Goal: Task Accomplishment & Management: Manage account settings

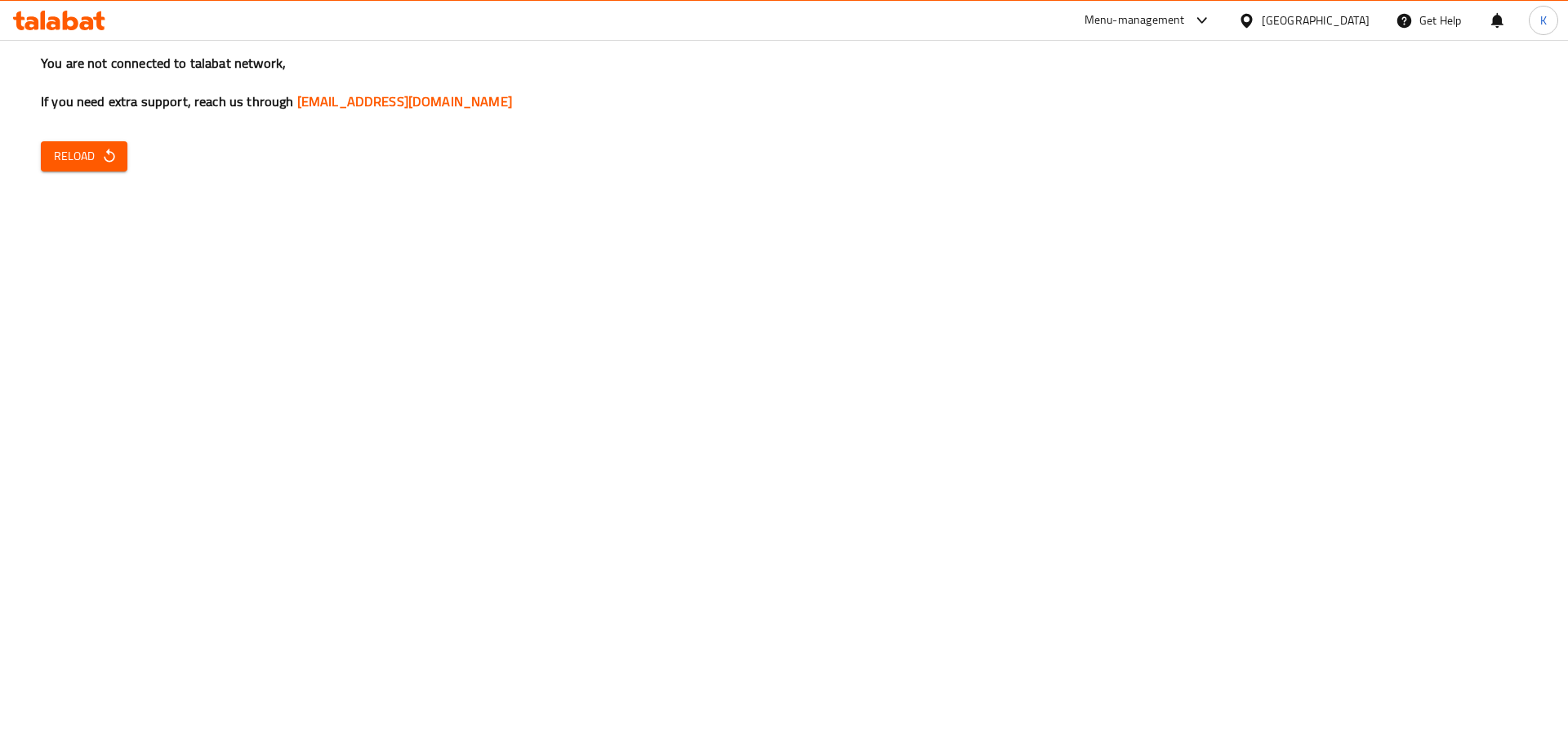
click at [77, 166] on button "Reload" at bounding box center [84, 156] width 87 height 30
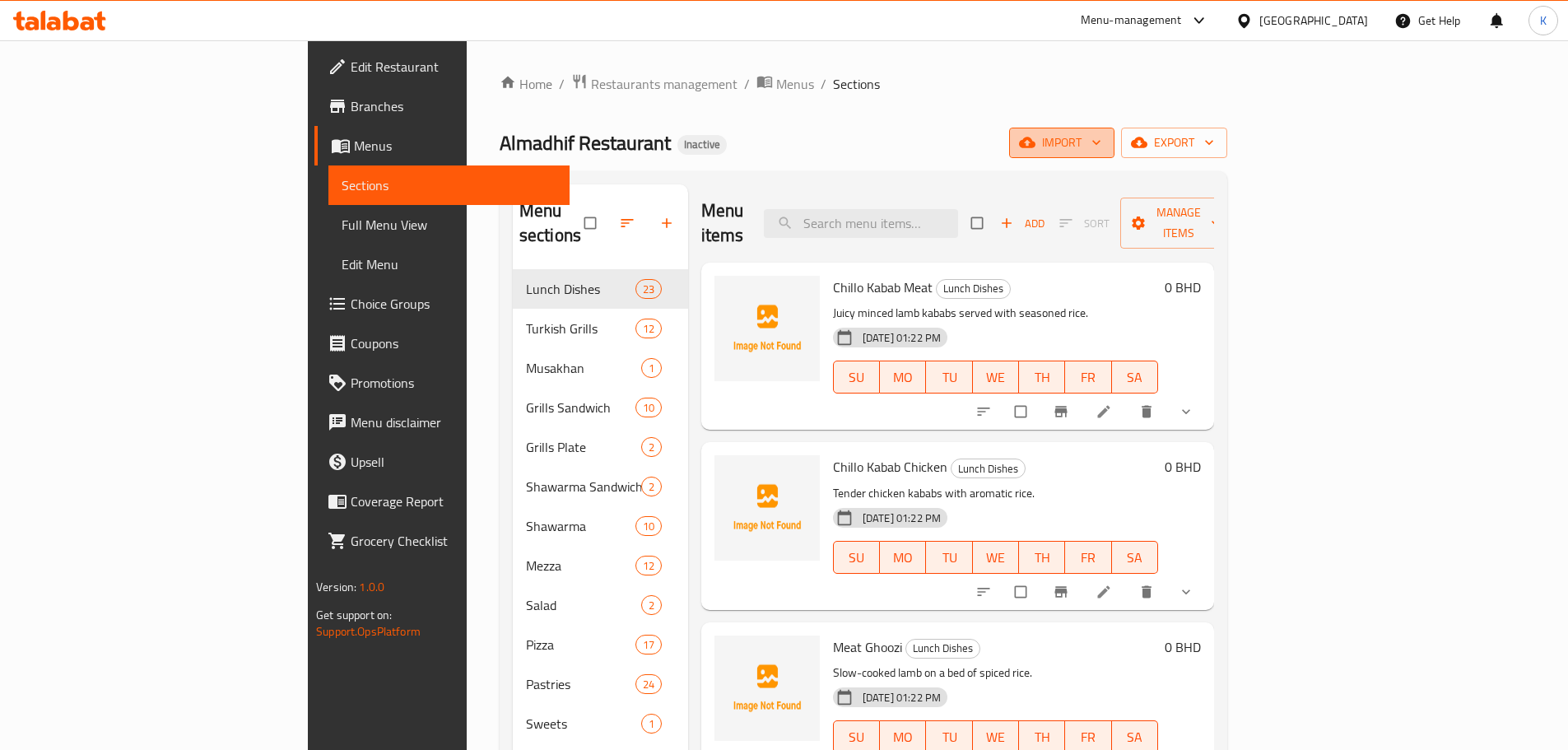
click at [1101, 138] on span "import" at bounding box center [1061, 143] width 79 height 21
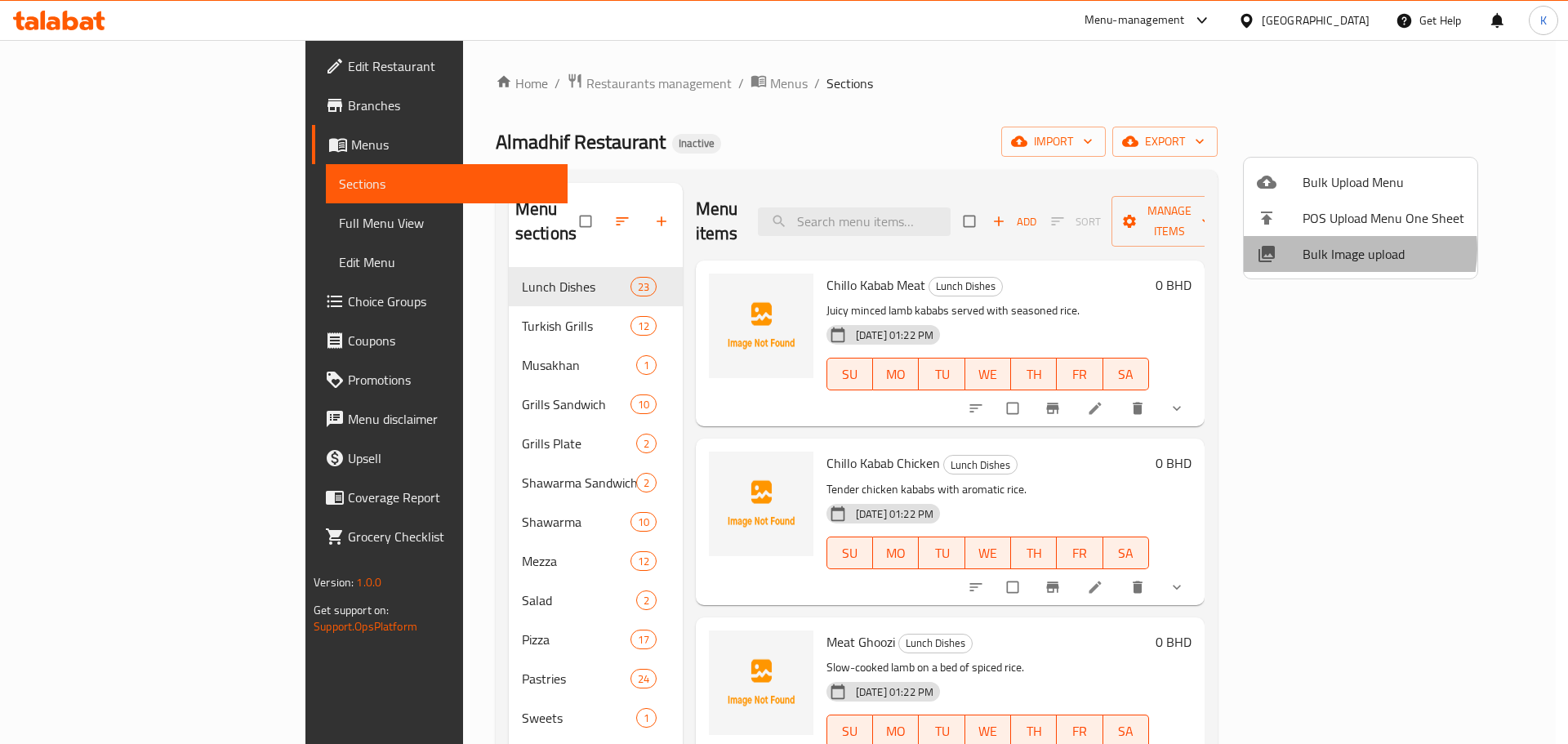
click at [1335, 249] on span "Bulk Image upload" at bounding box center [1384, 254] width 162 height 20
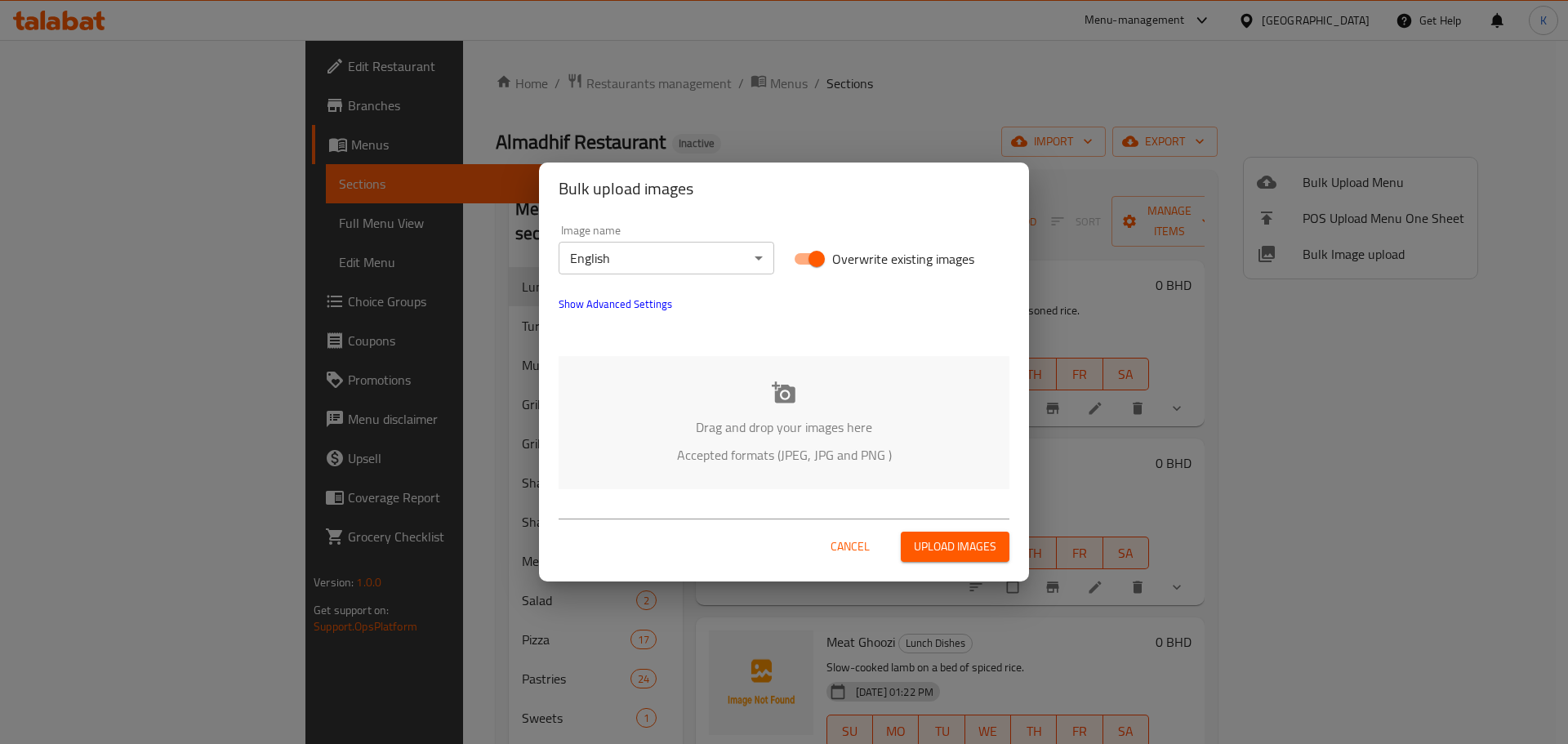
click at [772, 403] on icon at bounding box center [784, 393] width 24 height 24
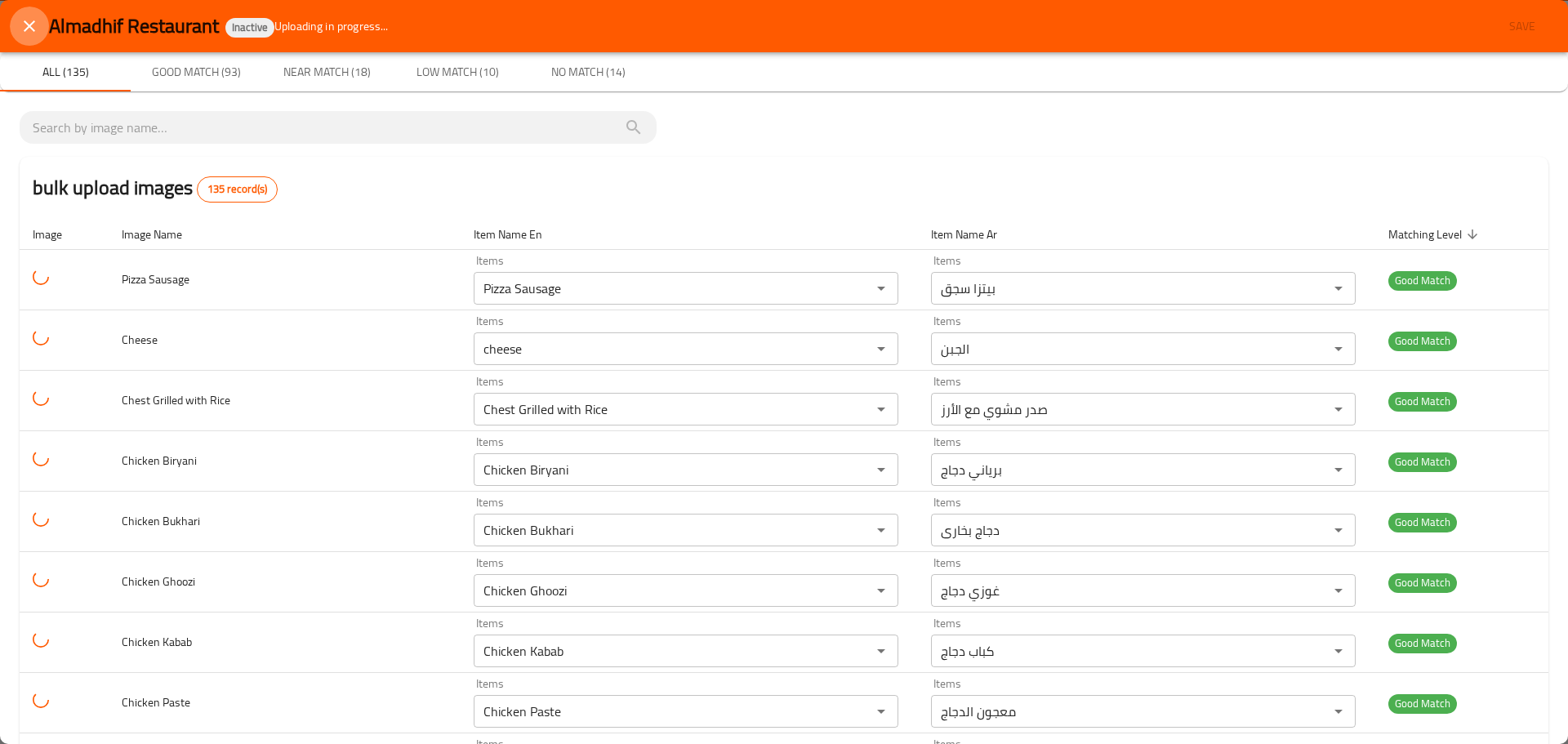
click at [31, 28] on icon "close" at bounding box center [29, 26] width 11 height 11
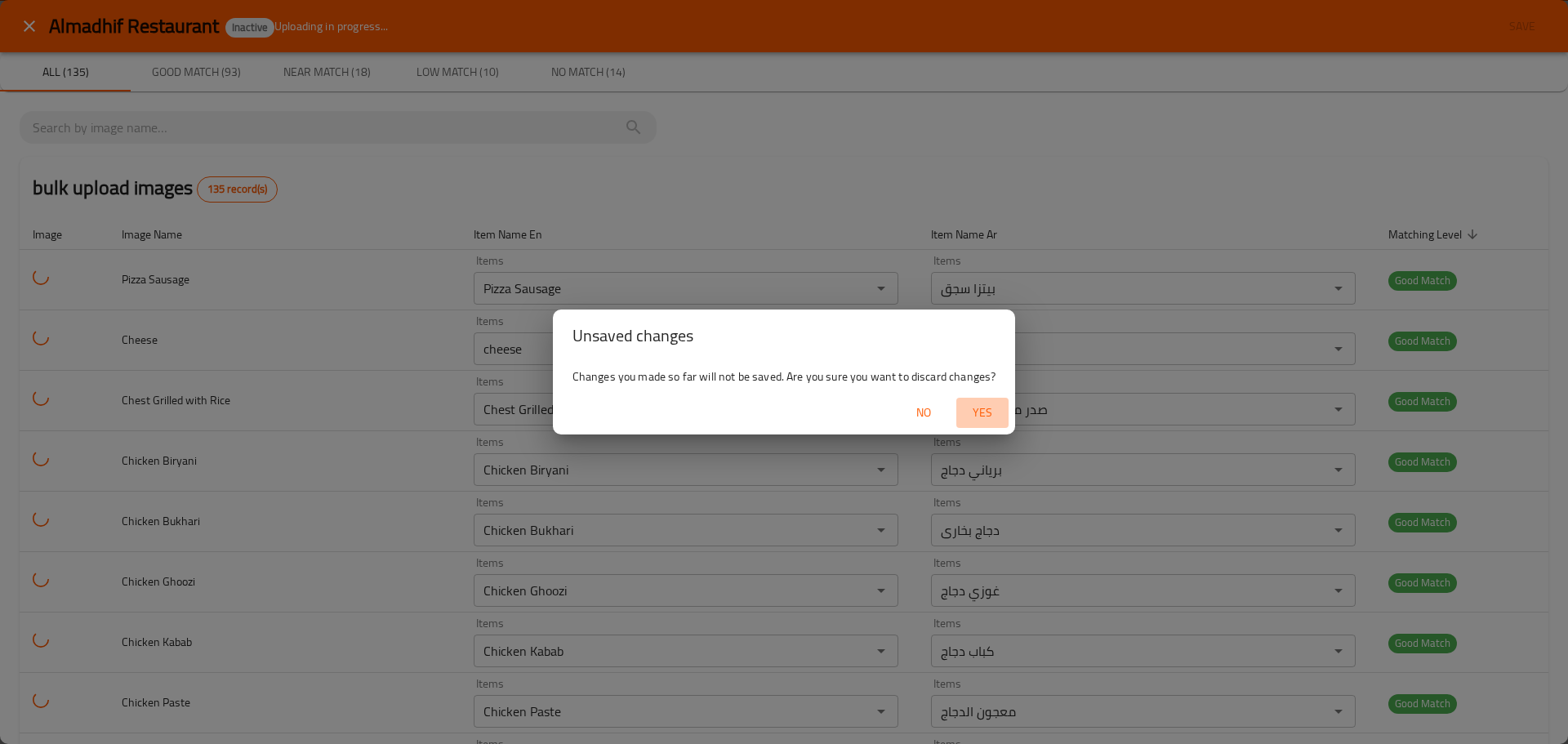
click at [979, 414] on span "Yes" at bounding box center [982, 413] width 40 height 21
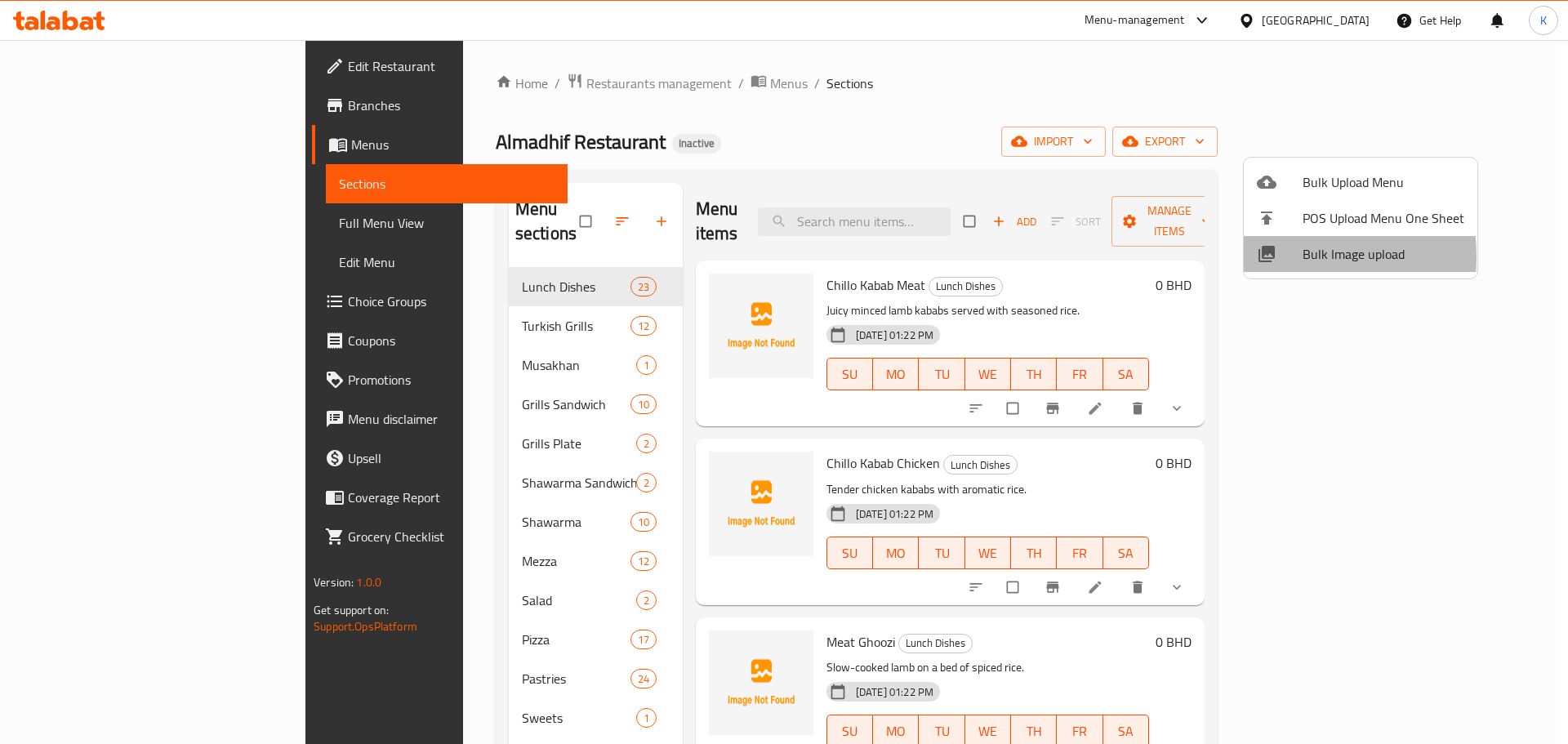
click at [1262, 257] on icon at bounding box center [1267, 253] width 16 height 16
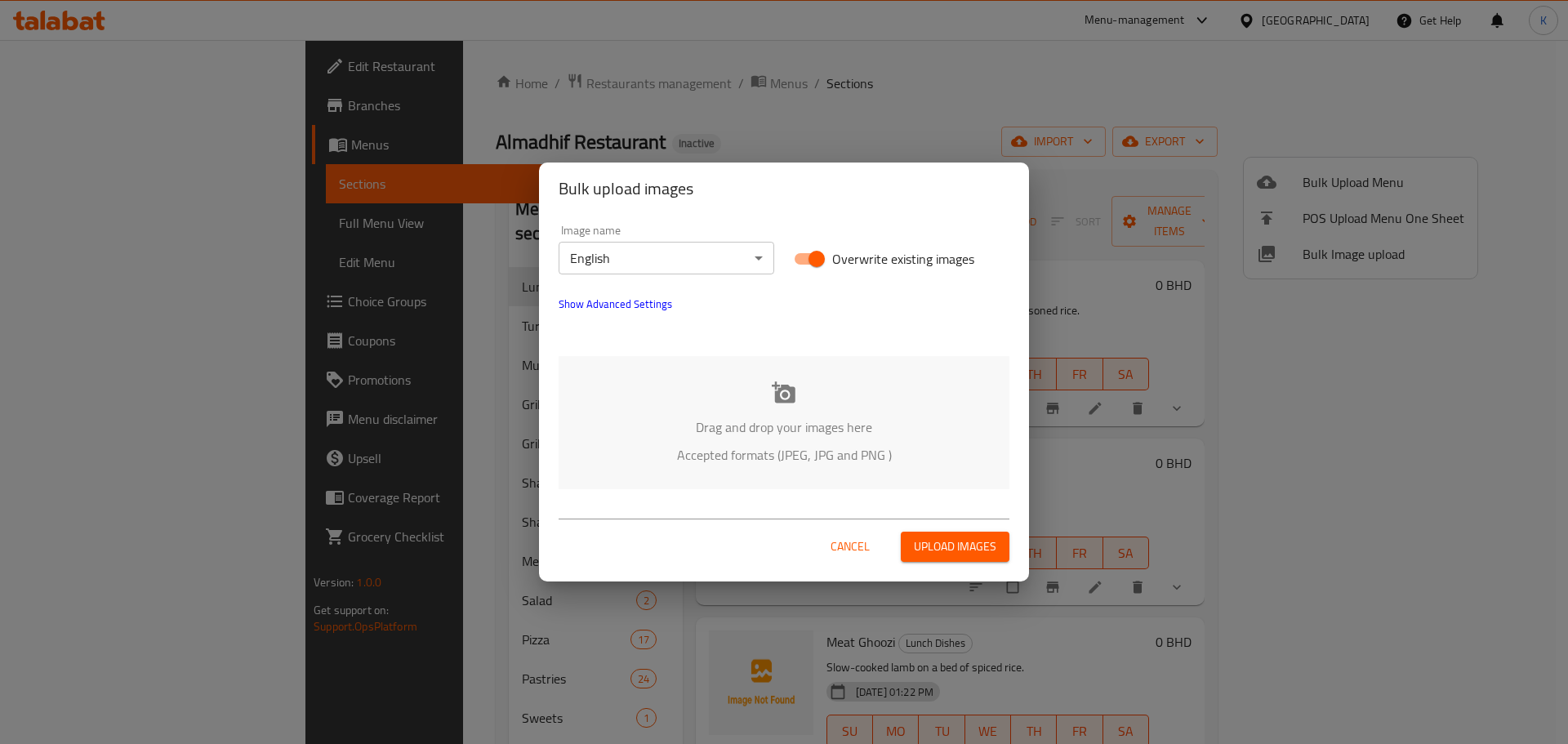
click at [871, 555] on button "Cancel" at bounding box center [850, 546] width 53 height 30
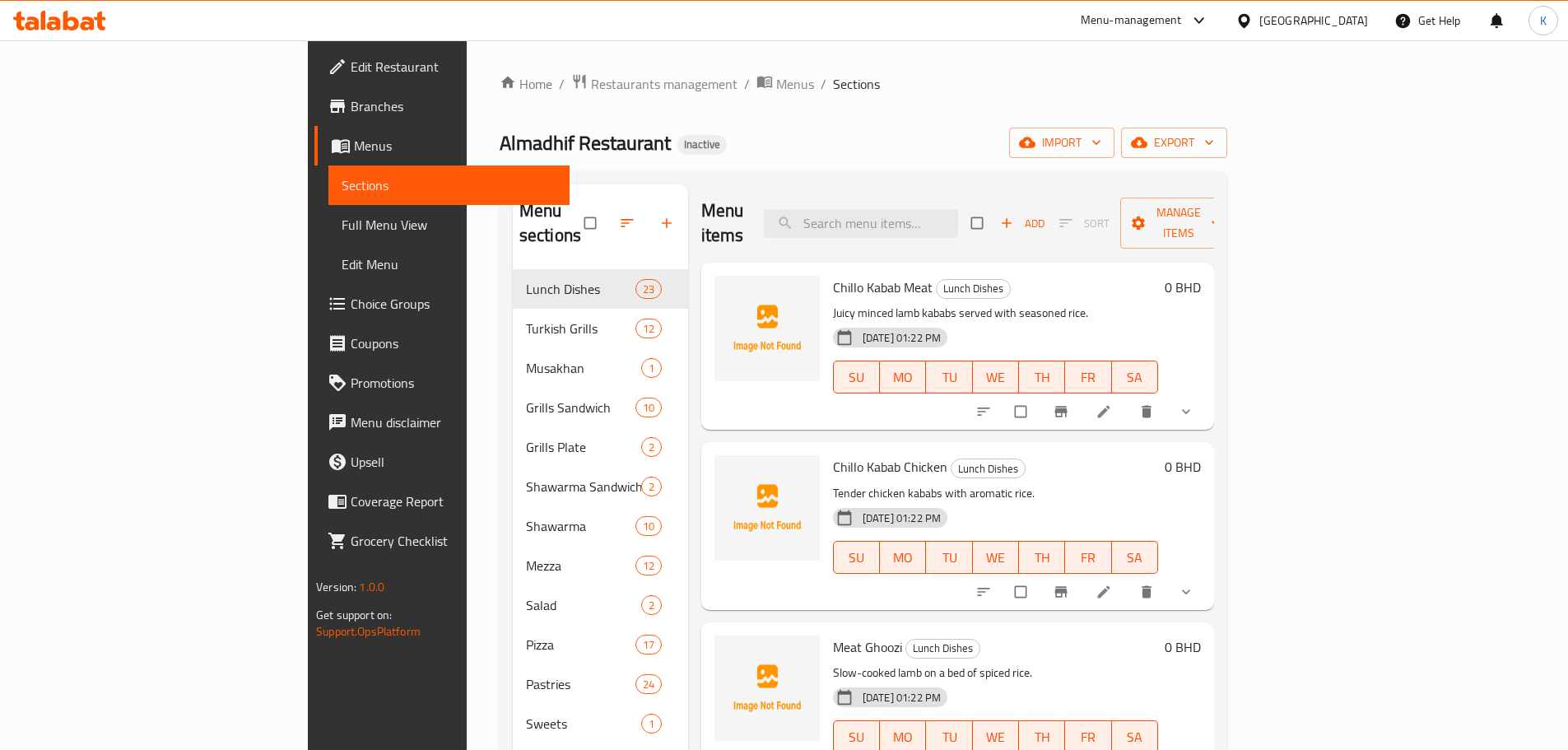
click at [945, 635] on h6 "Meat Ghoozi Lunch Dishes" at bounding box center [995, 647] width 325 height 23
click at [1101, 140] on span "import" at bounding box center [1061, 143] width 79 height 21
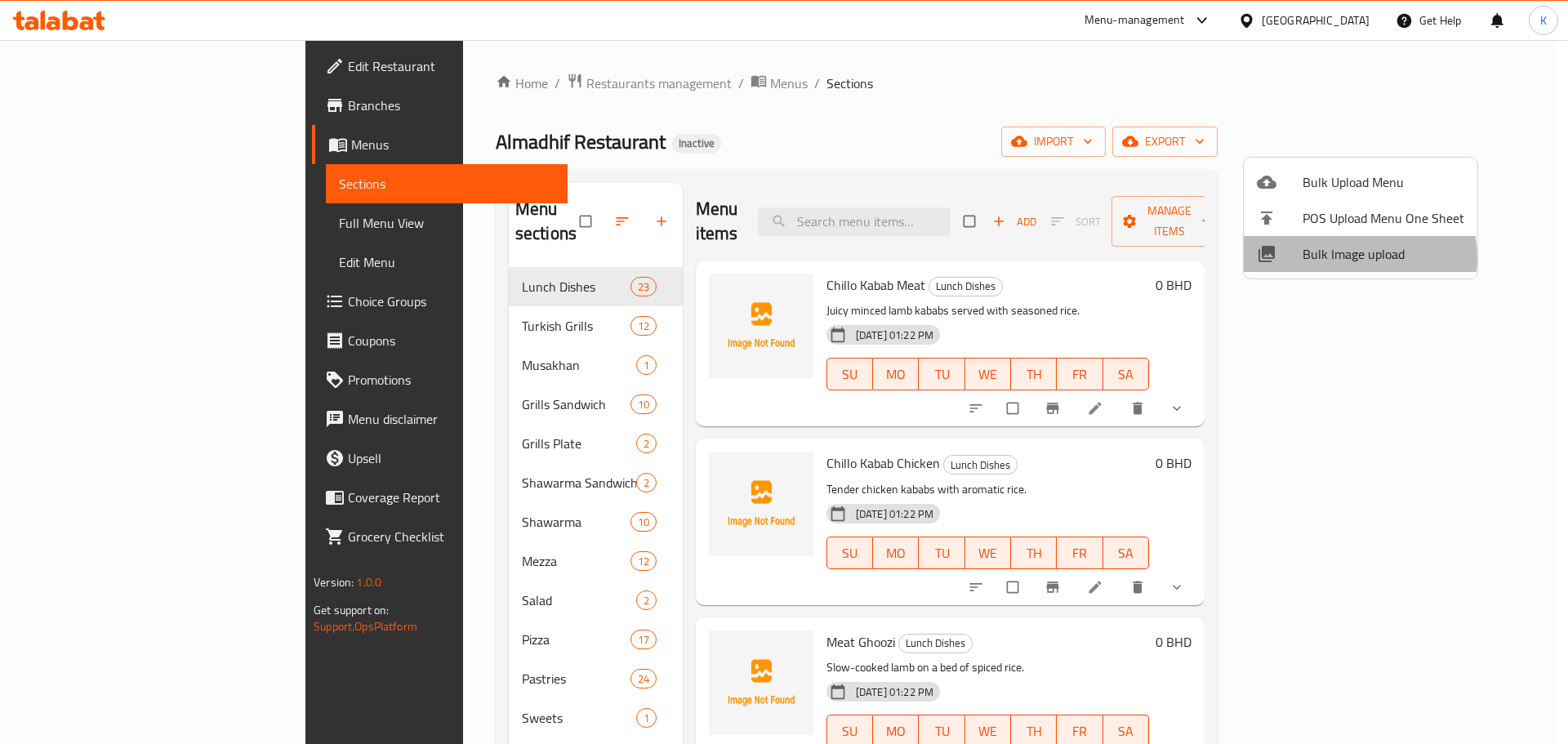
click at [1354, 257] on span "Bulk Image upload" at bounding box center [1384, 254] width 162 height 20
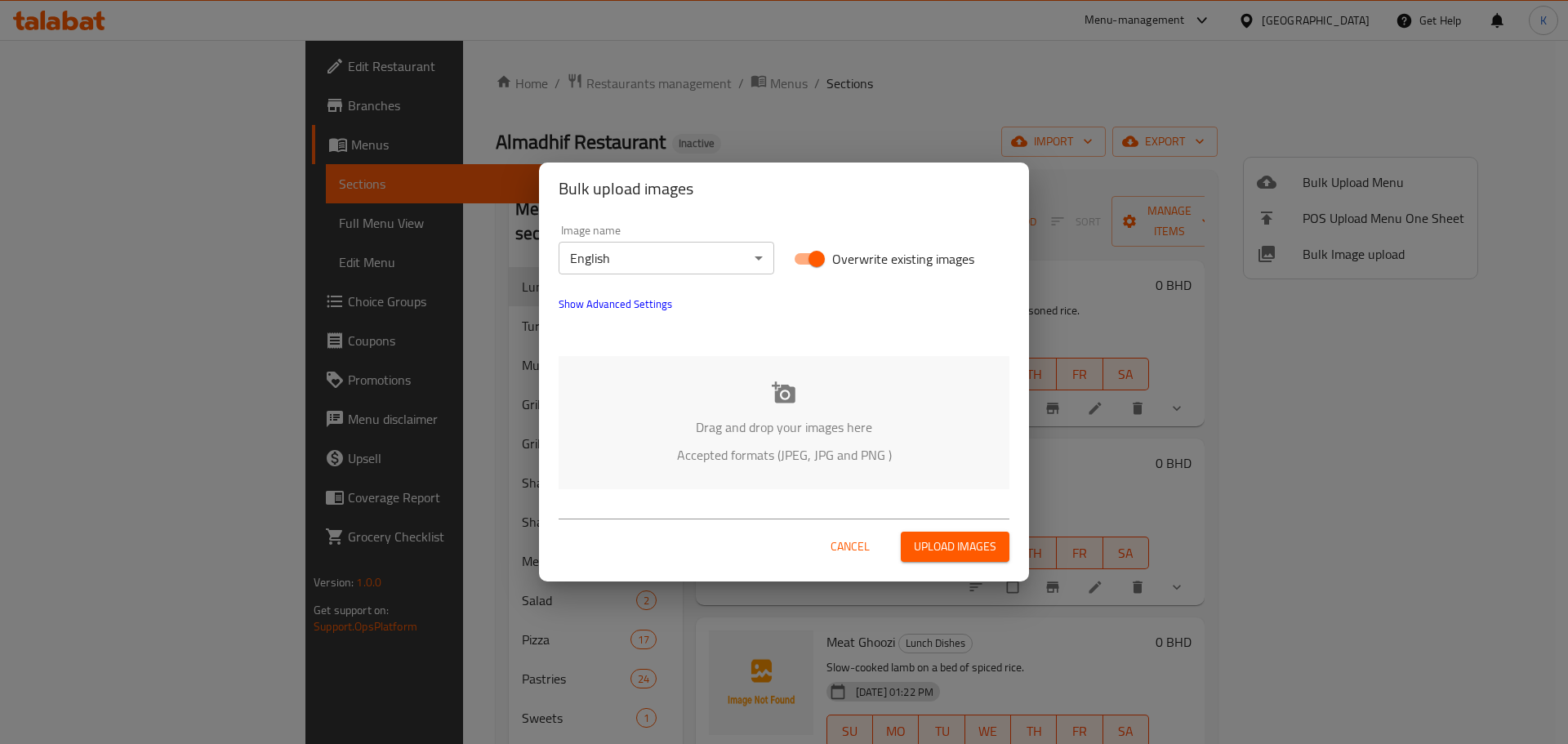
click at [769, 394] on div "Drag and drop your images here Accepted formats (JPEG, JPG and PNG )" at bounding box center [784, 423] width 451 height 133
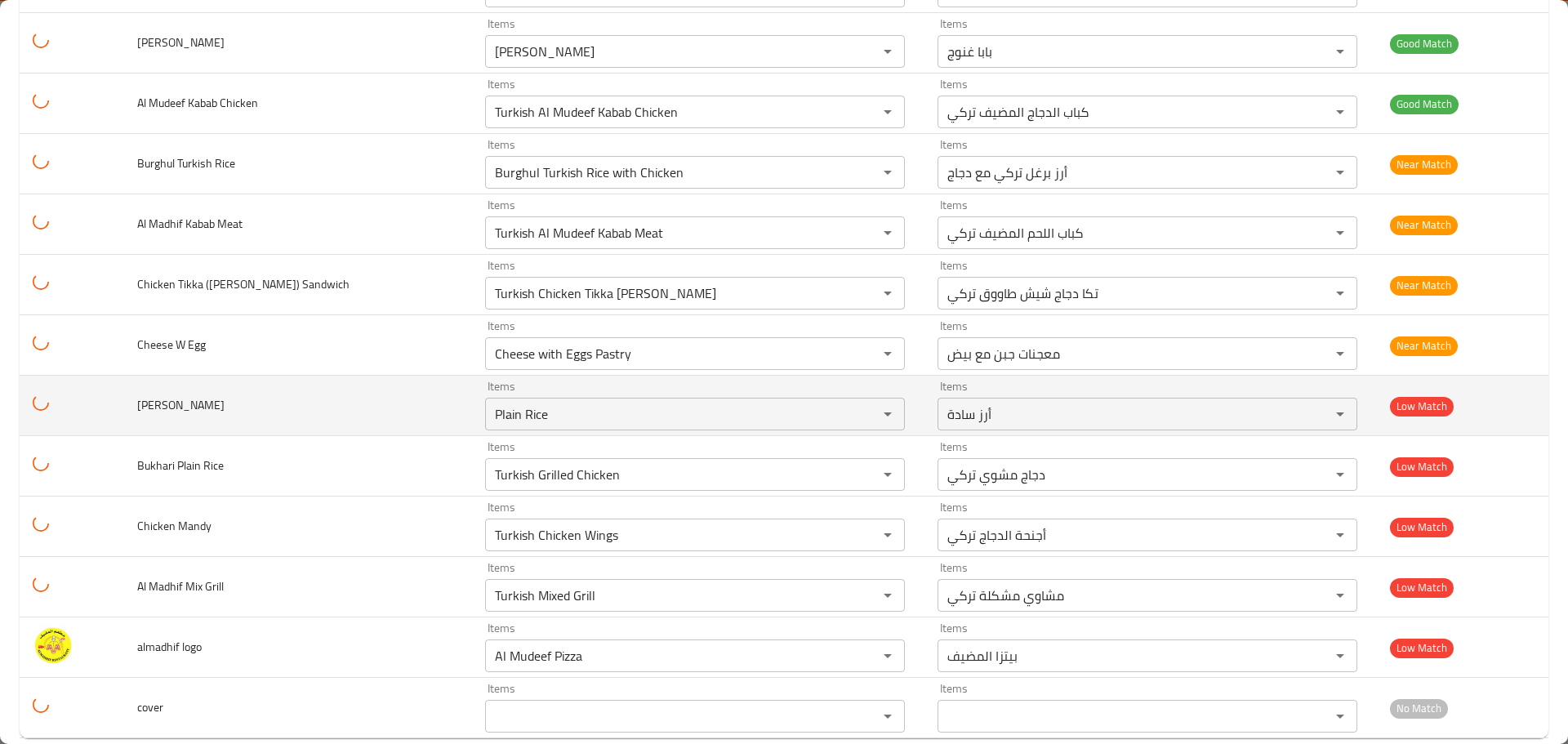
scroll to position [1170, 0]
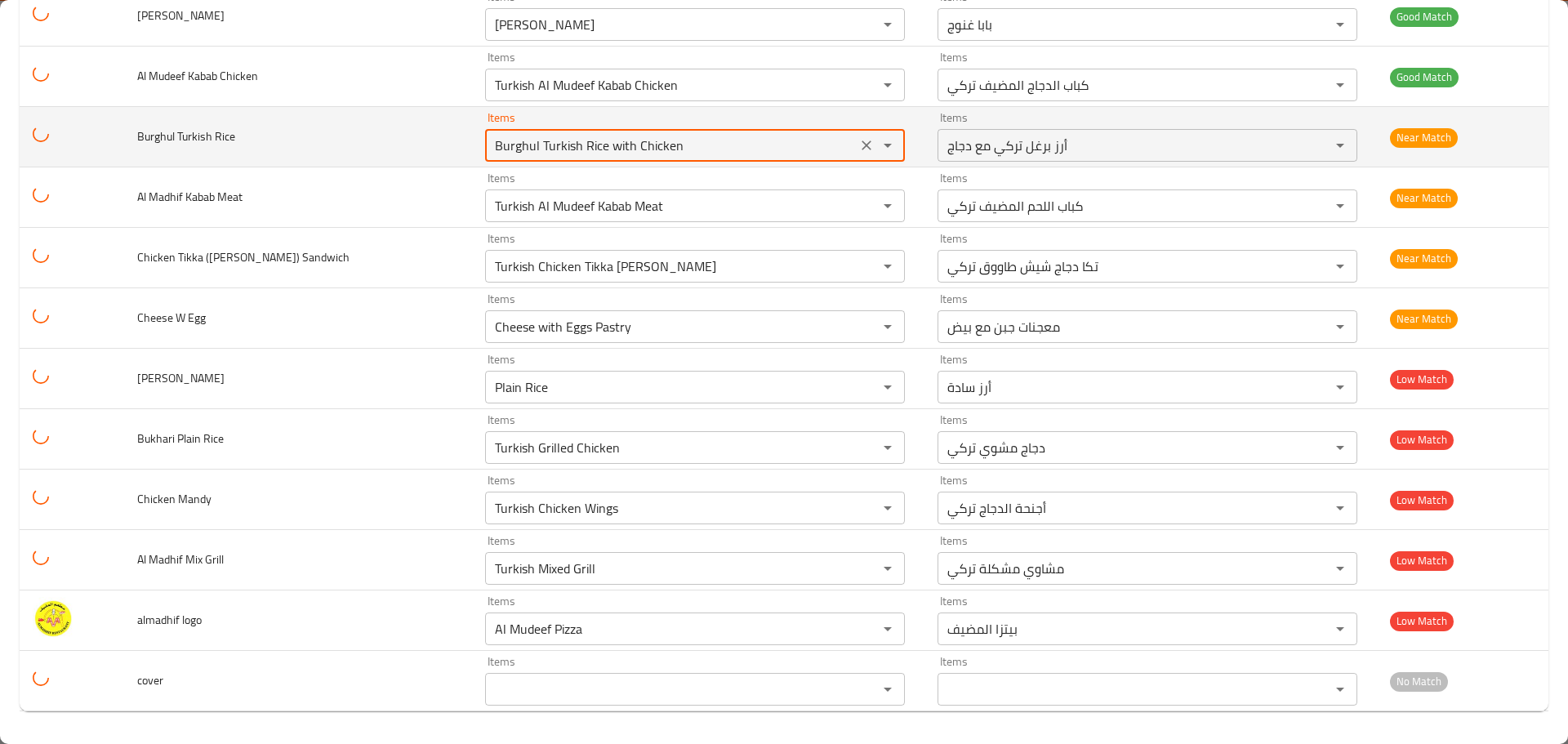
drag, startPoint x: 694, startPoint y: 144, endPoint x: 429, endPoint y: 122, distance: 265.9
click at [433, 120] on tr "Burghul Turkish Rice Items Burghul Turkish Rice with Chicken Items Items أرز بر…" at bounding box center [784, 137] width 1528 height 60
click at [591, 153] on Rice "Burghul Turkish Rice with Chicken" at bounding box center [671, 146] width 362 height 23
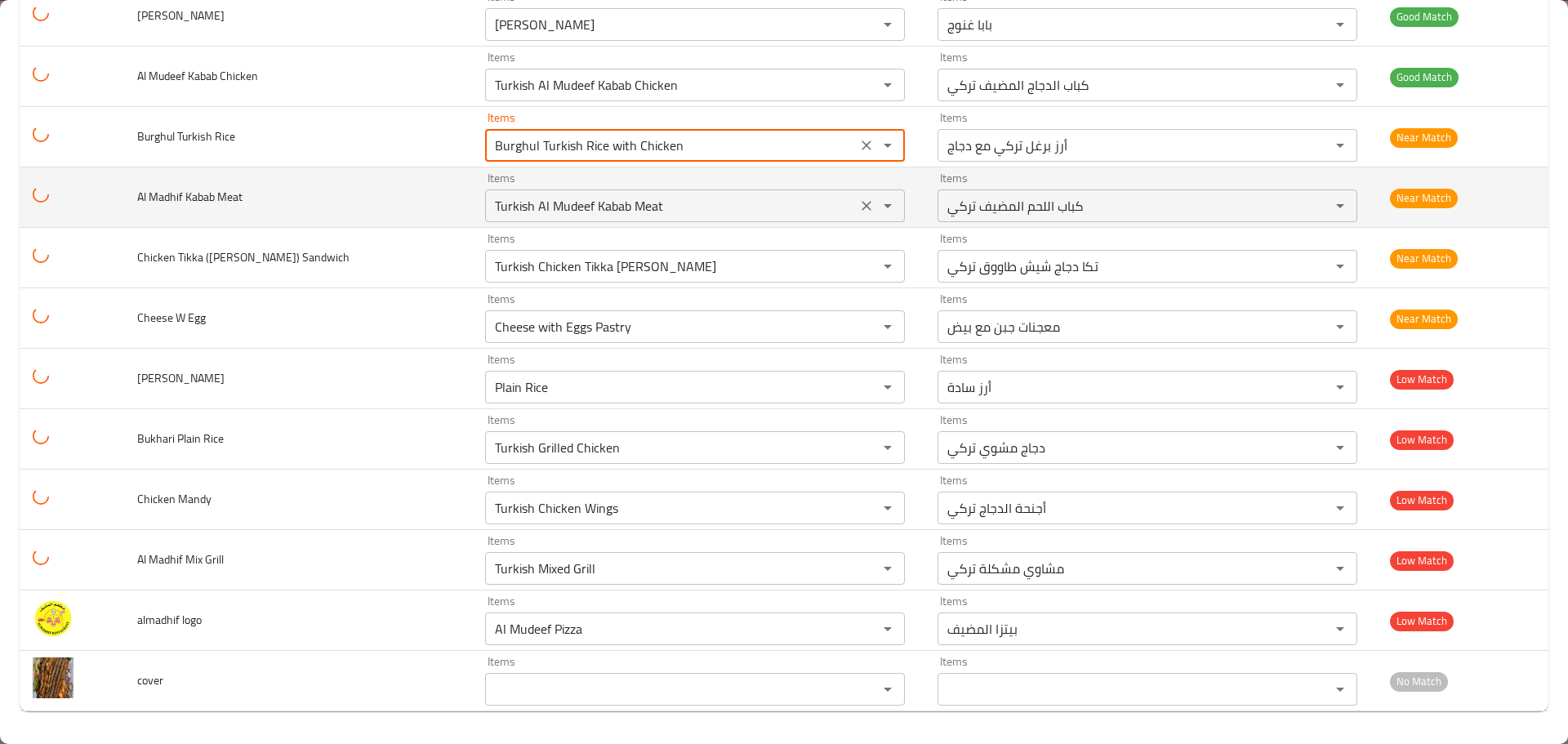
drag, startPoint x: 583, startPoint y: 152, endPoint x: 777, endPoint y: 175, distance: 195.4
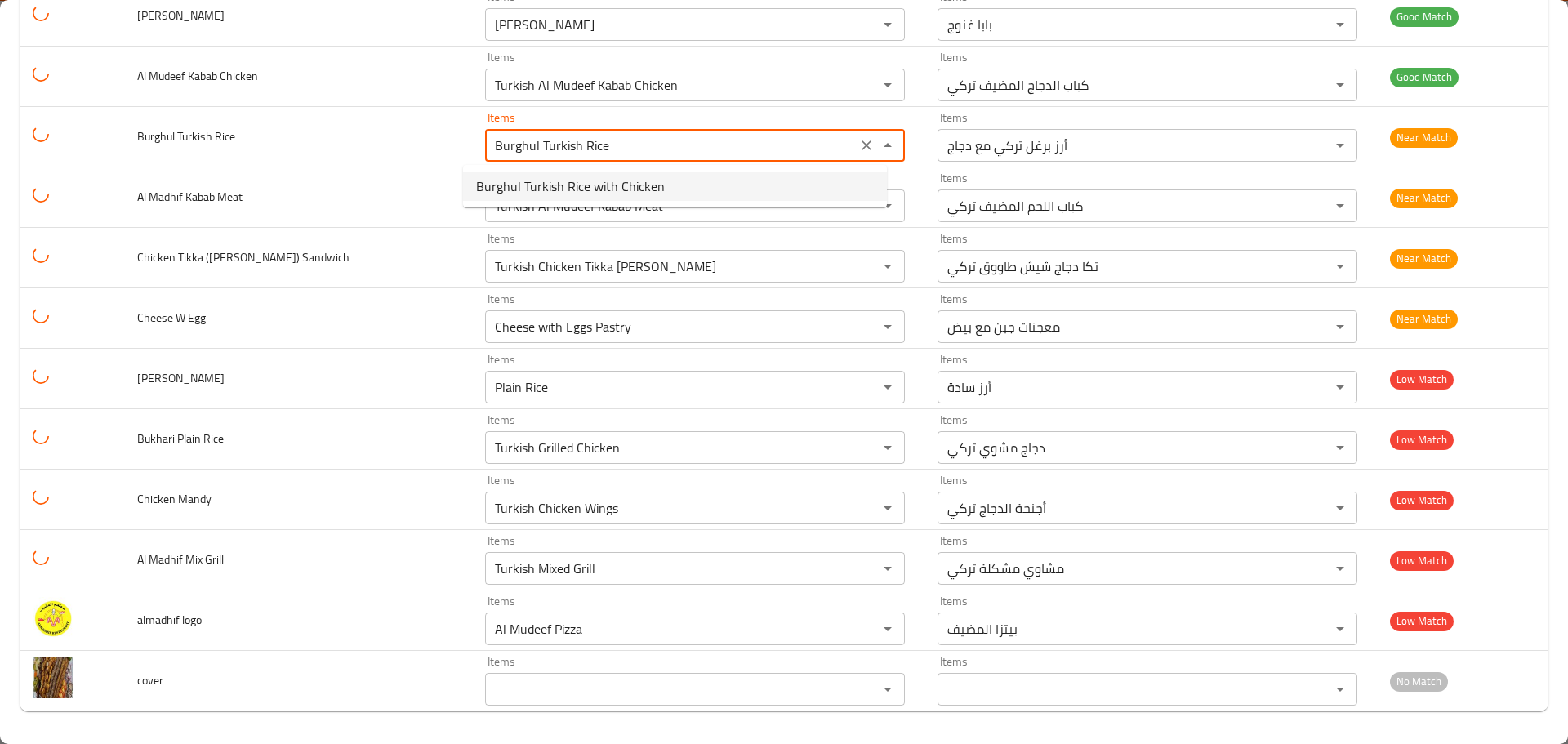
click at [567, 181] on span "Burghul Turkish Rice with Chicken" at bounding box center [570, 186] width 189 height 20
type Rice "Burghul Turkish Rice with Chicken"
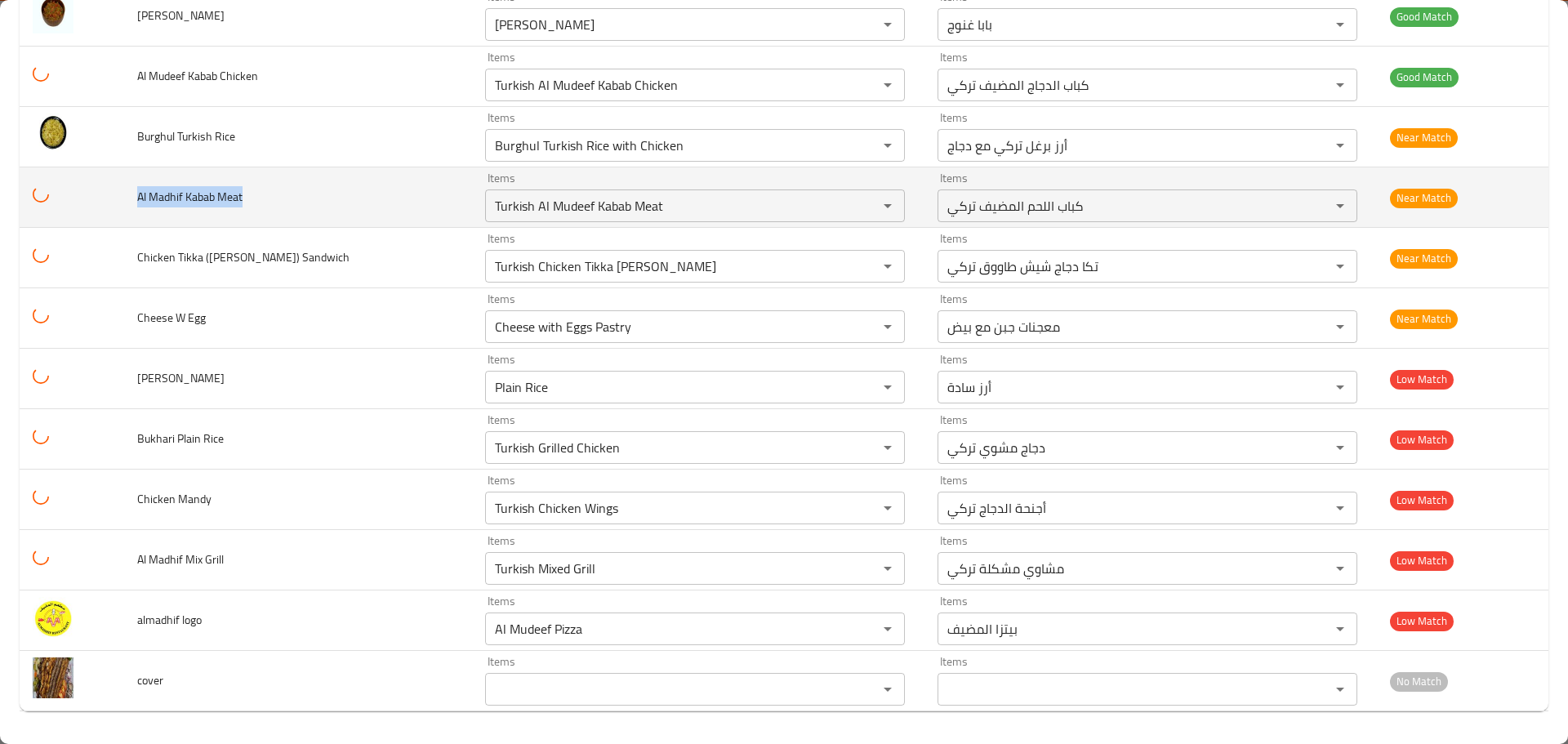
drag, startPoint x: 108, startPoint y: 196, endPoint x: 408, endPoint y: 206, distance: 300.2
click at [408, 206] on tr "Al Madhif Kabab Meat Items Turkish Al Mudeef Kabab Meat Items Items كباب اللحم …" at bounding box center [784, 197] width 1528 height 60
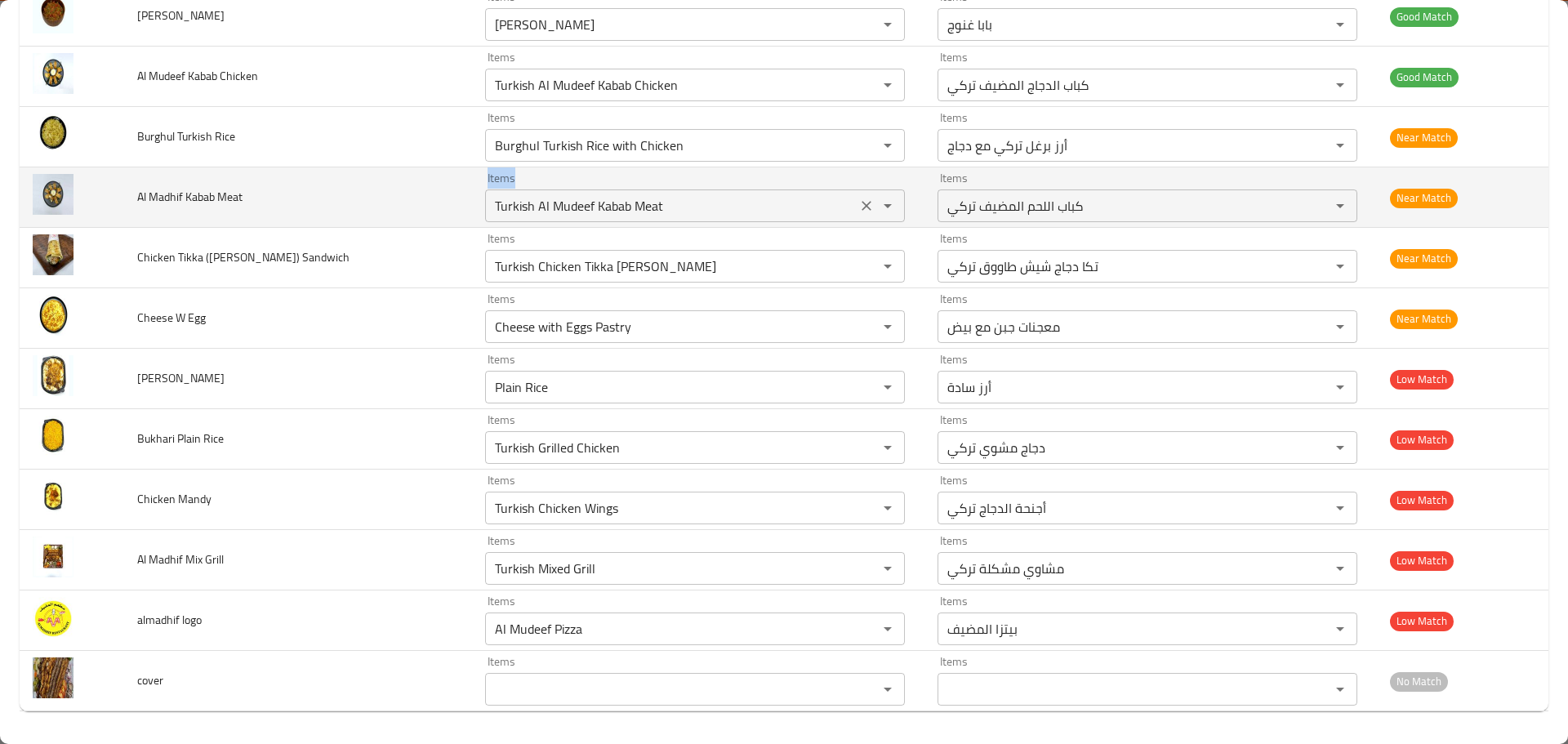
drag, startPoint x: 462, startPoint y: 206, endPoint x: 663, endPoint y: 220, distance: 201.5
click at [663, 220] on td "Items Turkish Al Mudeef Kabab Meat Items" at bounding box center [697, 197] width 452 height 60
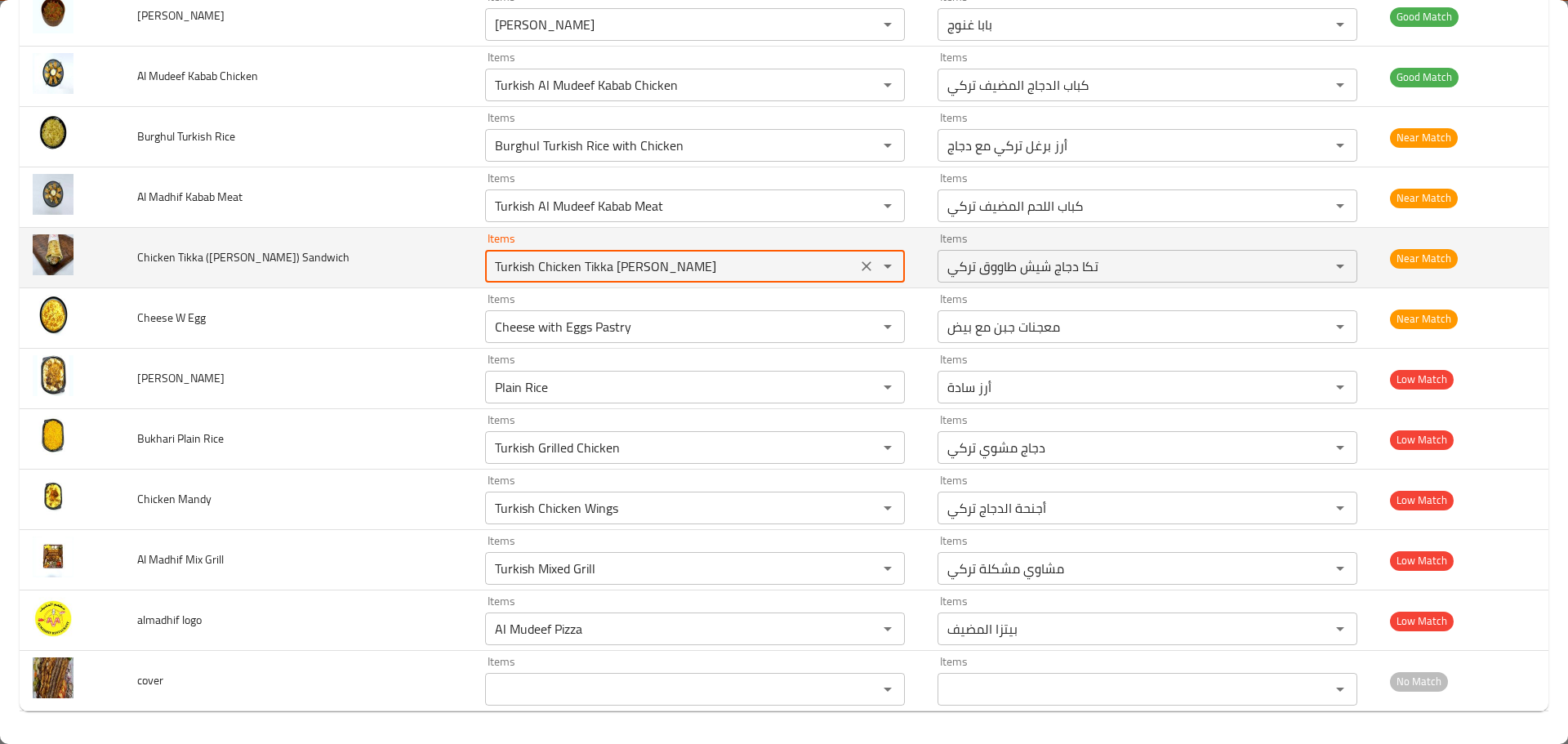
drag, startPoint x: 704, startPoint y: 260, endPoint x: 406, endPoint y: 232, distance: 299.3
click at [424, 230] on tr "Chicken Tikka (sheesh tawook) Sandwich Items Turkish Chicken Tikka Sheesh Tawoo…" at bounding box center [784, 258] width 1528 height 60
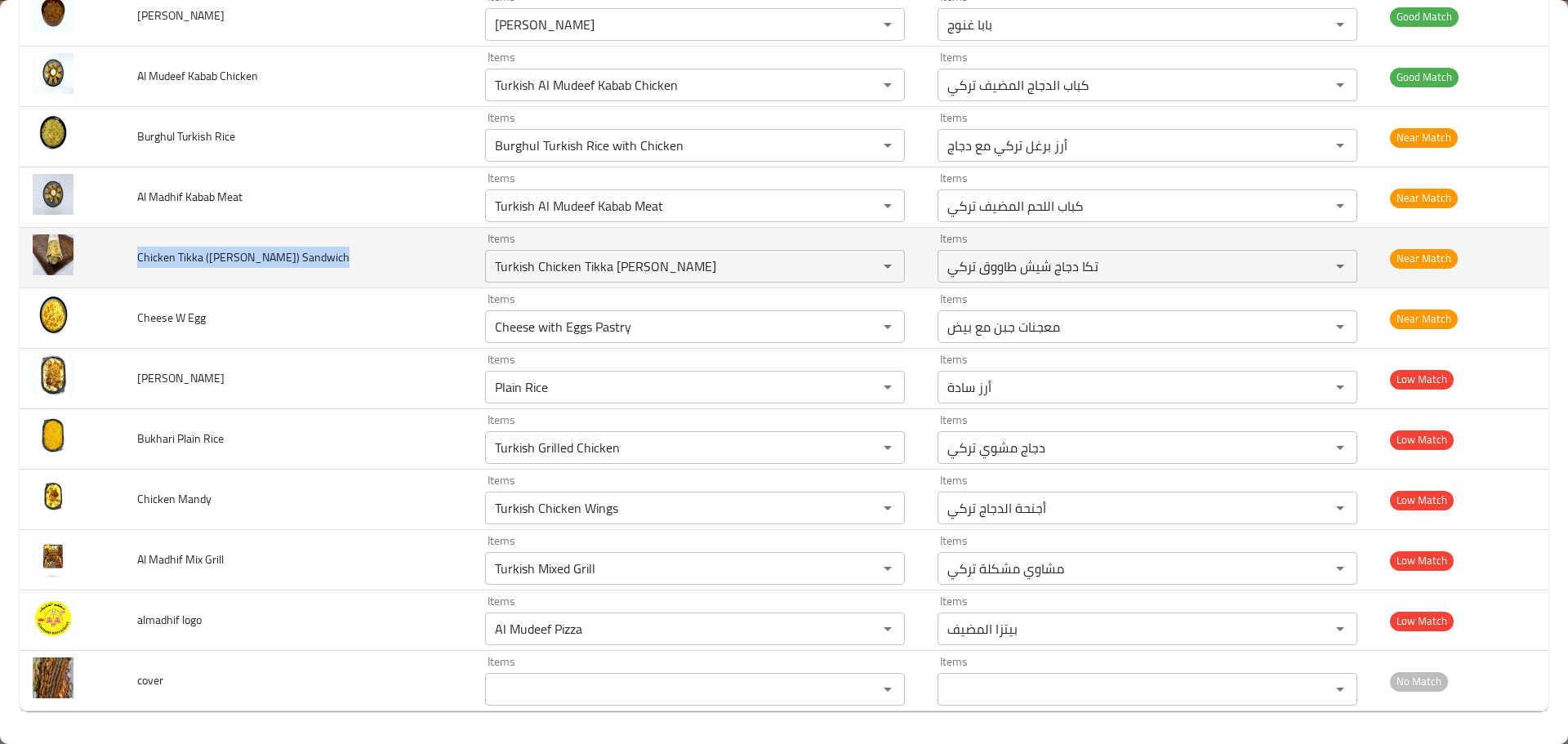
drag, startPoint x: 143, startPoint y: 260, endPoint x: 372, endPoint y: 246, distance: 229.4
click at [372, 246] on td "Chicken Tikka (sheesh tawook) Sandwich" at bounding box center [298, 258] width 348 height 60
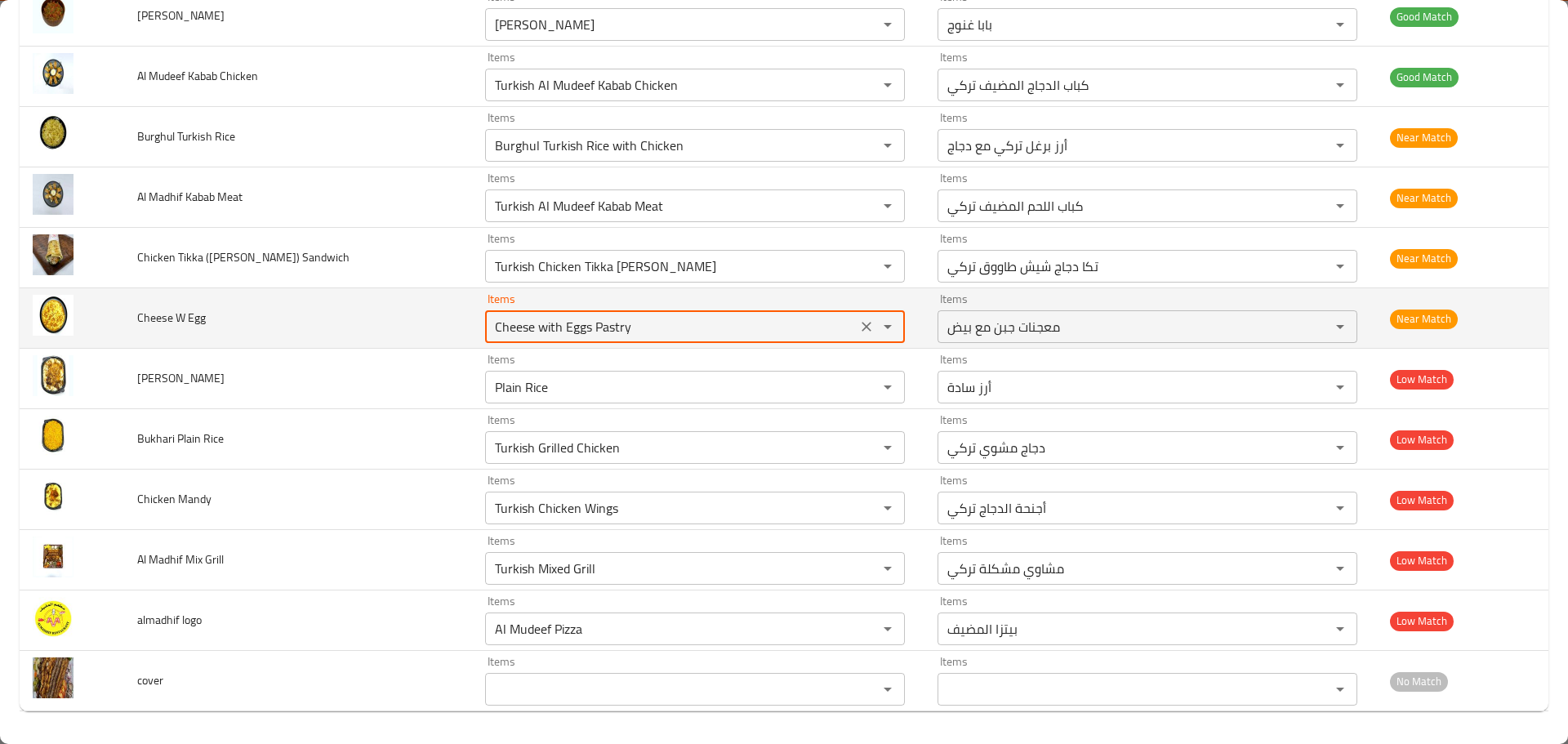
drag, startPoint x: 648, startPoint y: 320, endPoint x: 436, endPoint y: 322, distance: 212.0
click at [439, 322] on tr "Cheese W Egg Items Cheese with Eggs Pastry Items Items معجنات جبن مع بيض Items …" at bounding box center [784, 319] width 1528 height 60
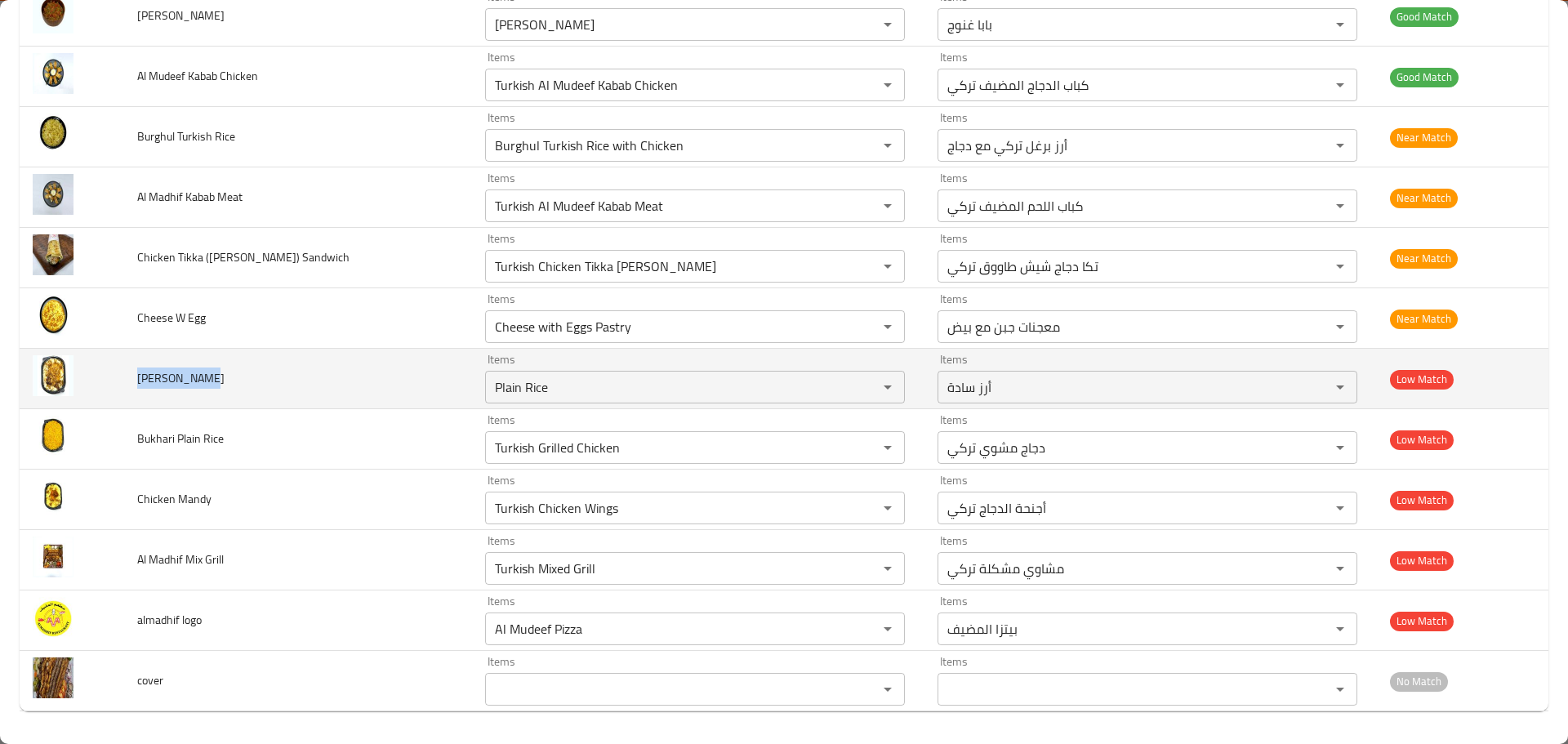
drag, startPoint x: 134, startPoint y: 385, endPoint x: 229, endPoint y: 385, distance: 95.0
click at [229, 385] on td "Biryani Rice" at bounding box center [298, 379] width 348 height 60
click at [858, 388] on icon "Clear" at bounding box center [866, 387] width 16 height 16
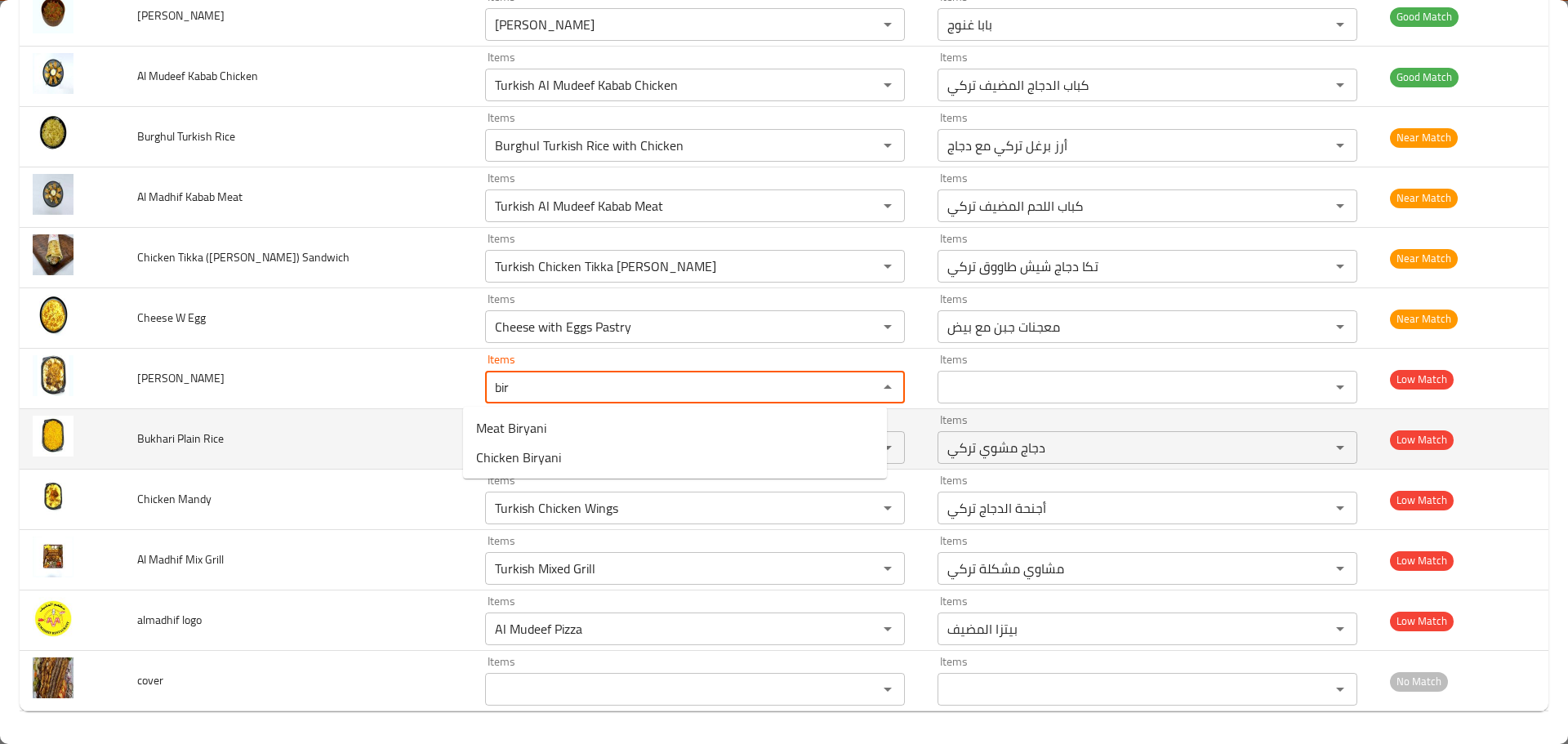
type Rice "bir"
click at [255, 450] on td "Bukhari Plain Rice" at bounding box center [298, 439] width 348 height 60
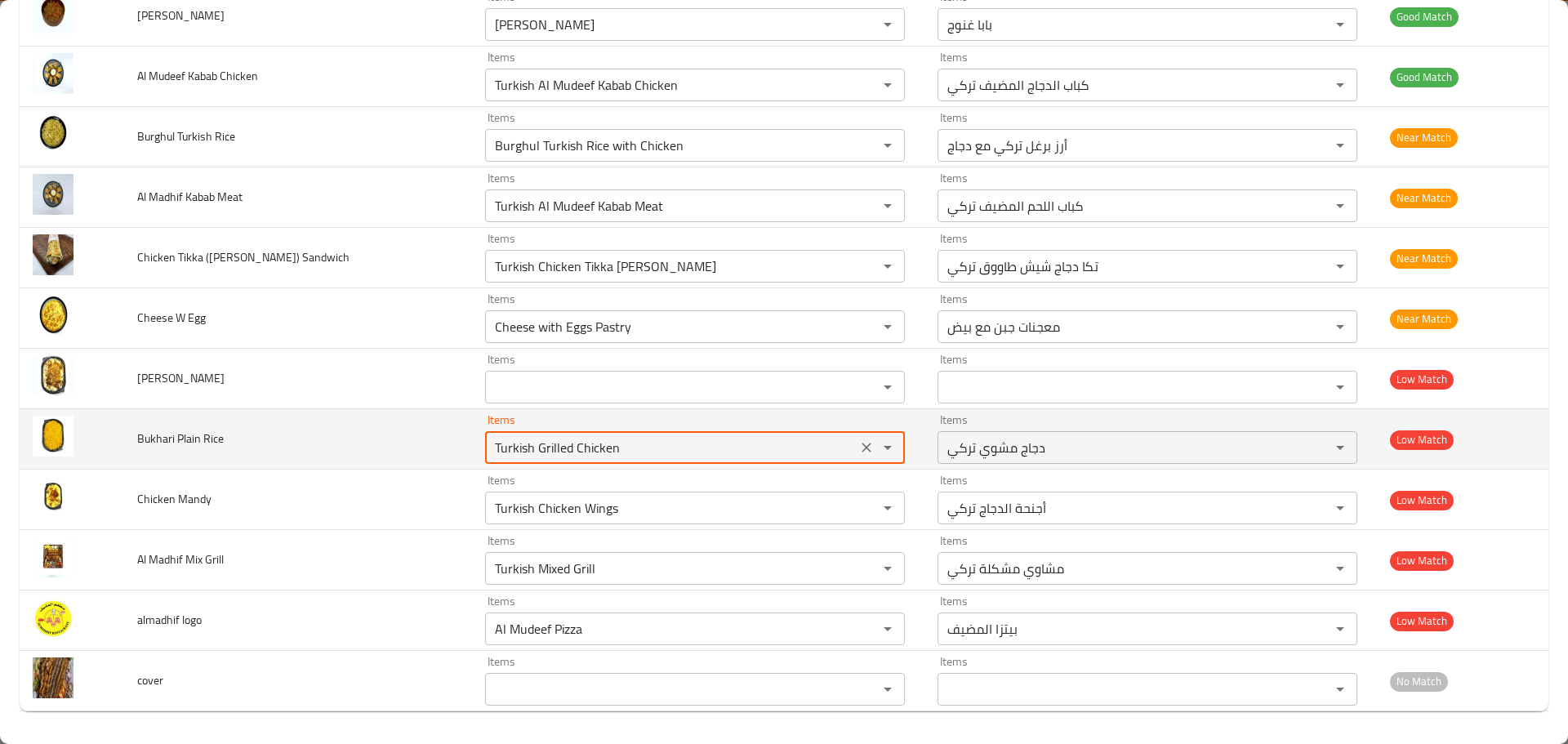
drag, startPoint x: 666, startPoint y: 446, endPoint x: 263, endPoint y: 448, distance: 403.0
click at [263, 448] on tr "Bukhari Plain Rice Items Turkish Grilled Chicken Items Items دجاج مشوي تركي Ite…" at bounding box center [784, 439] width 1528 height 60
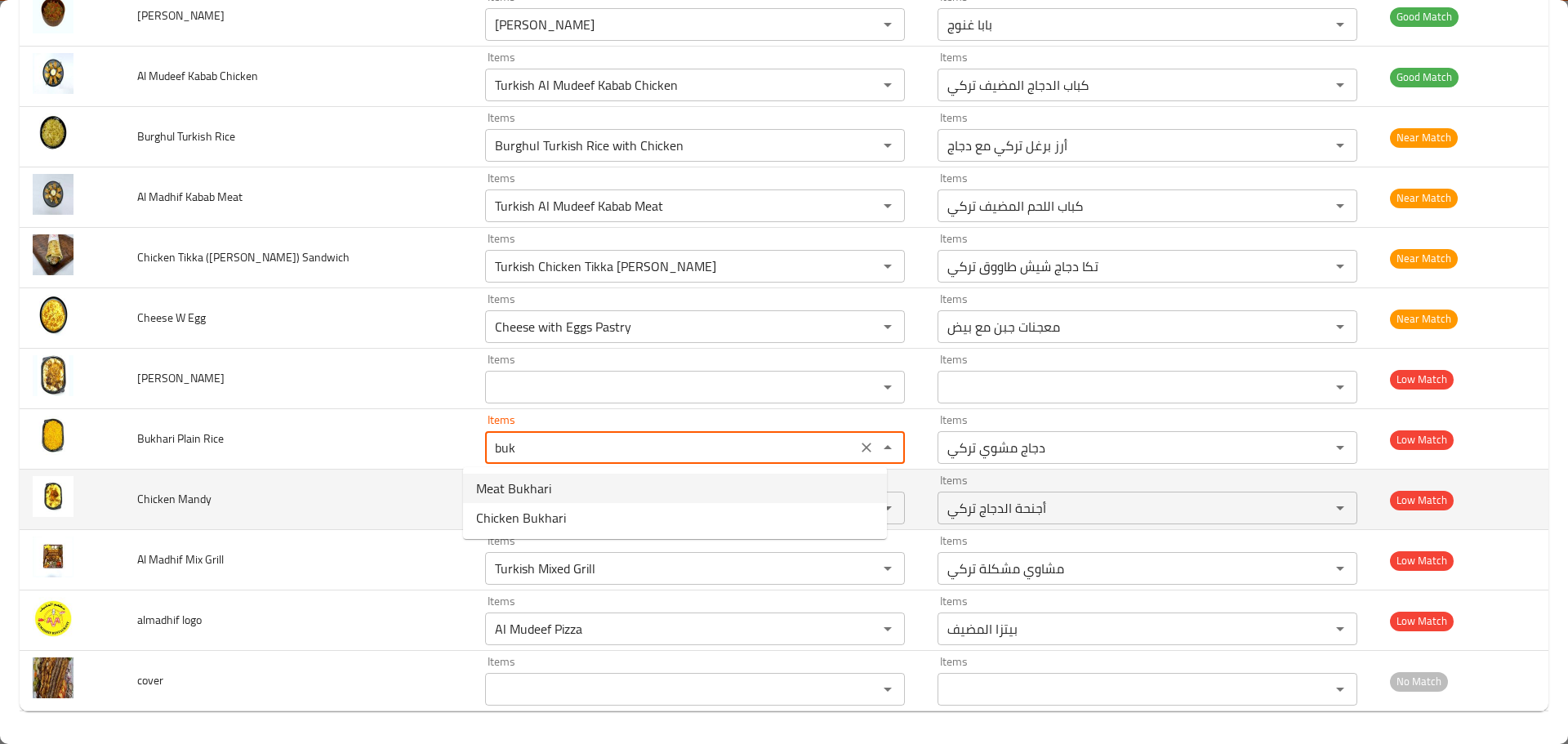
type Rice "Turkish Grilled Chicken"
click at [400, 476] on td "Chicken Mandy" at bounding box center [298, 499] width 348 height 60
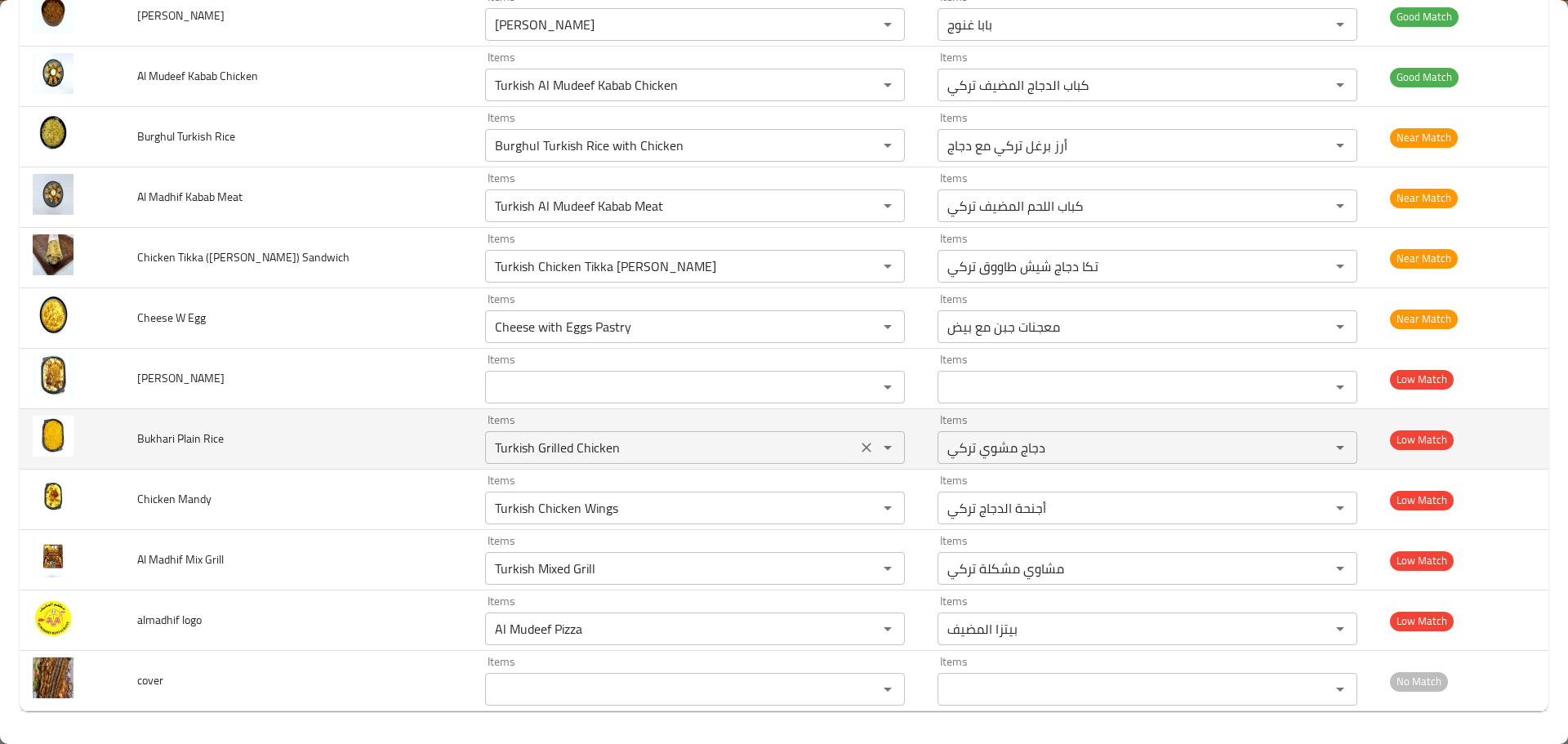
click at [858, 451] on icon "Clear" at bounding box center [866, 447] width 16 height 16
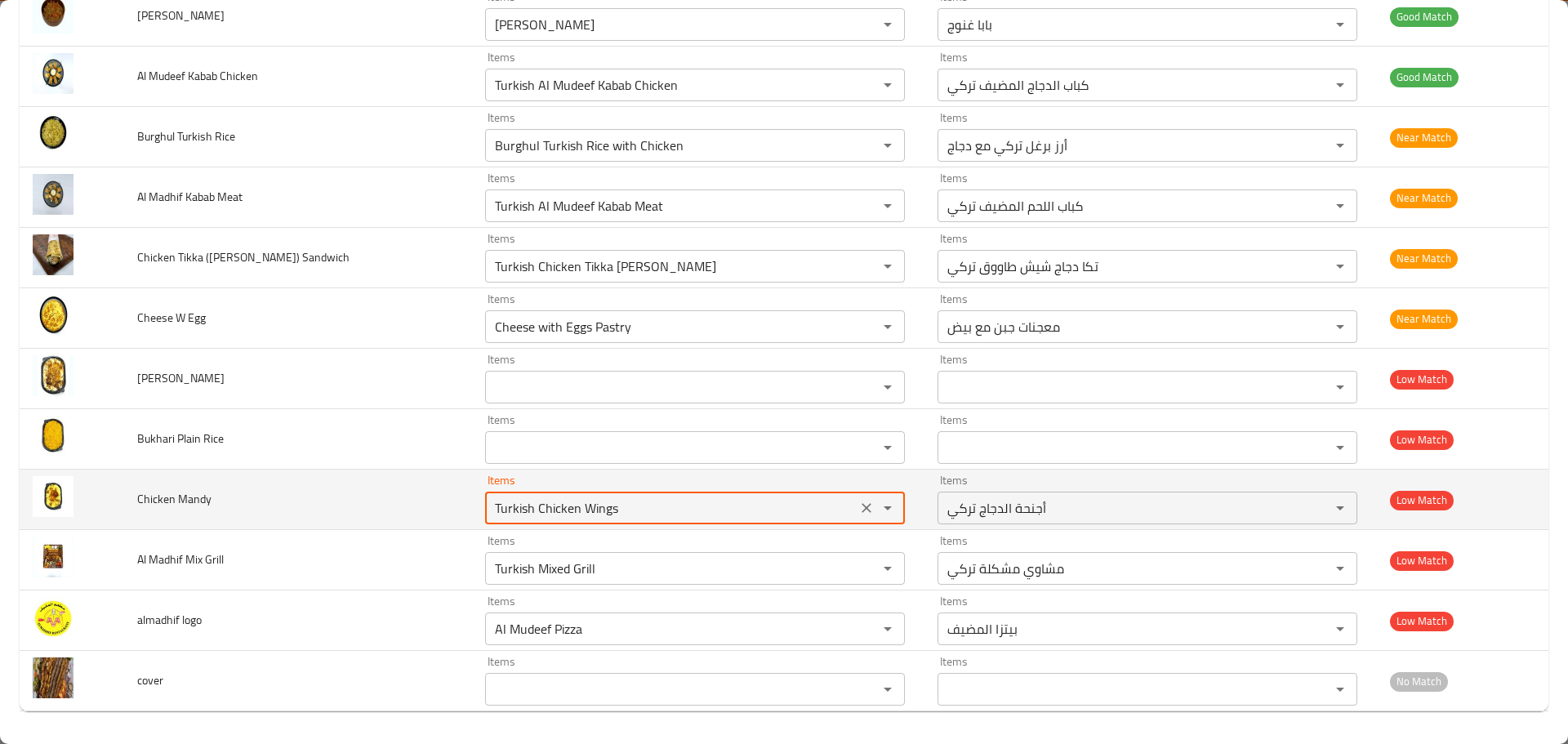
drag, startPoint x: 602, startPoint y: 511, endPoint x: 343, endPoint y: 505, distance: 259.1
click at [352, 503] on tr "Chicken Mandy Items Turkish Chicken Wings Items Items أجنحة الدجاج تركي Items L…" at bounding box center [784, 499] width 1528 height 60
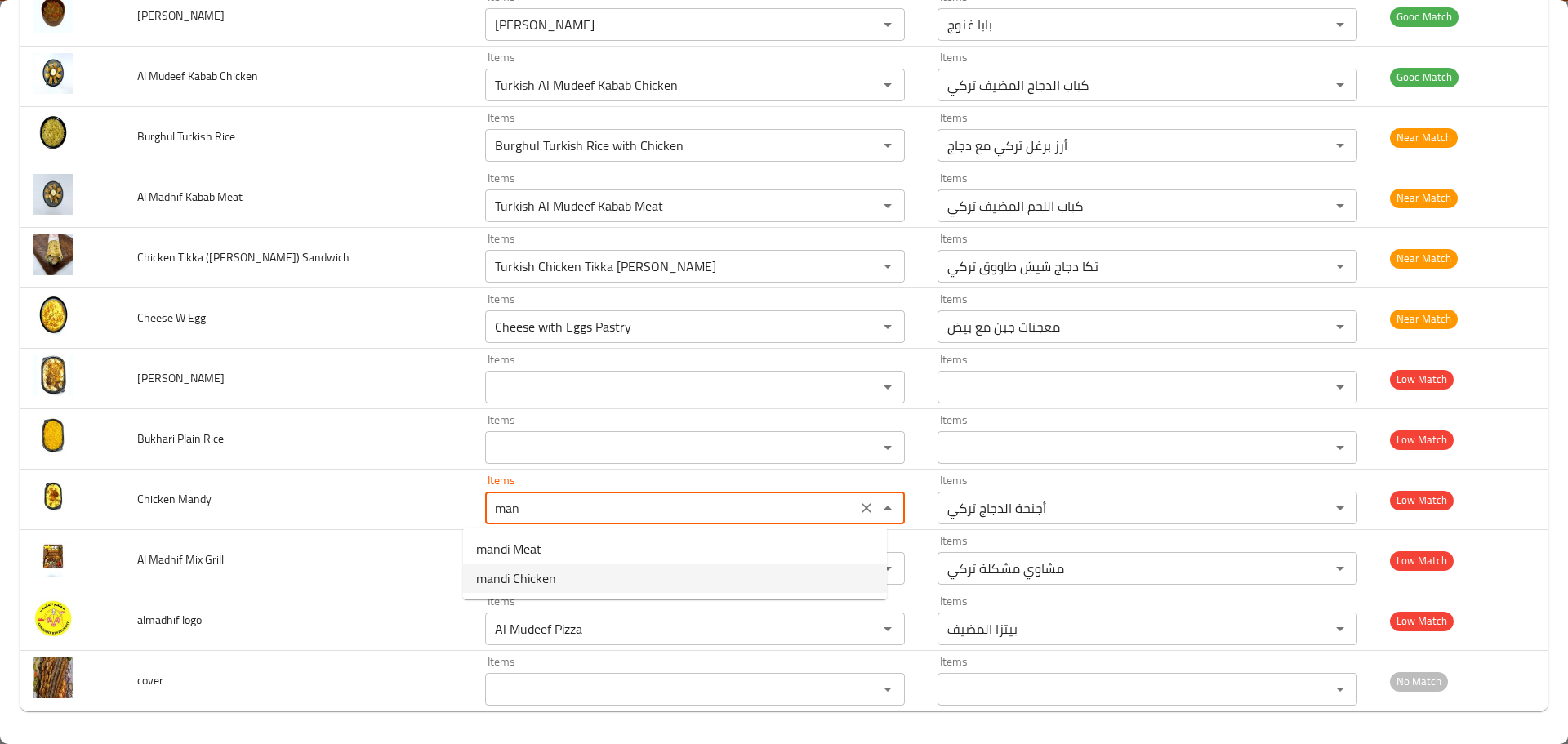
click at [534, 574] on span "mandi Chicken" at bounding box center [516, 578] width 80 height 20
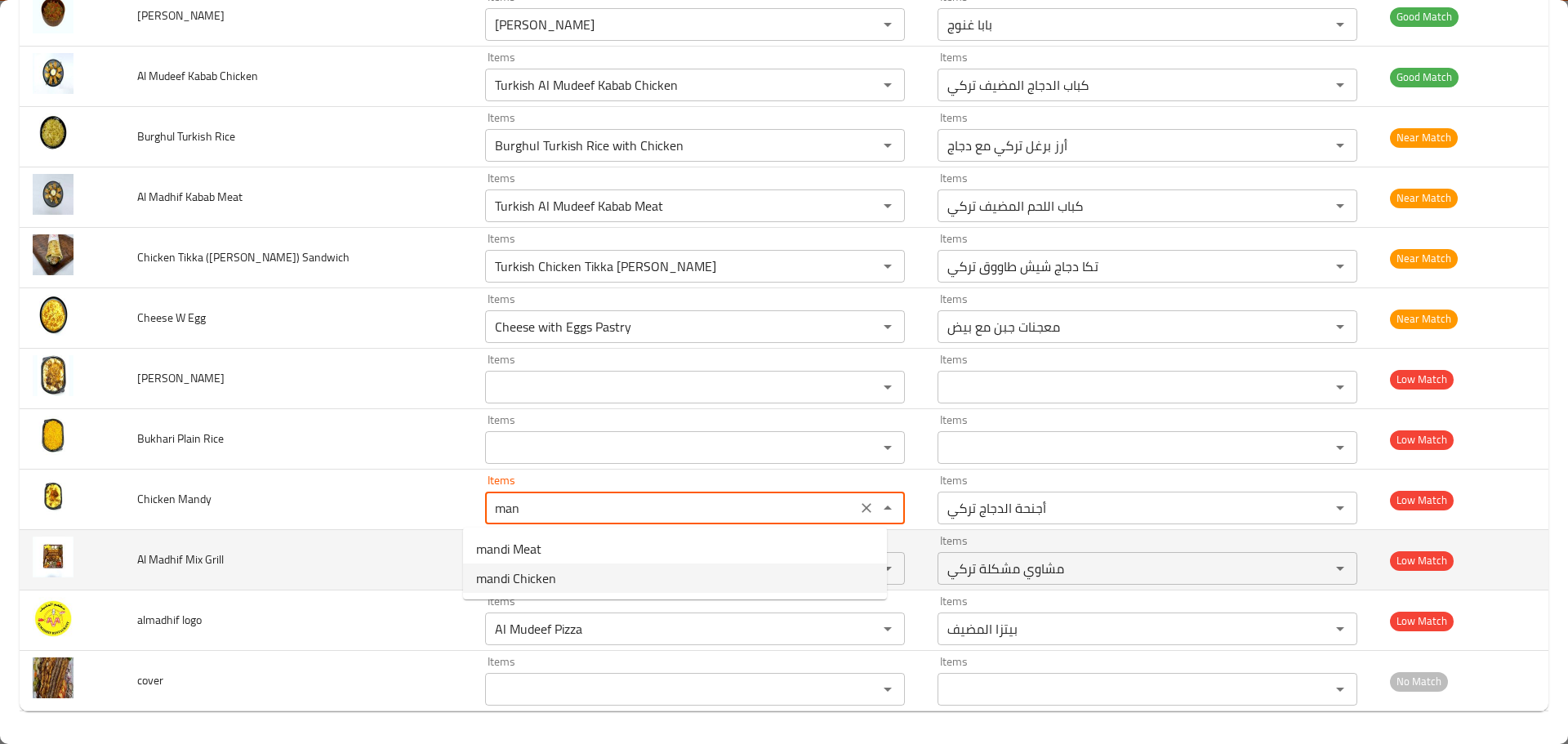
type Mandy "mandi Chicken"
type Mandy-ar "مندي دجاج"
type Mandy "mandi Chicken"
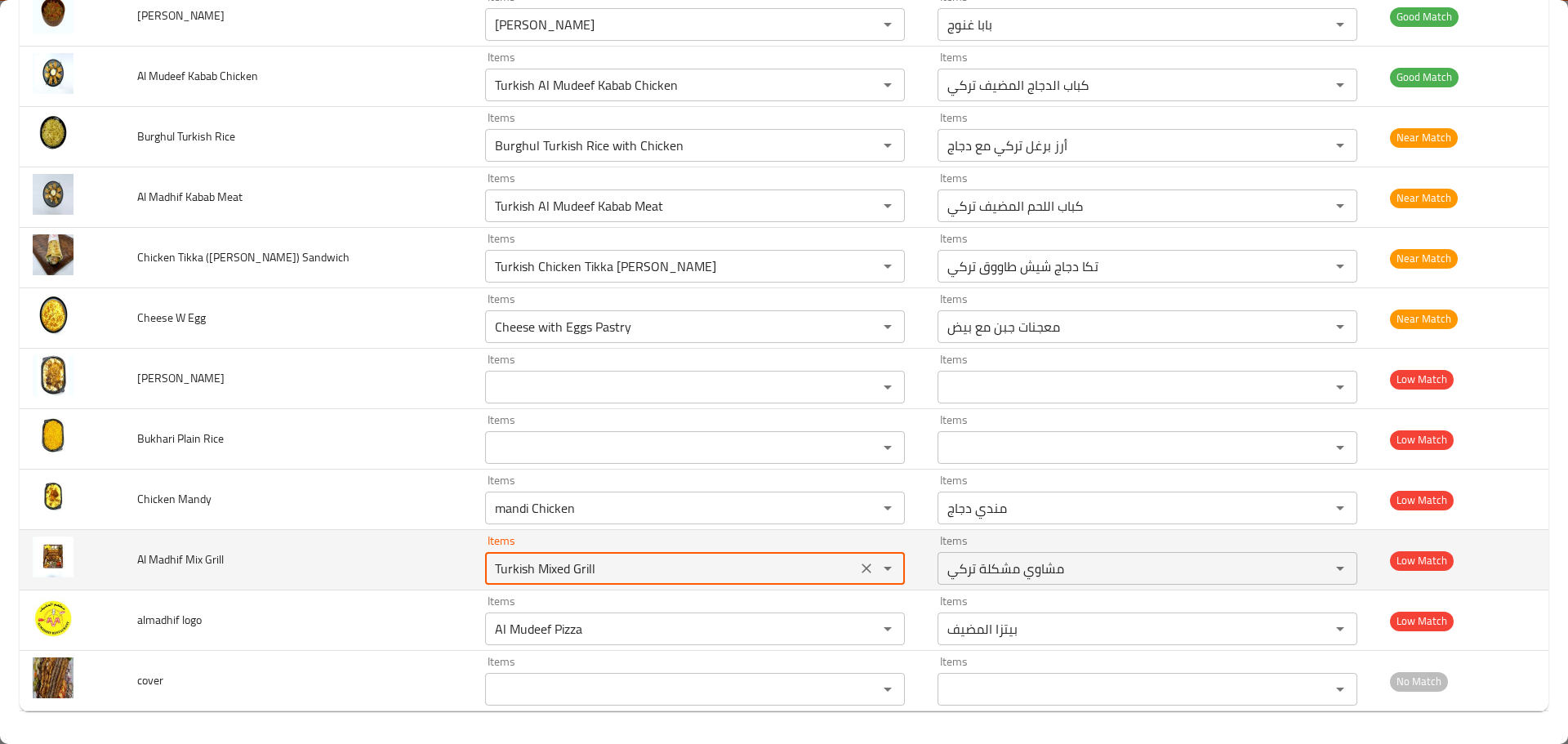
drag, startPoint x: 587, startPoint y: 574, endPoint x: 405, endPoint y: 564, distance: 182.3
click at [413, 564] on tr "Al Madhif Mix Grill Items Turkish Mixed Grill Items Items مشاوي مشكلة تركي Item…" at bounding box center [784, 561] width 1528 height 60
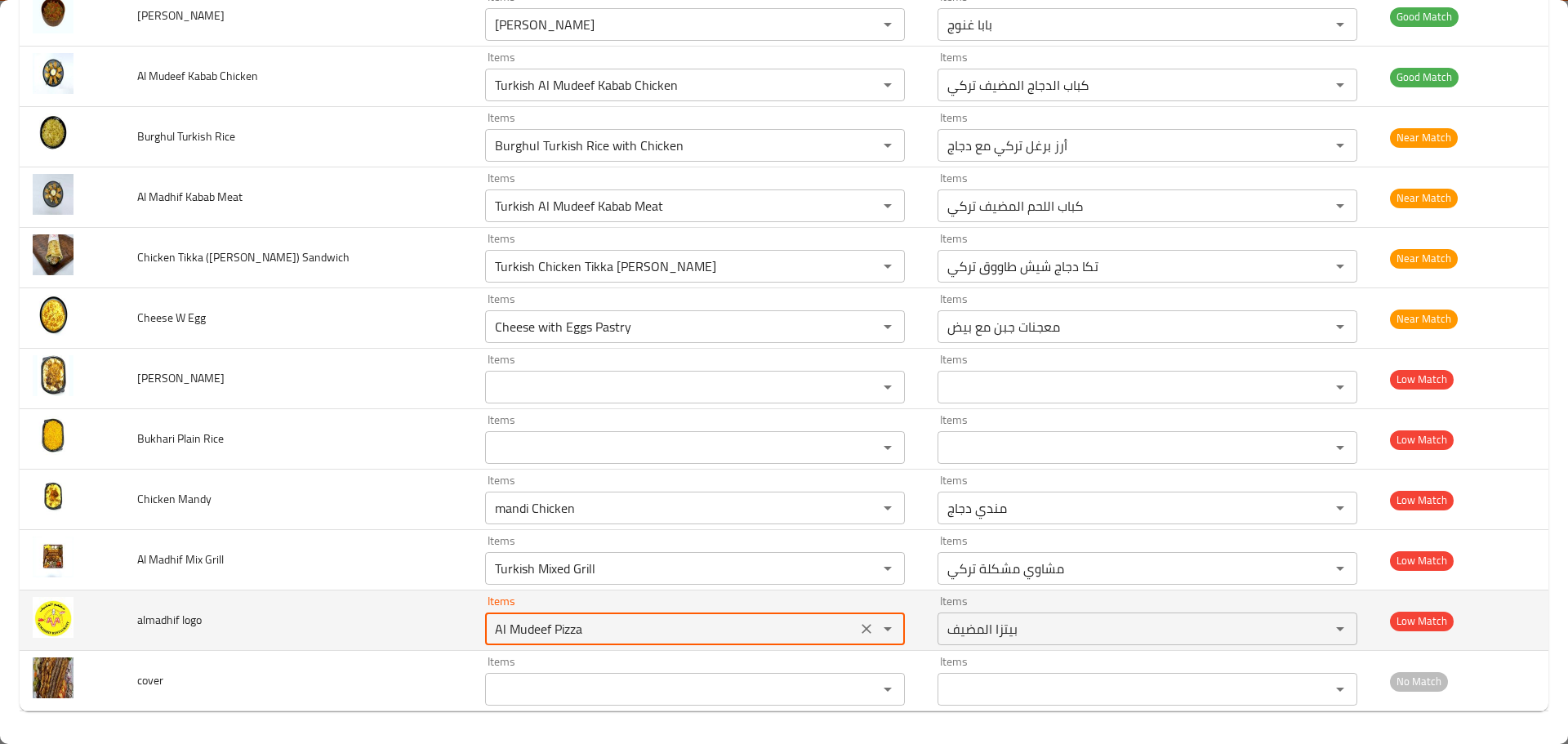
drag, startPoint x: 595, startPoint y: 634, endPoint x: 372, endPoint y: 624, distance: 223.2
click at [383, 624] on tr "almadhif logo Items Al Mudeef Pizza Items Items بيتزا المضيف Items Low Match" at bounding box center [784, 621] width 1528 height 60
click at [858, 633] on icon "Clear" at bounding box center [866, 629] width 16 height 16
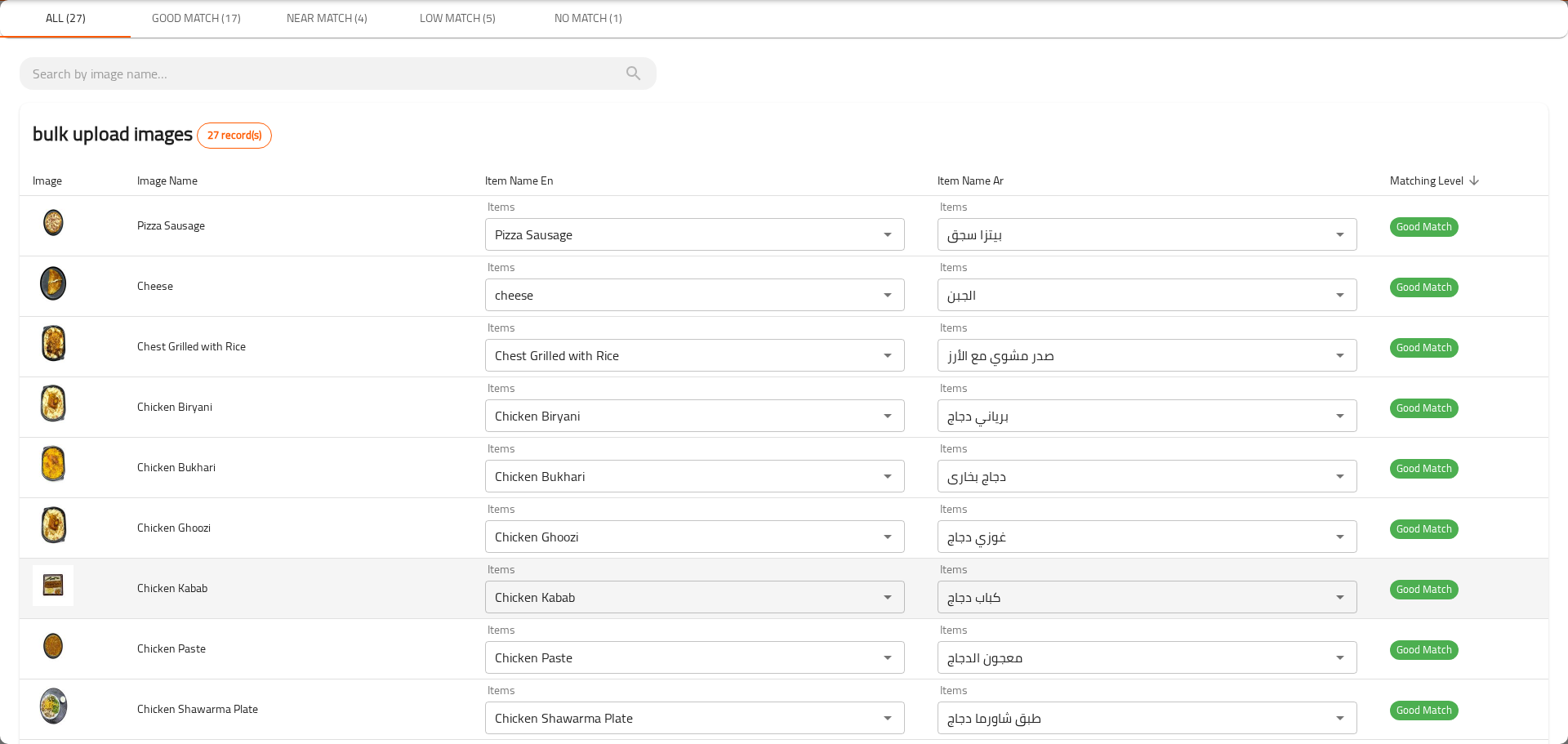
scroll to position [0, 0]
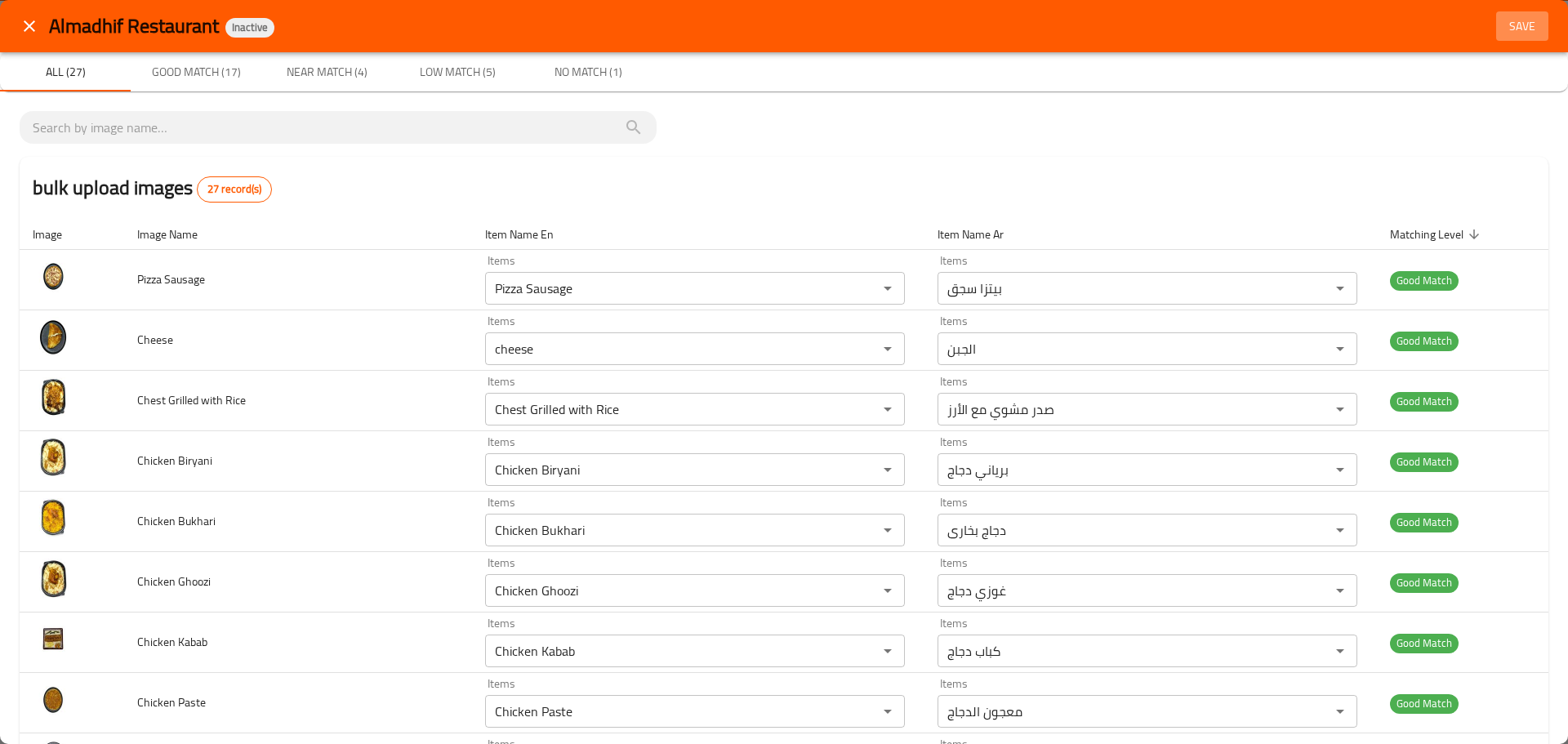
click at [1521, 24] on span "Save" at bounding box center [1522, 27] width 40 height 21
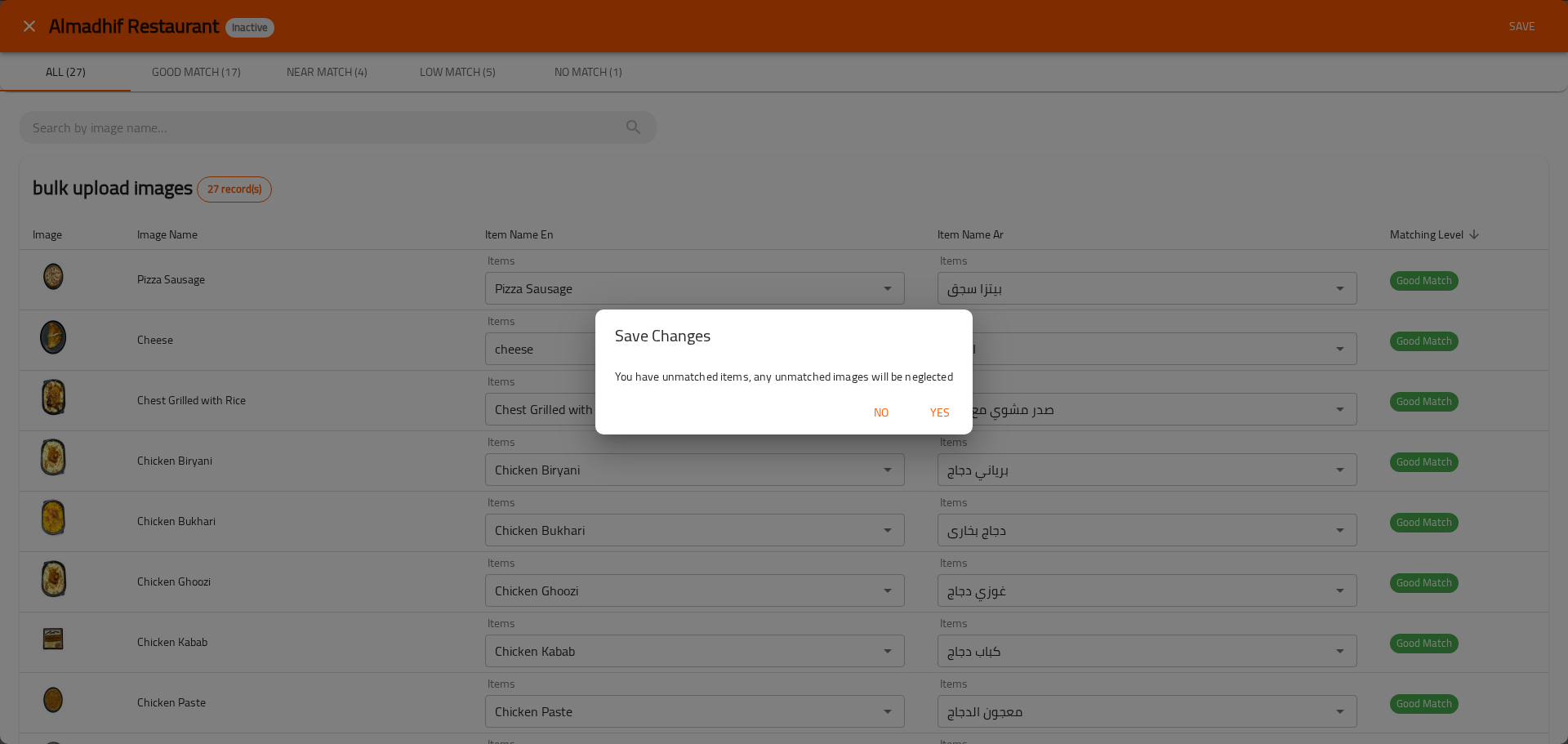
click at [933, 413] on span "Yes" at bounding box center [940, 413] width 40 height 21
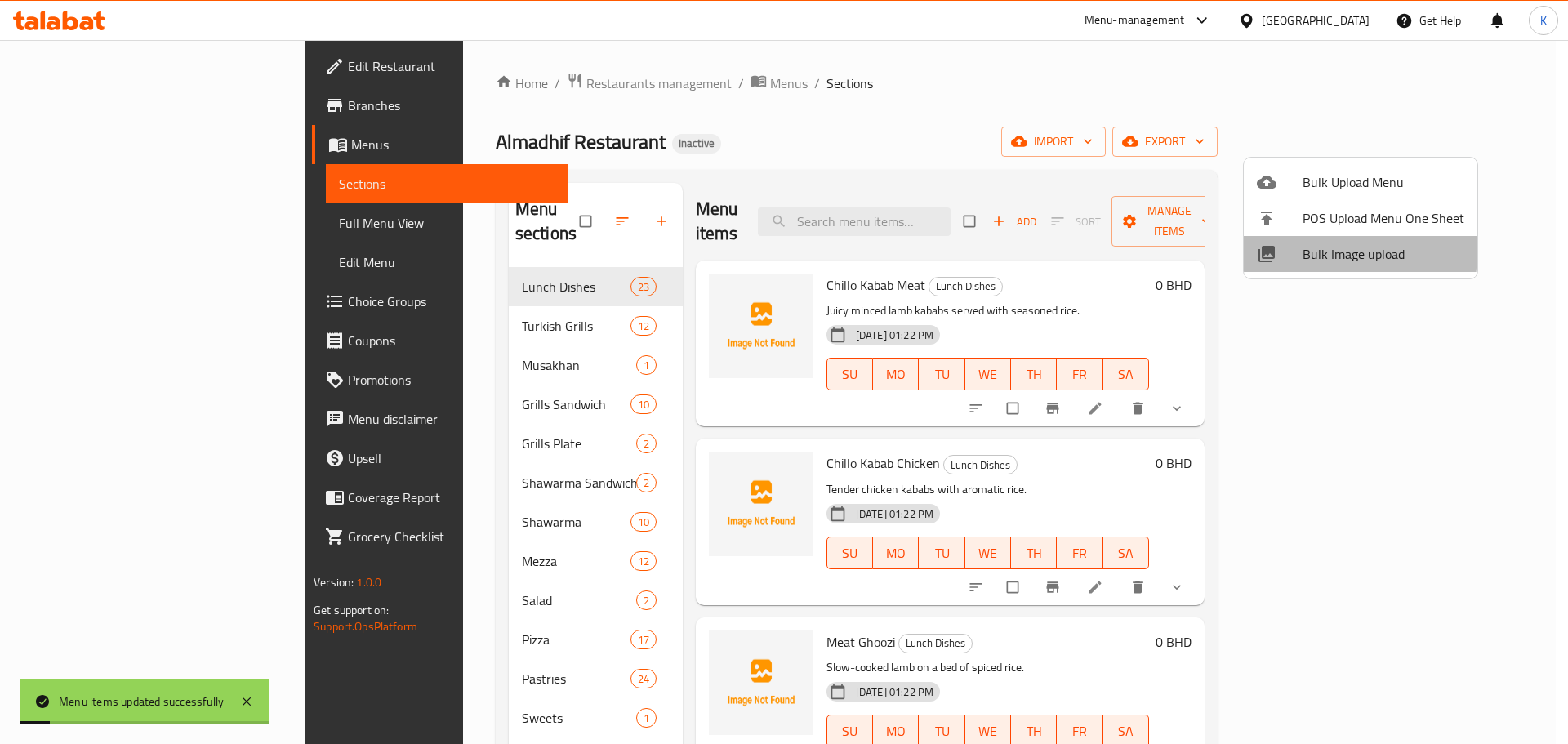
click at [1313, 252] on span "Bulk Image upload" at bounding box center [1384, 254] width 162 height 20
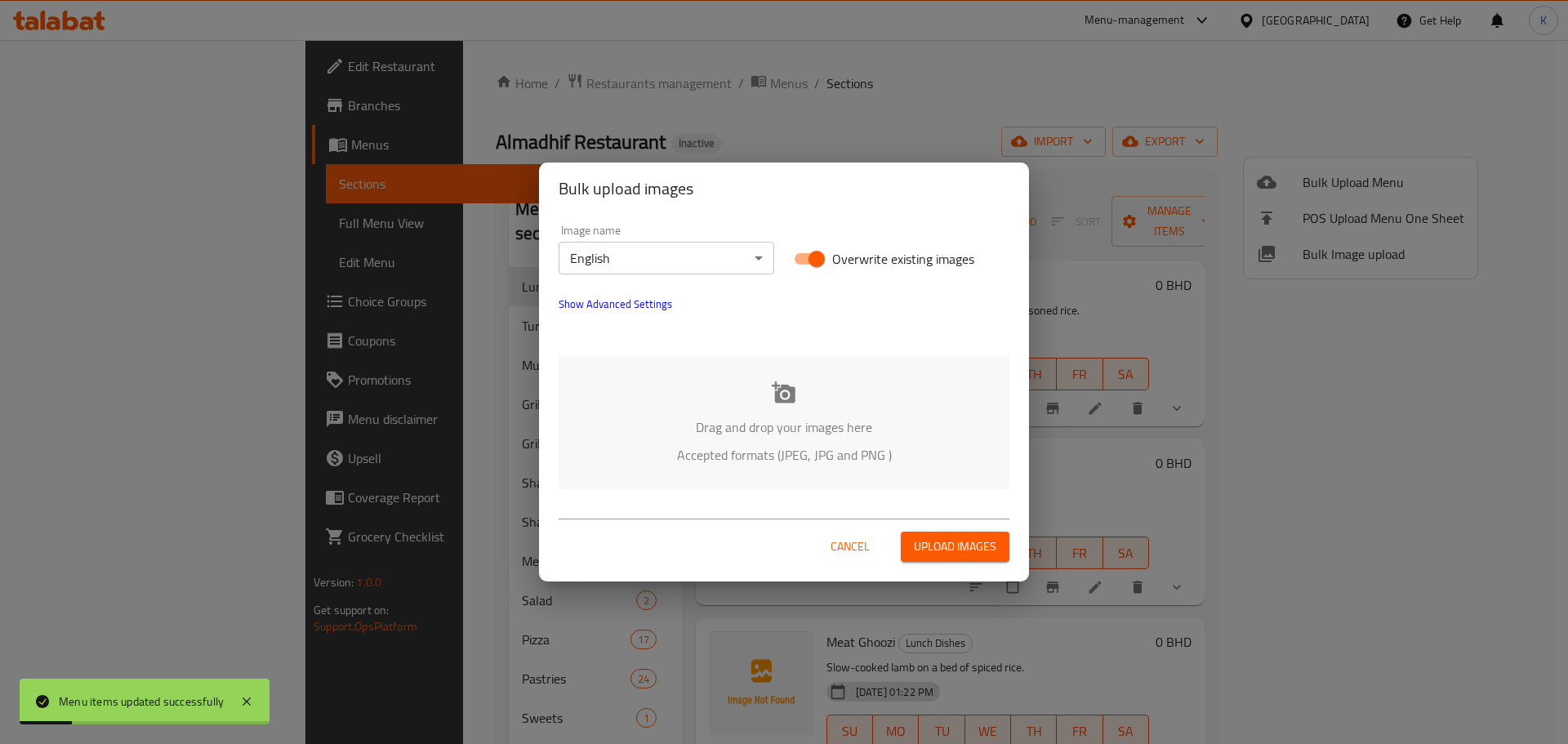
click at [784, 389] on icon at bounding box center [784, 392] width 24 height 22
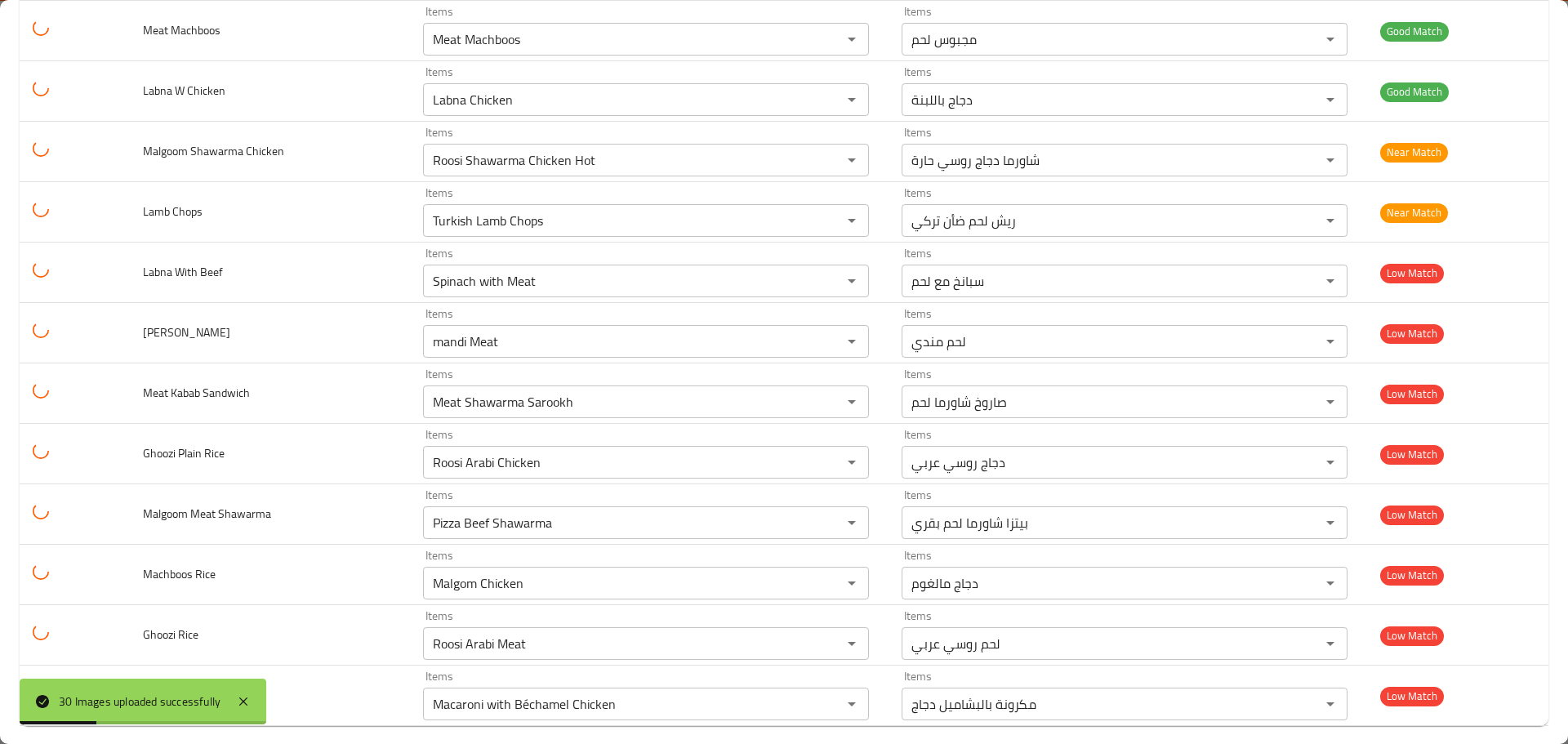
scroll to position [1352, 0]
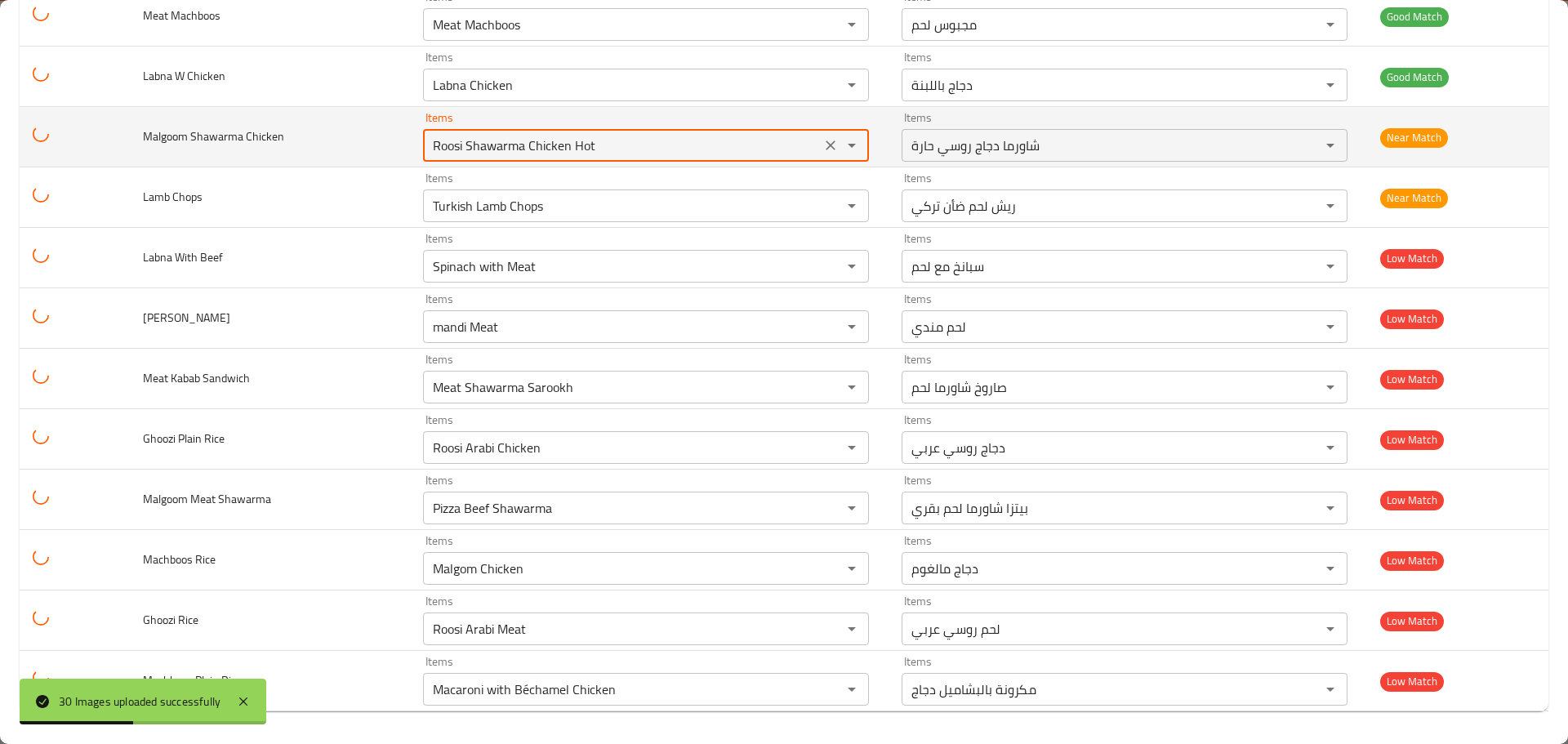
drag, startPoint x: 614, startPoint y: 136, endPoint x: 308, endPoint y: 134, distance: 306.0
click at [308, 134] on tr "Malgoom Shawarma Chicken Items Roosi Shawarma Chicken Hot Items Items شاورما دج…" at bounding box center [784, 137] width 1528 height 60
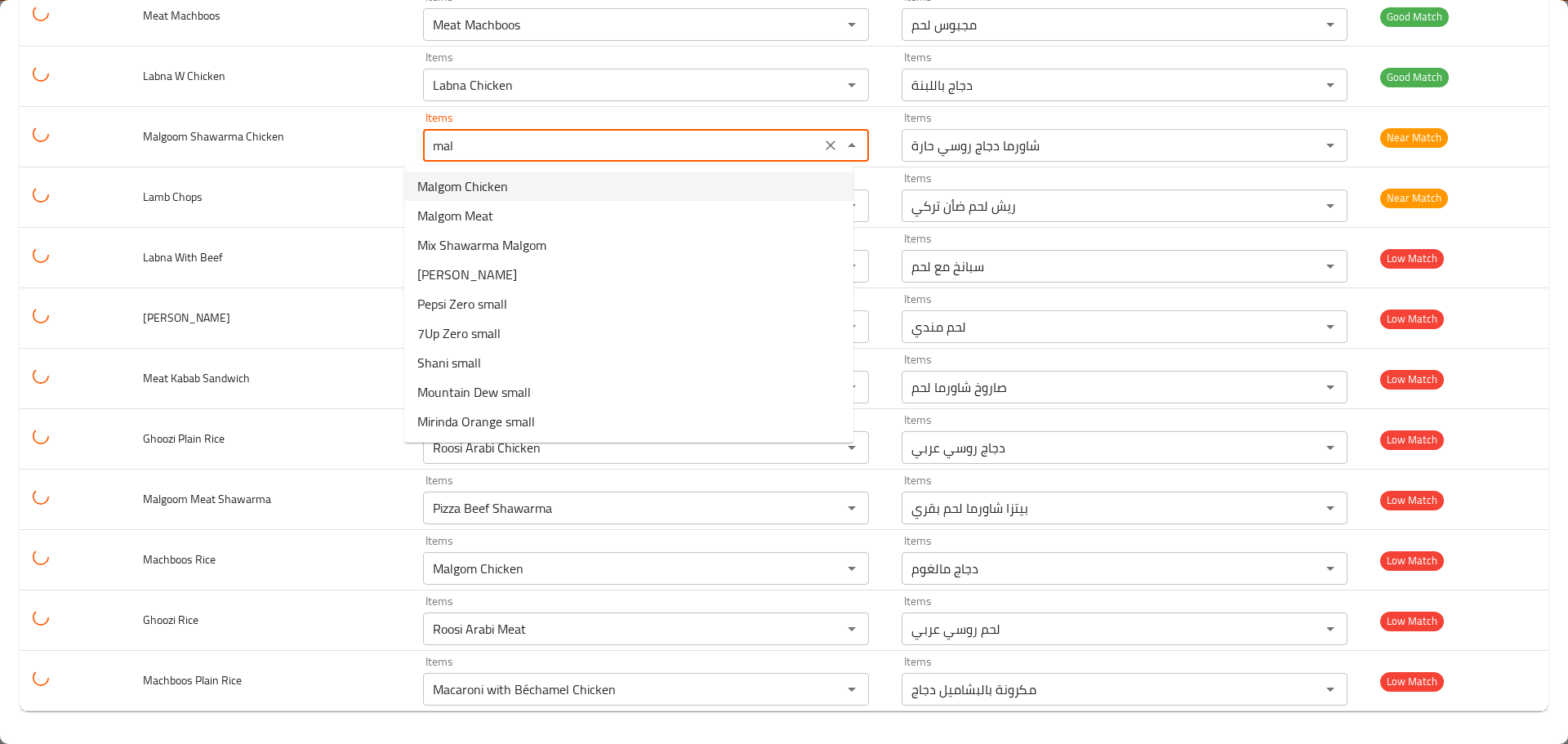
click at [485, 187] on span "Malgom Chicken" at bounding box center [462, 186] width 90 height 20
type Chicken "Malgom Chicken"
type Chicken-ar "دجاج مالغوم"
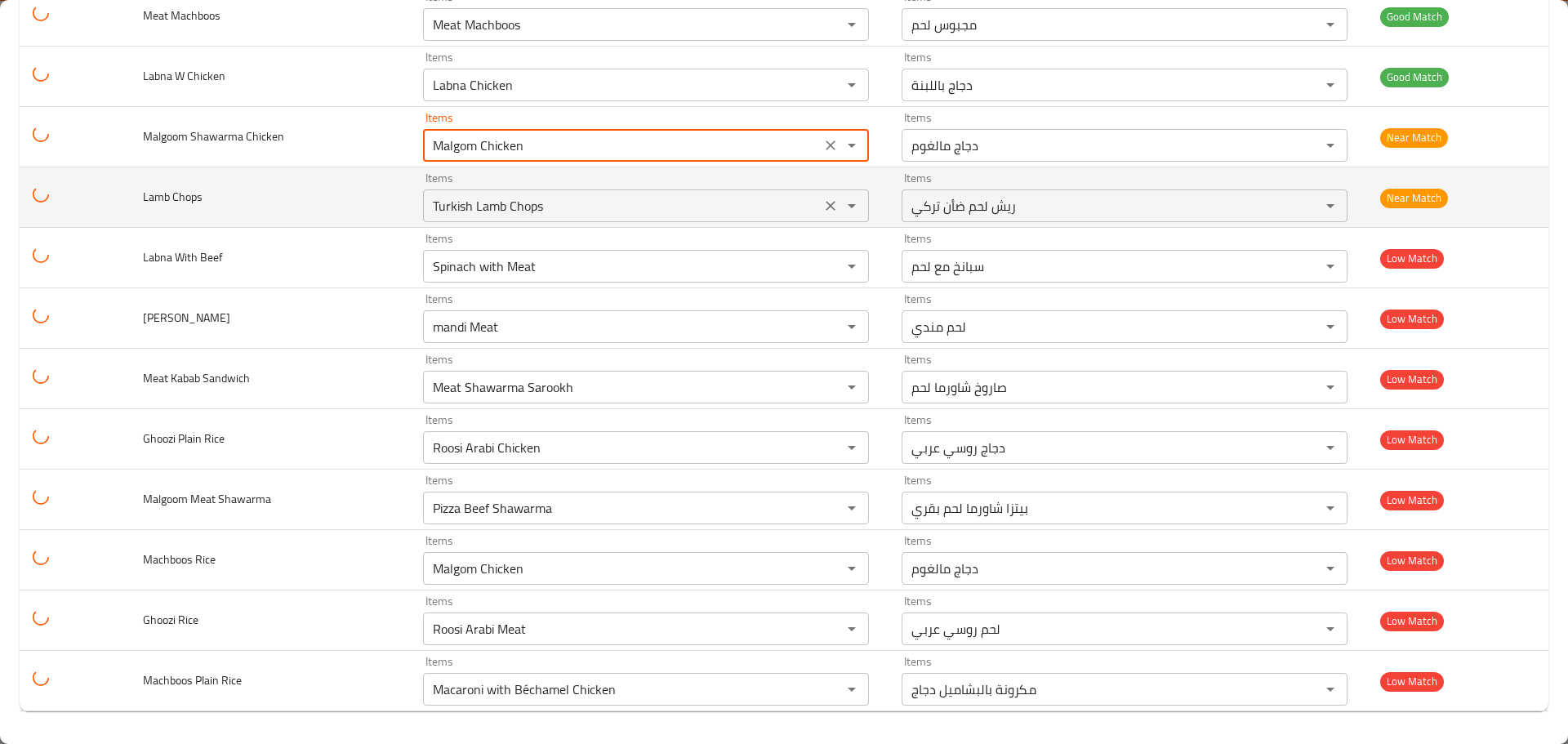
type Chicken "Malgom Chicken"
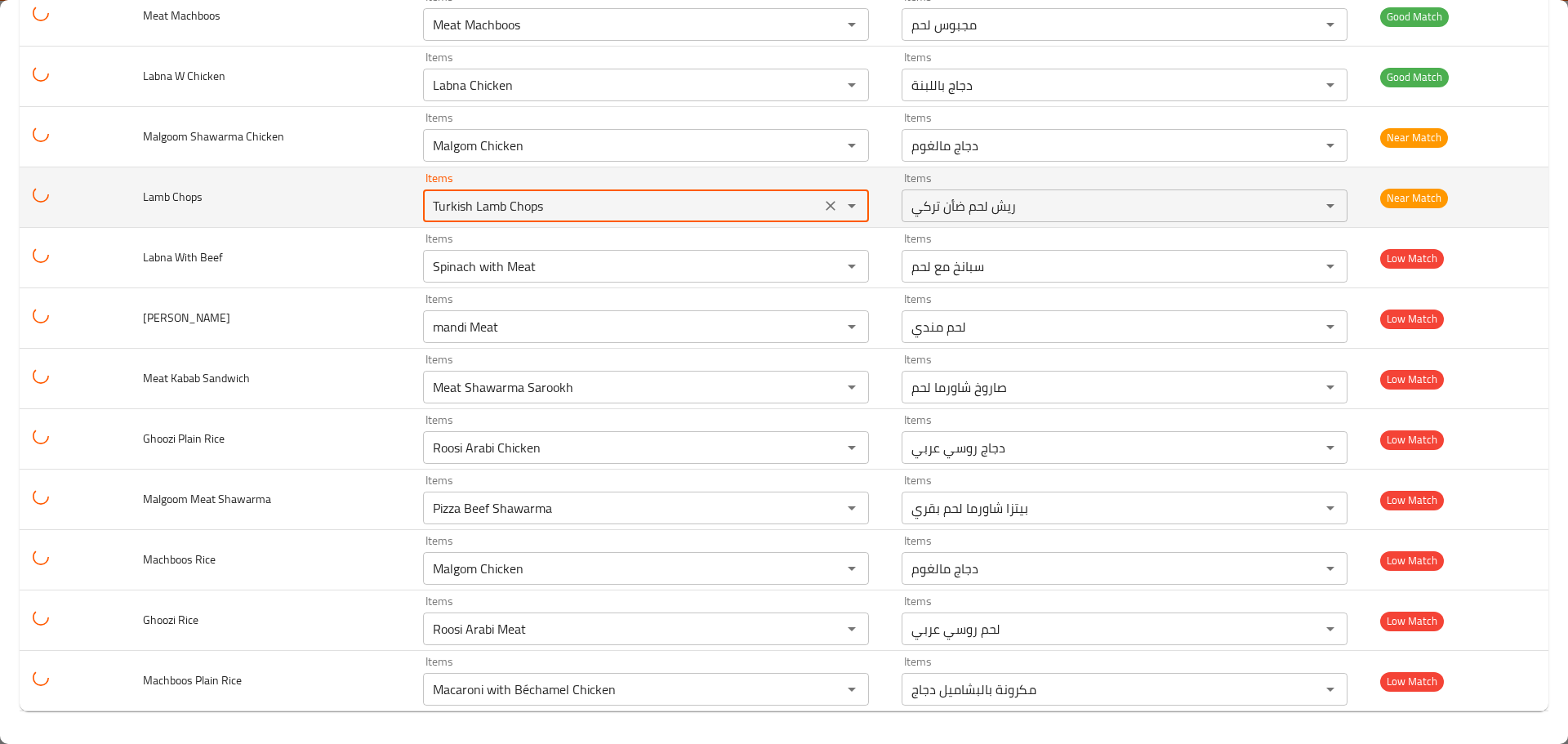
drag, startPoint x: 538, startPoint y: 208, endPoint x: 424, endPoint y: 200, distance: 114.3
click at [428, 200] on Chops "Turkish Lamb Chops" at bounding box center [622, 206] width 388 height 23
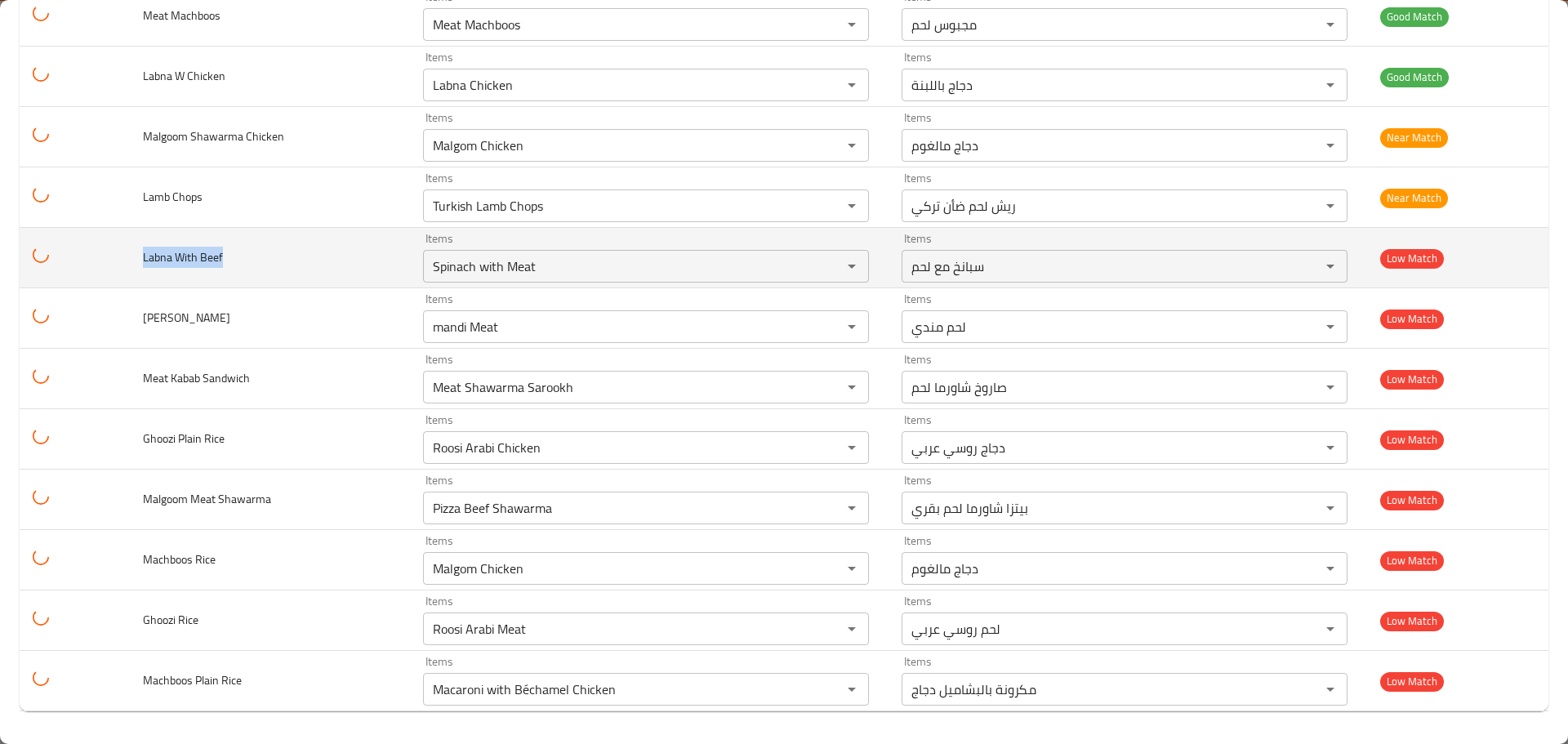
drag, startPoint x: 239, startPoint y: 254, endPoint x: 85, endPoint y: 232, distance: 155.6
click at [85, 232] on tr "Labna With Beef Items Spinach with Meat Items Items سبانخ مع لحم Items Low Match" at bounding box center [784, 258] width 1528 height 60
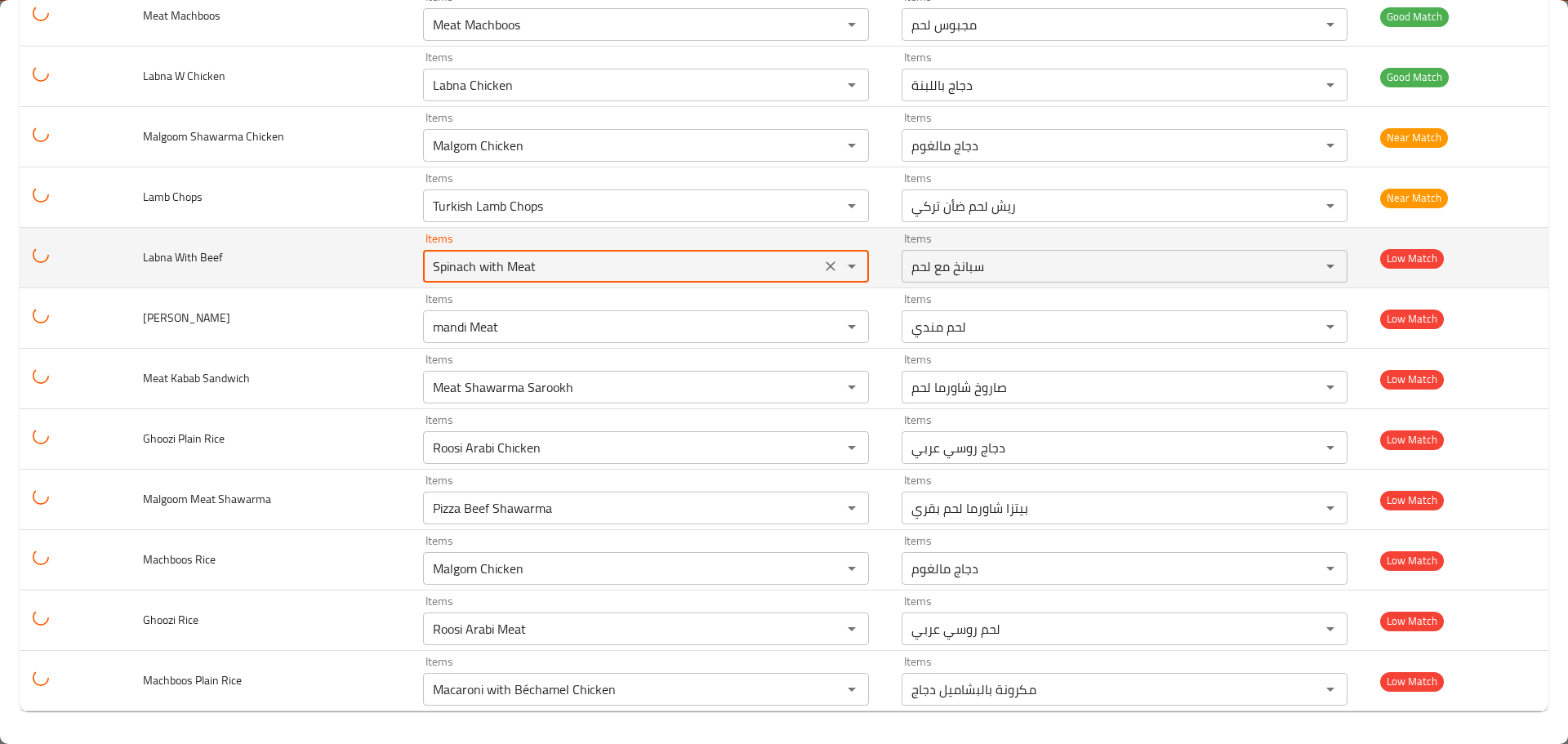
drag, startPoint x: 563, startPoint y: 270, endPoint x: 356, endPoint y: 252, distance: 207.8
click at [356, 252] on tr "Labna With Beef Items Spinach with Meat Items Items سبانخ مع لحم Items Low Match" at bounding box center [784, 258] width 1528 height 60
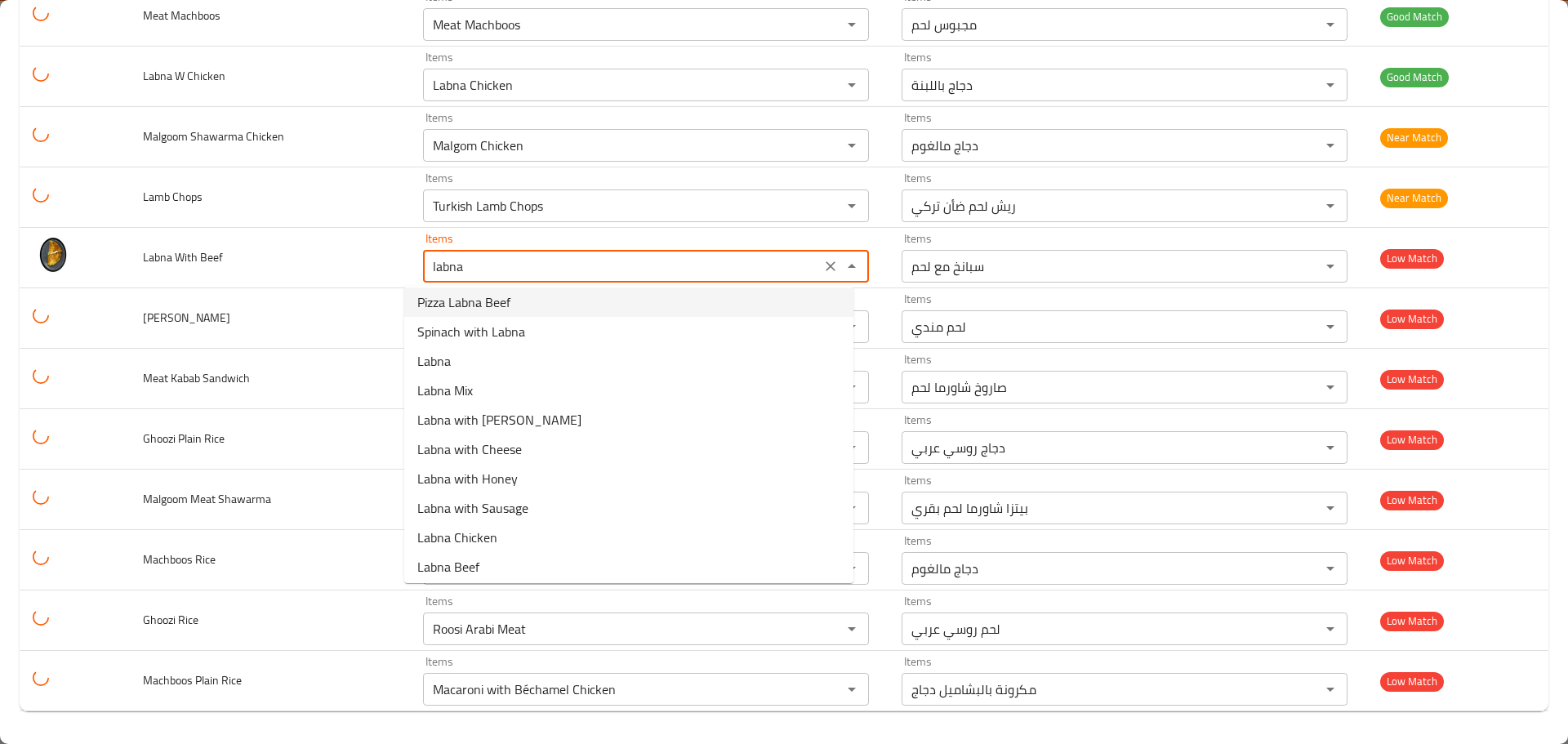
scroll to position [69, 0]
click at [468, 565] on span "Labna Beef" at bounding box center [449, 561] width 62 height 20
type Beef "Labna Beef"
type Beef-ar "لحم بقري باللبنة"
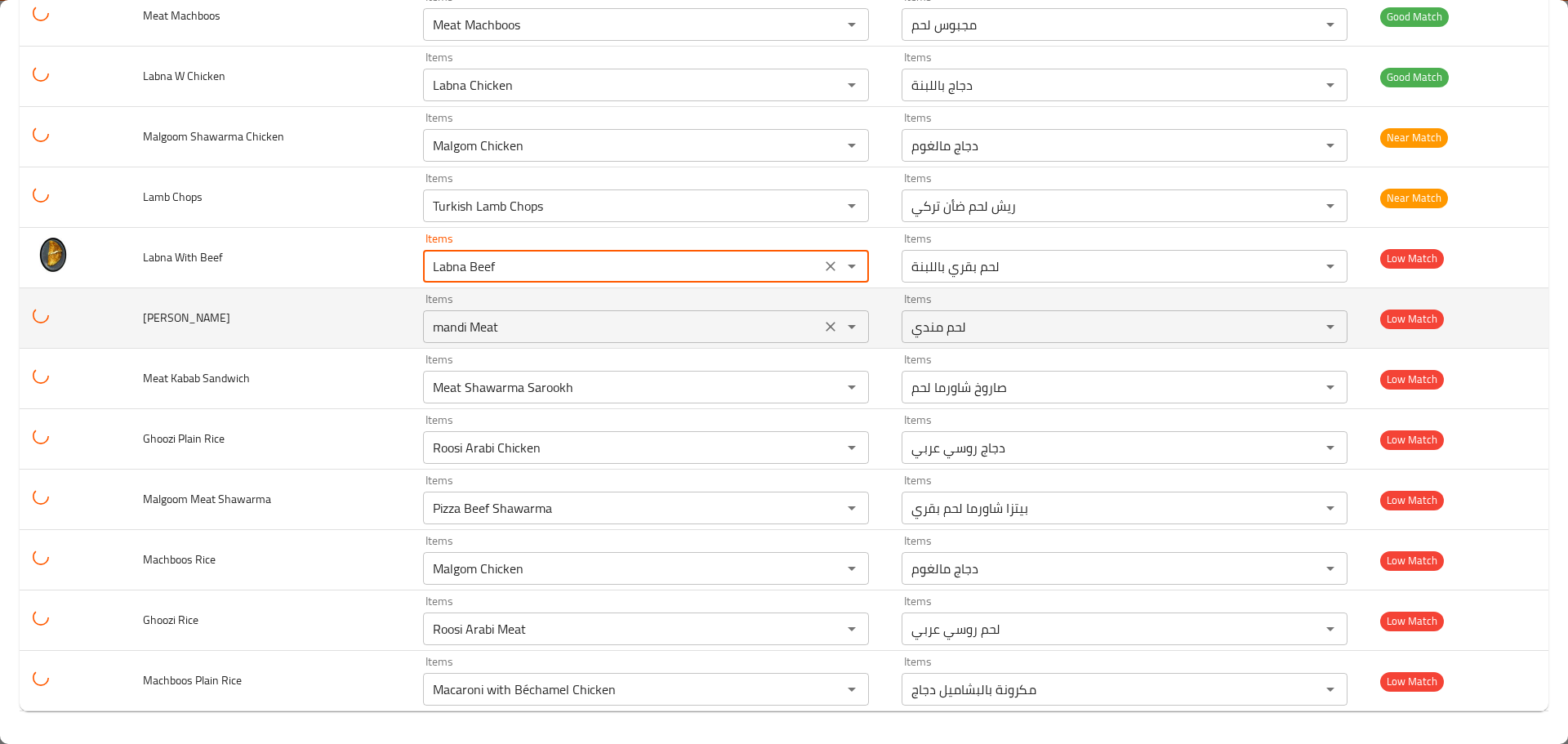
type Beef "Labna Beef"
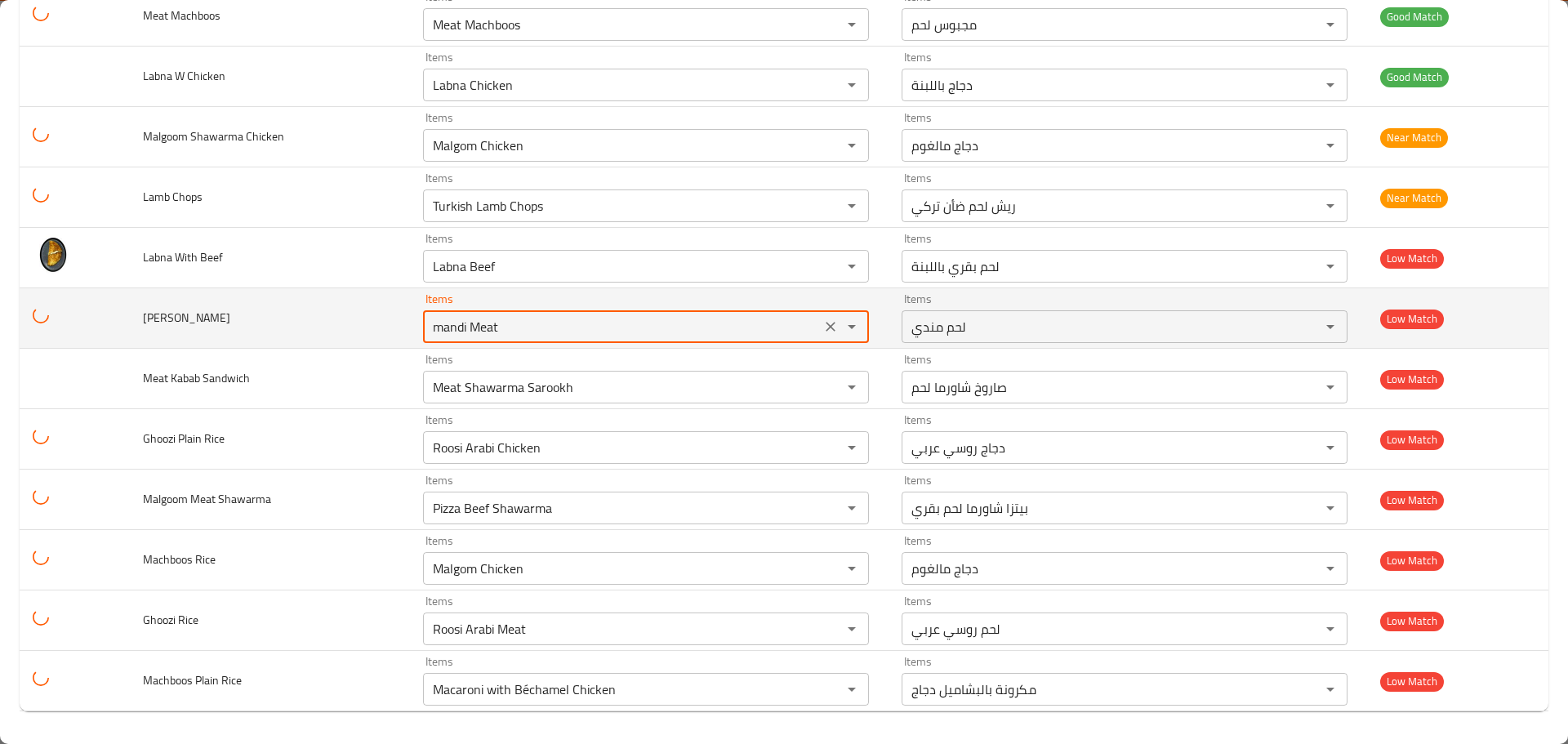
drag, startPoint x: 500, startPoint y: 328, endPoint x: 301, endPoint y: 318, distance: 199.3
click at [303, 318] on tr "Mandy Rice Items mandi Meat Items Items لحم مندي Items Low Match" at bounding box center [784, 319] width 1528 height 60
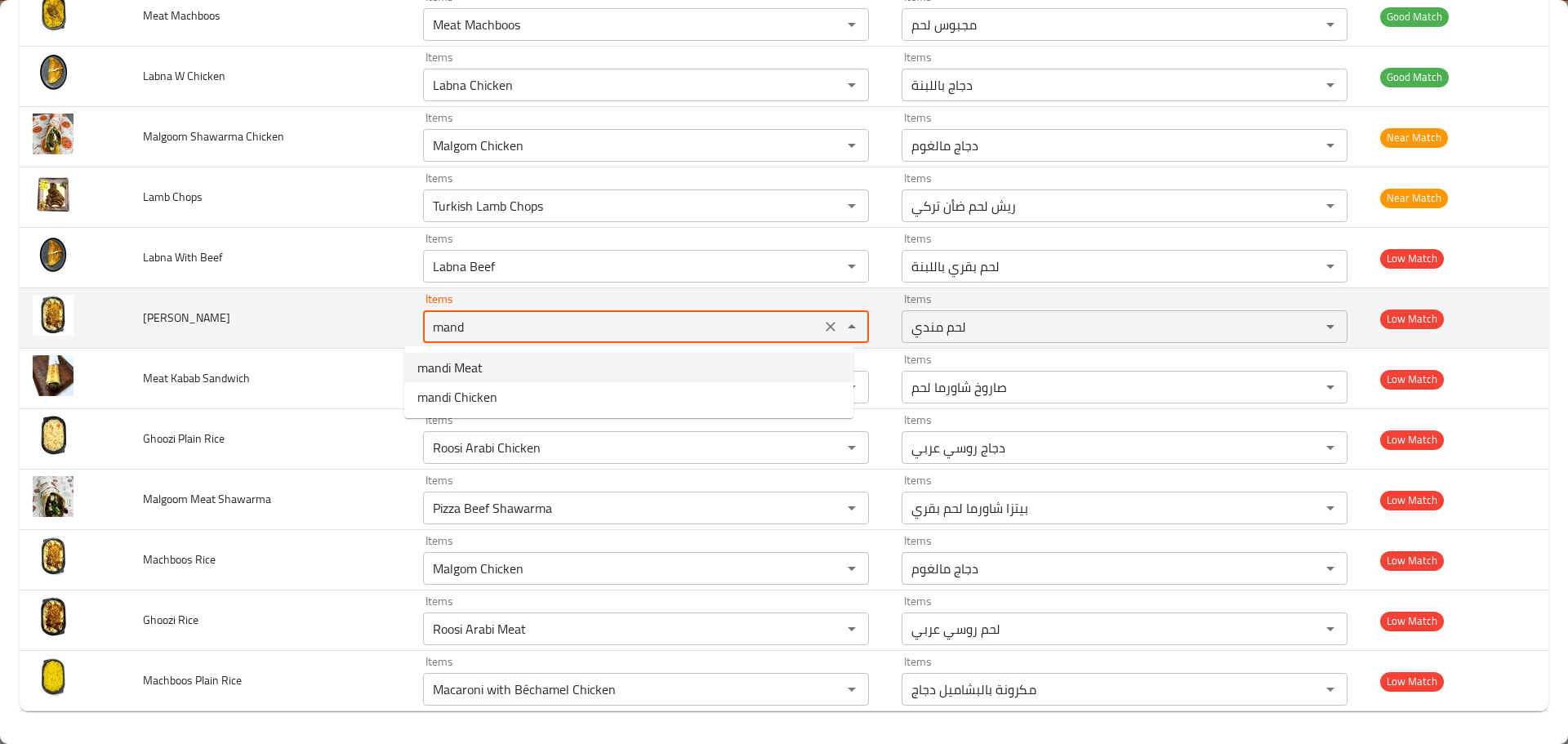
type Rice "mandi Meat"
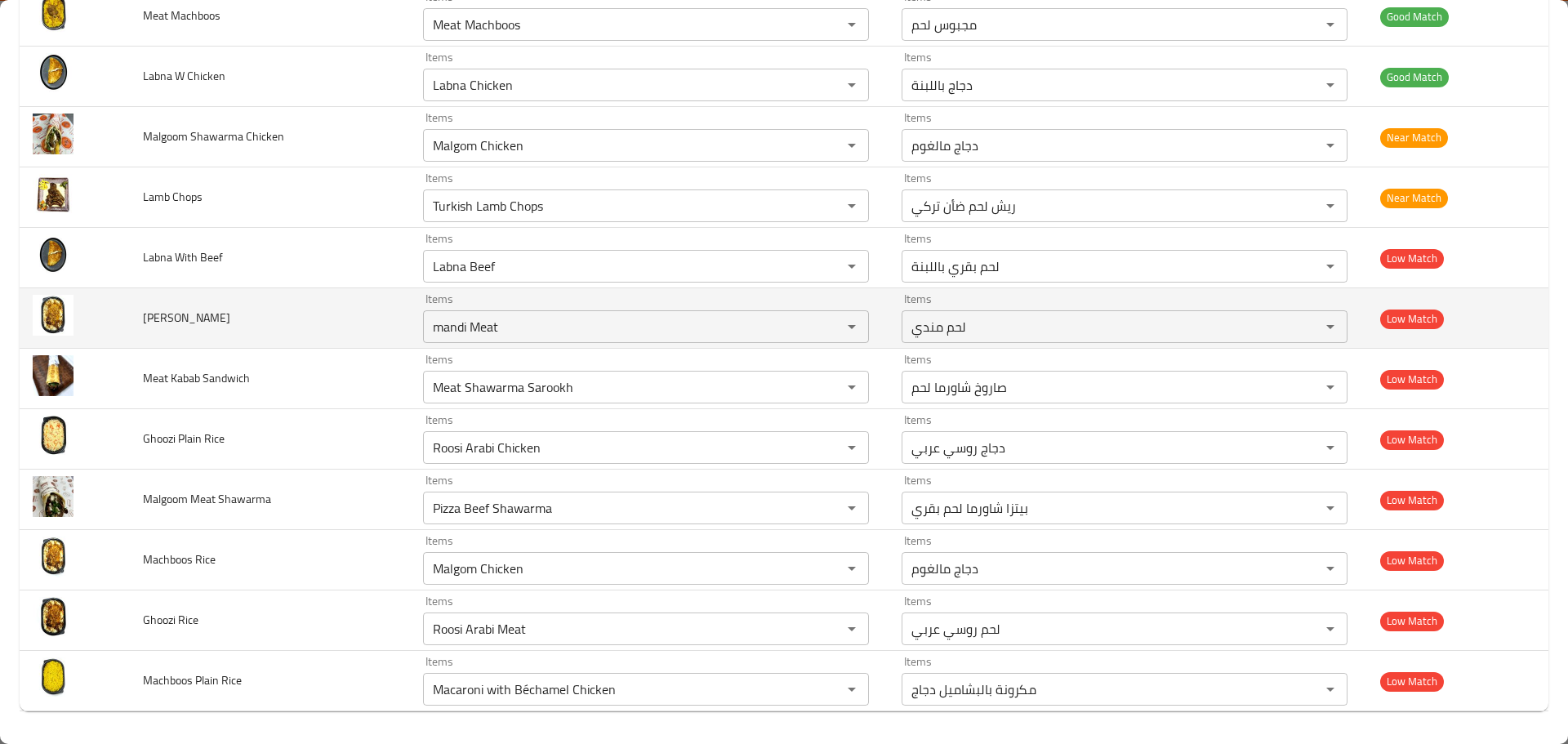
click at [358, 325] on td "Mandy Rice" at bounding box center [270, 319] width 280 height 60
click at [822, 324] on icon "Clear" at bounding box center [830, 326] width 16 height 16
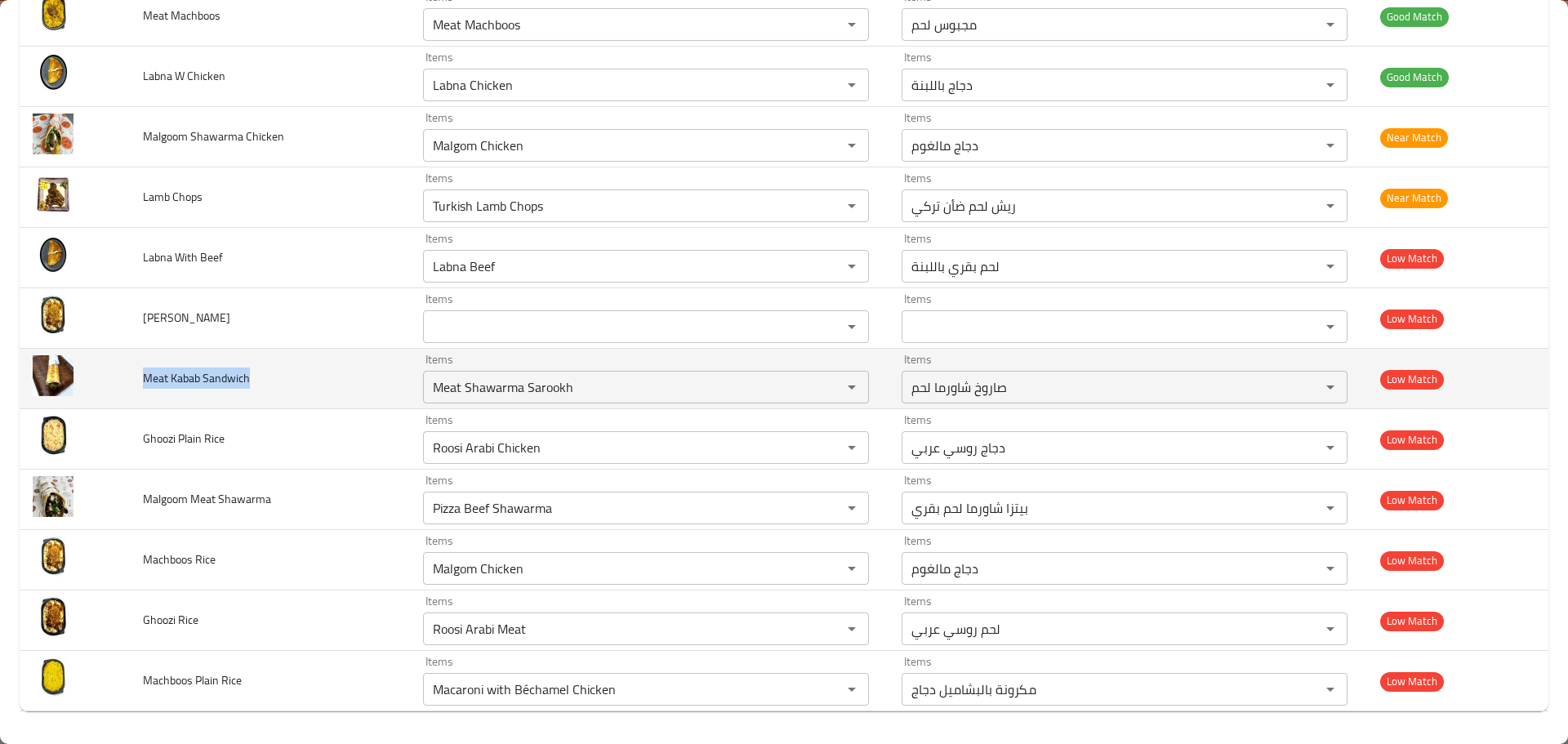
drag, startPoint x: 140, startPoint y: 380, endPoint x: 271, endPoint y: 380, distance: 131.0
click at [270, 380] on td "Meat Kabab Sandwich" at bounding box center [270, 379] width 280 height 60
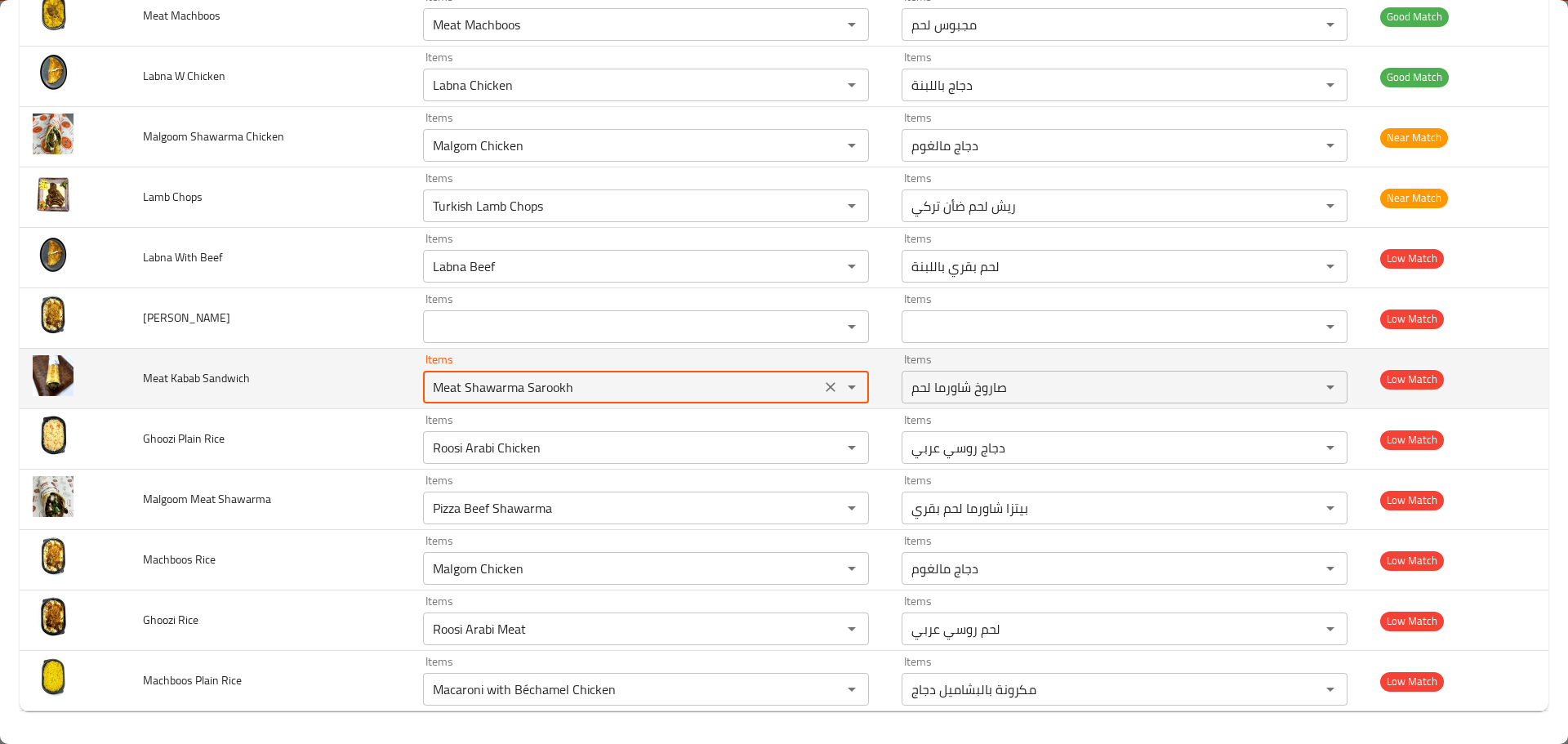
drag, startPoint x: 568, startPoint y: 388, endPoint x: 503, endPoint y: 388, distance: 65.0
click at [503, 388] on Sandwich "Meat Shawarma Sarookh" at bounding box center [622, 387] width 388 height 23
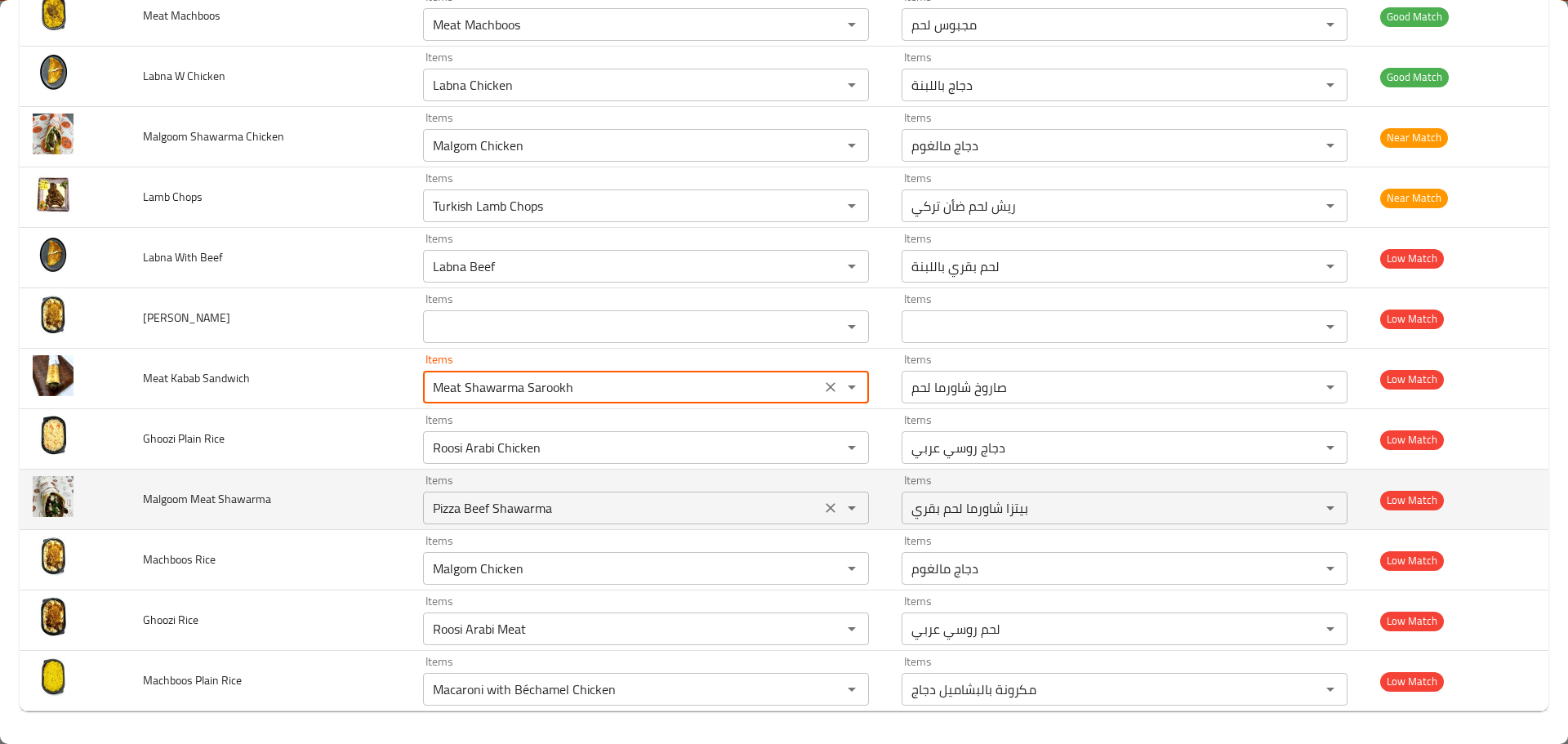
type Sandwich "Meat Shawarma"
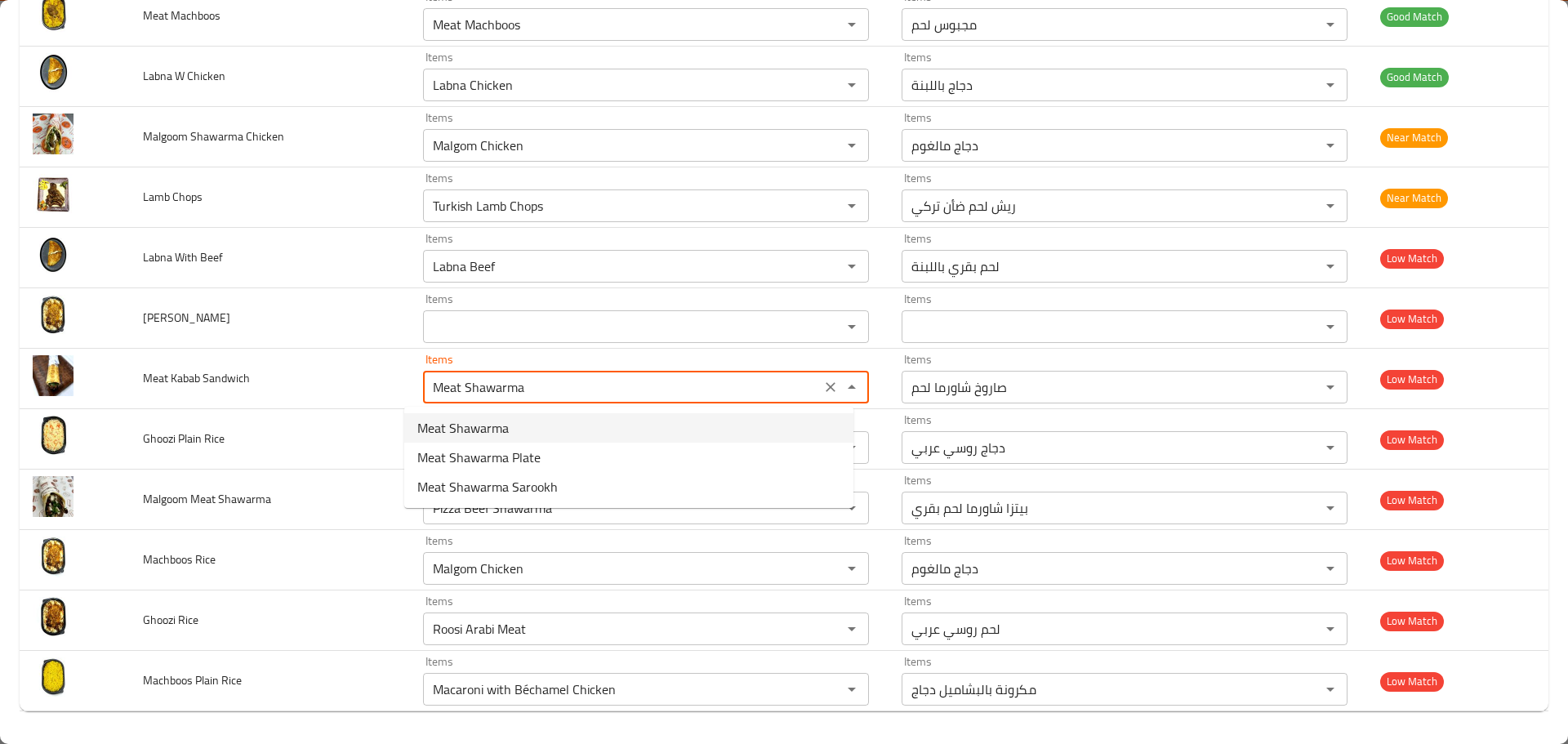
click at [482, 431] on span "Meat Shawarma" at bounding box center [463, 428] width 91 height 20
type Sandwich-ar "شاورما لحم"
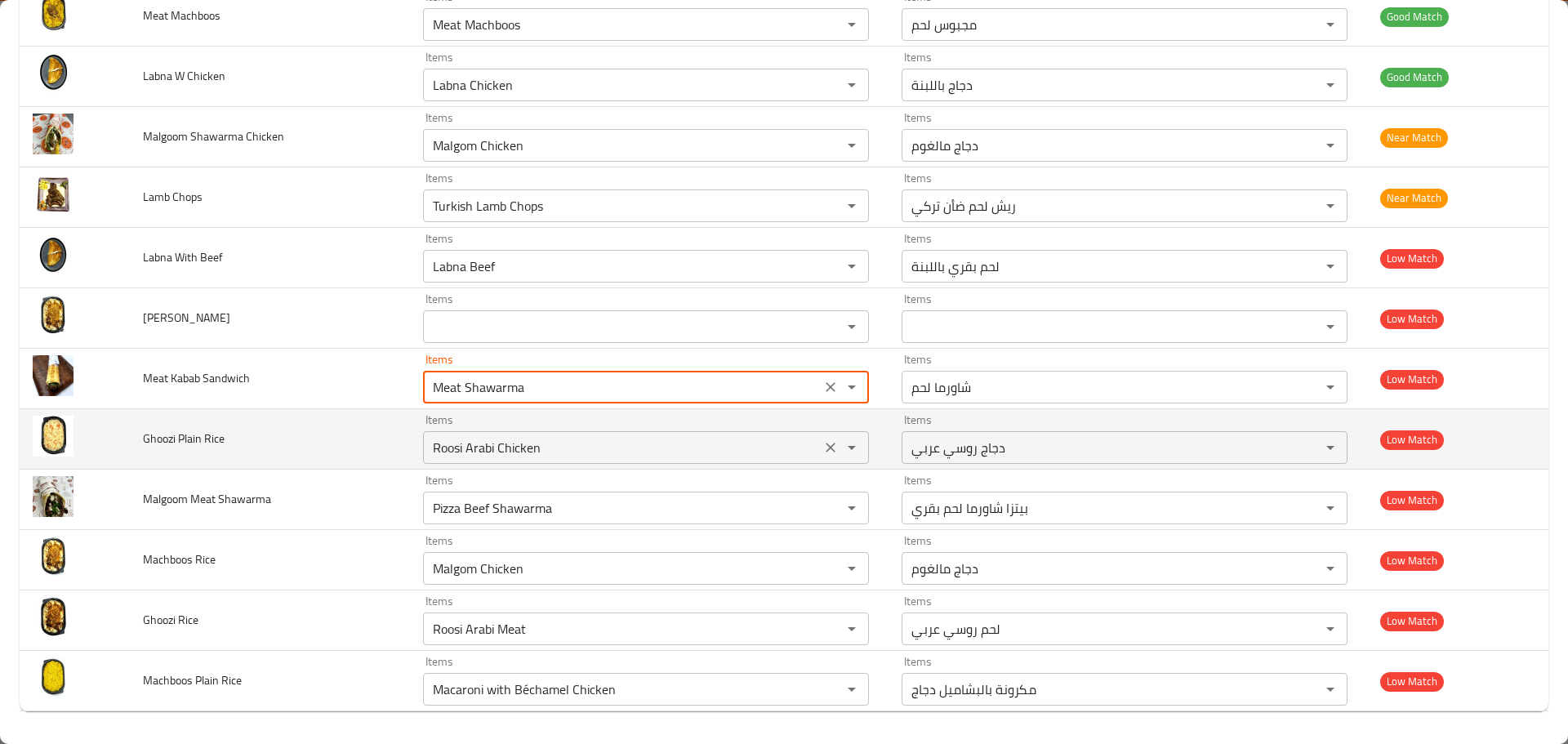
type Sandwich "Meat Shawarma"
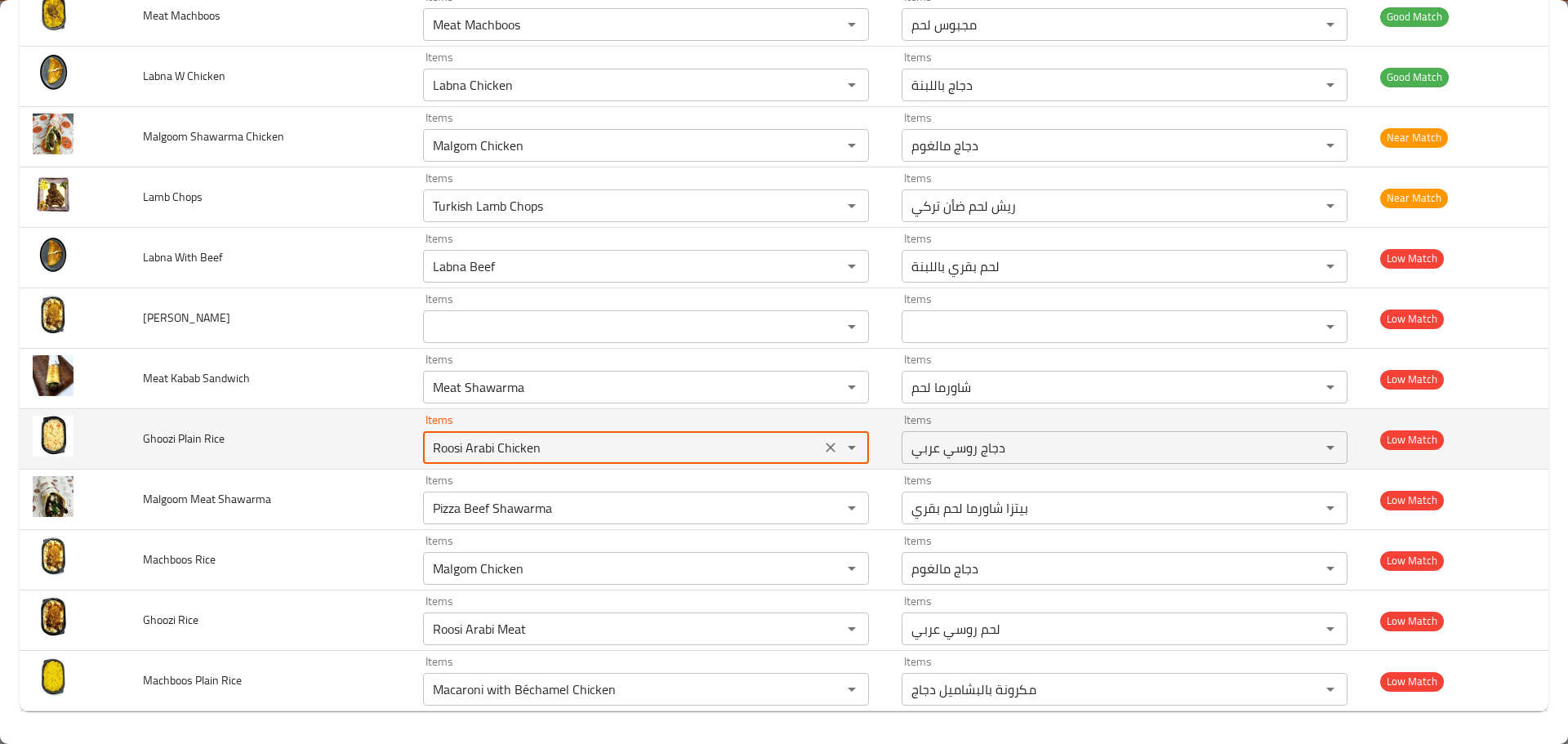
drag, startPoint x: 532, startPoint y: 444, endPoint x: 344, endPoint y: 438, distance: 188.1
click at [344, 438] on tr "Ghoozi Plain Rice Items Roosi Arabi Chicken Items Items دجاج روسي عربي Items Lo…" at bounding box center [784, 439] width 1528 height 60
type Rice "ghoo"
click at [826, 445] on icon "Clear" at bounding box center [830, 447] width 9 height 9
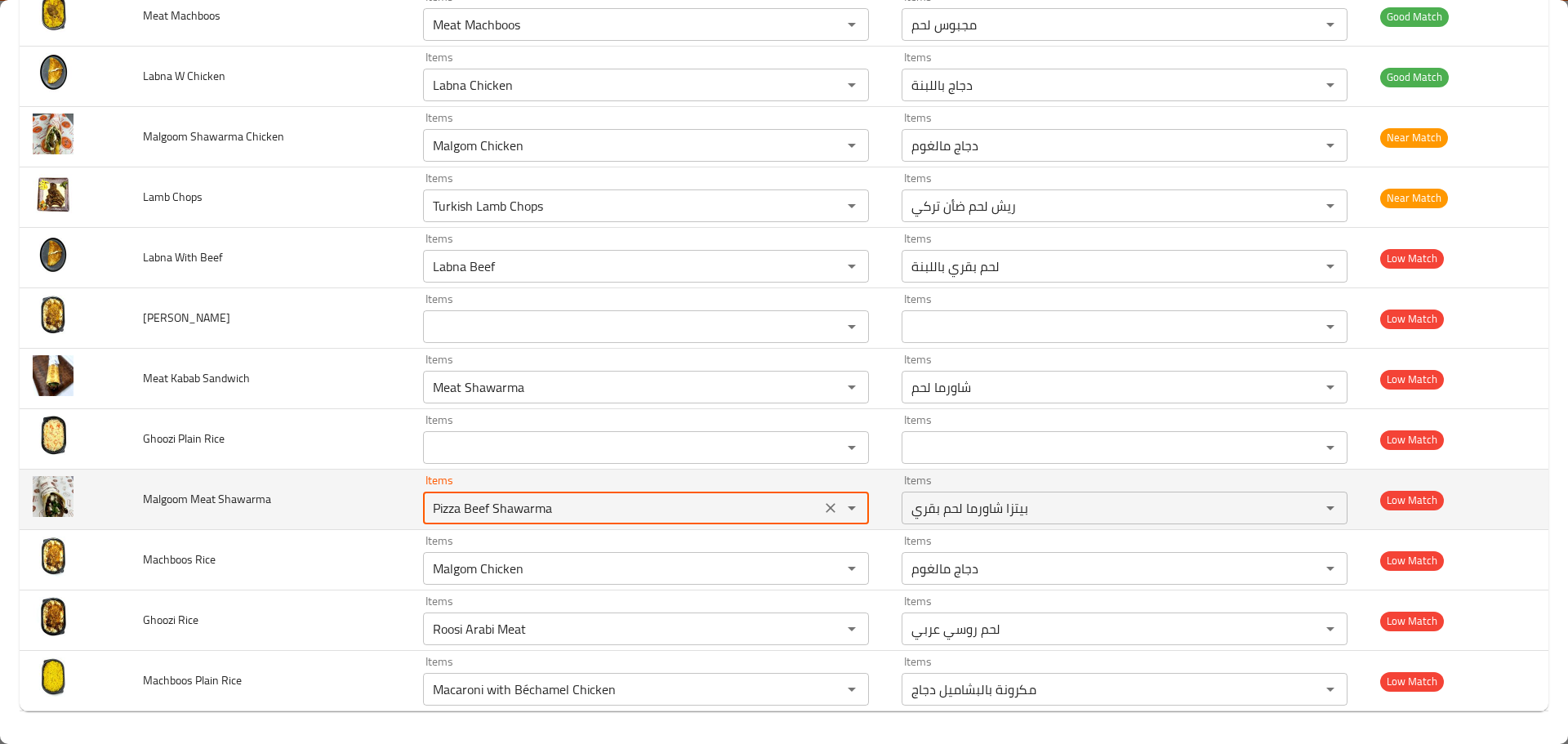
drag, startPoint x: 556, startPoint y: 512, endPoint x: 293, endPoint y: 500, distance: 263.3
click at [297, 500] on tr "Malgoom Meat Shawarma Items Pizza Beef Shawarma Items Items بيتزا شاورما لحم بق…" at bounding box center [784, 499] width 1528 height 60
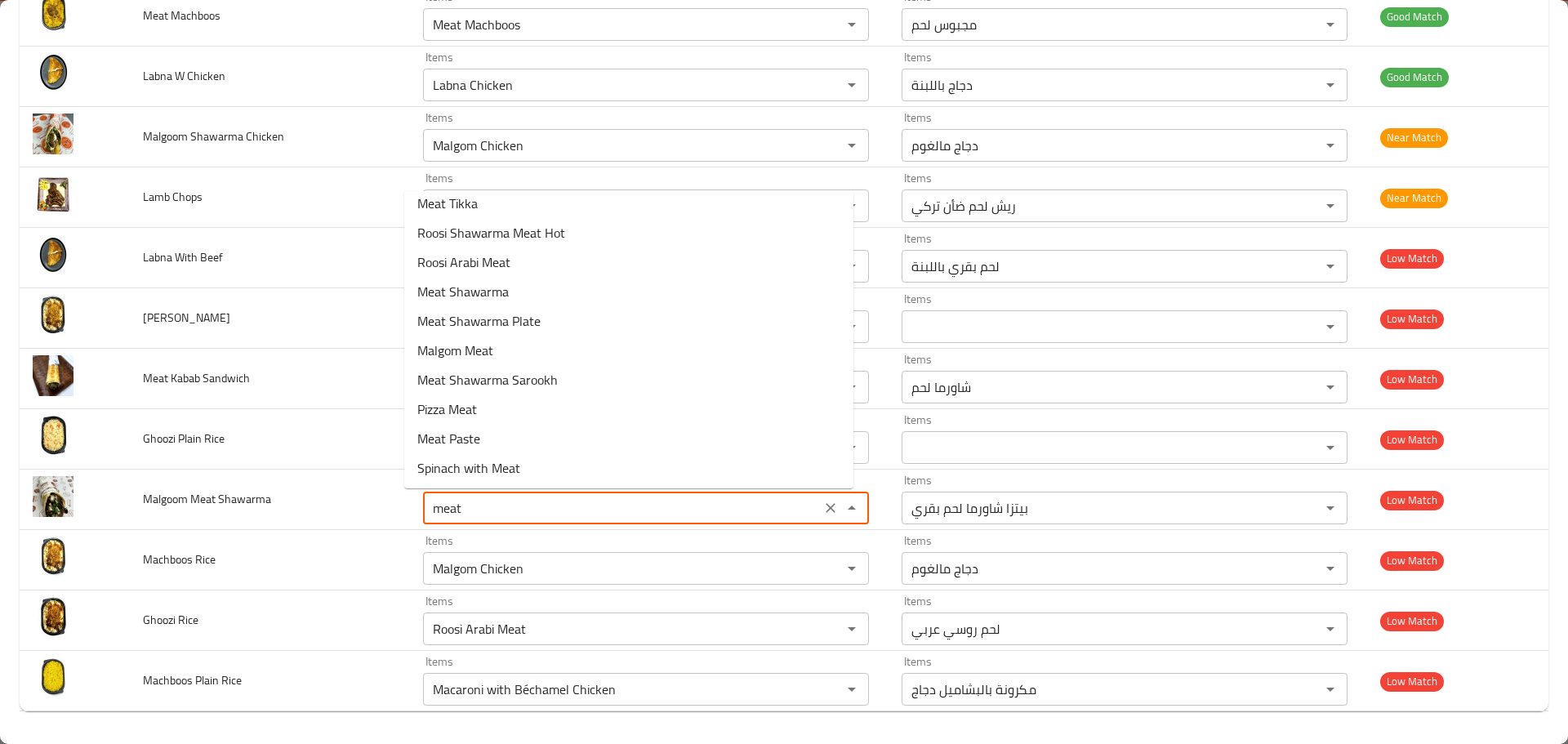
scroll to position [363, 0]
click at [461, 289] on span "Meat Shawarma" at bounding box center [463, 290] width 91 height 20
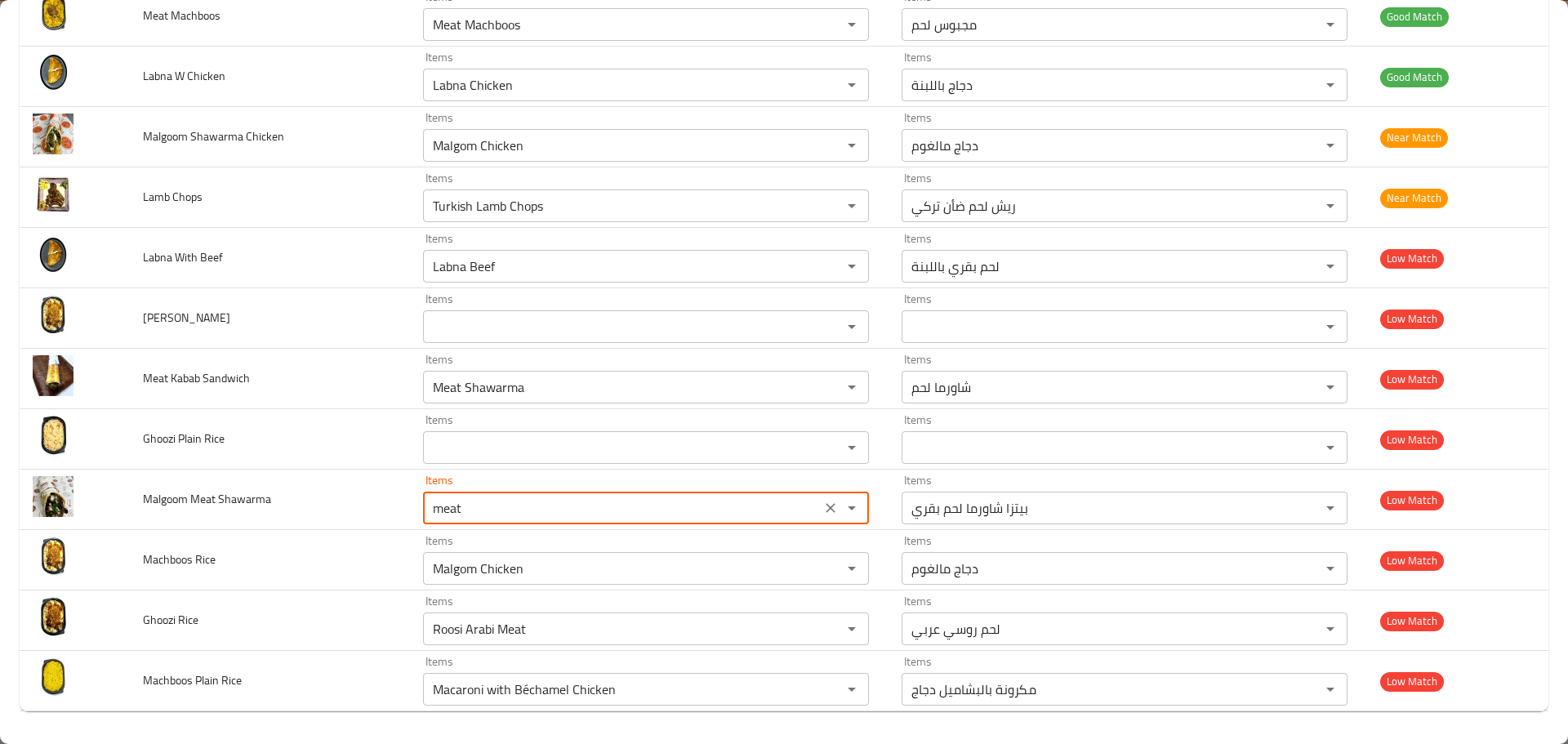
type Shawarma "Meat Shawarma"
type Shawarma-ar "شاورما لحم"
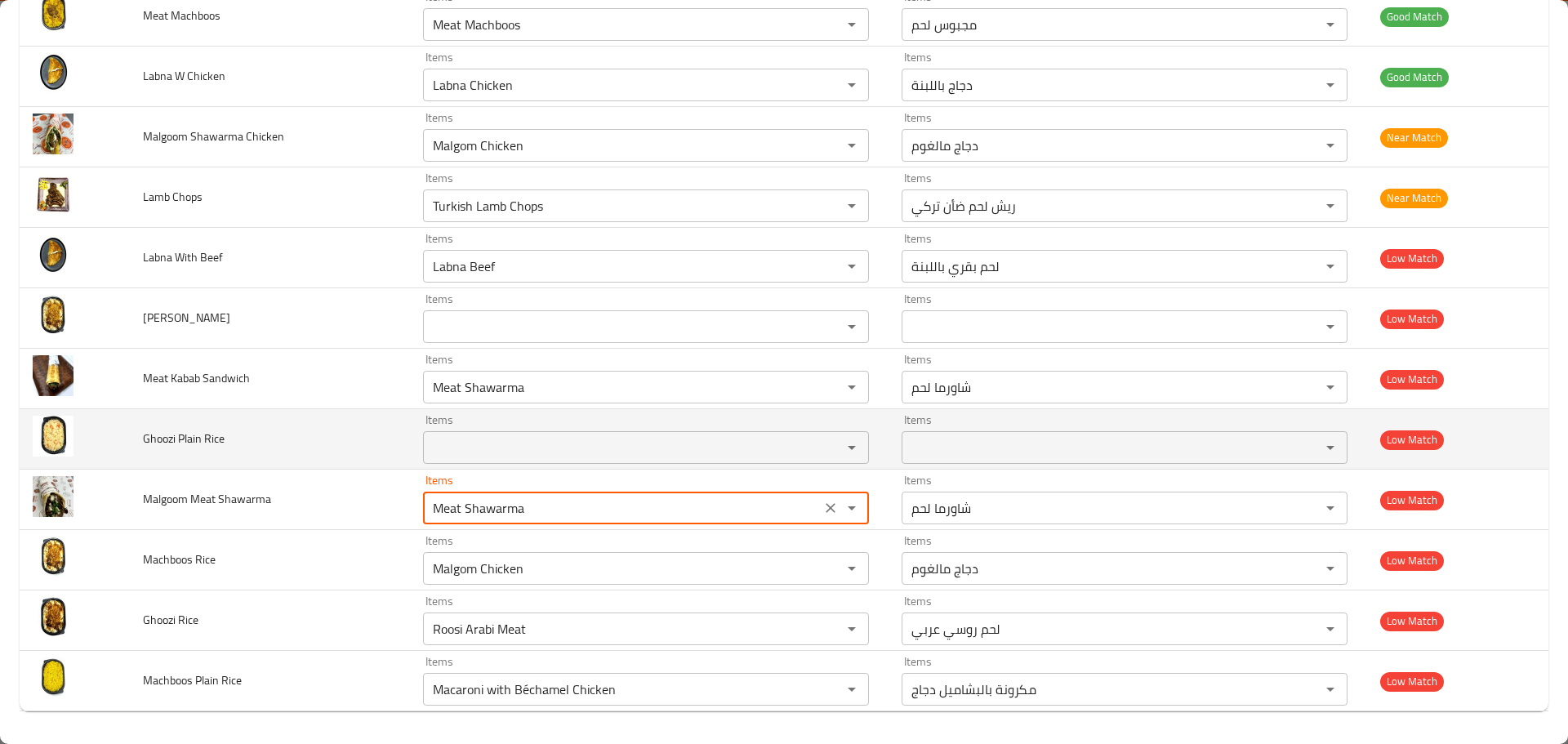
type Shawarma "Meat Shawarma"
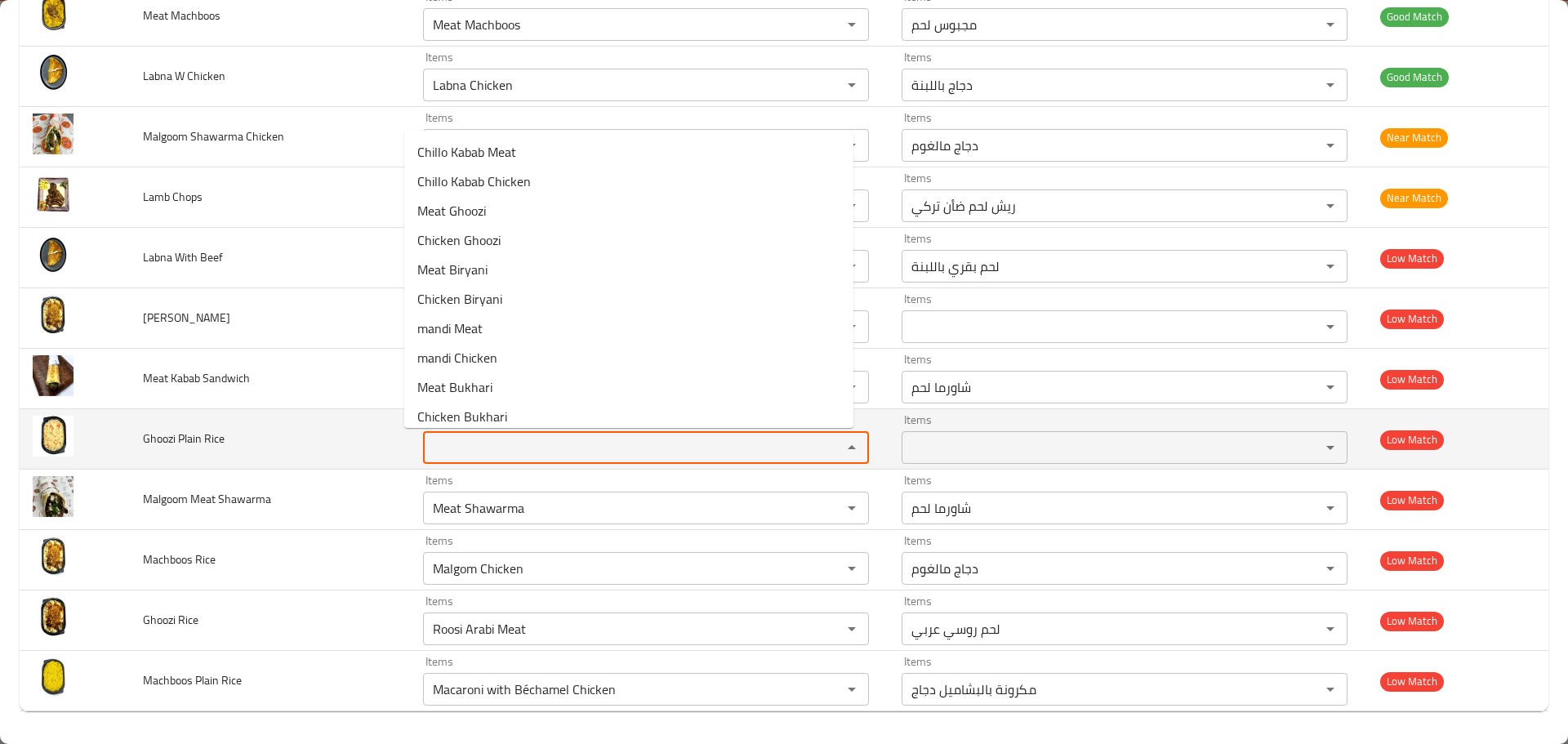
click at [497, 442] on Rice "Items" at bounding box center [622, 447] width 388 height 23
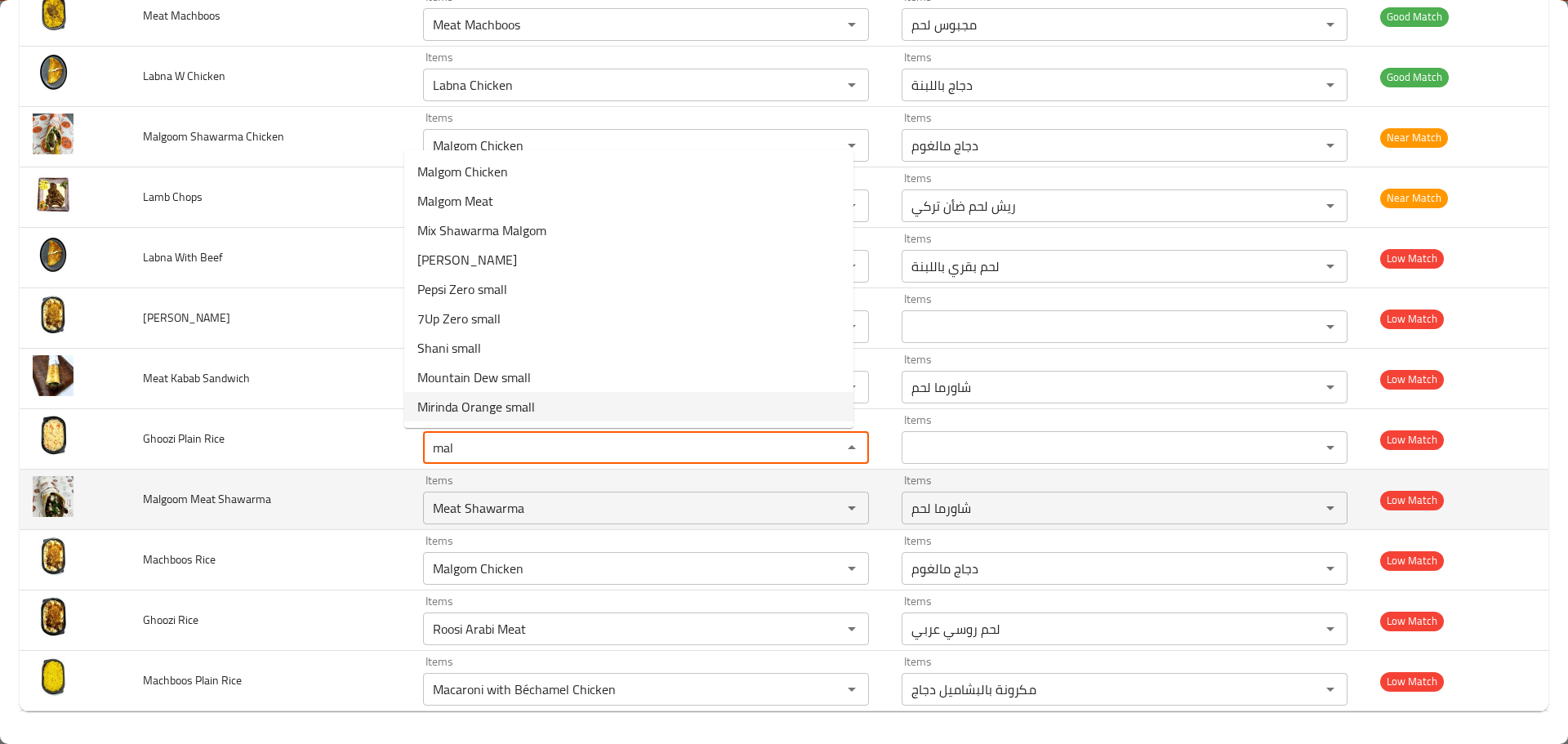
type Rice "mal"
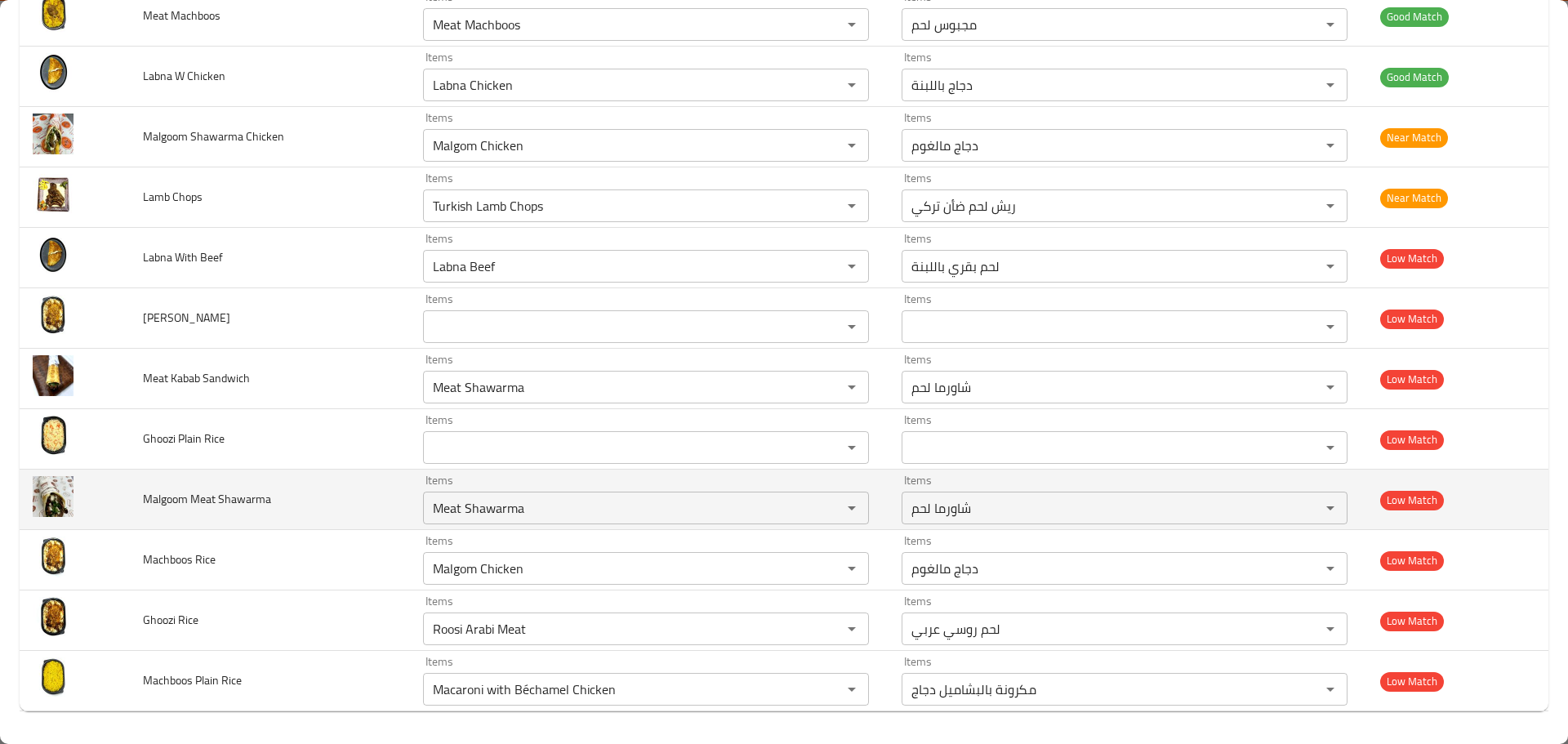
click at [542, 472] on td "Items Meat Shawarma Items" at bounding box center [649, 499] width 479 height 60
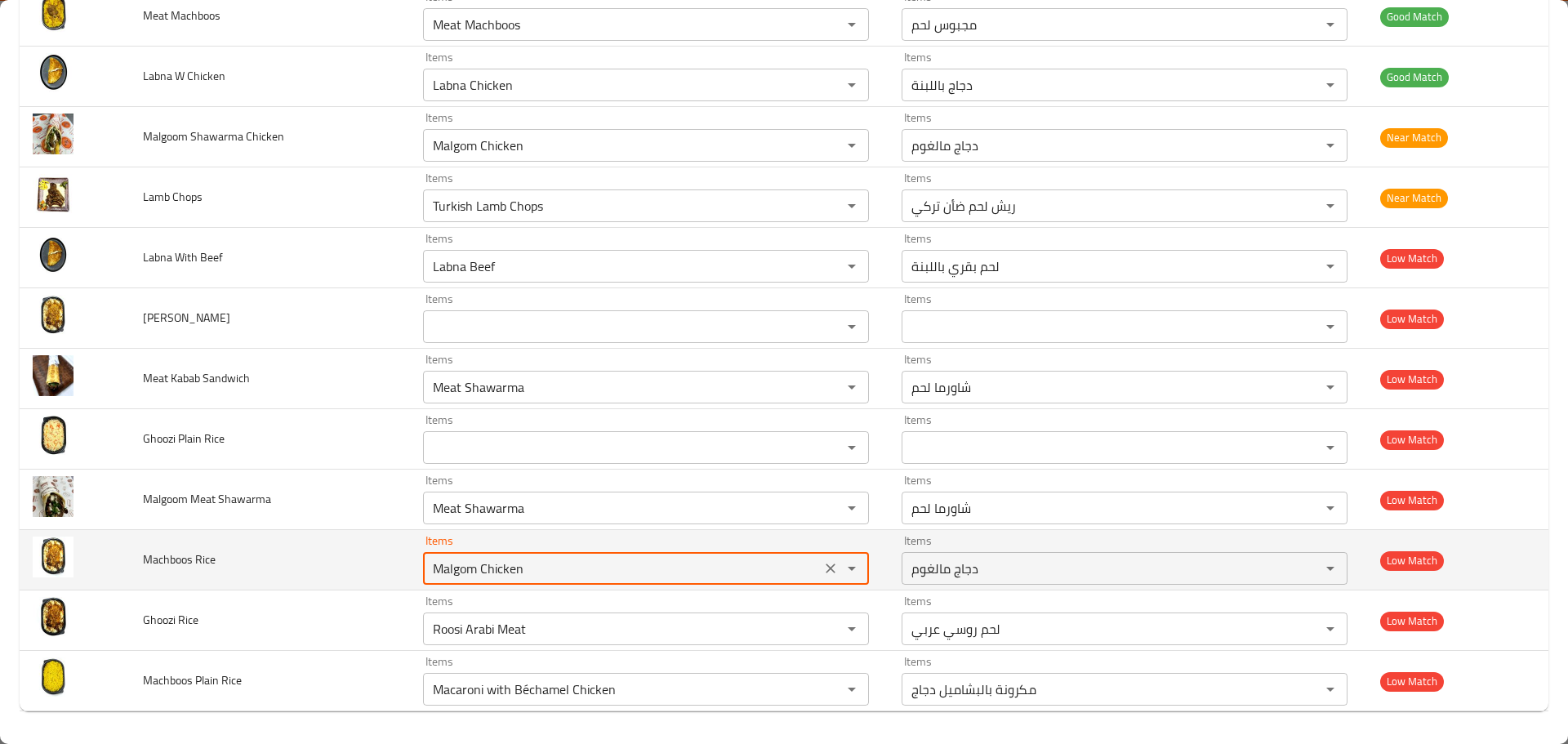
drag, startPoint x: 524, startPoint y: 567, endPoint x: 234, endPoint y: 561, distance: 290.1
click at [234, 561] on tr "Machboos Rice Items Malgom Chicken Items Items دجاج مالغوم Items Low Match" at bounding box center [784, 561] width 1528 height 60
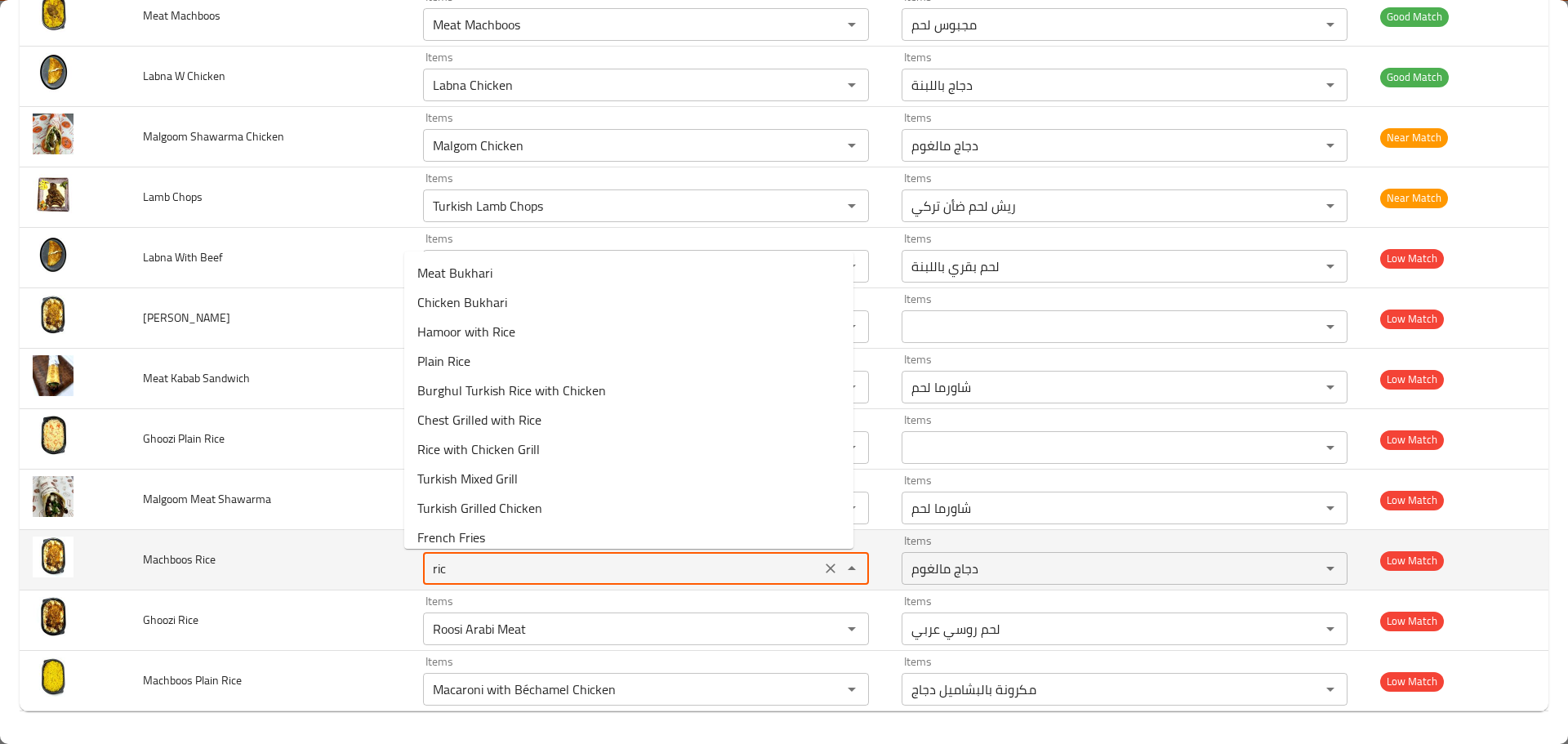
type Rice "rice"
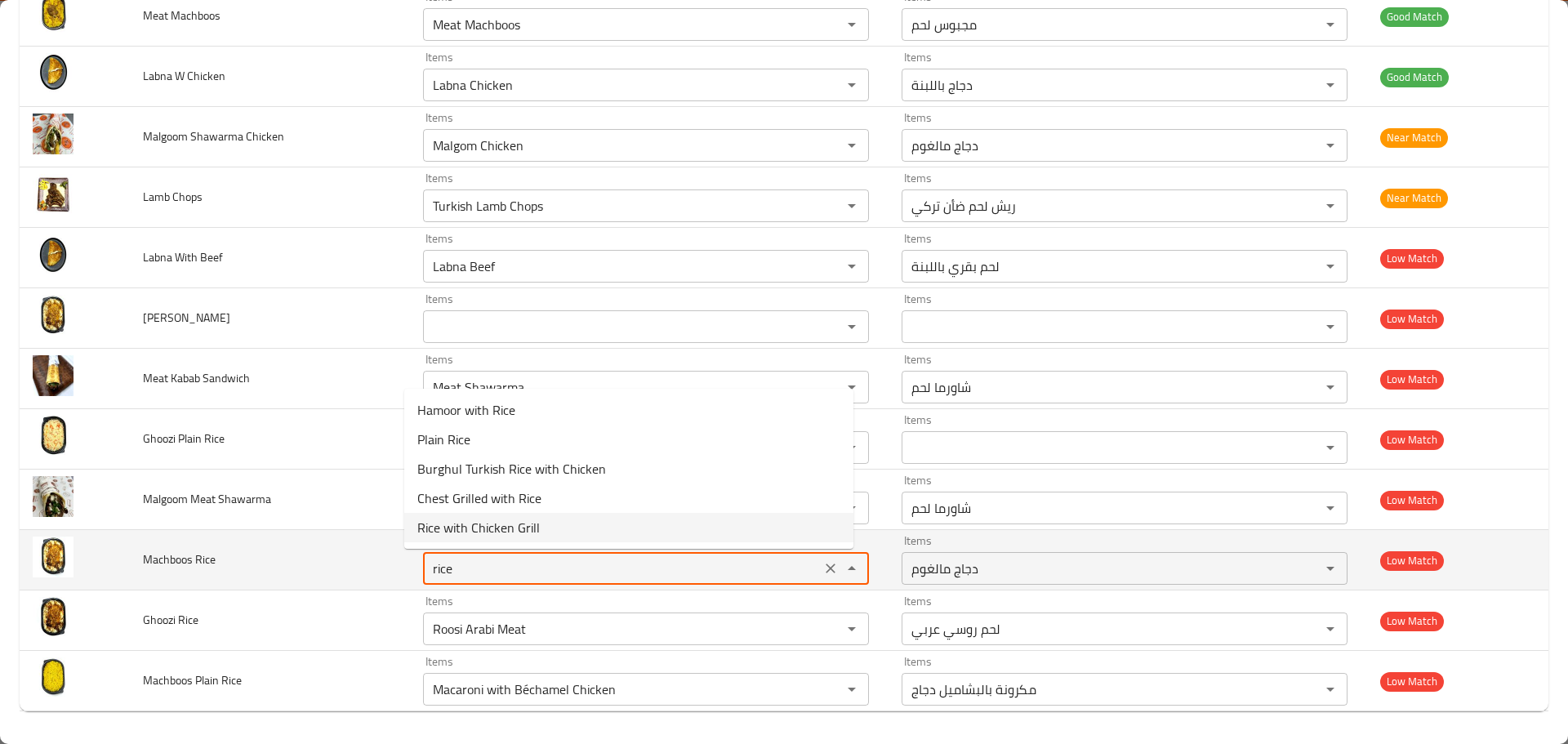
drag, startPoint x: 486, startPoint y: 564, endPoint x: 294, endPoint y: 543, distance: 193.1
click at [303, 547] on tr "Machboos Rice Items rice Items Items دجاج مالغوم Items Low Match" at bounding box center [784, 561] width 1528 height 60
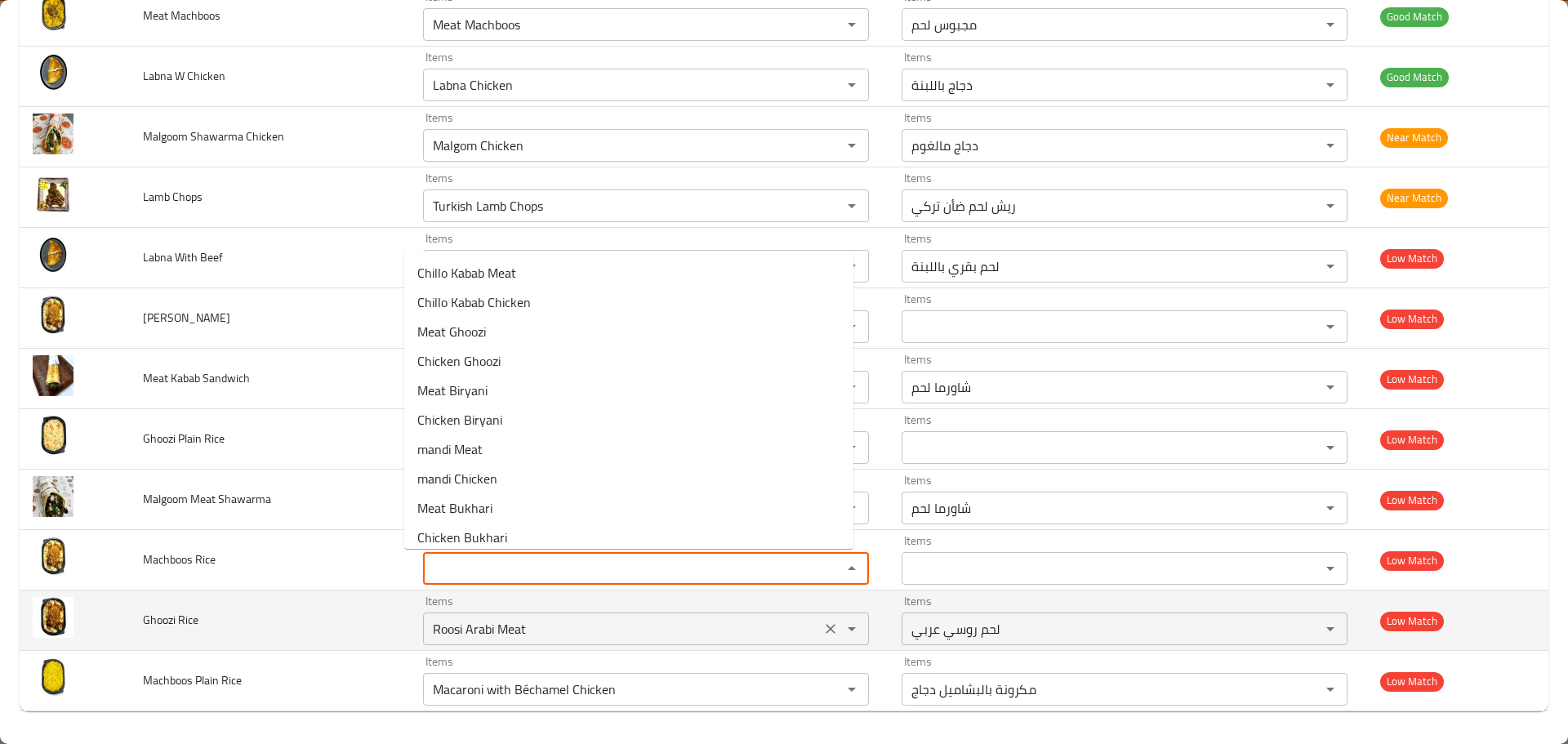
click at [468, 623] on Rice "Roosi Arabi Meat" at bounding box center [622, 629] width 388 height 23
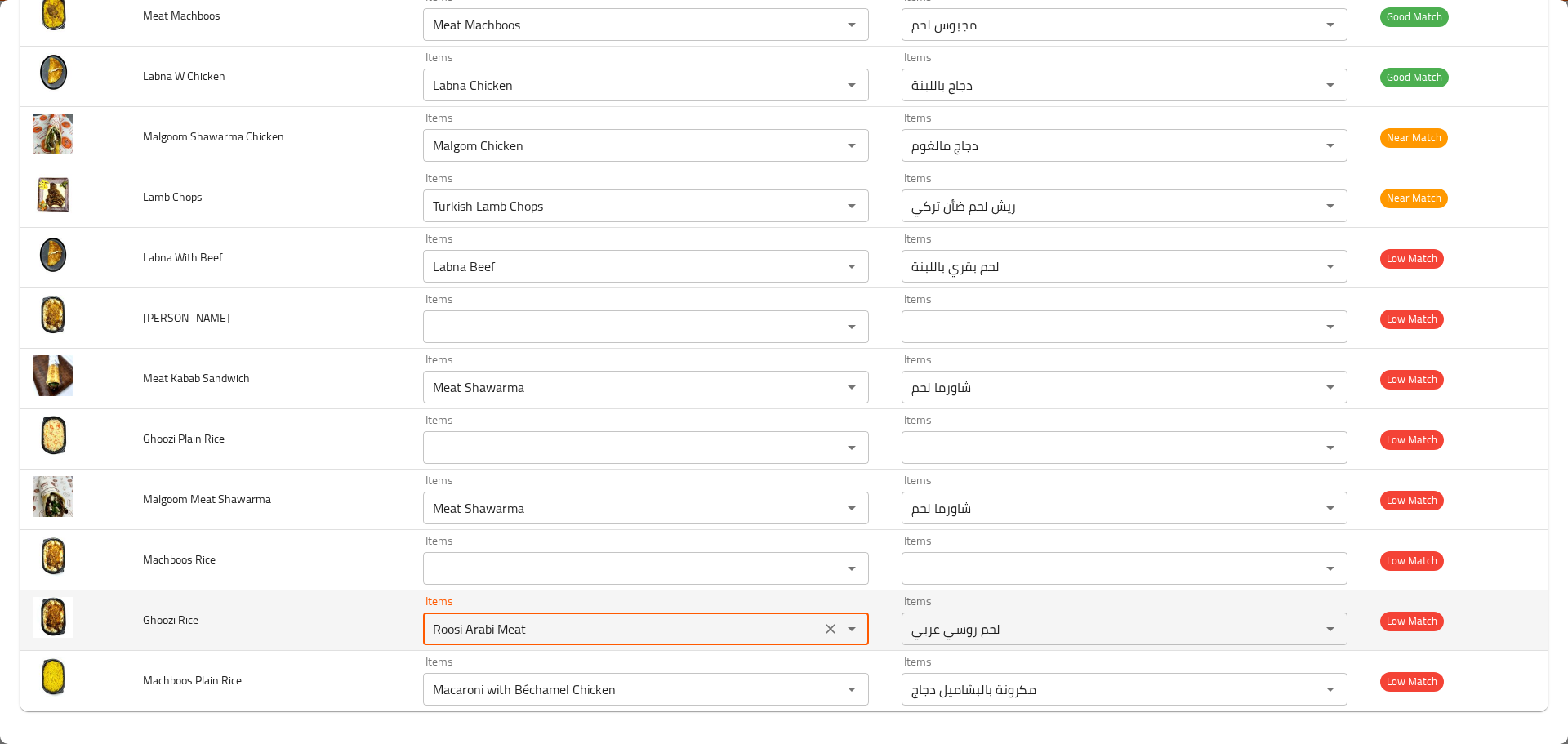
click at [468, 623] on Rice "Roosi Arabi Meat" at bounding box center [622, 629] width 388 height 23
type Rice "Roosi Arabi Meat"
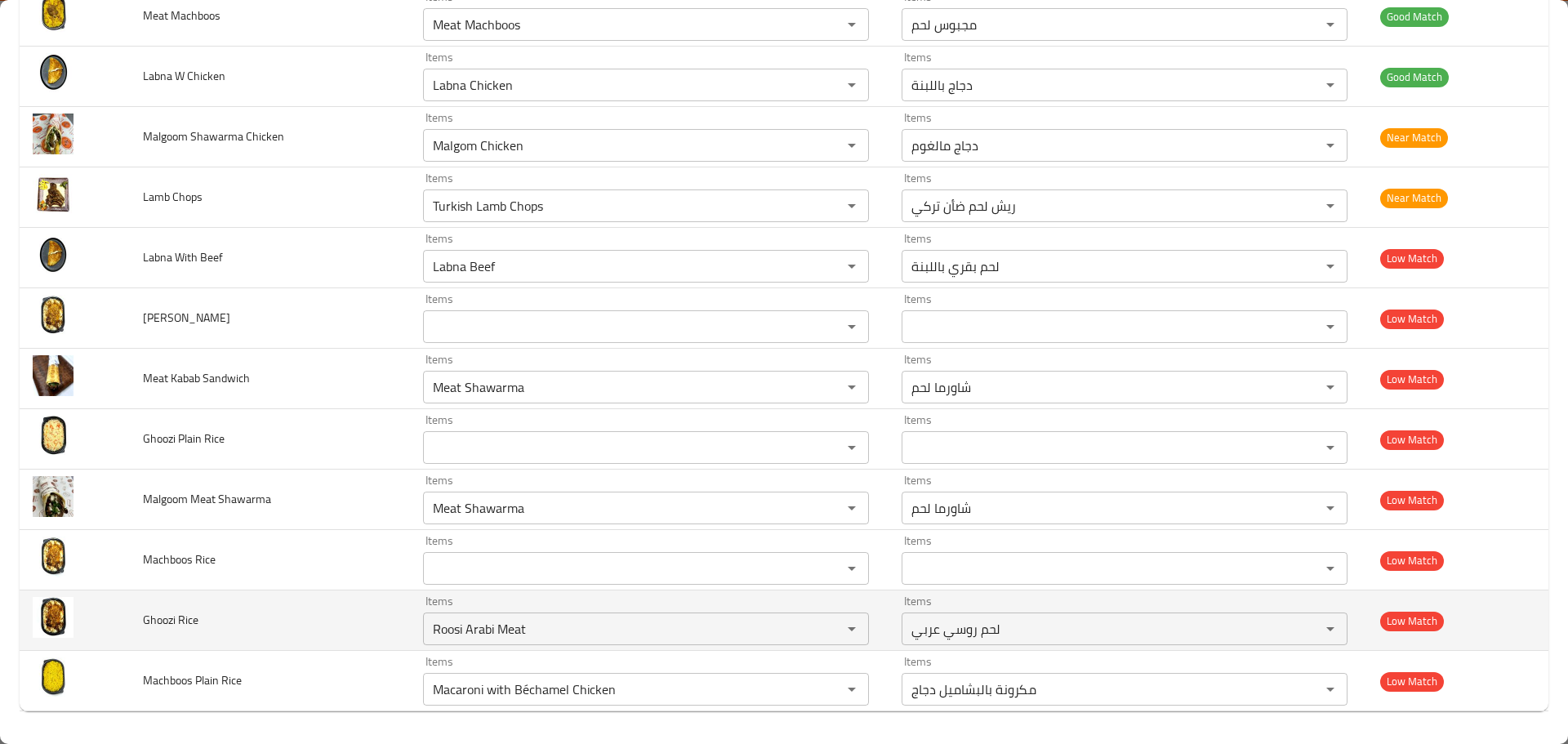
click at [334, 619] on td "Ghoozi Rice" at bounding box center [270, 621] width 280 height 60
click at [822, 626] on icon "Clear" at bounding box center [830, 629] width 16 height 16
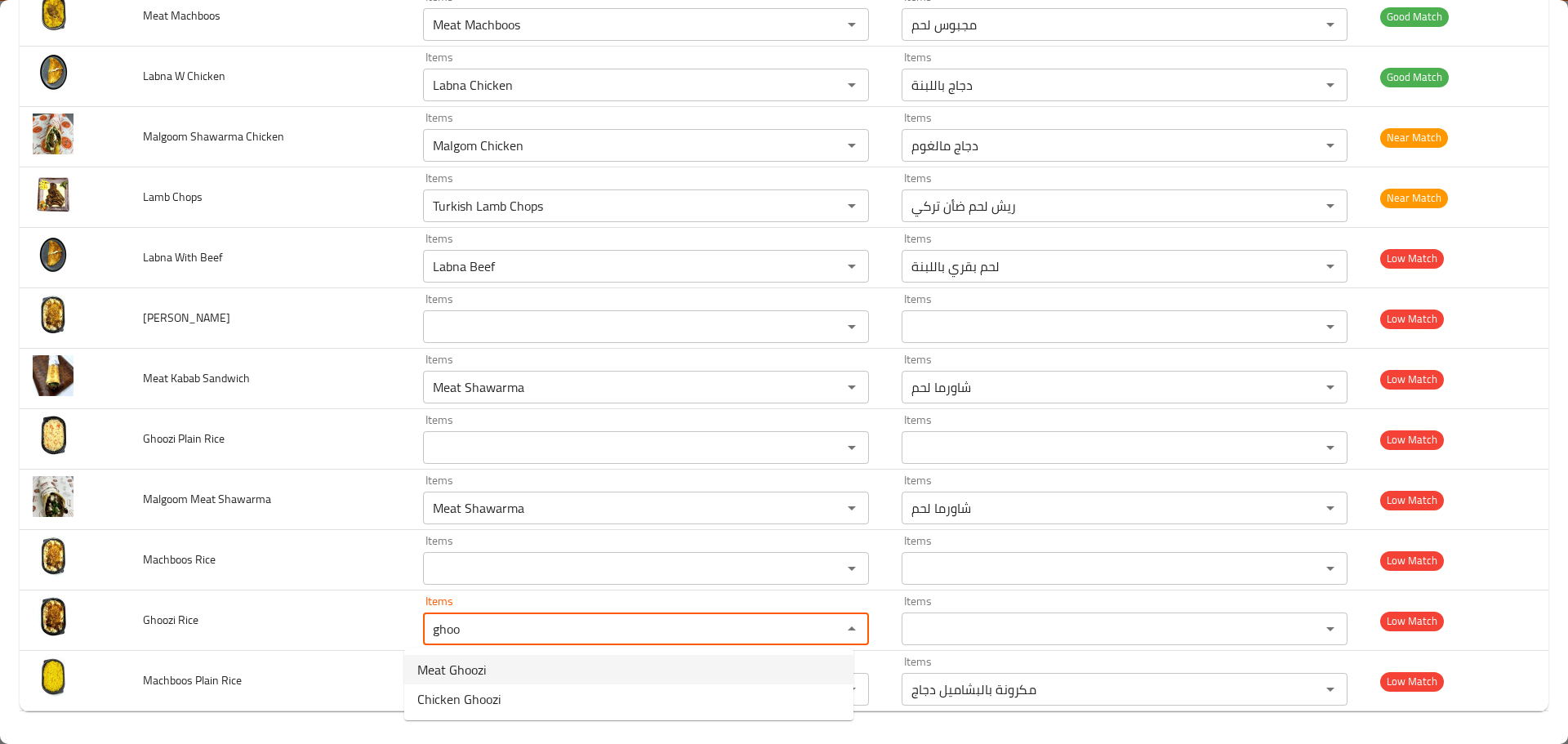
click at [484, 670] on span "Meat Ghoozi" at bounding box center [452, 669] width 69 height 20
type Rice "Meat Ghoozi"
type Rice-ar "غوزي لحم"
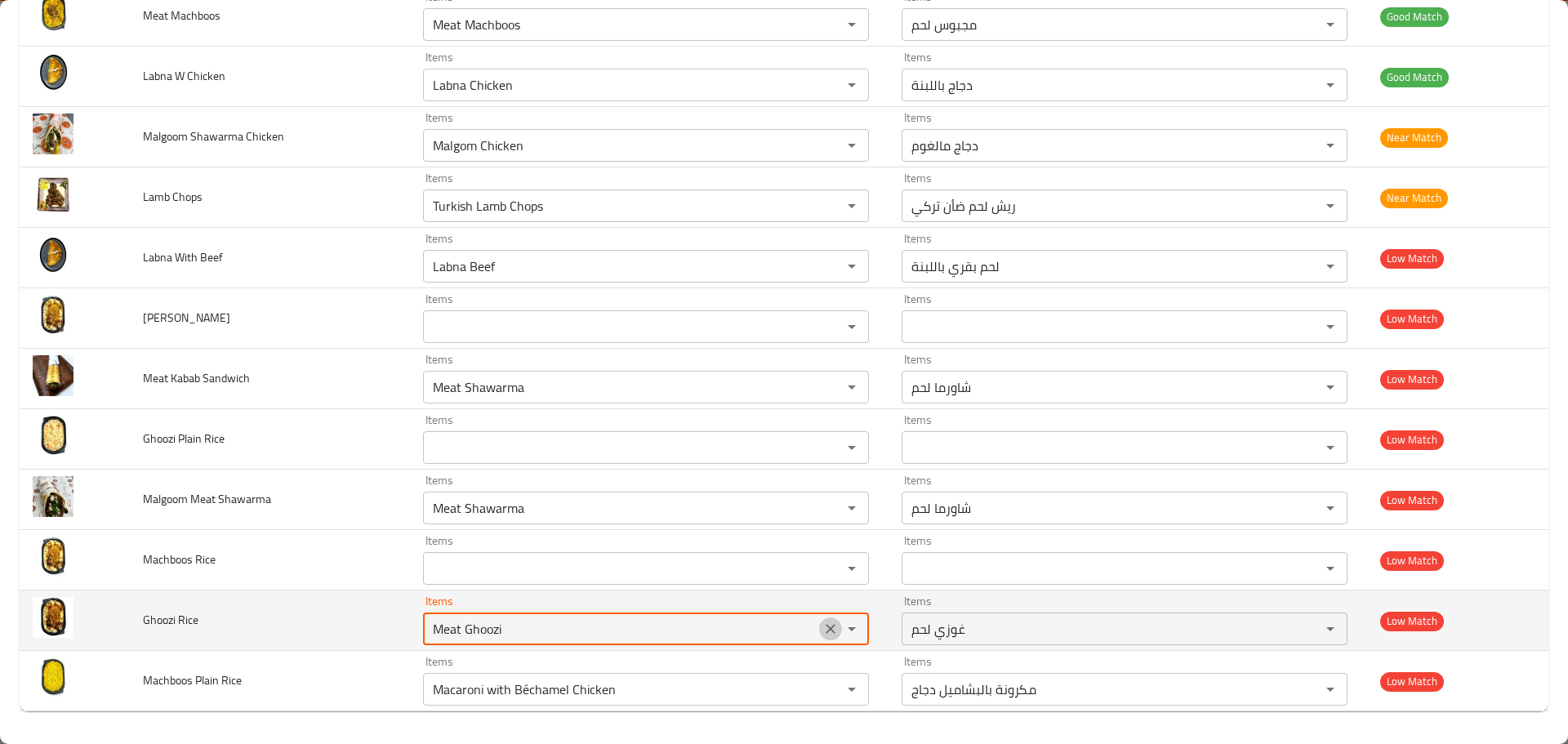
click at [822, 631] on icon "Clear" at bounding box center [830, 629] width 16 height 16
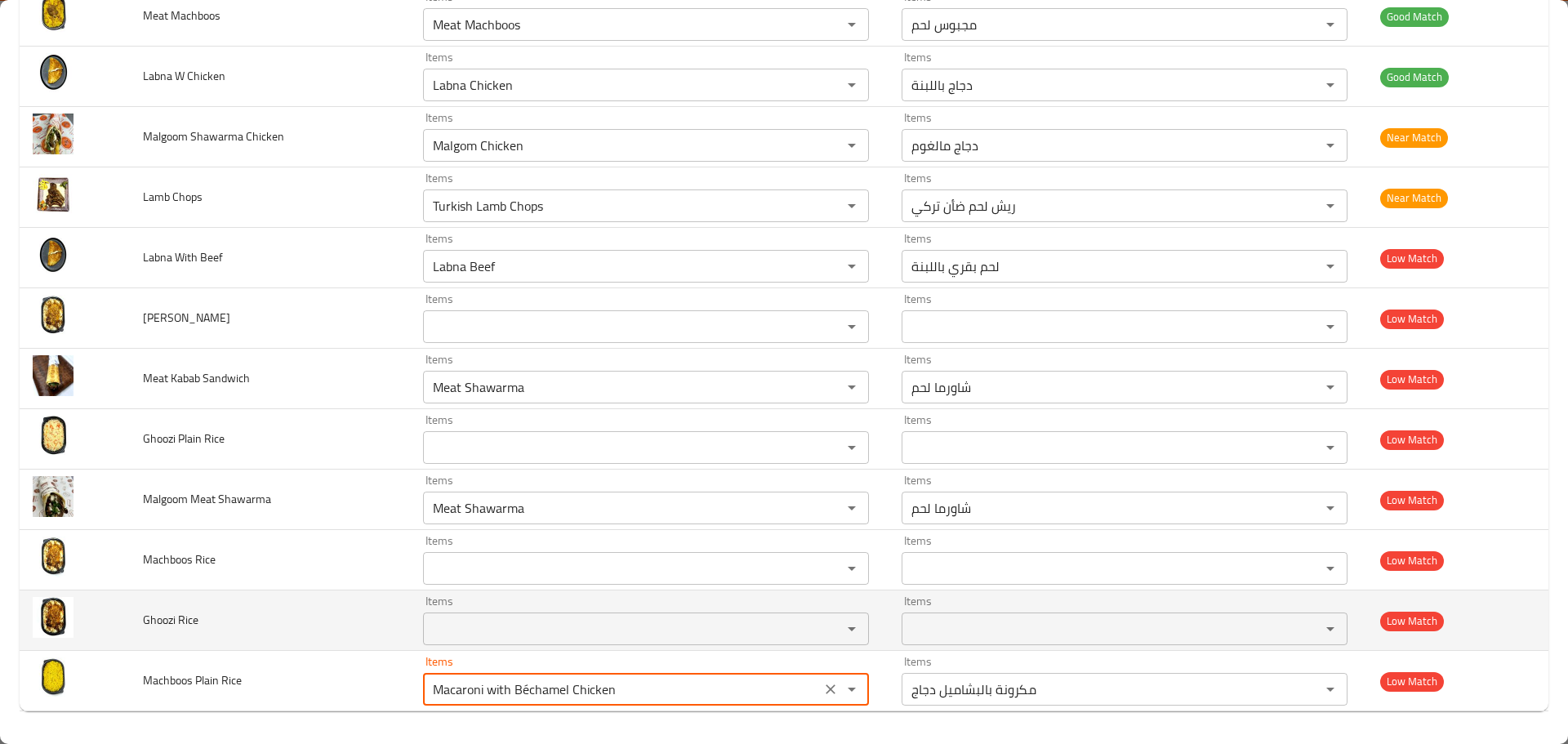
drag, startPoint x: 626, startPoint y: 688, endPoint x: 275, endPoint y: 637, distance: 354.7
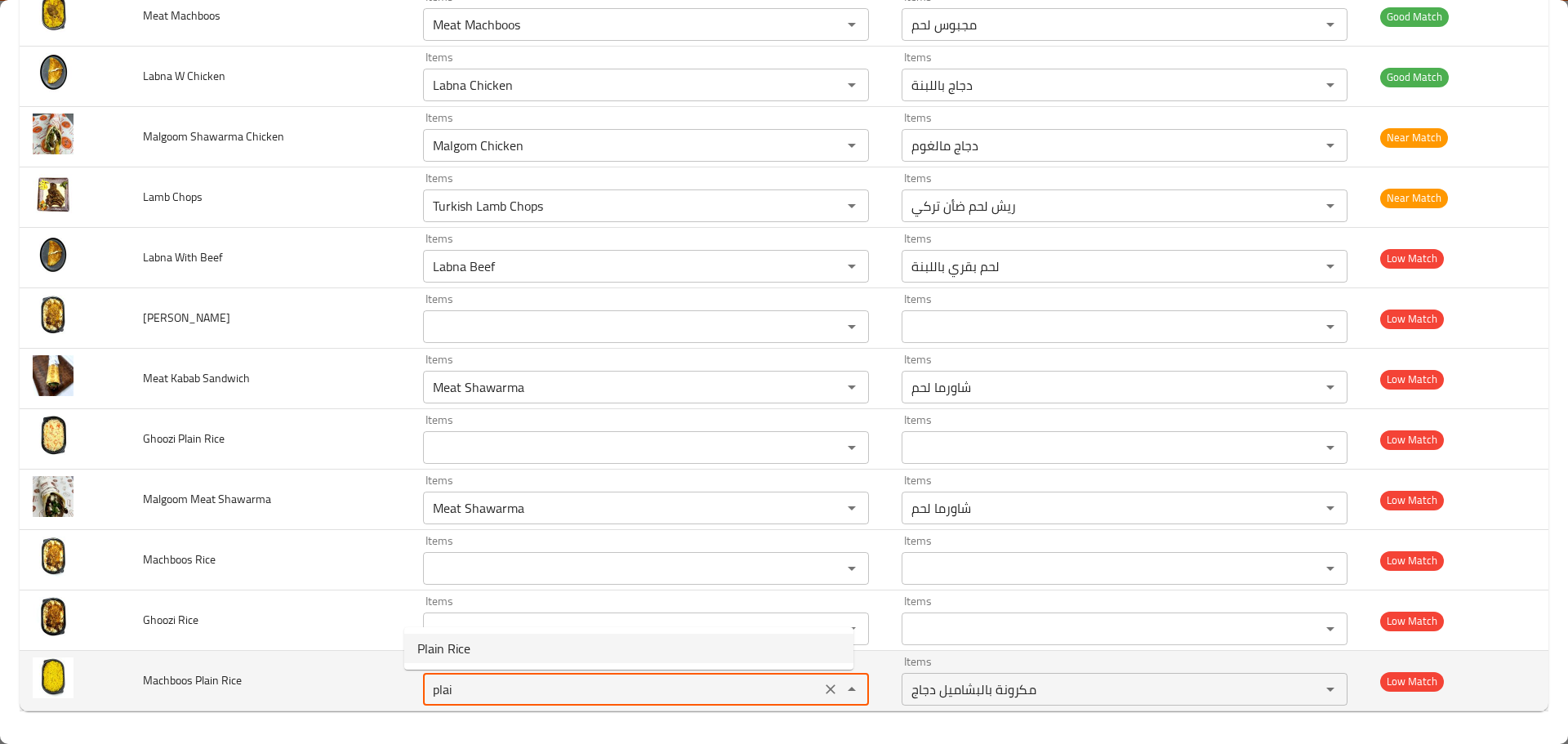
type Rice "Macaroni with Béchamel Chicken"
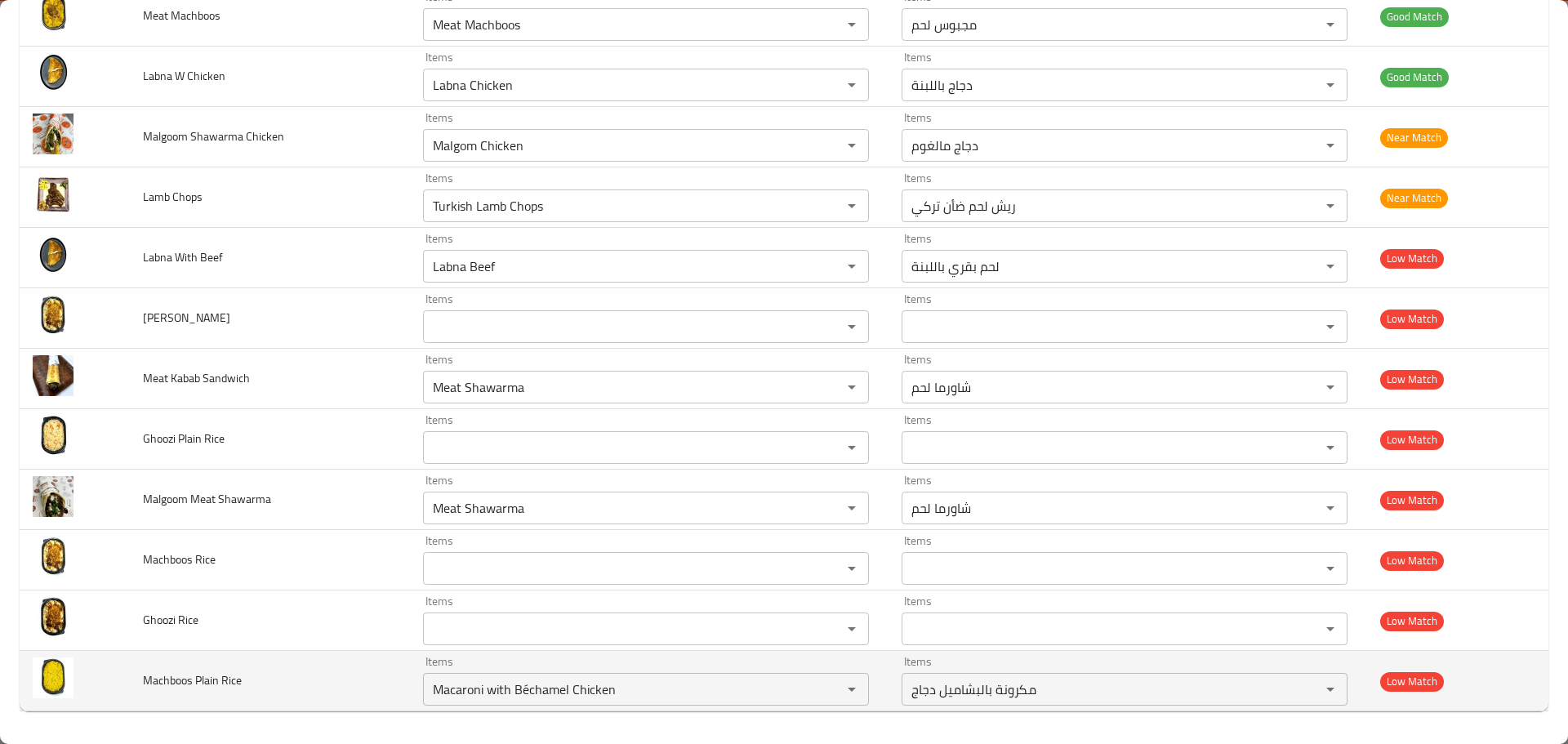
click at [336, 678] on td "Machboos Plain Rice" at bounding box center [270, 681] width 280 height 60
click at [826, 688] on icon "Clear" at bounding box center [830, 689] width 9 height 9
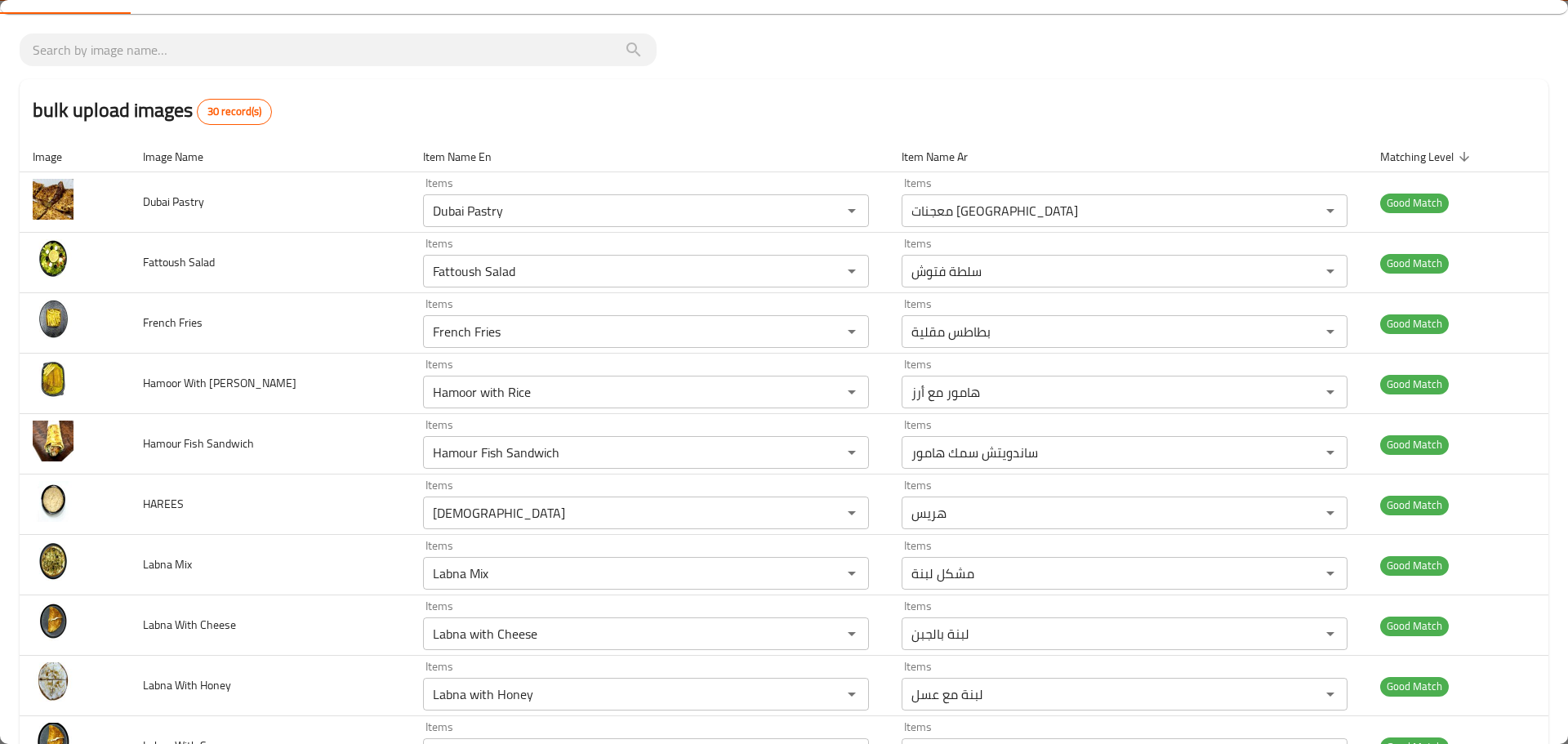
scroll to position [0, 0]
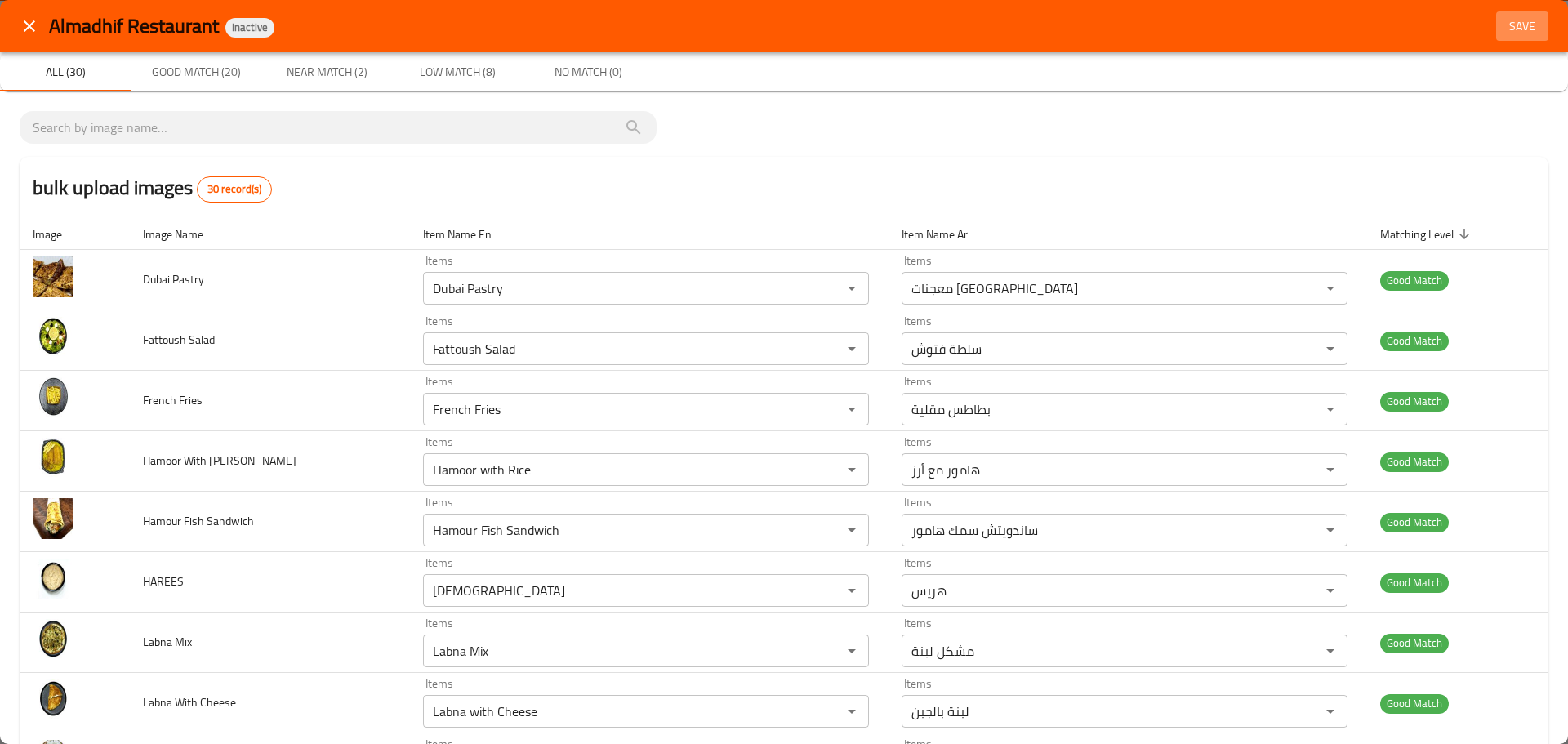
click at [1515, 33] on span "Save" at bounding box center [1522, 27] width 40 height 21
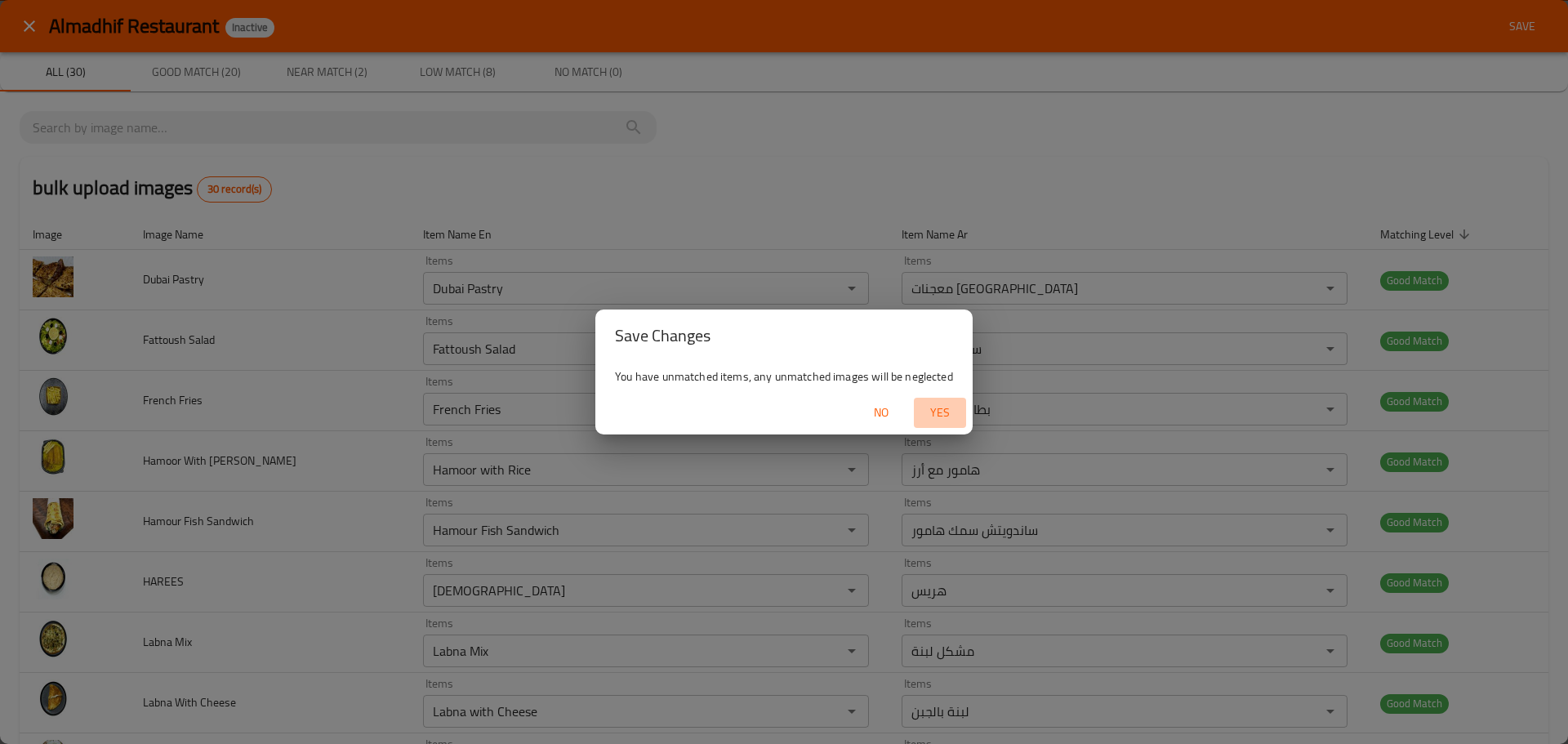
click at [955, 423] on button "Yes" at bounding box center [939, 412] width 53 height 30
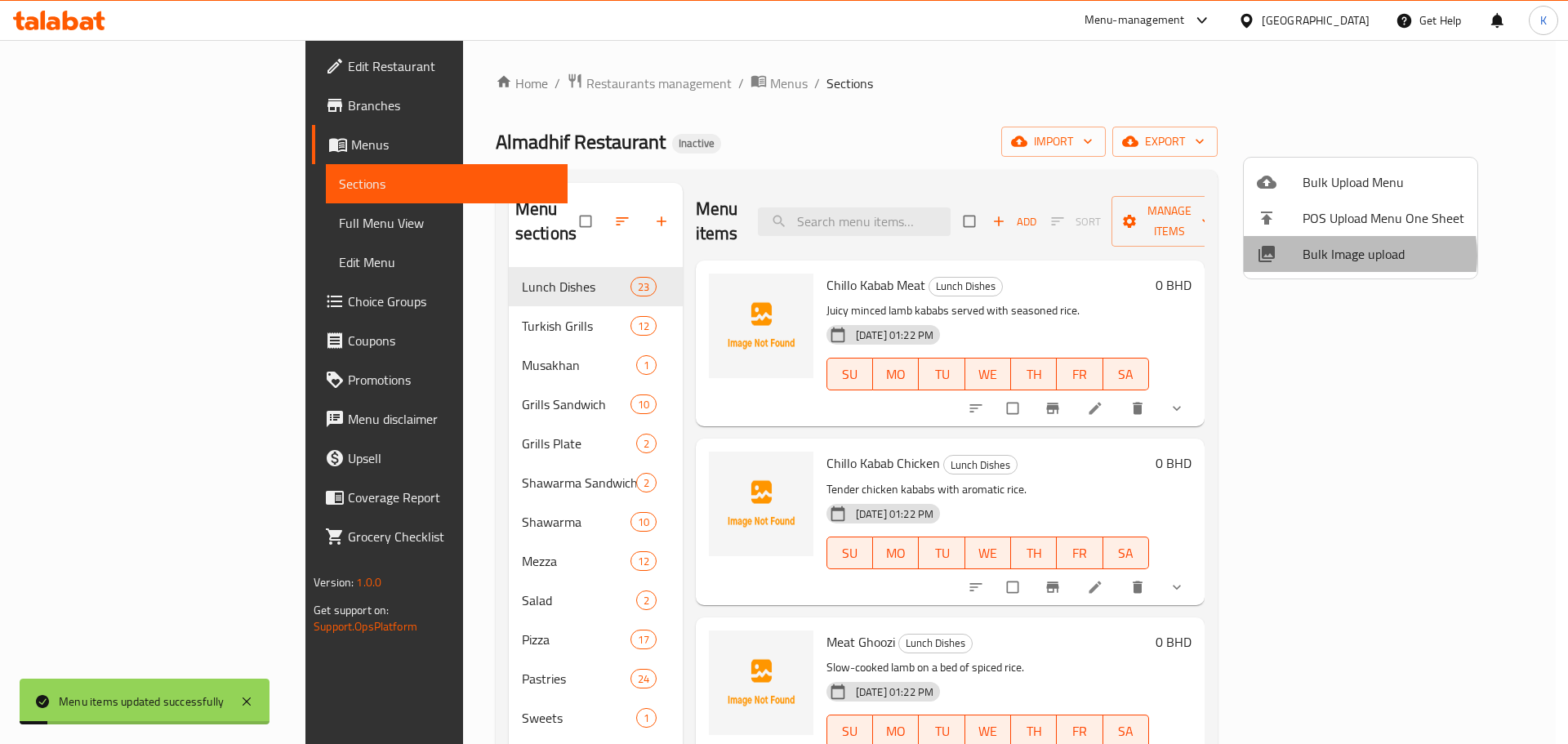
click at [1348, 256] on span "Bulk Image upload" at bounding box center [1384, 254] width 162 height 20
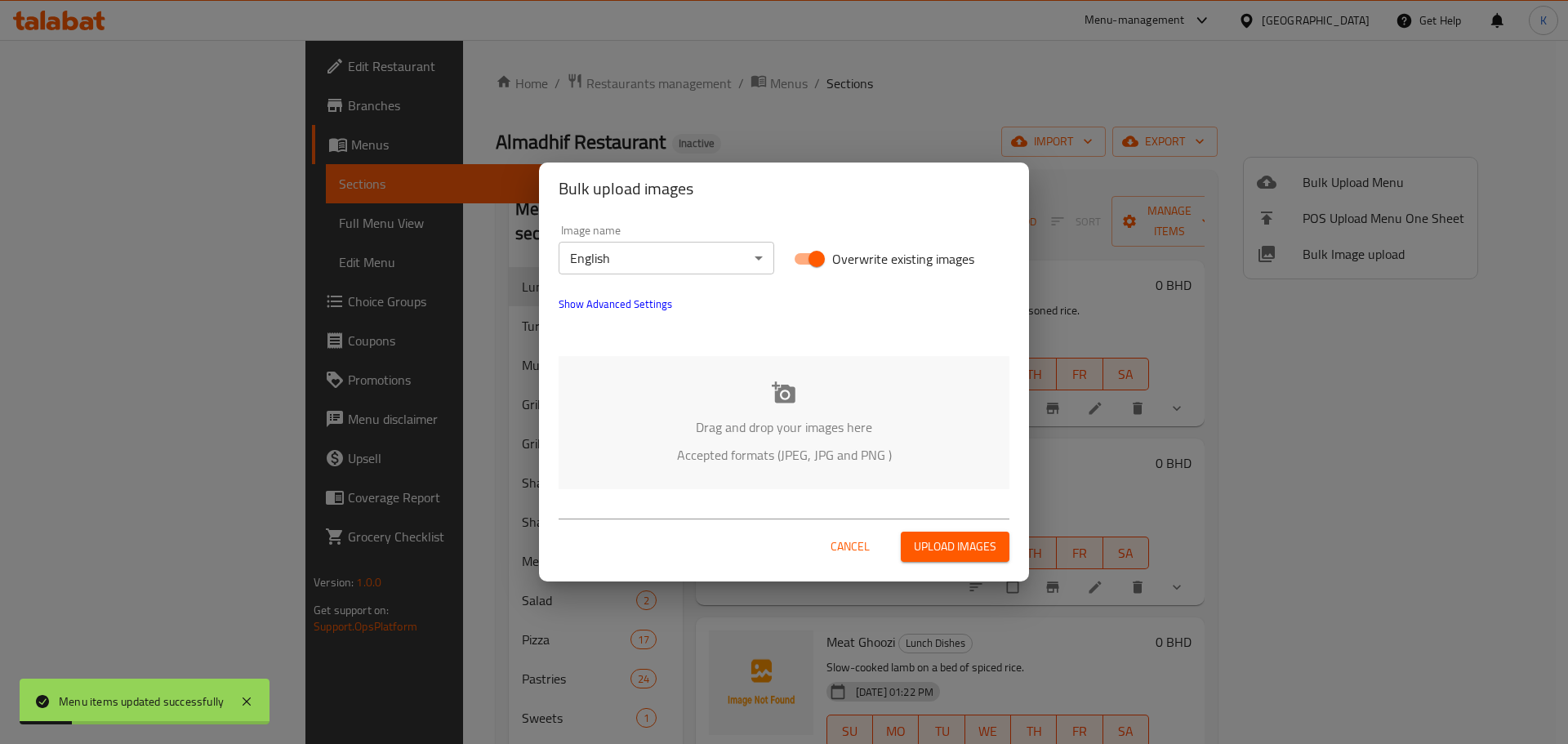
click at [765, 411] on div "Drag and drop your images here Accepted formats (JPEG, JPG and PNG )" at bounding box center [784, 423] width 451 height 133
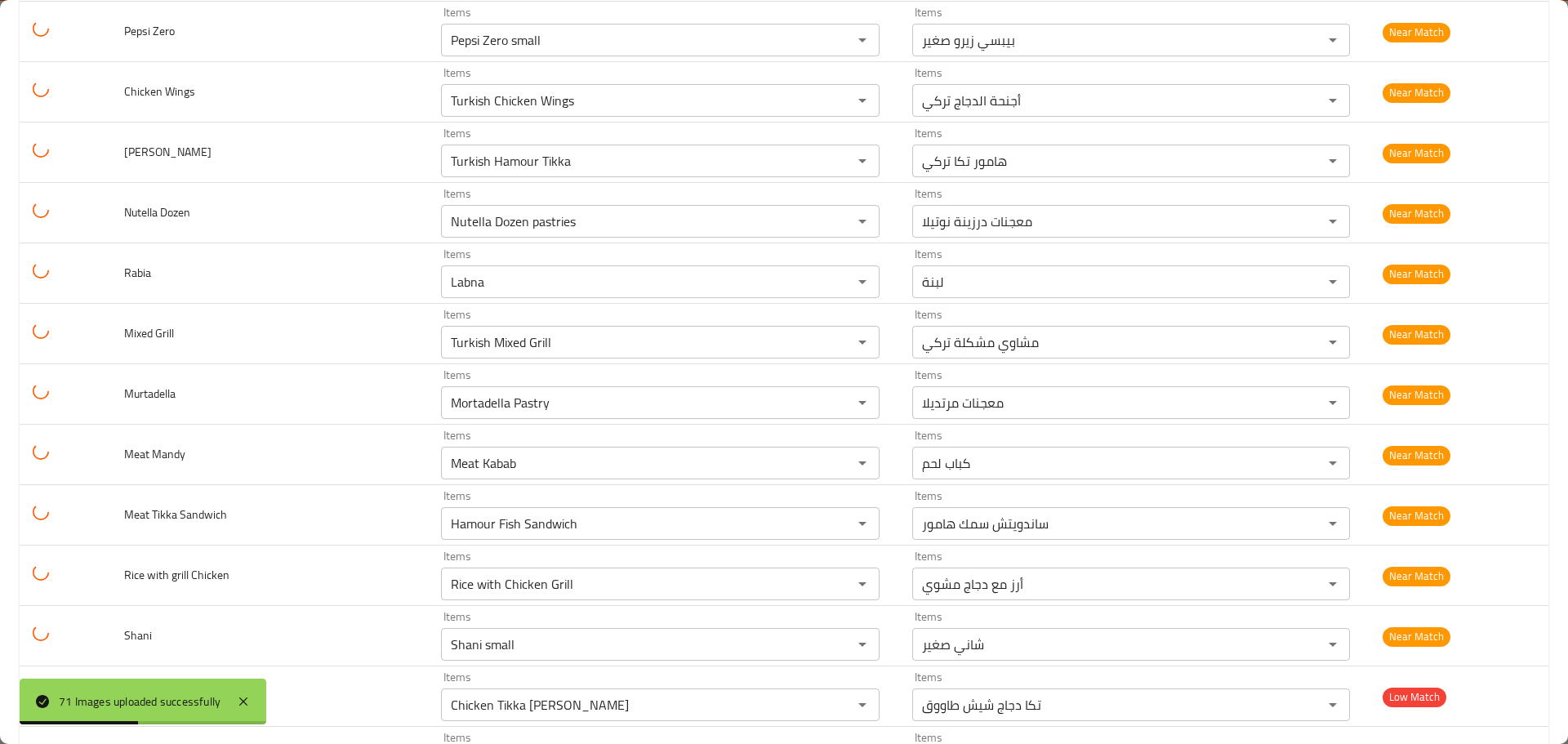
scroll to position [3829, 0]
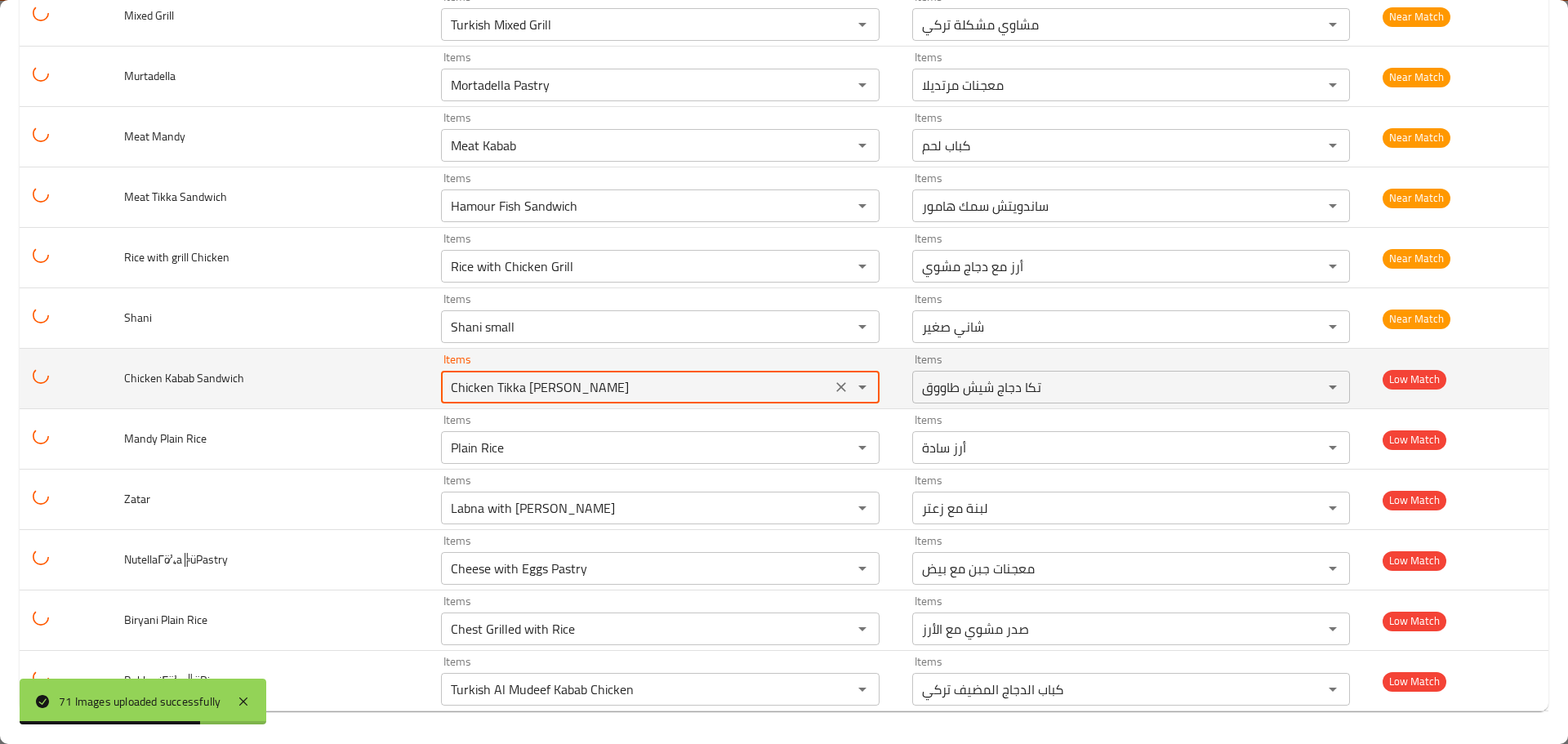
drag, startPoint x: 670, startPoint y: 382, endPoint x: 376, endPoint y: 377, distance: 294.0
click at [376, 377] on tr "Chicken Kabab Sandwich Items Chicken Tikka Sheesh Tawook Items Items تكا دجاج ش…" at bounding box center [784, 379] width 1528 height 60
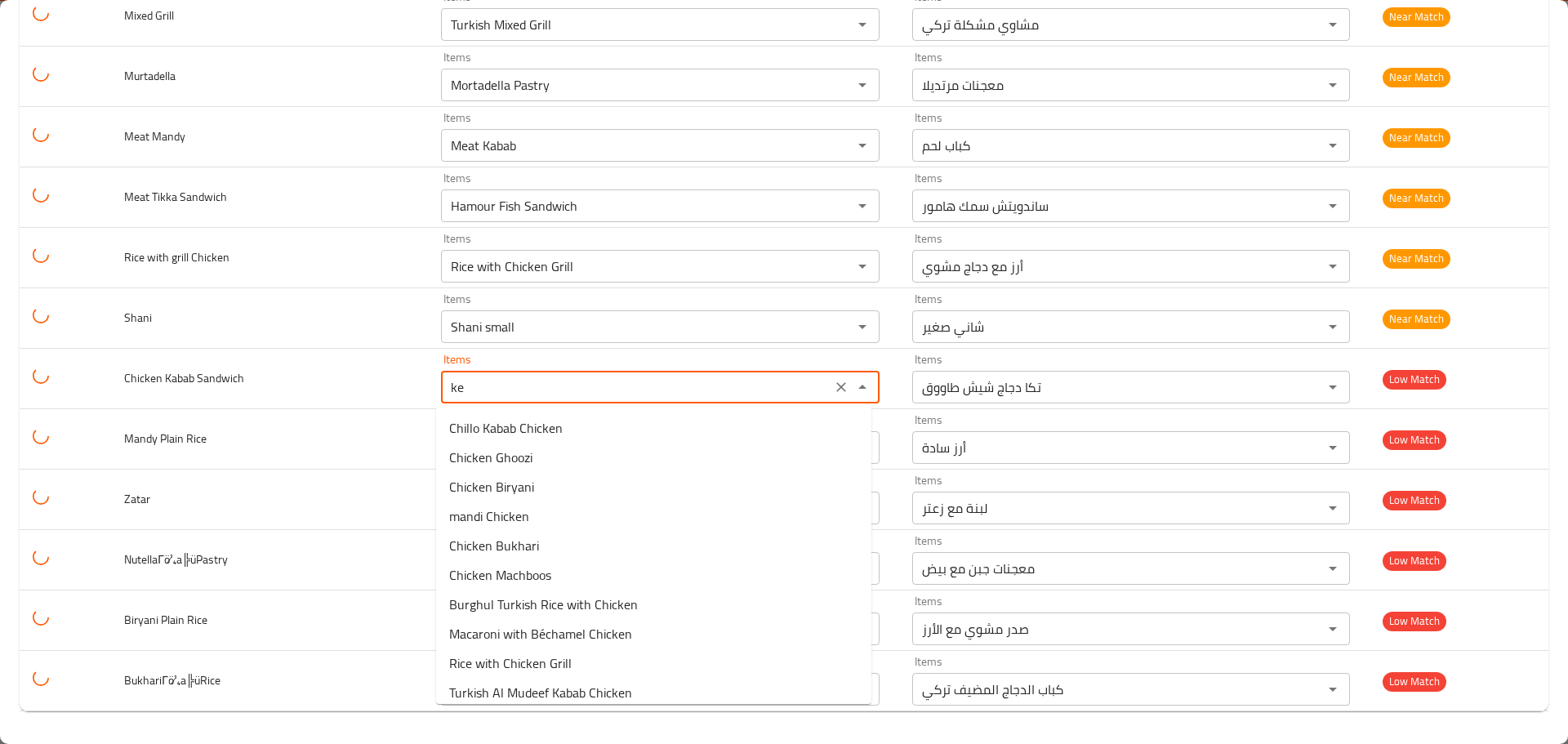
type Sandwich "keb"
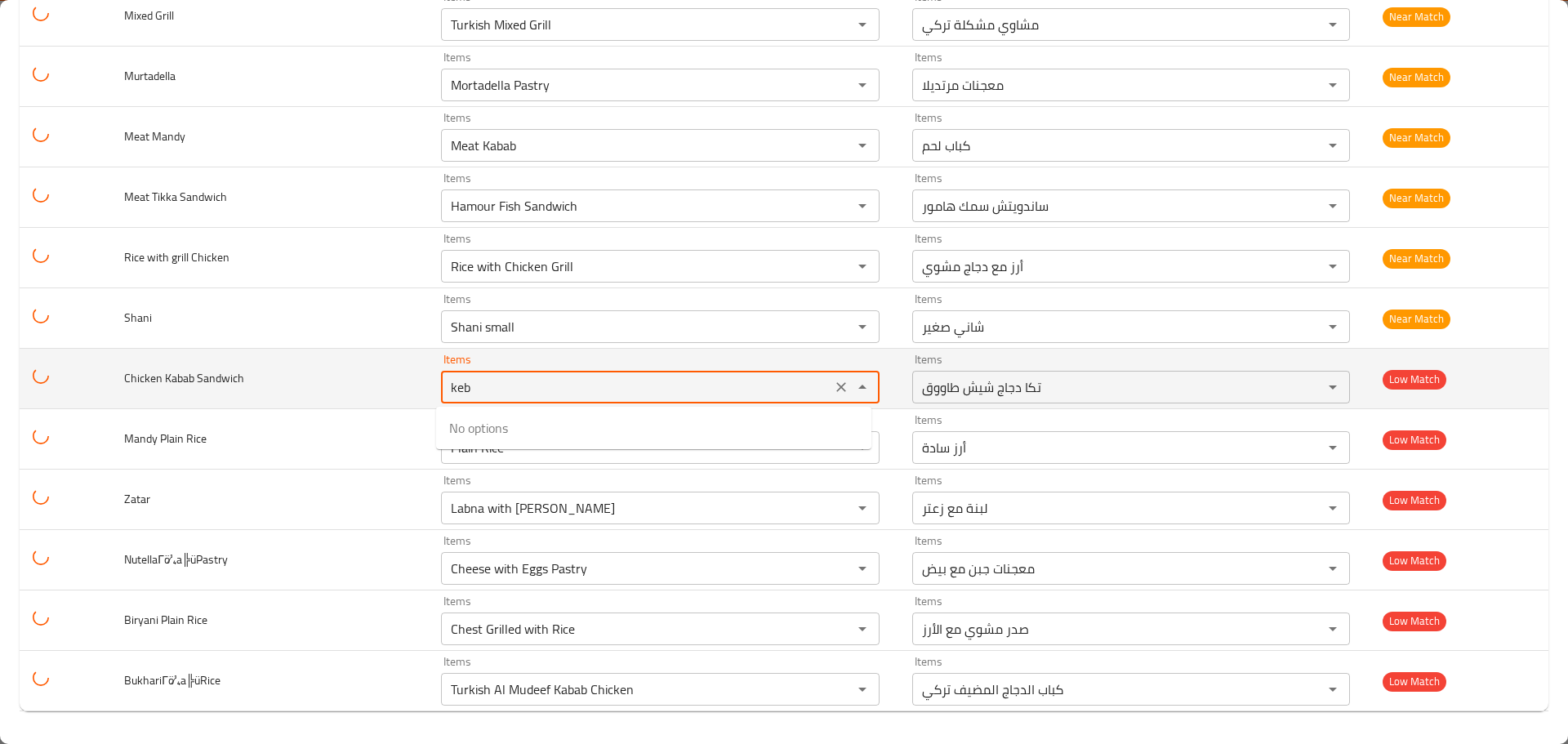
drag, startPoint x: 495, startPoint y: 396, endPoint x: 382, endPoint y: 378, distance: 114.4
click at [382, 378] on tr "Chicken Kabab Sandwich Items keb Items Items تكا دجاج شيش طاووق Items Low Match" at bounding box center [784, 379] width 1528 height 60
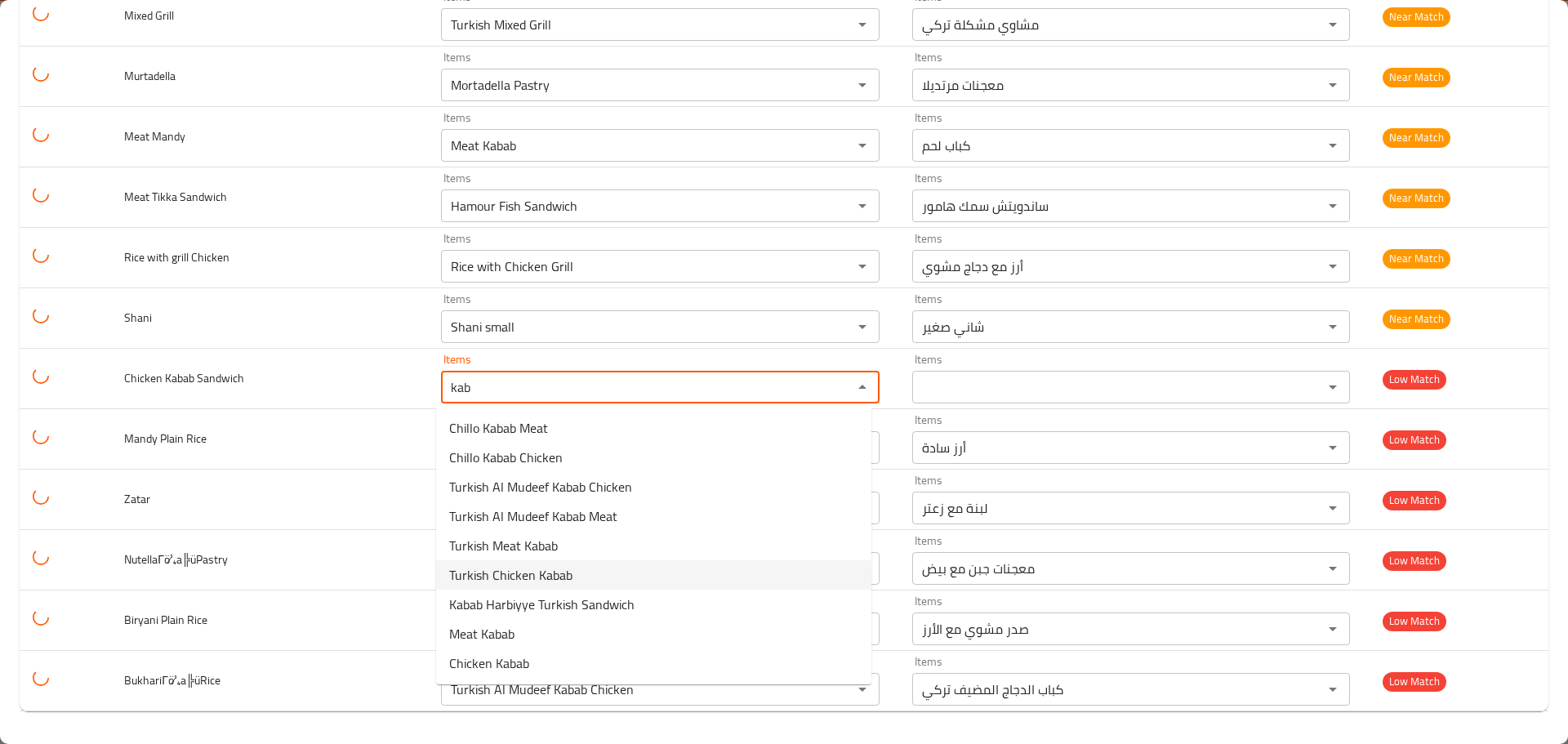
click at [541, 575] on span "Turkish Chicken Kabab" at bounding box center [511, 574] width 123 height 20
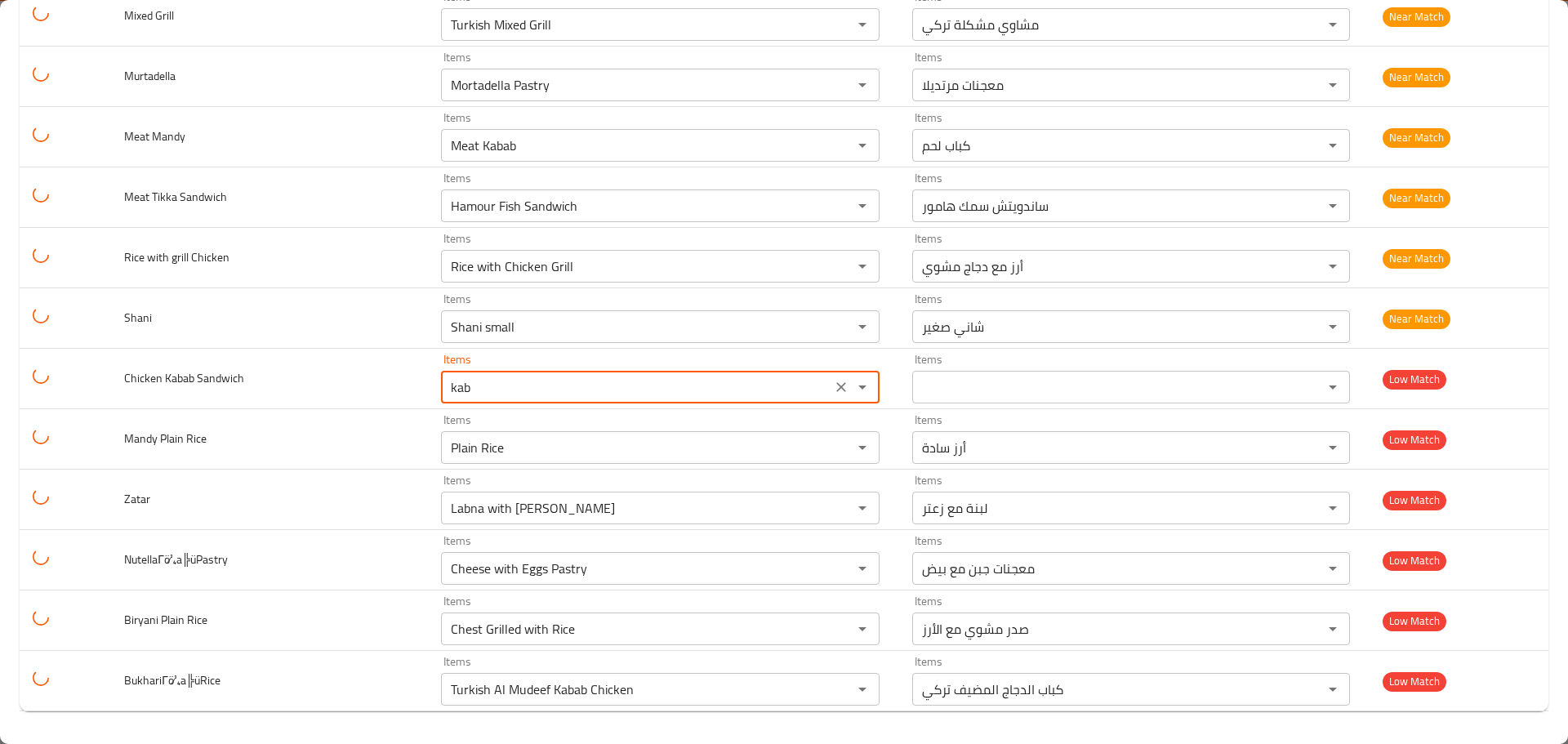
type Sandwich "Turkish Chicken Kabab"
type Sandwich-ar "كباب دجاج تركي"
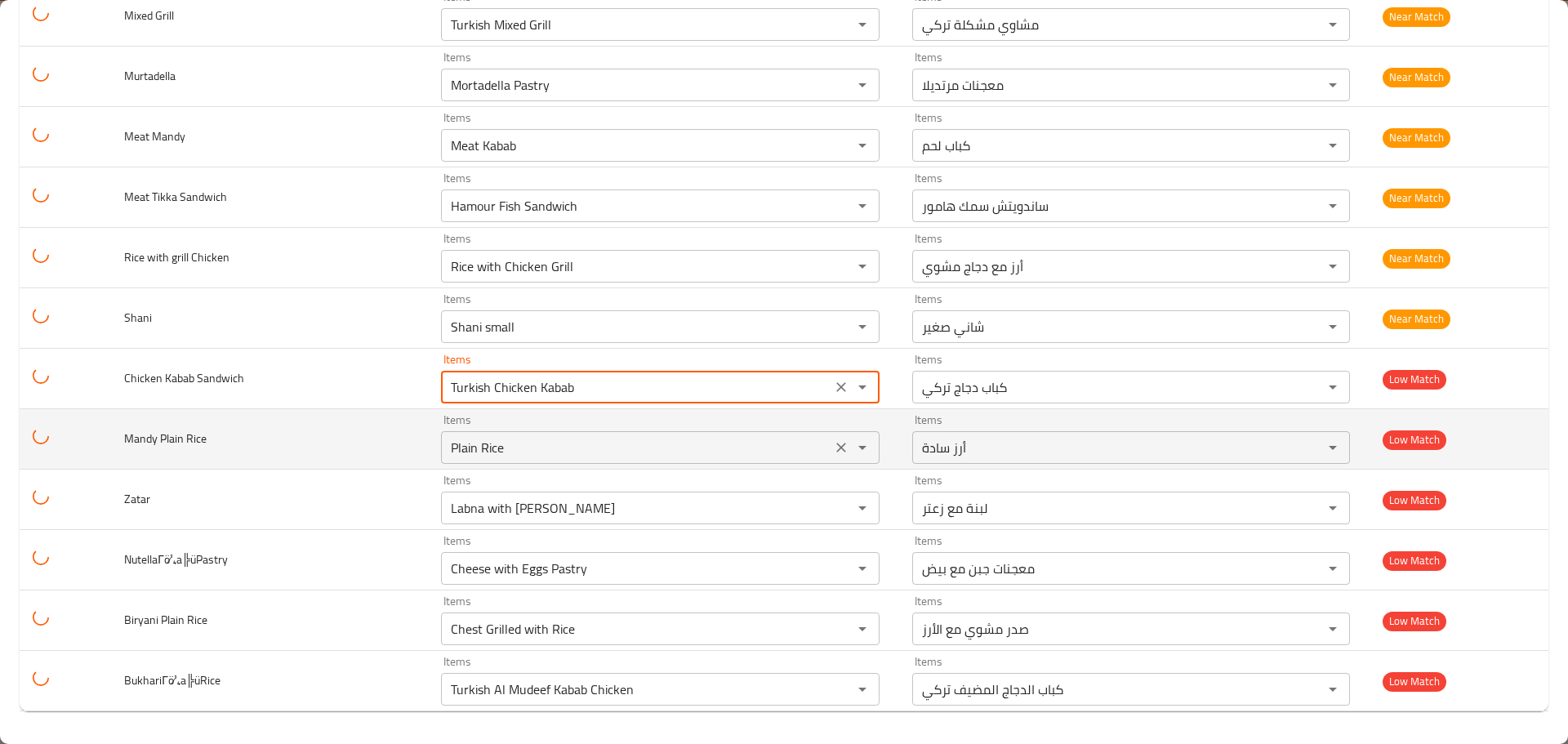
type Sandwich "Turkish Chicken Kabab"
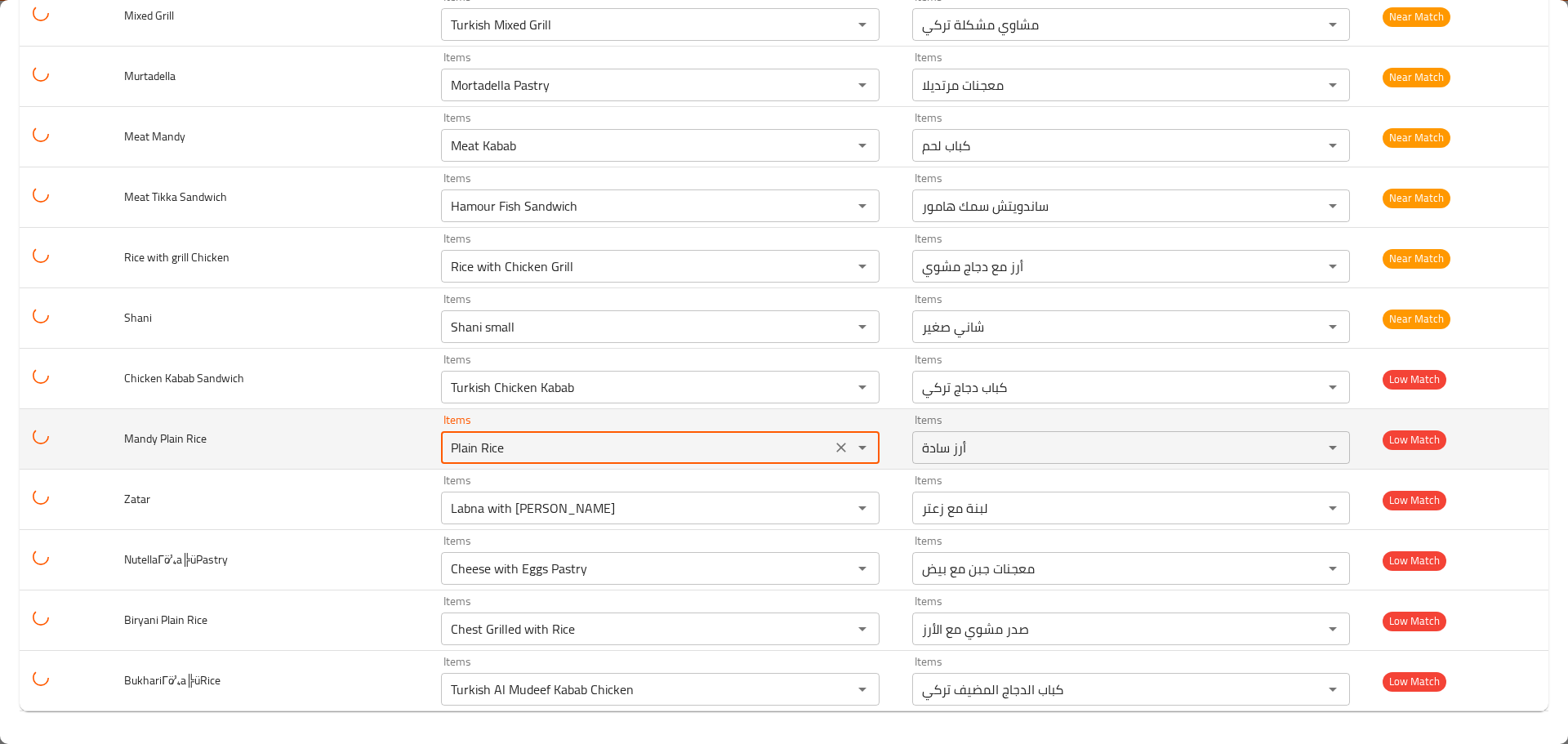
drag, startPoint x: 532, startPoint y: 456, endPoint x: 443, endPoint y: 444, distance: 89.8
click at [446, 444] on Rice "Plain Rice" at bounding box center [635, 447] width 380 height 23
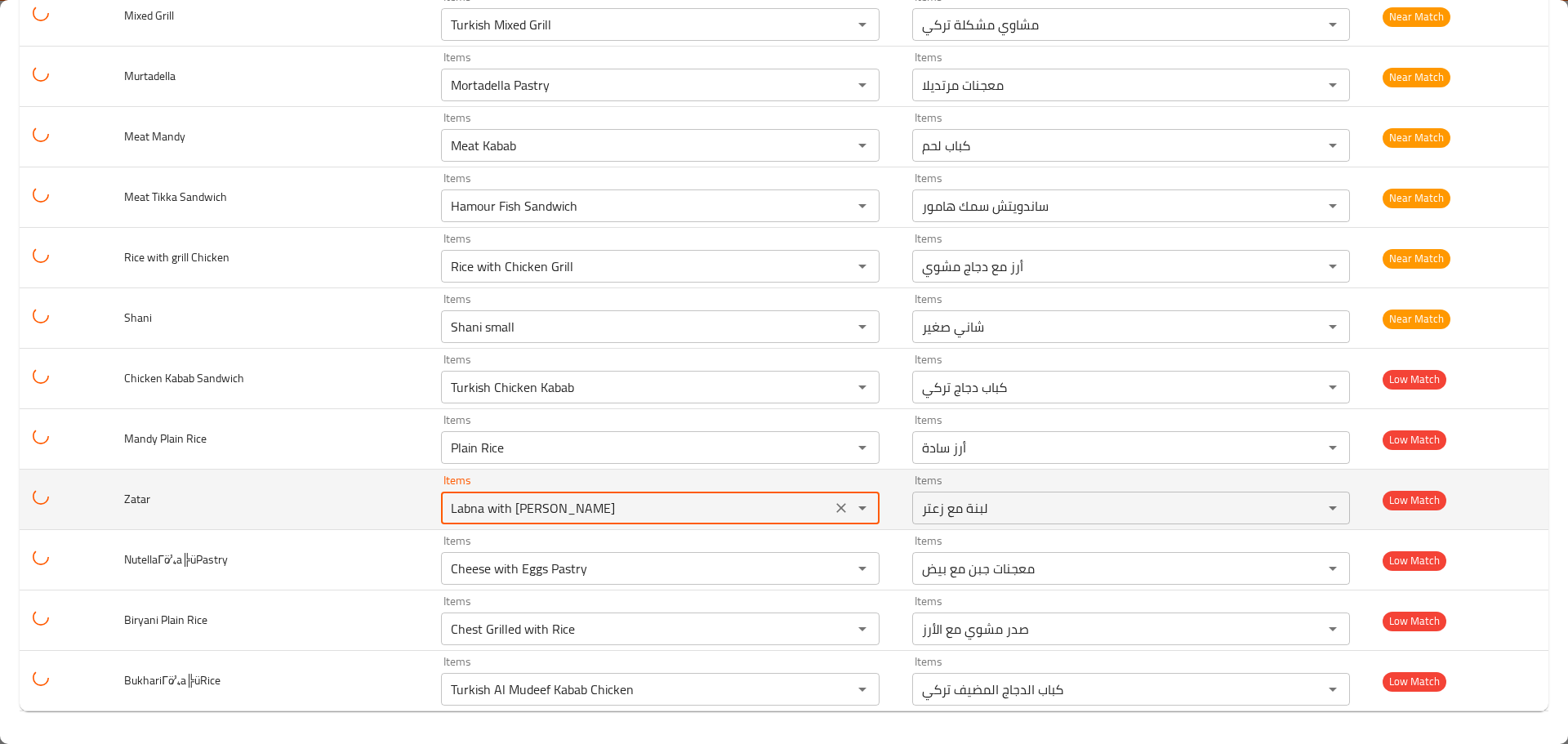
drag, startPoint x: 561, startPoint y: 512, endPoint x: 347, endPoint y: 495, distance: 214.7
click at [347, 495] on tr "Zatar Items Labna with Zatar Items Items لبنة مع زعتر Items Low Match" at bounding box center [784, 499] width 1528 height 60
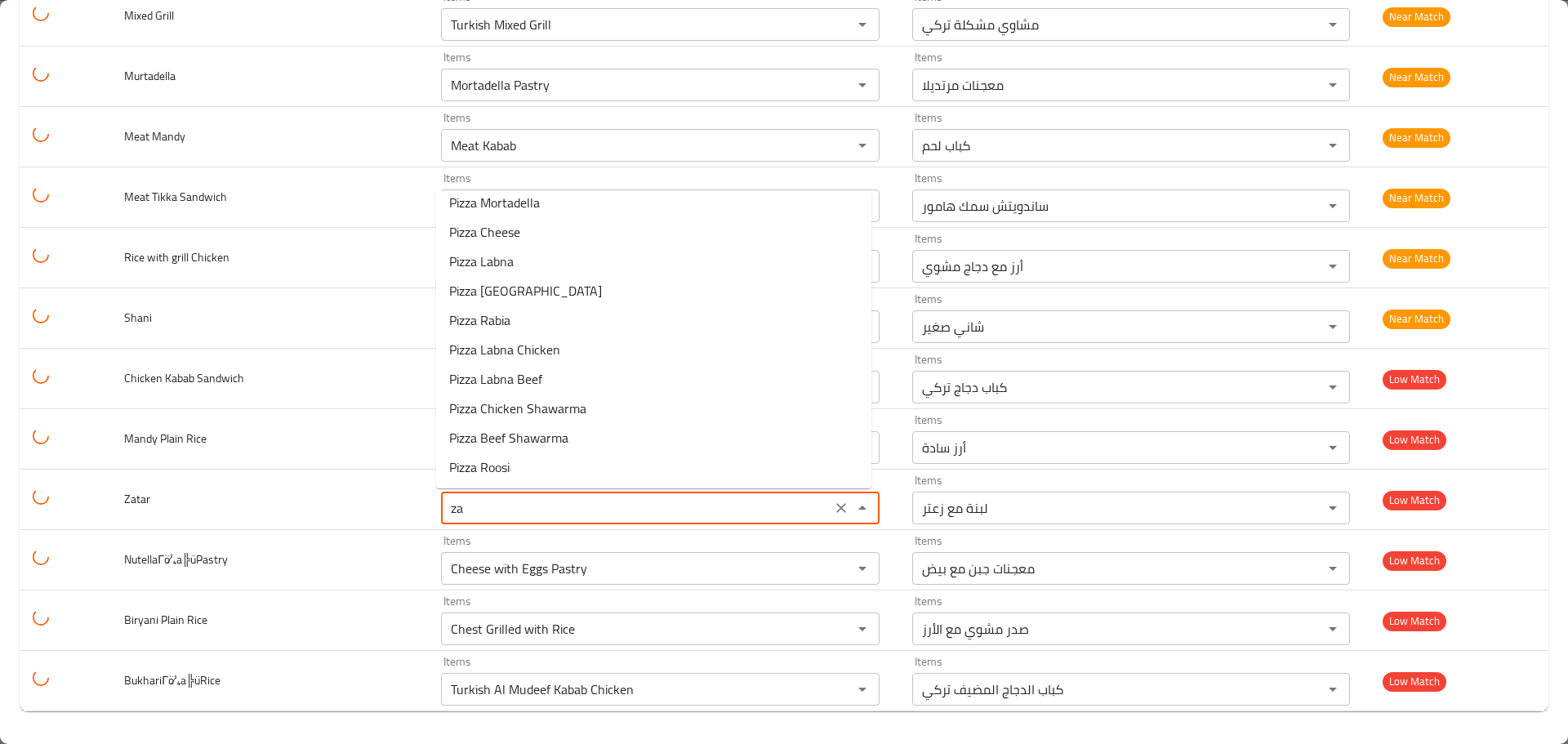
scroll to position [304, 0]
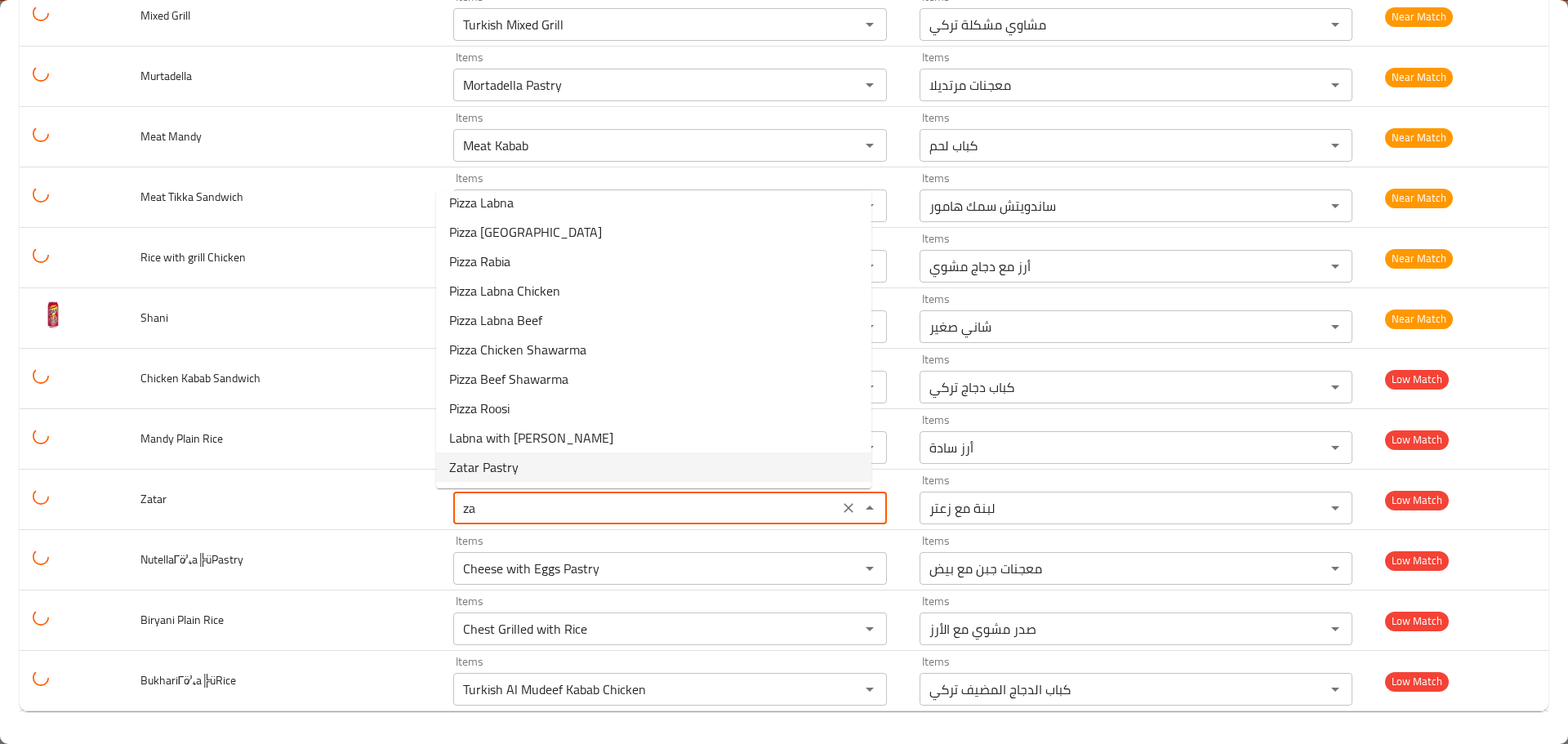
click at [515, 473] on span "Zatar Pastry" at bounding box center [484, 467] width 70 height 20
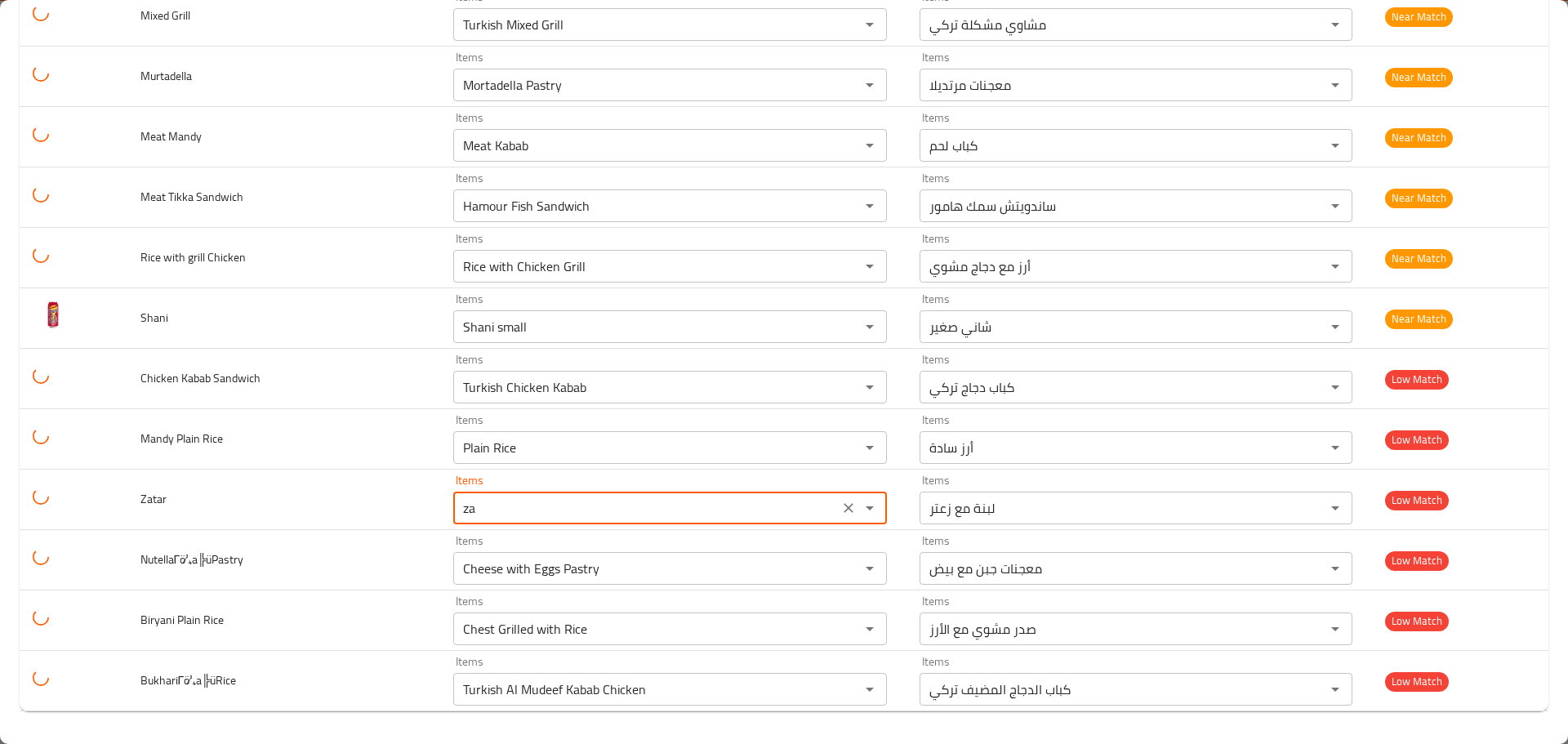
type input "Zatar Pastry"
type input "معجنات زعتر"
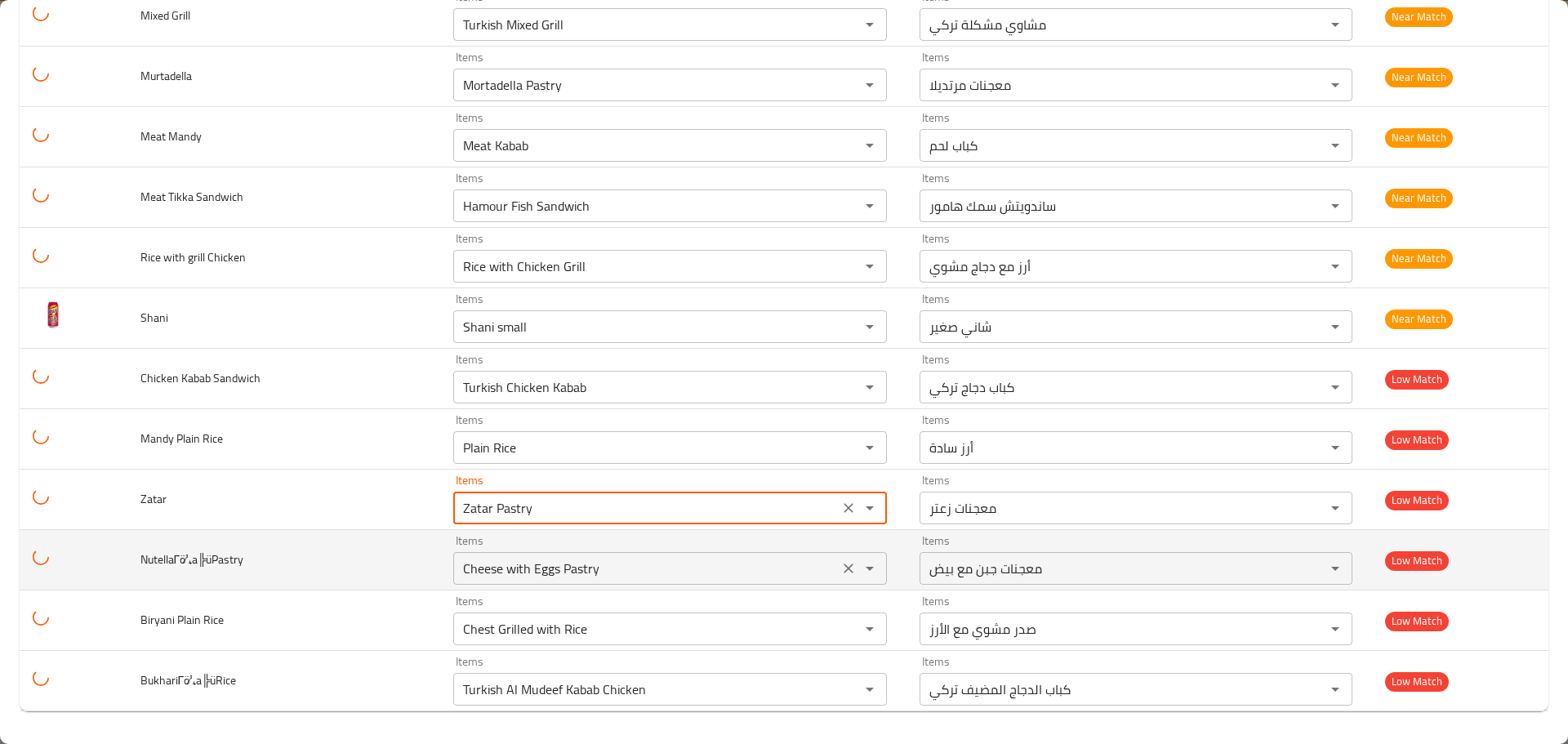
type input "Zatar Pastry"
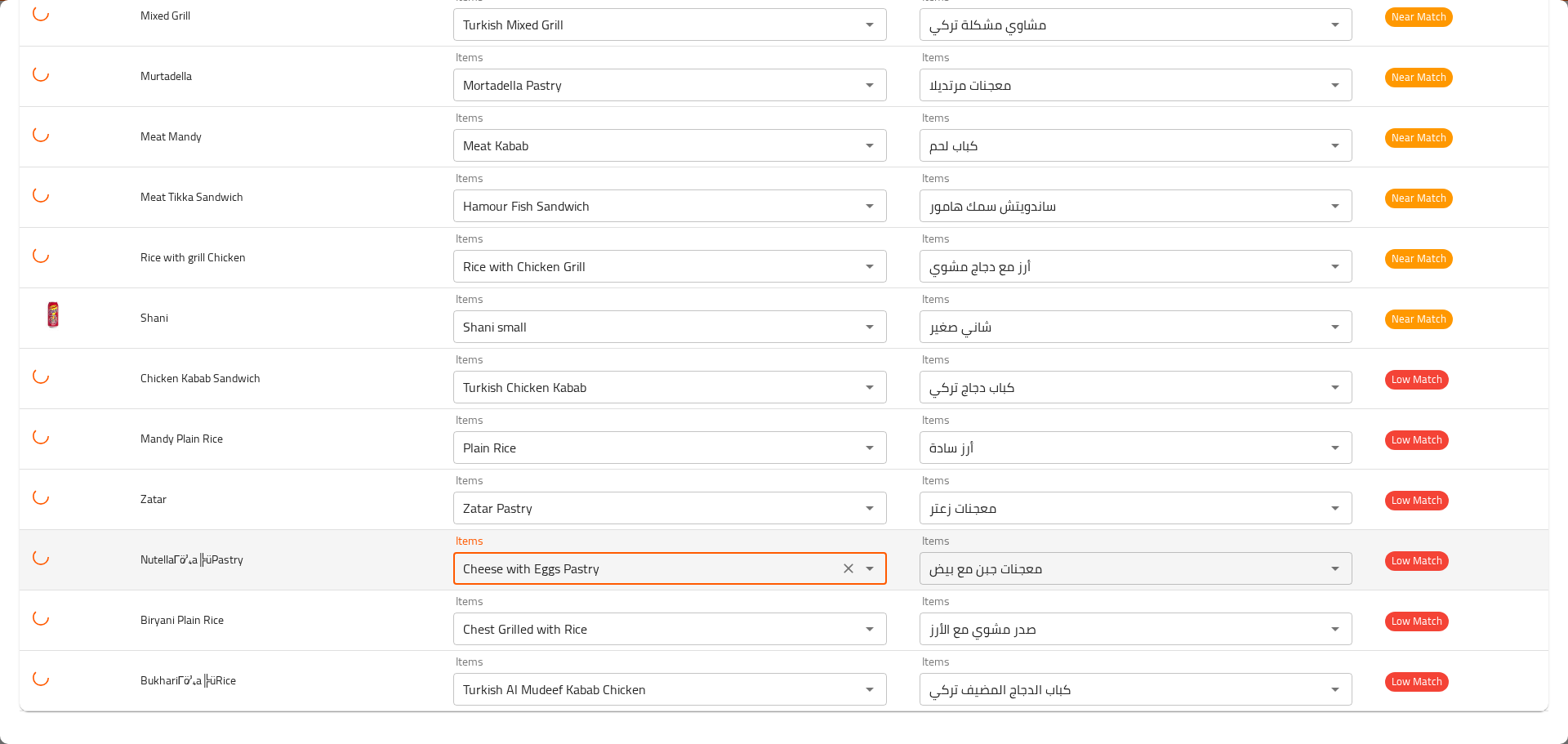
drag, startPoint x: 605, startPoint y: 572, endPoint x: 396, endPoint y: 559, distance: 209.4
click at [396, 559] on tr "NutellaΓö¼a╠üPastry Items Cheese with Eggs Pastry Items Items معجنات جبن مع بيض…" at bounding box center [784, 561] width 1528 height 60
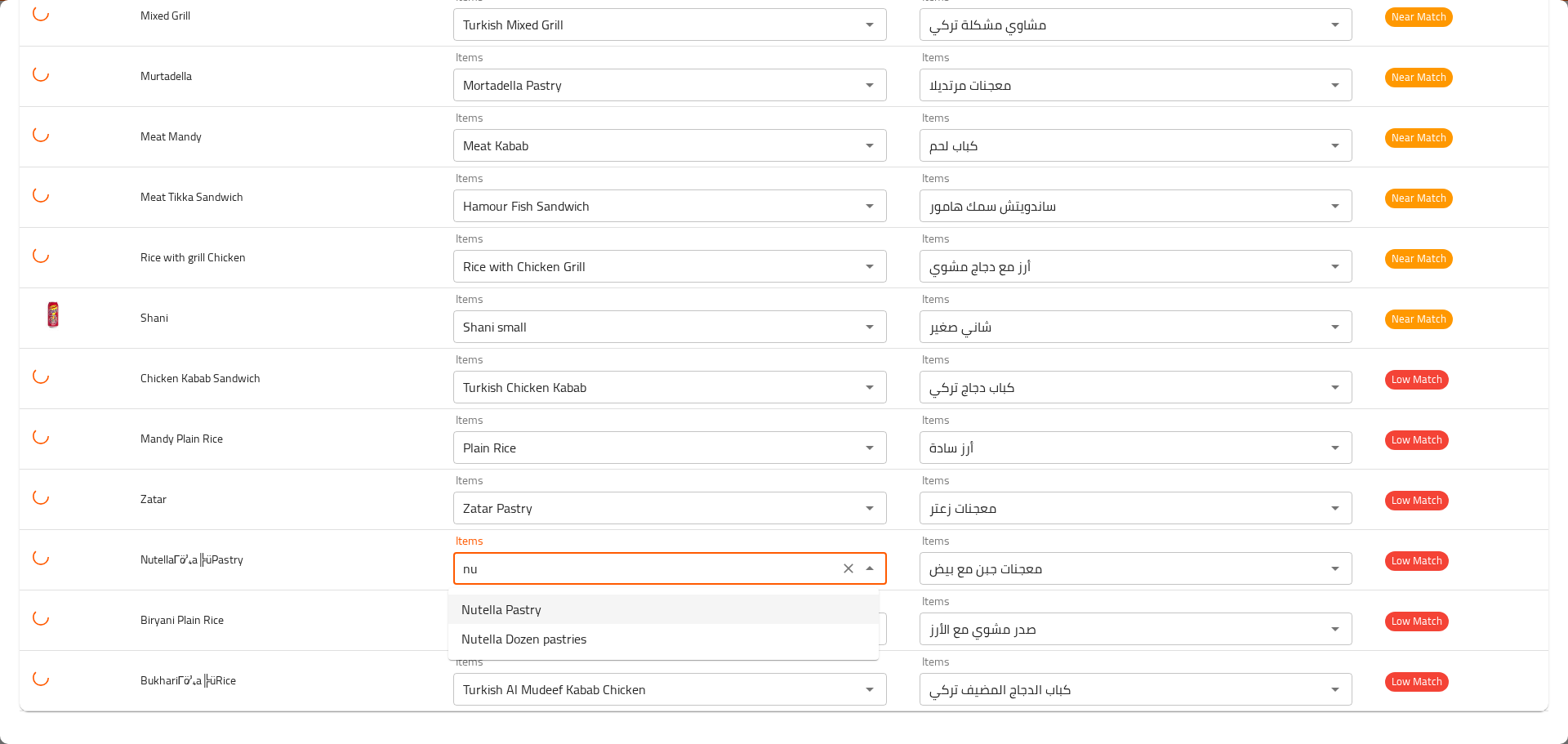
click at [505, 608] on span "Nutella Pastry" at bounding box center [501, 609] width 80 height 20
type input "Nutella Pastry"
type input "معجنات نوتيلا"
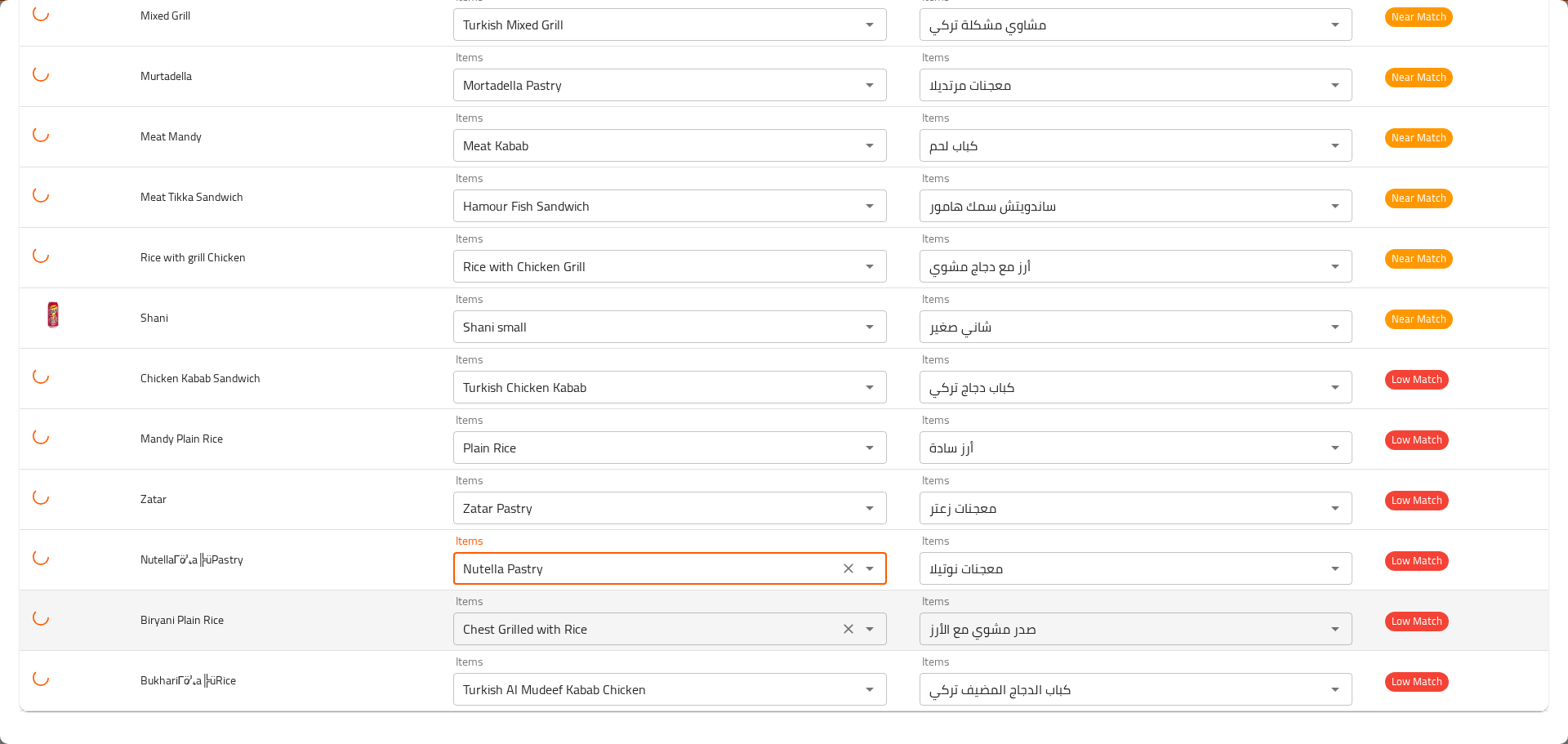
type input "Nutella Pastry"
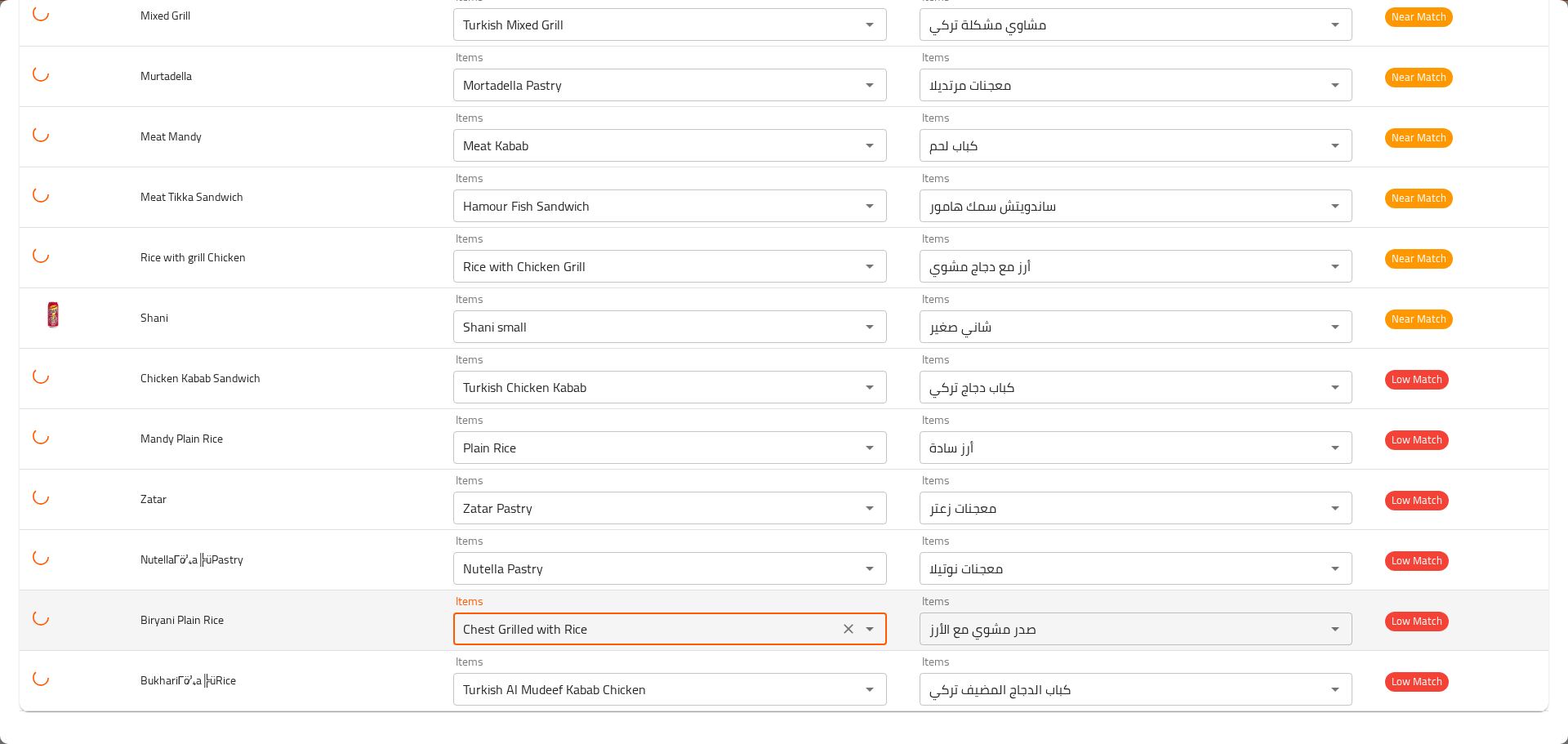
drag, startPoint x: 594, startPoint y: 628, endPoint x: 374, endPoint y: 601, distance: 221.7
click at [377, 607] on tr "Biryani Plain Rice Items Chest Grilled with Rice Items Items صدر مشوي مع الأرز …" at bounding box center [784, 621] width 1528 height 60
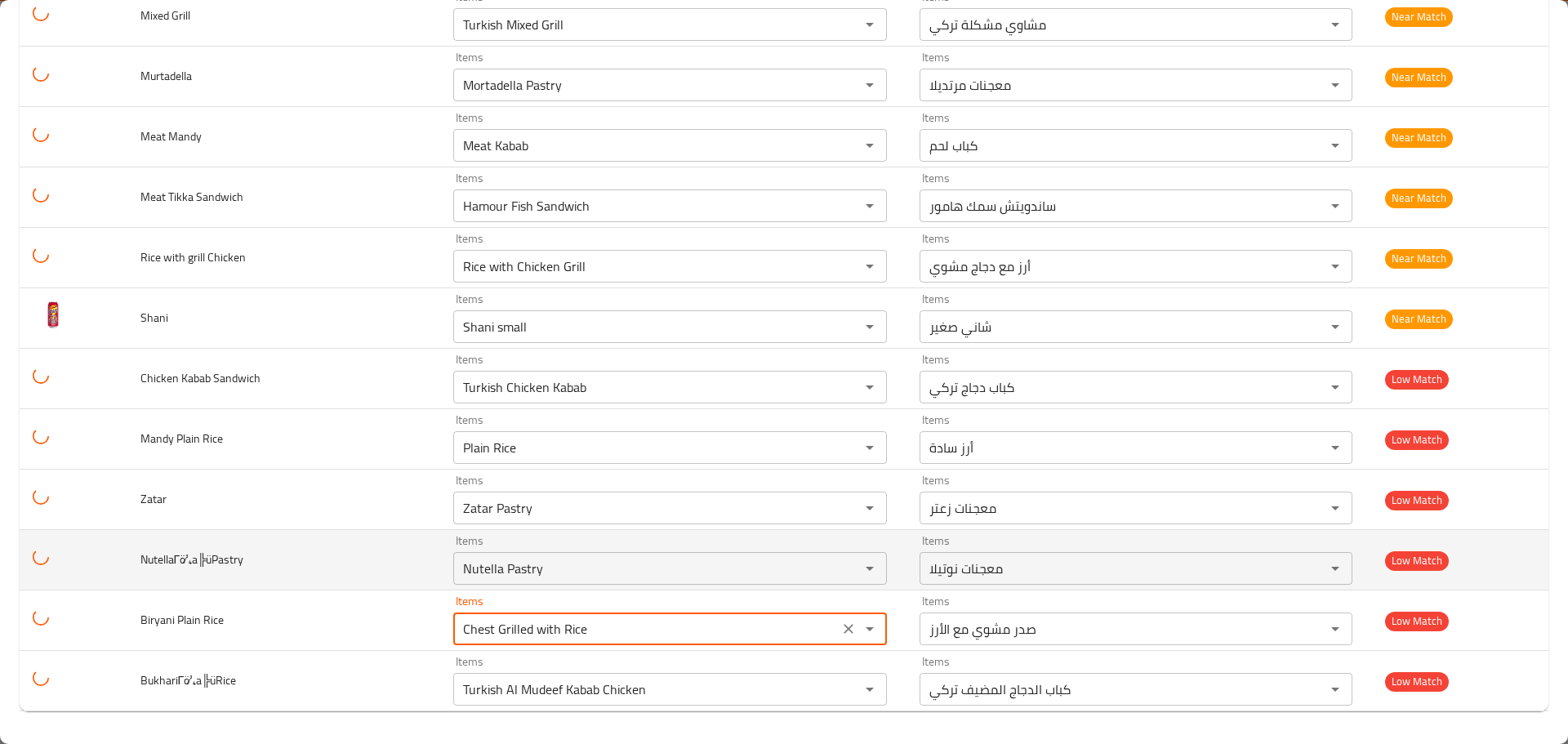
type Rice "i"
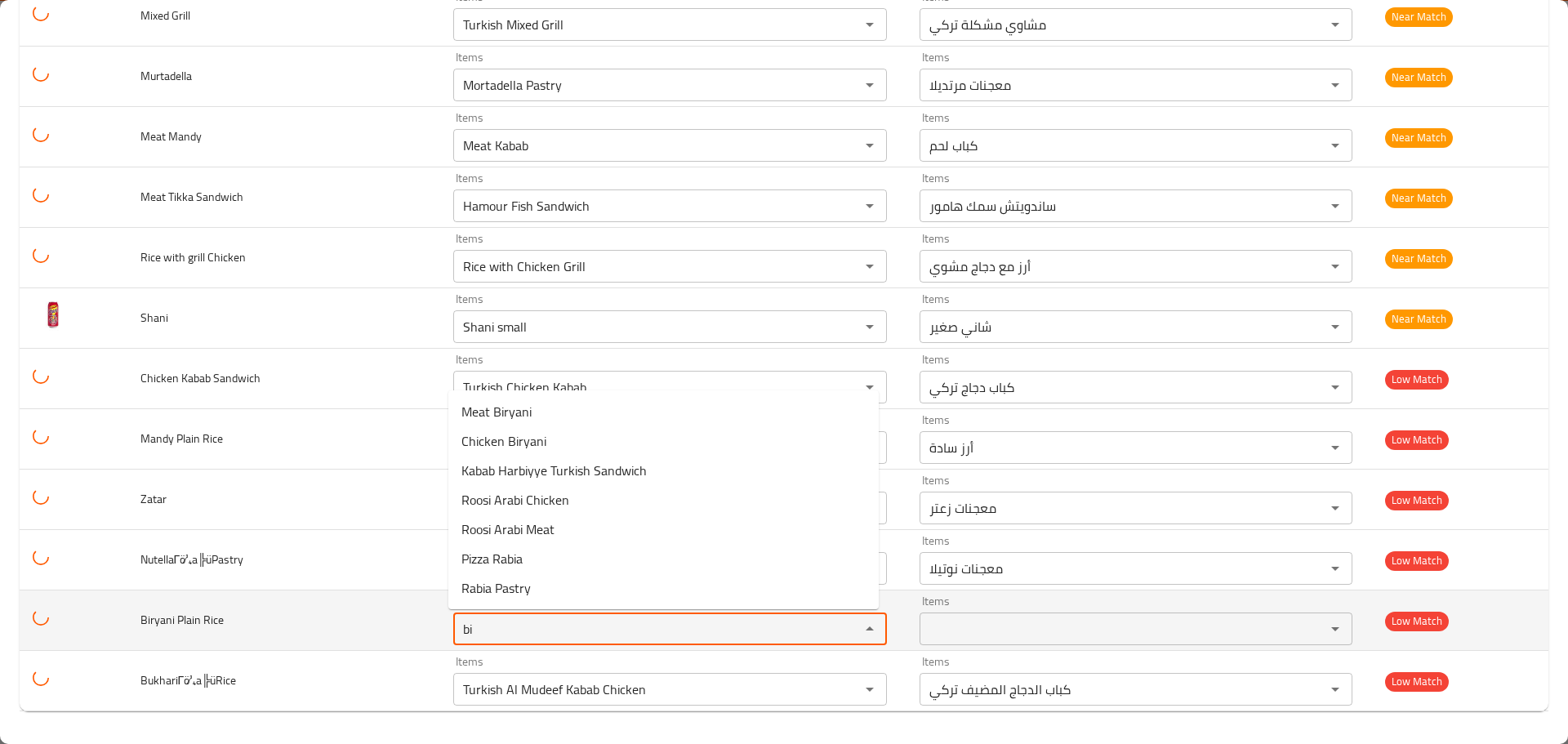
type Rice "bir"
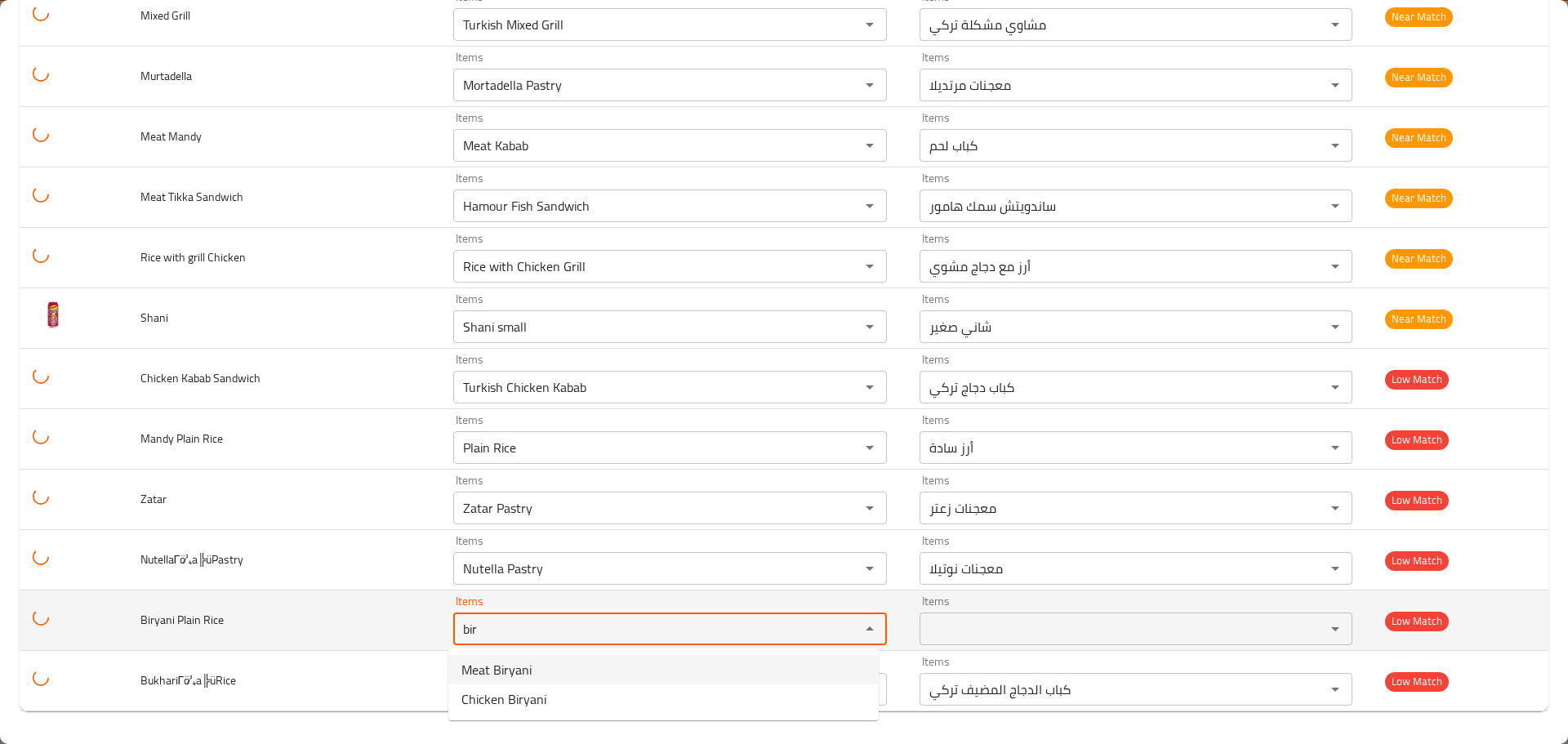
click at [783, 629] on Rice "bir" at bounding box center [645, 629] width 375 height 23
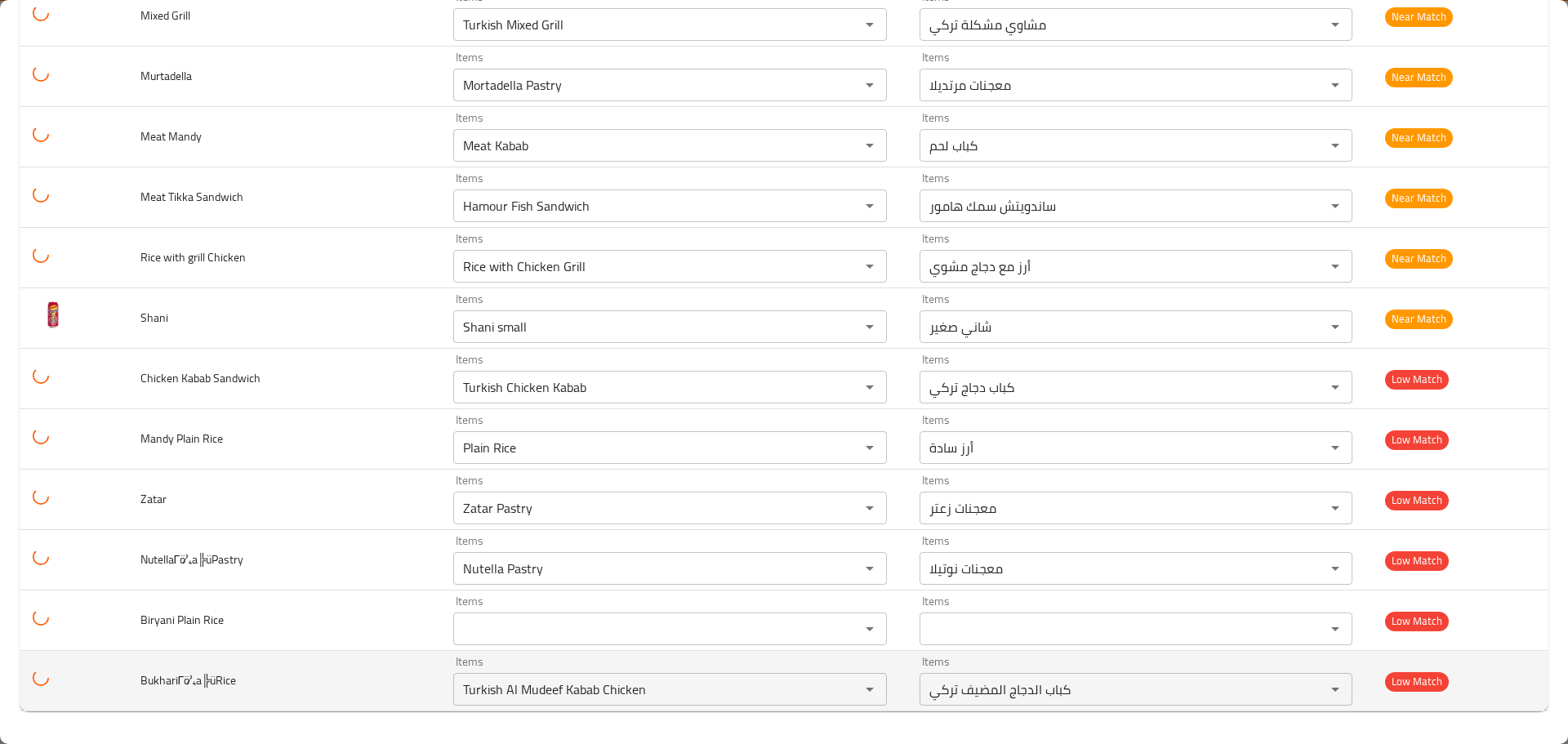
click at [325, 691] on td "BukhariΓö¼a╠üRice" at bounding box center [284, 681] width 313 height 60
click at [492, 689] on input "Turkish Al Mudeef Kabab Chicken" at bounding box center [645, 689] width 375 height 23
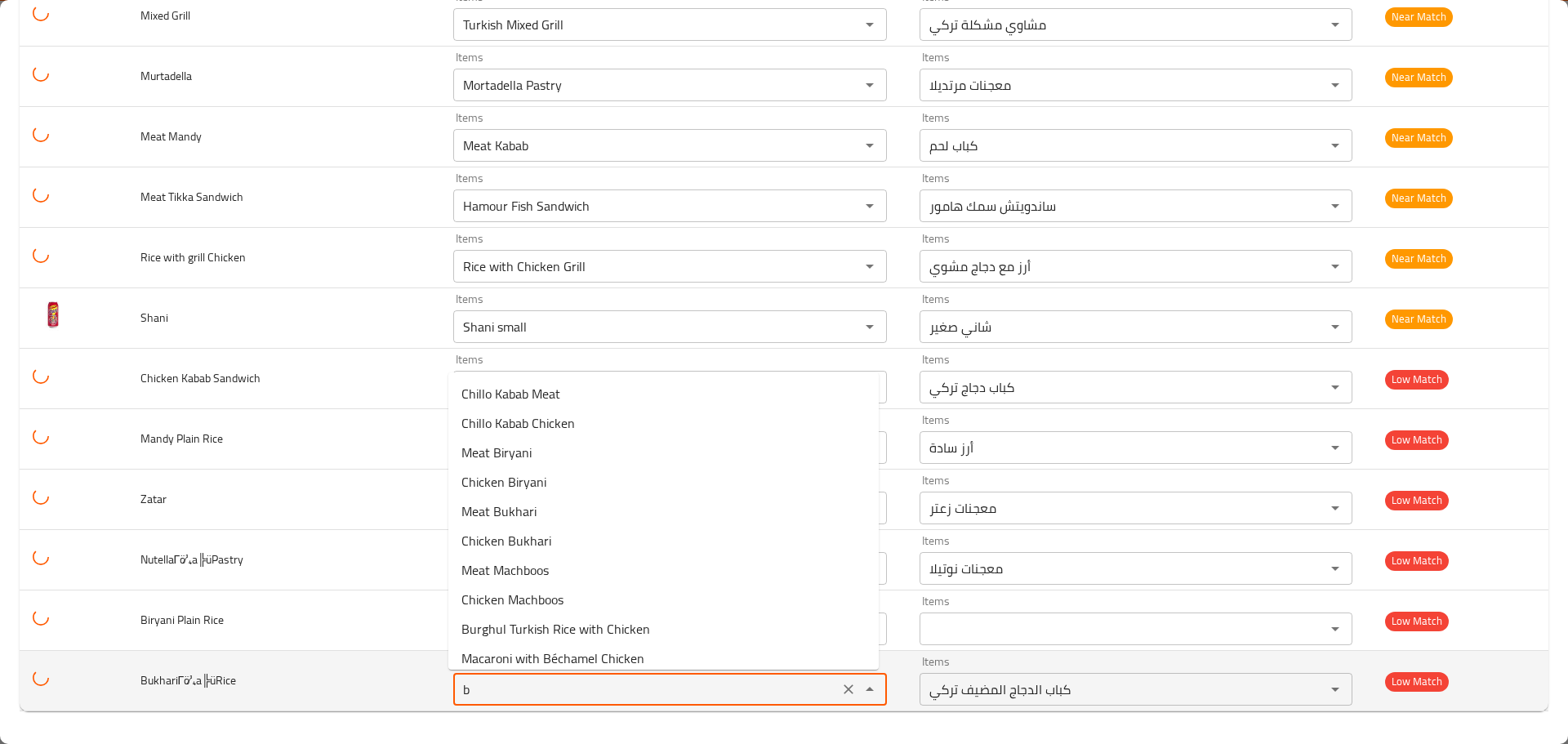
type input "bu"
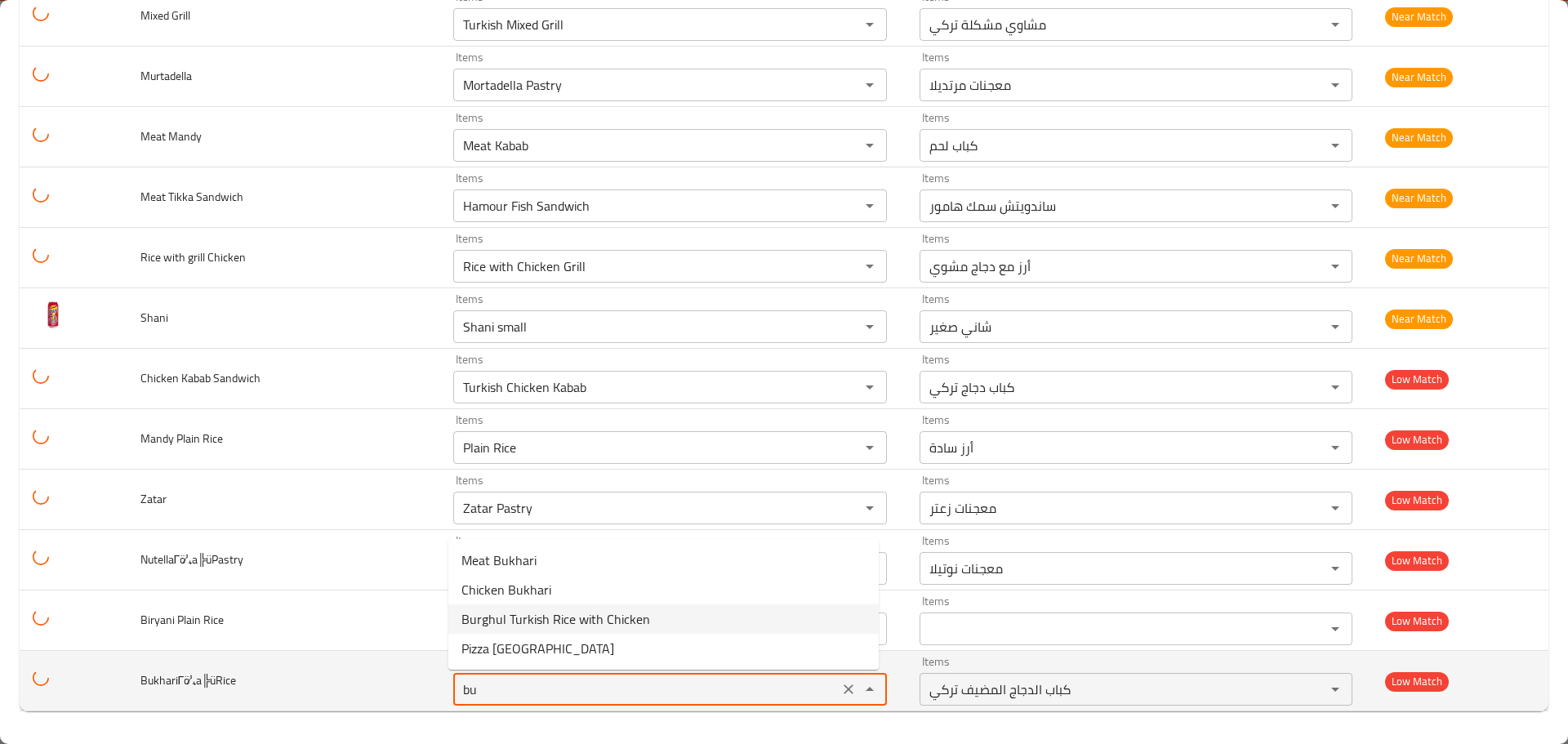
drag, startPoint x: 486, startPoint y: 689, endPoint x: 407, endPoint y: 692, distance: 79.1
click at [408, 692] on tr "BukhariΓö¼a╠üRice Items bu Items Items كباب الدجاج المضيف تركي Items Low Match" at bounding box center [784, 681] width 1528 height 60
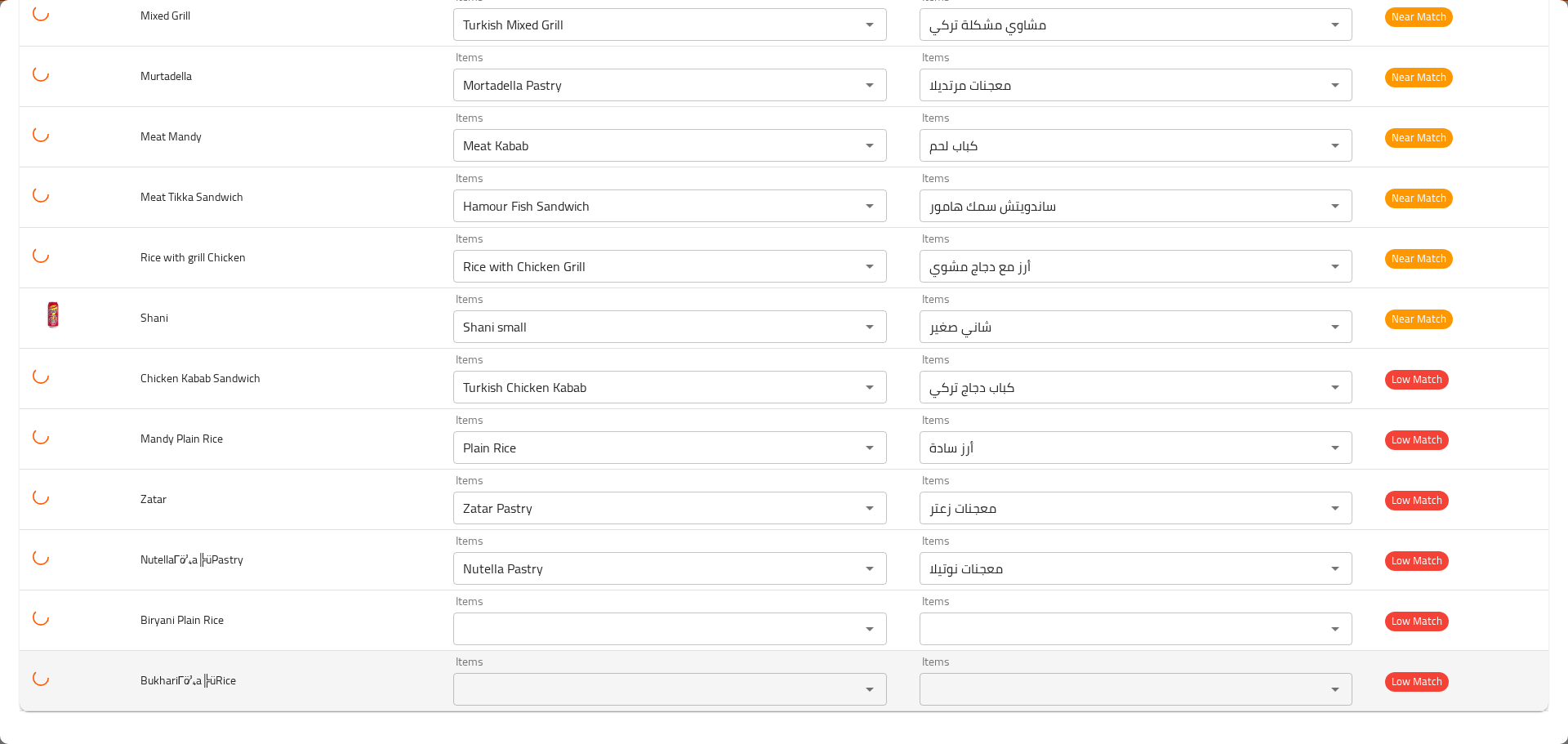
click at [405, 692] on td "BukhariΓö¼a╠üRice" at bounding box center [284, 681] width 313 height 60
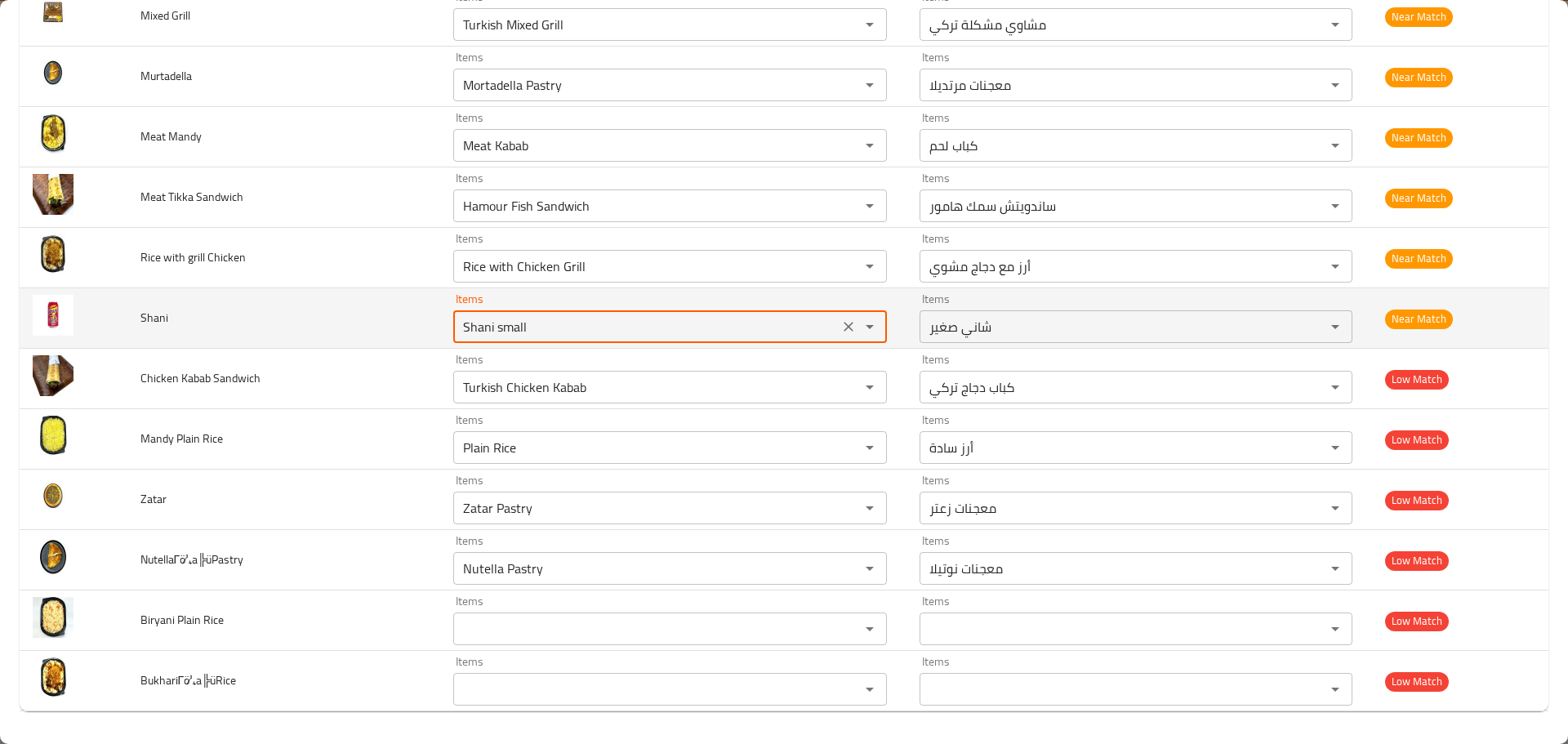
drag, startPoint x: 534, startPoint y: 326, endPoint x: 372, endPoint y: 309, distance: 162.9
click at [372, 309] on tr "Shani Items Shani small Items Items شاني صغير Items Near Match" at bounding box center [784, 319] width 1528 height 60
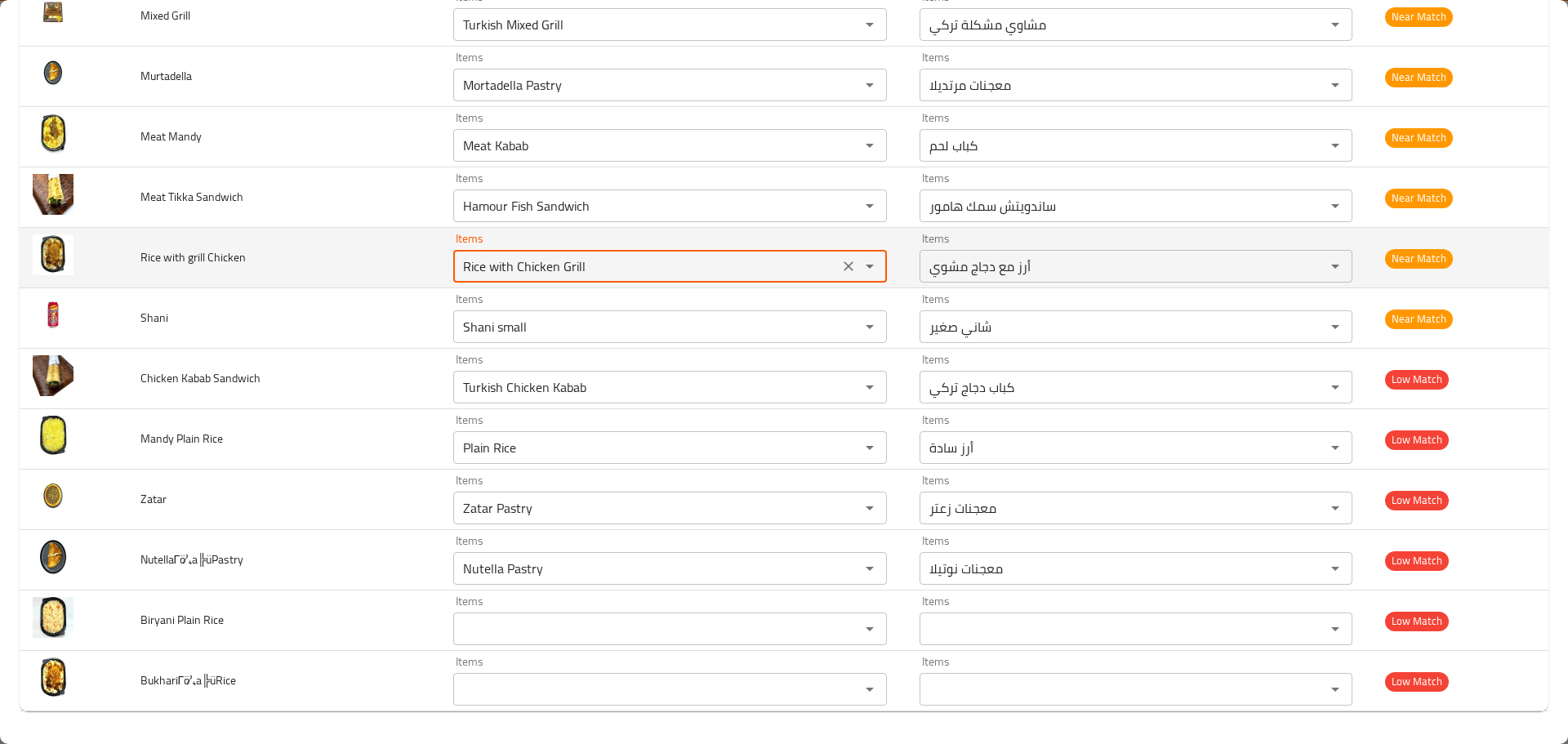
drag, startPoint x: 606, startPoint y: 263, endPoint x: 442, endPoint y: 271, distance: 164.2
click at [443, 270] on td "Items Rice with Chicken Grill Items" at bounding box center [672, 258] width 466 height 60
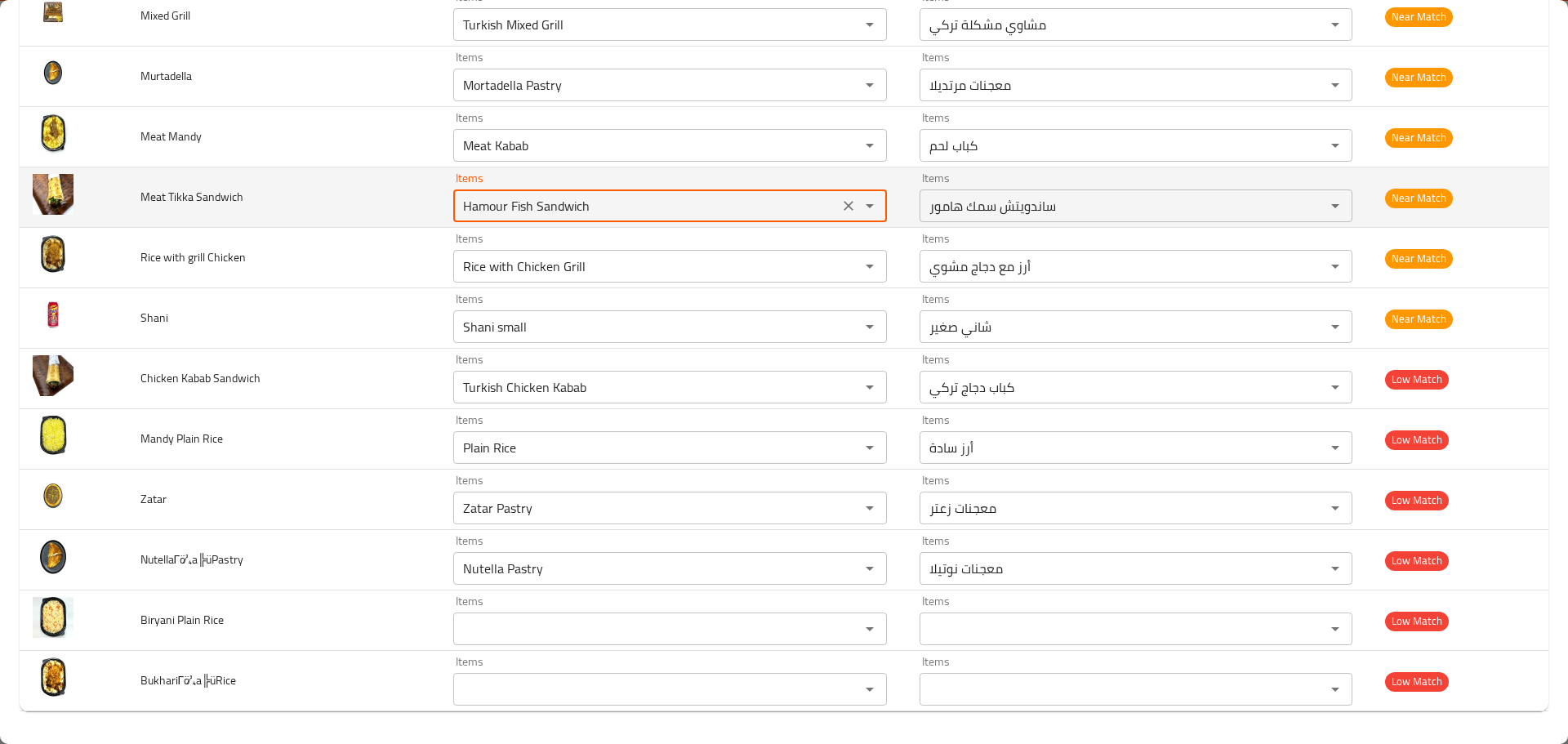
drag, startPoint x: 578, startPoint y: 199, endPoint x: 445, endPoint y: 208, distance: 133.3
click at [447, 208] on td "Items Hamour Fish Sandwich Items" at bounding box center [672, 197] width 466 height 60
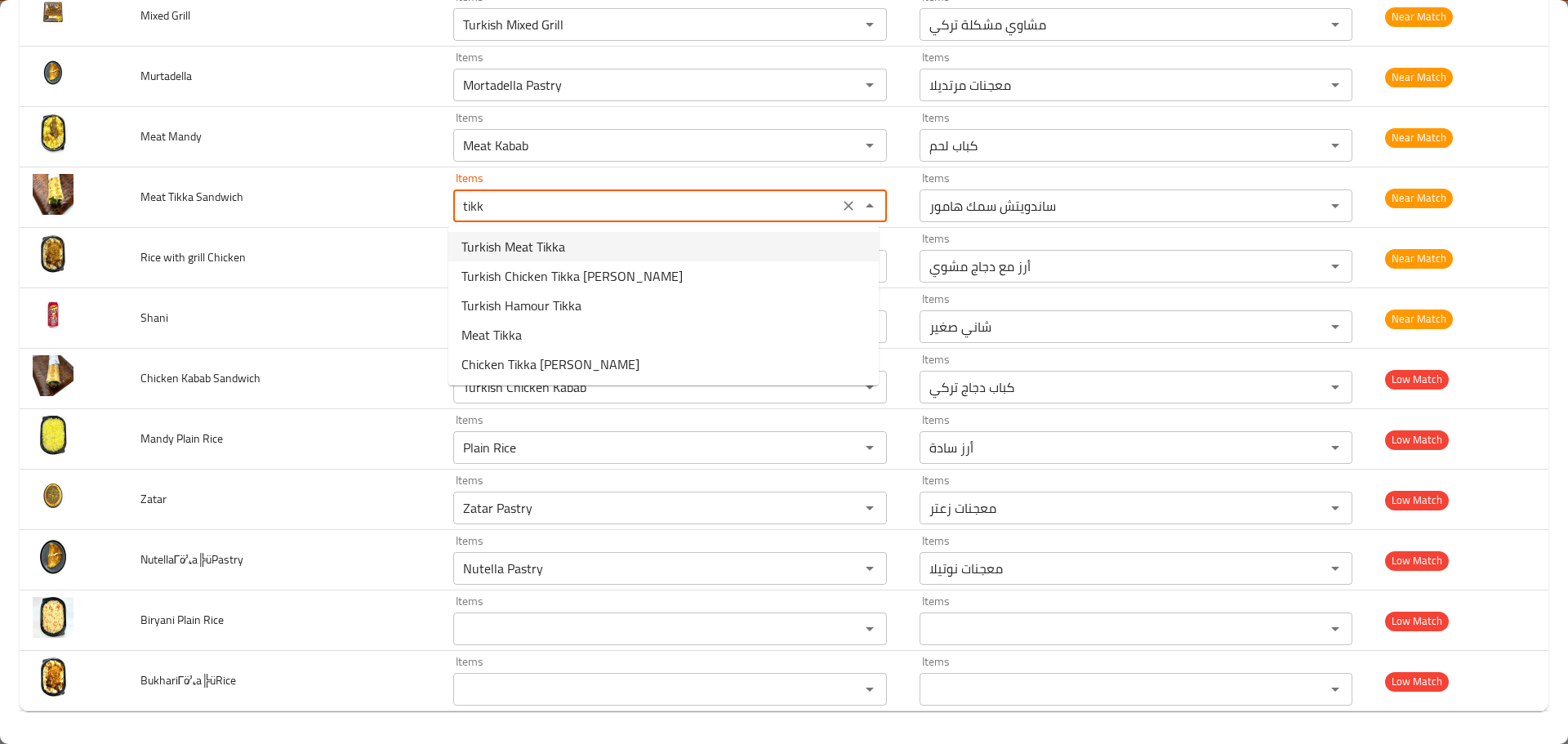
click at [504, 252] on span "Turkish Meat Tikka" at bounding box center [513, 246] width 103 height 20
type Sandwich "Turkish Meat Tikka"
type Sandwich-ar "تكا لحم تركي"
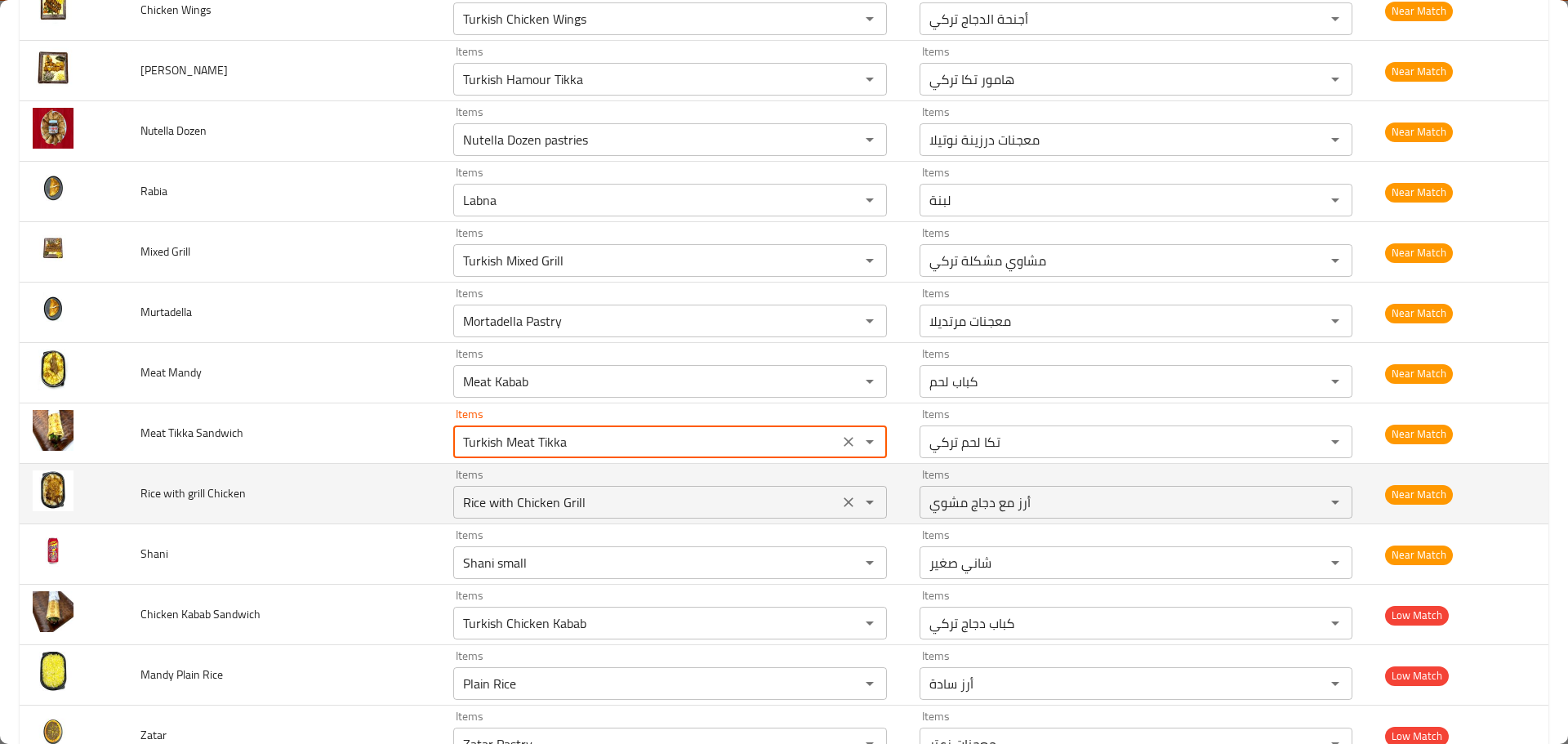
scroll to position [3585, 0]
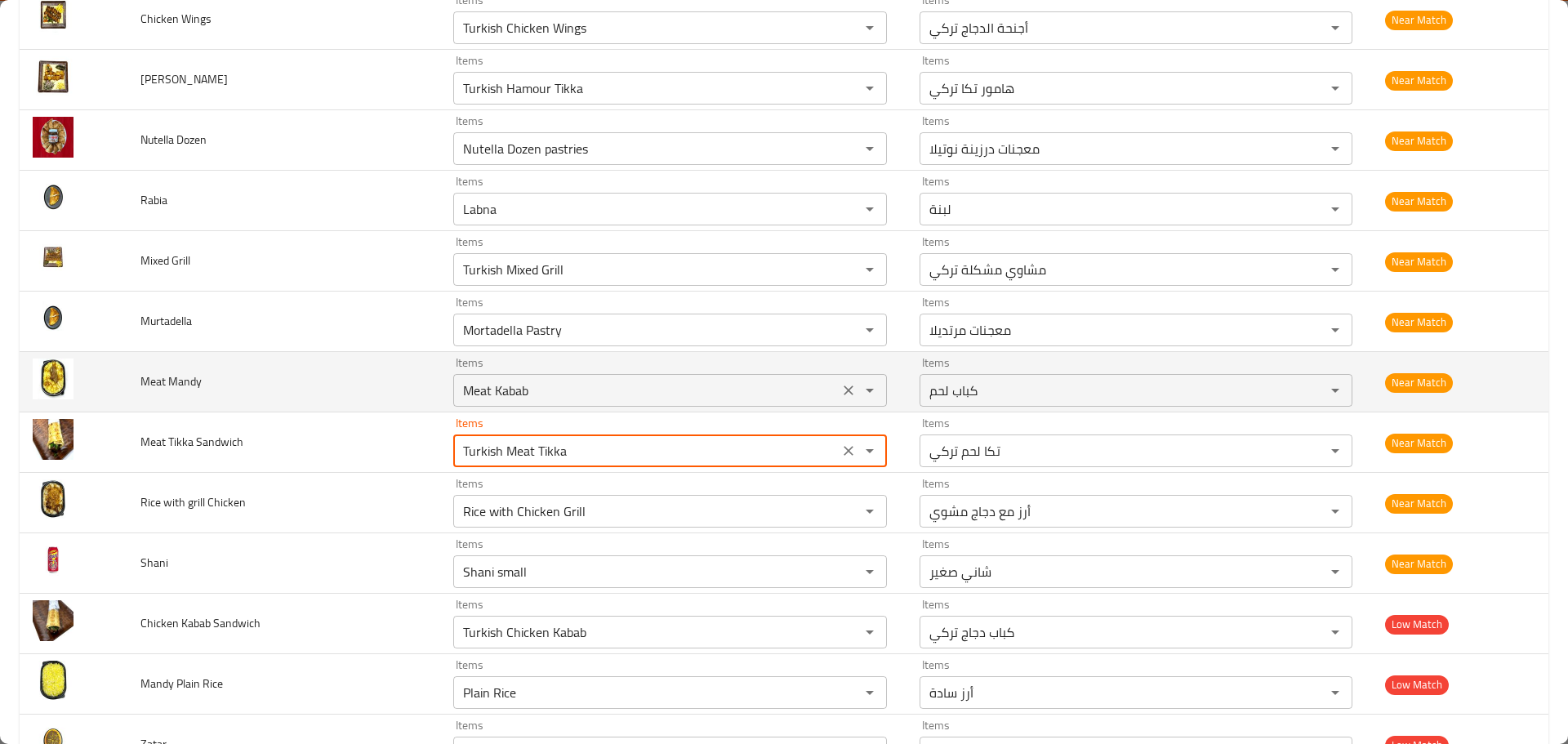
type Sandwich "Turkish Meat Tikka"
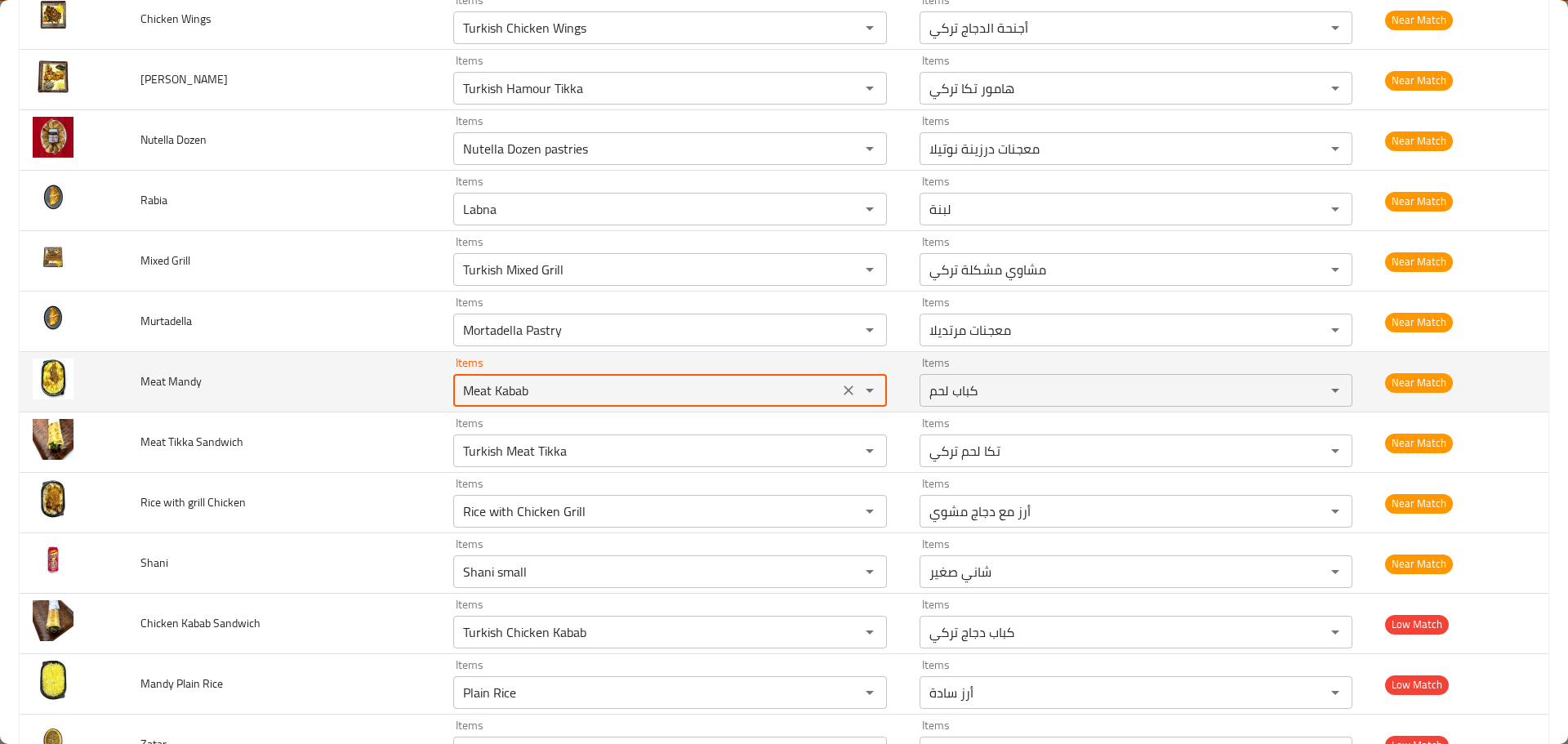
drag, startPoint x: 549, startPoint y: 388, endPoint x: 374, endPoint y: 380, distance: 175.2
click at [381, 381] on tr "Meat Mandy Items Meat Kabab Items Items كباب لحم Items Near Match" at bounding box center [784, 382] width 1528 height 60
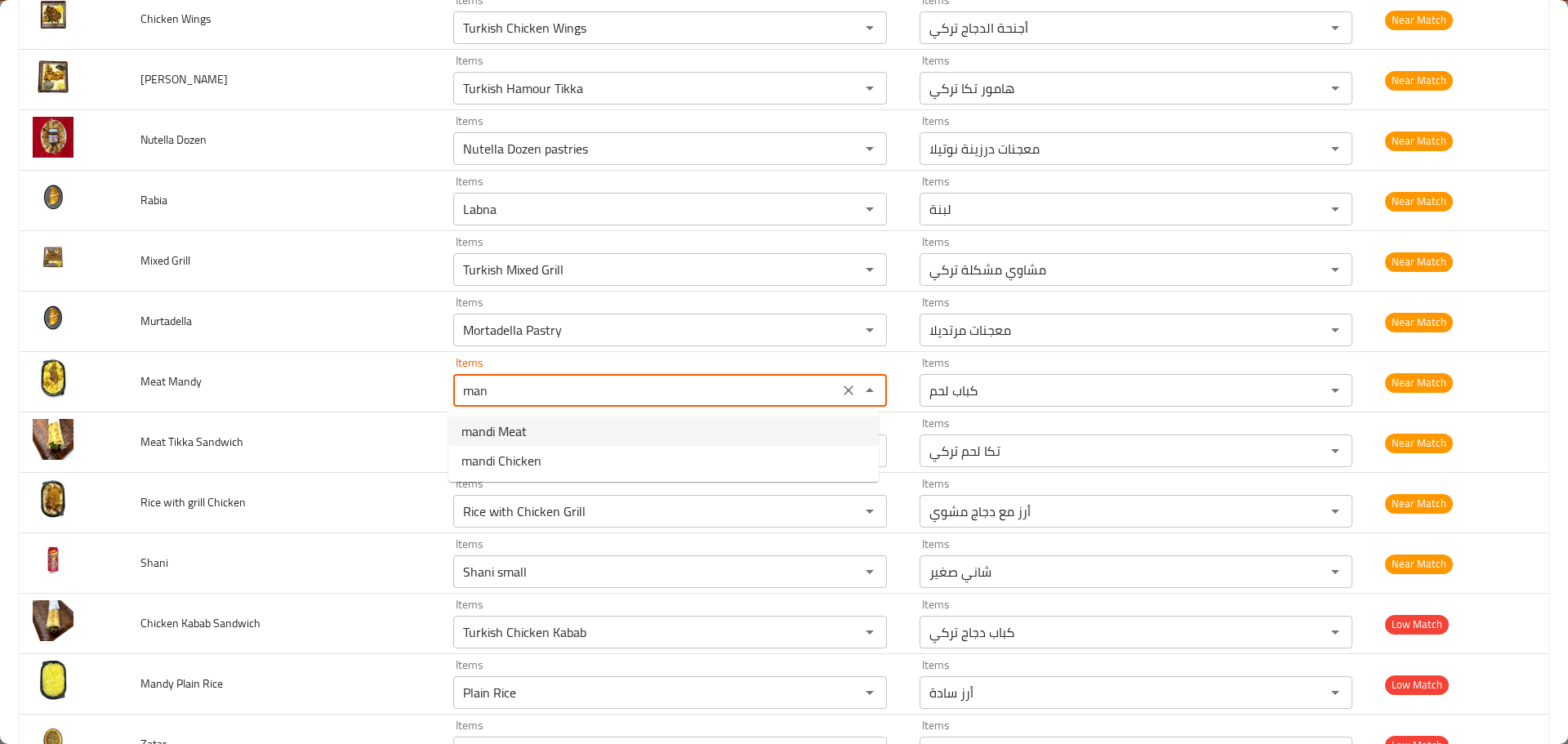
click at [480, 427] on span "mandi Meat" at bounding box center [494, 431] width 65 height 20
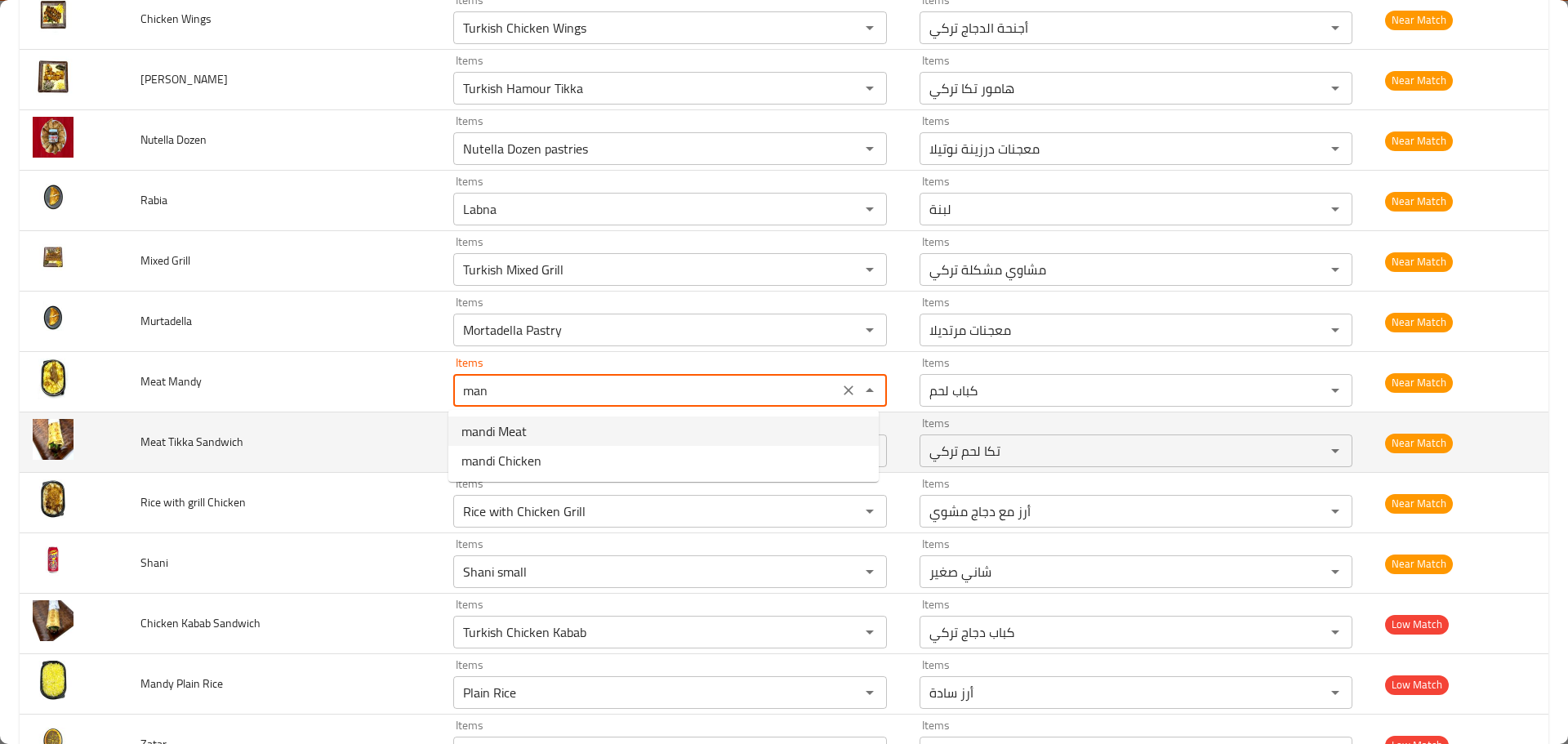
type Mandy "mandi Meat"
type Mandy-ar "لحم مندي"
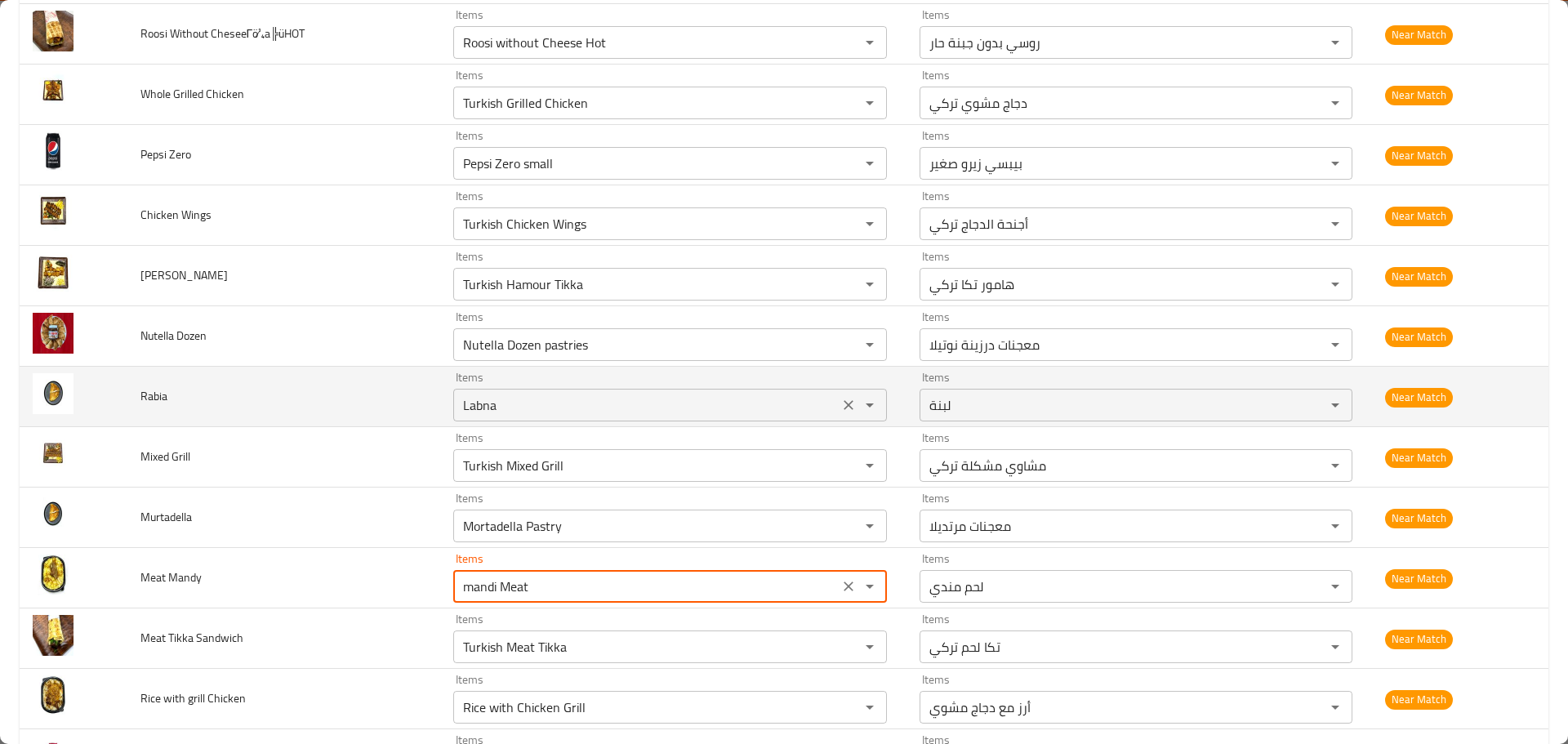
scroll to position [3339, 0]
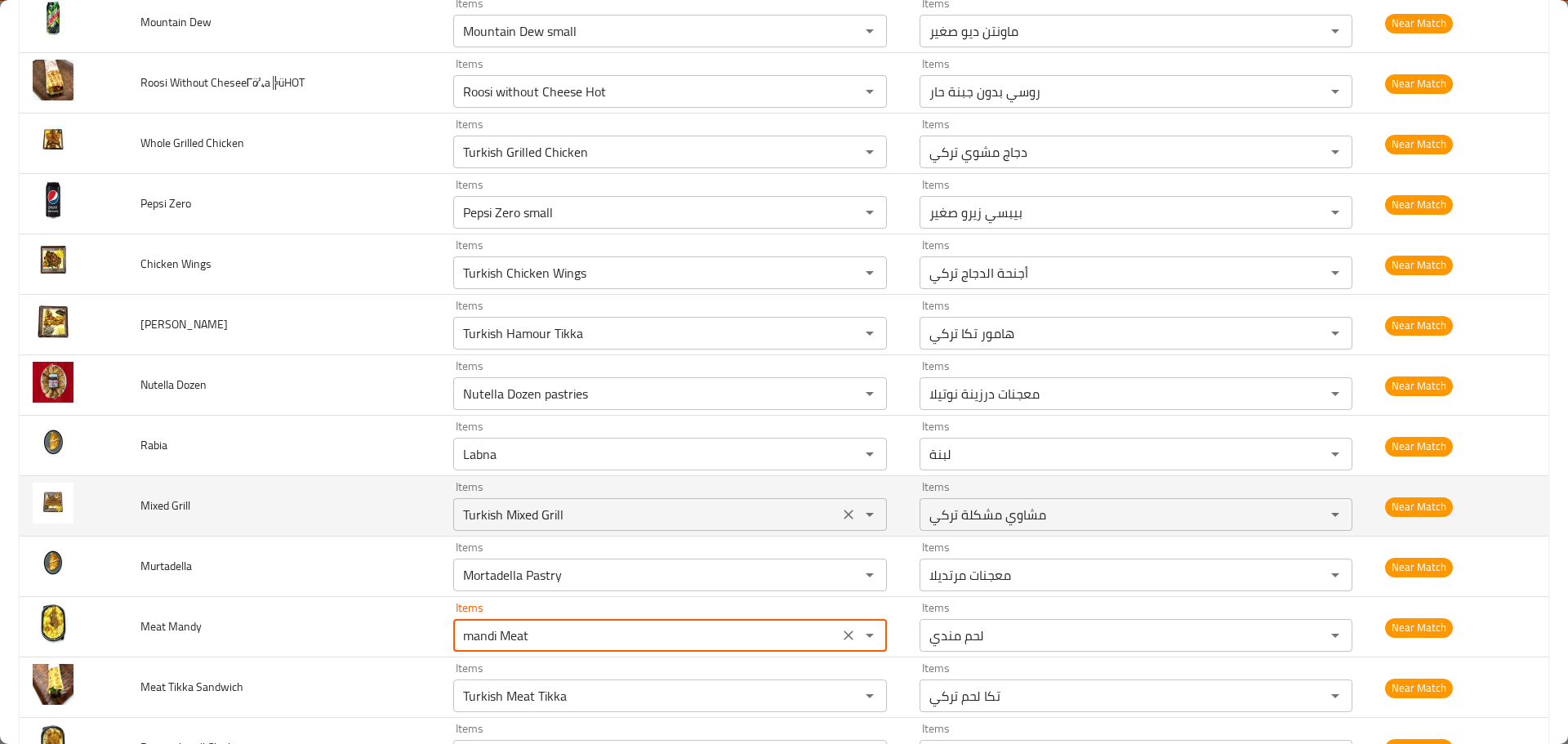
type Mandy "mandi Meat"
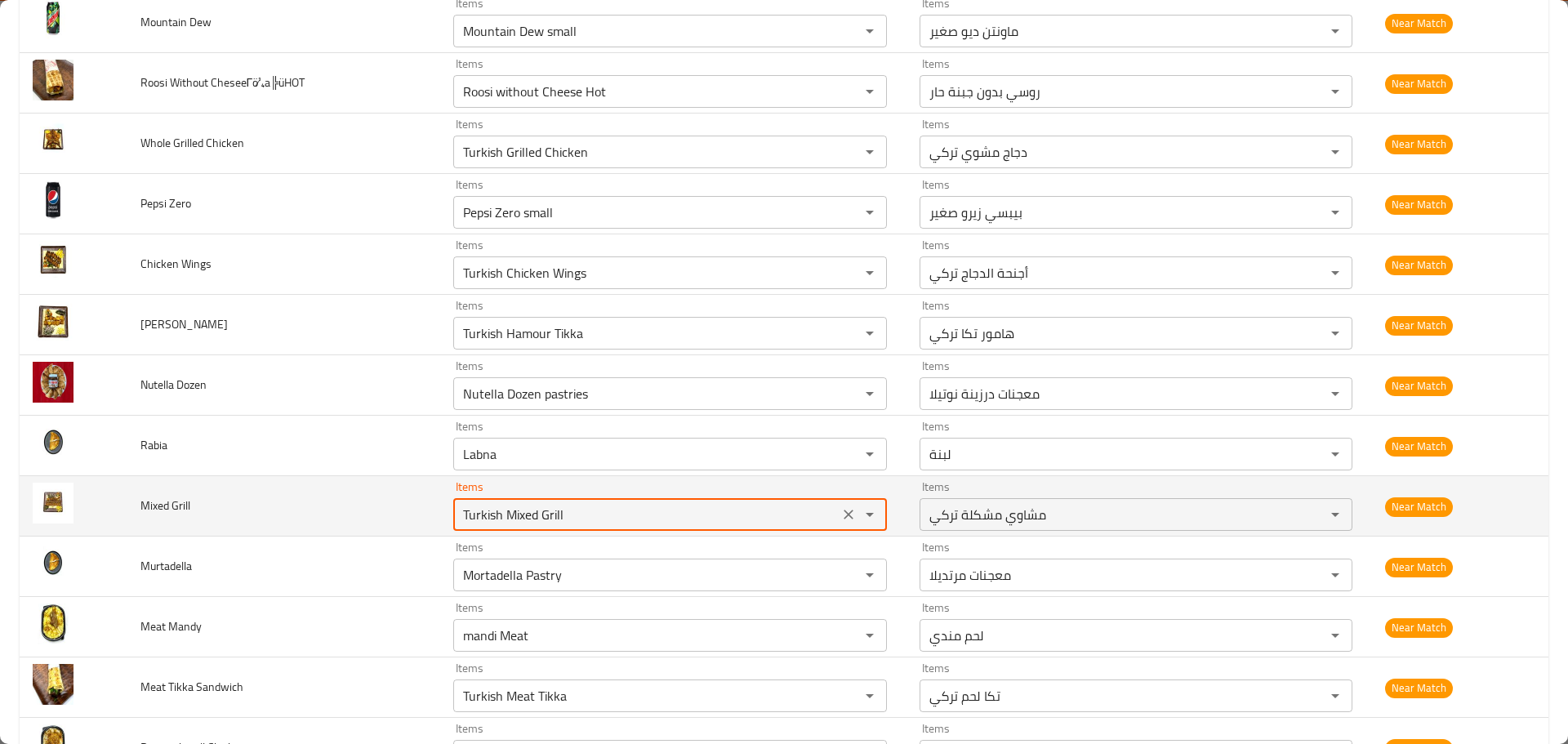
drag, startPoint x: 580, startPoint y: 505, endPoint x: 356, endPoint y: 506, distance: 224.0
click at [359, 507] on tr "Mixed Grill Items Turkish Mixed Grill Items Items مشاوي مشكلة تركي Items Near M…" at bounding box center [784, 506] width 1528 height 60
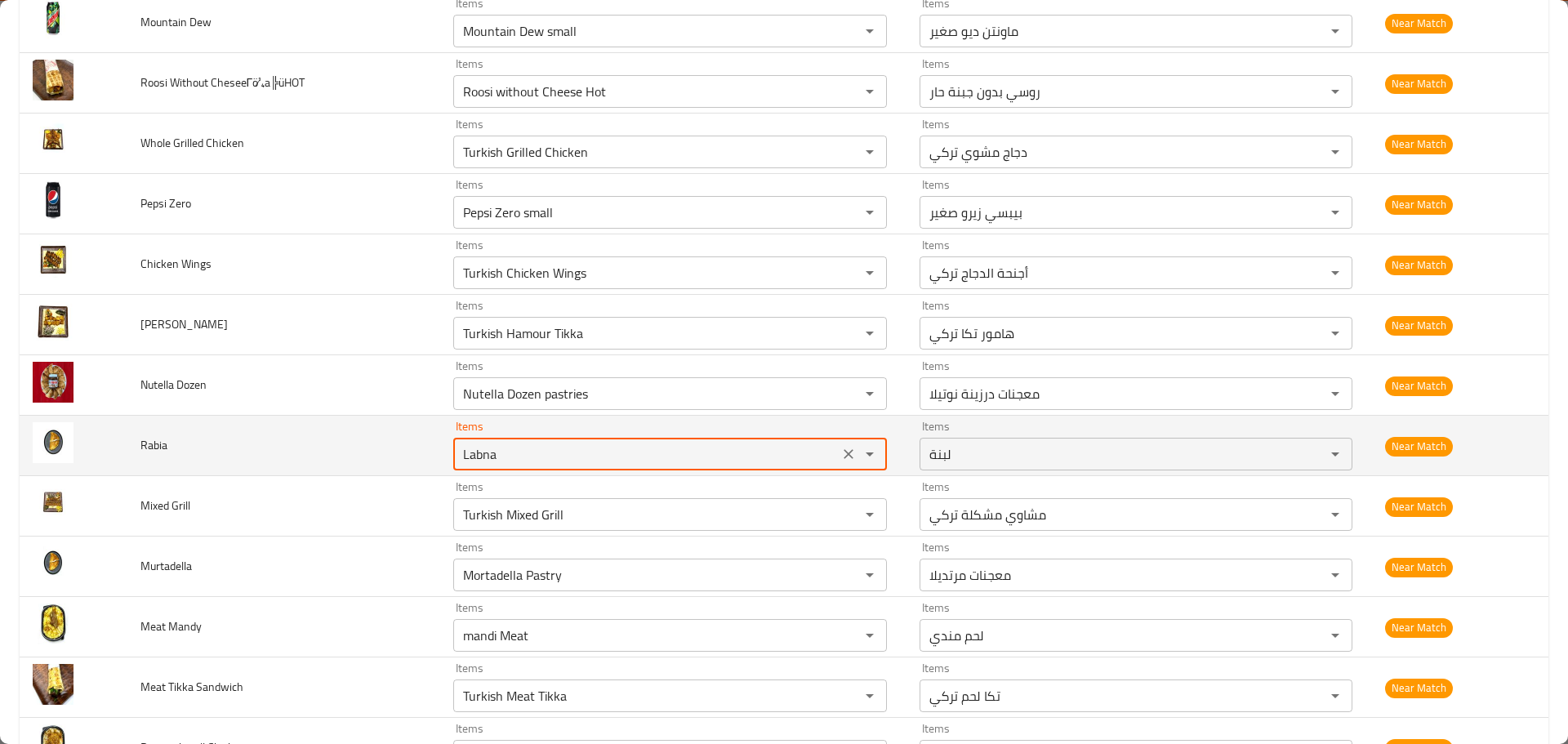
drag, startPoint x: 507, startPoint y: 454, endPoint x: 414, endPoint y: 454, distance: 93.0
click at [414, 454] on tr "Rabia Items Labna Items Items لبنة Items Near Match" at bounding box center [784, 446] width 1528 height 60
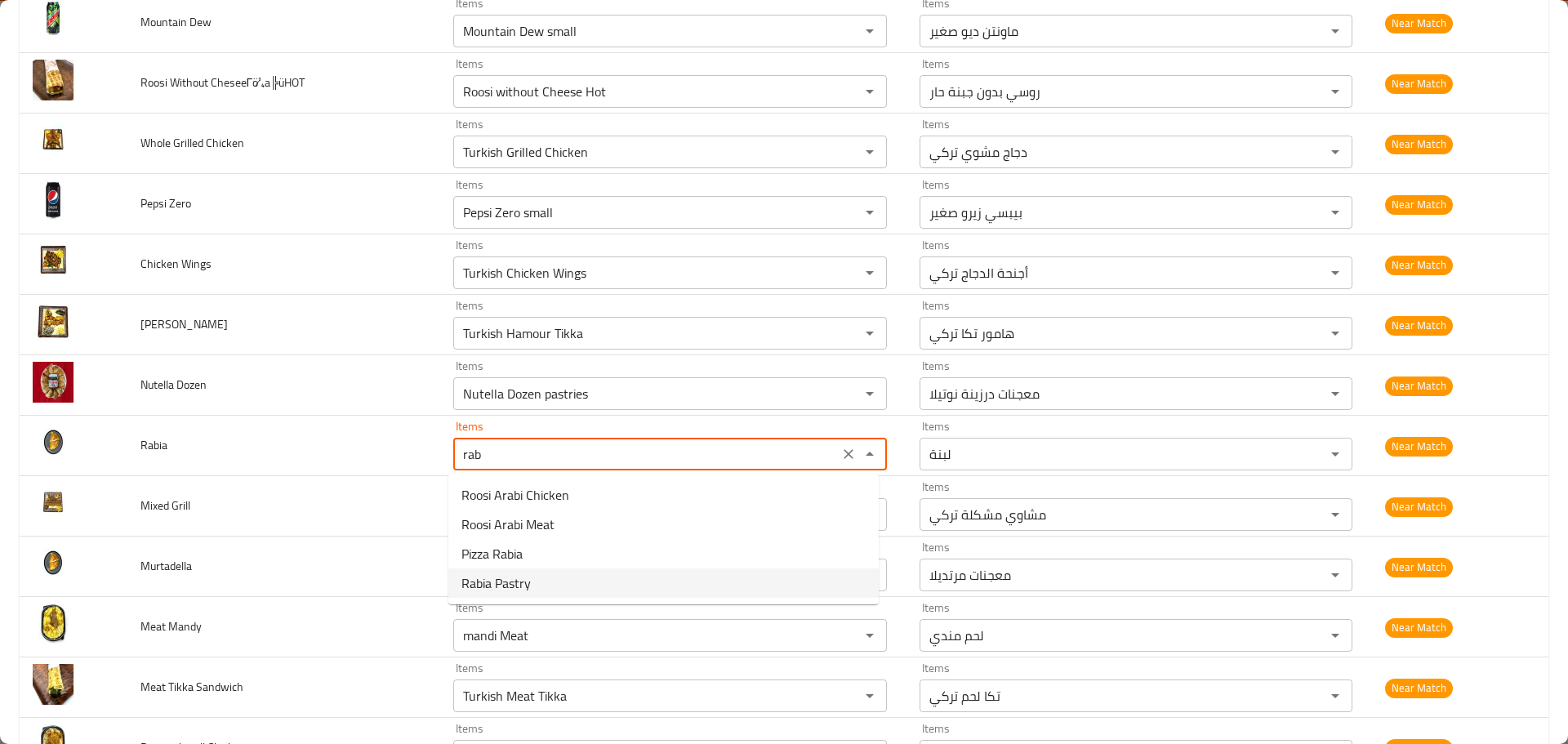
click at [532, 580] on li "Rabia Pastry" at bounding box center [664, 583] width 431 height 29
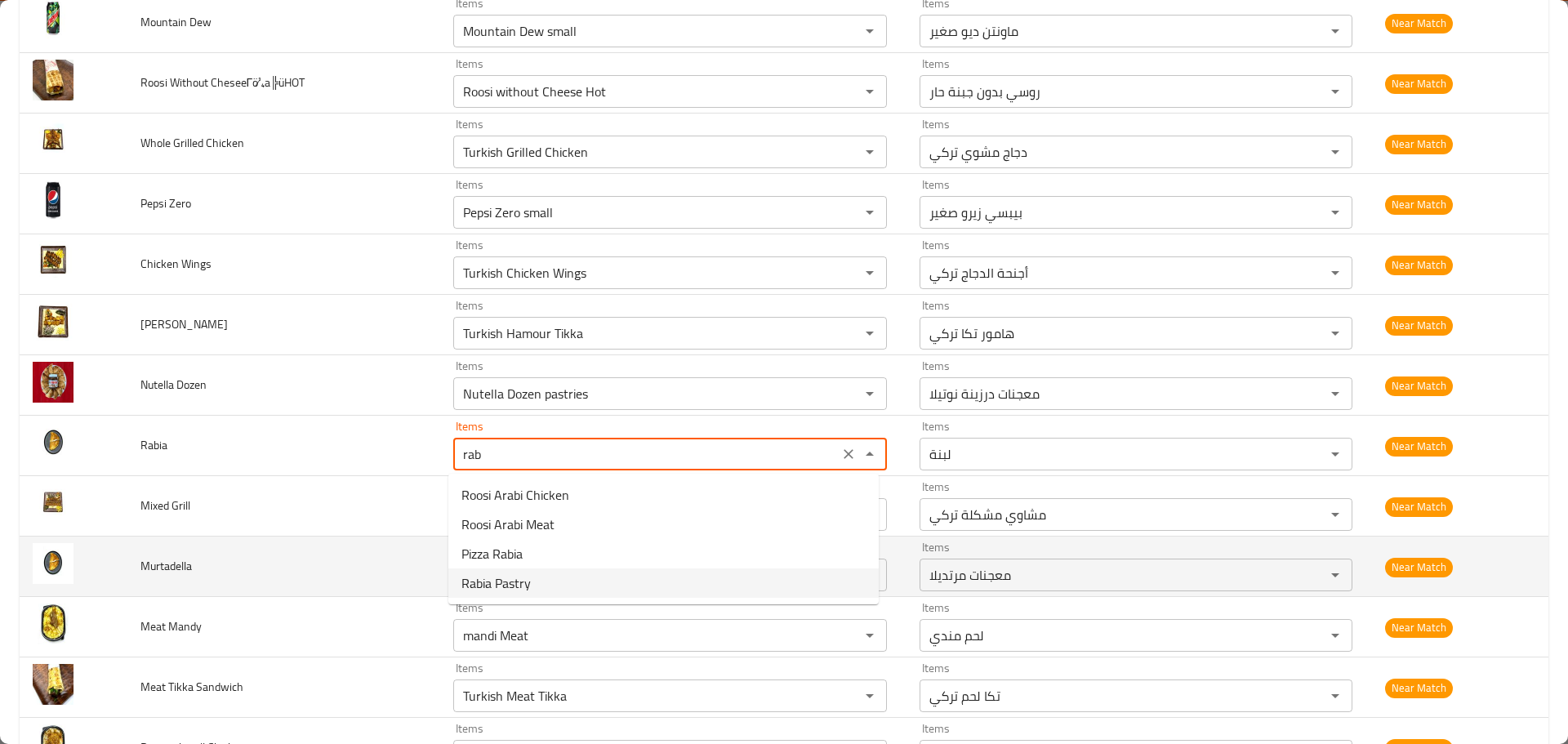
type input "Rabia Pastry"
type input "معجنات رابيا"
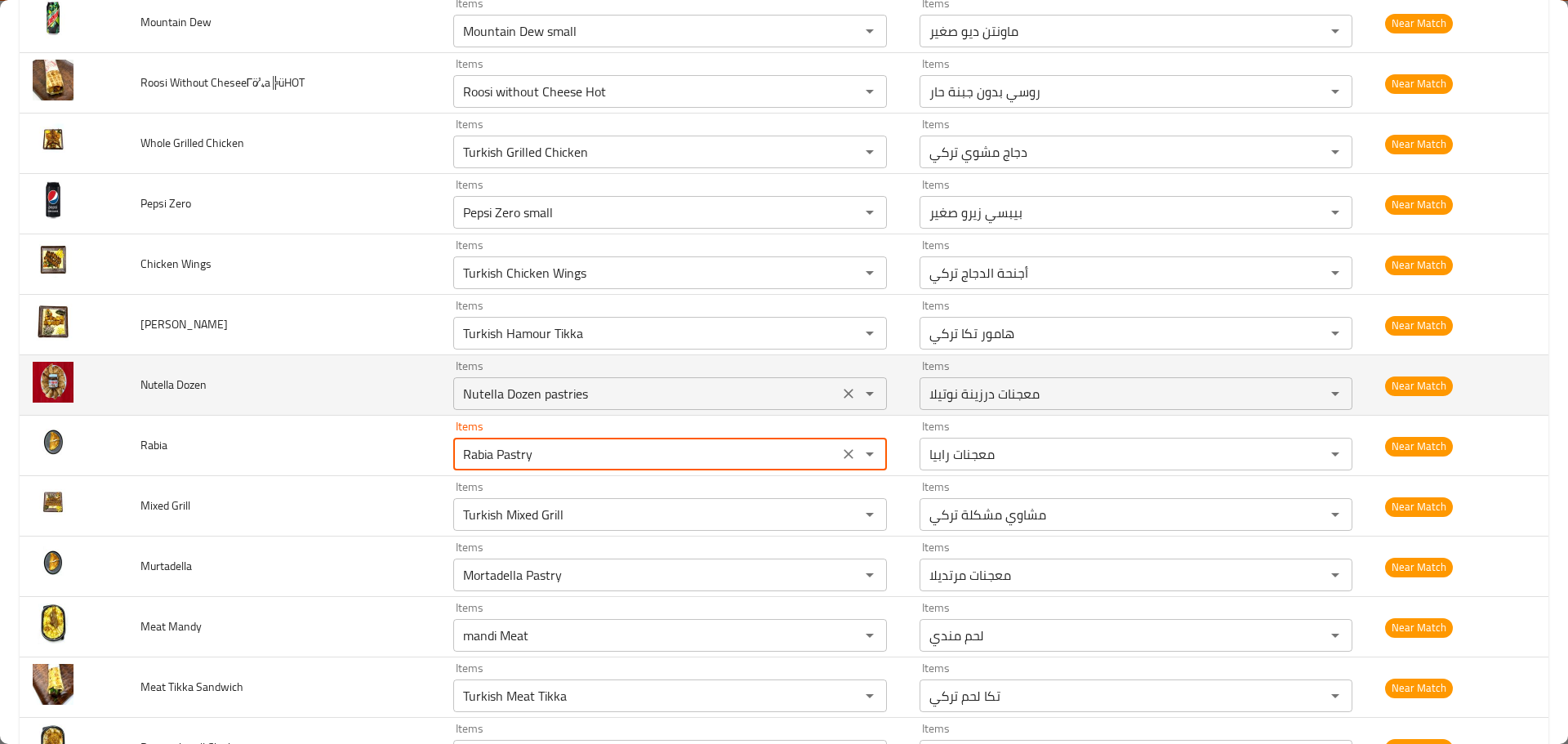
type input "Rabia Pastry"
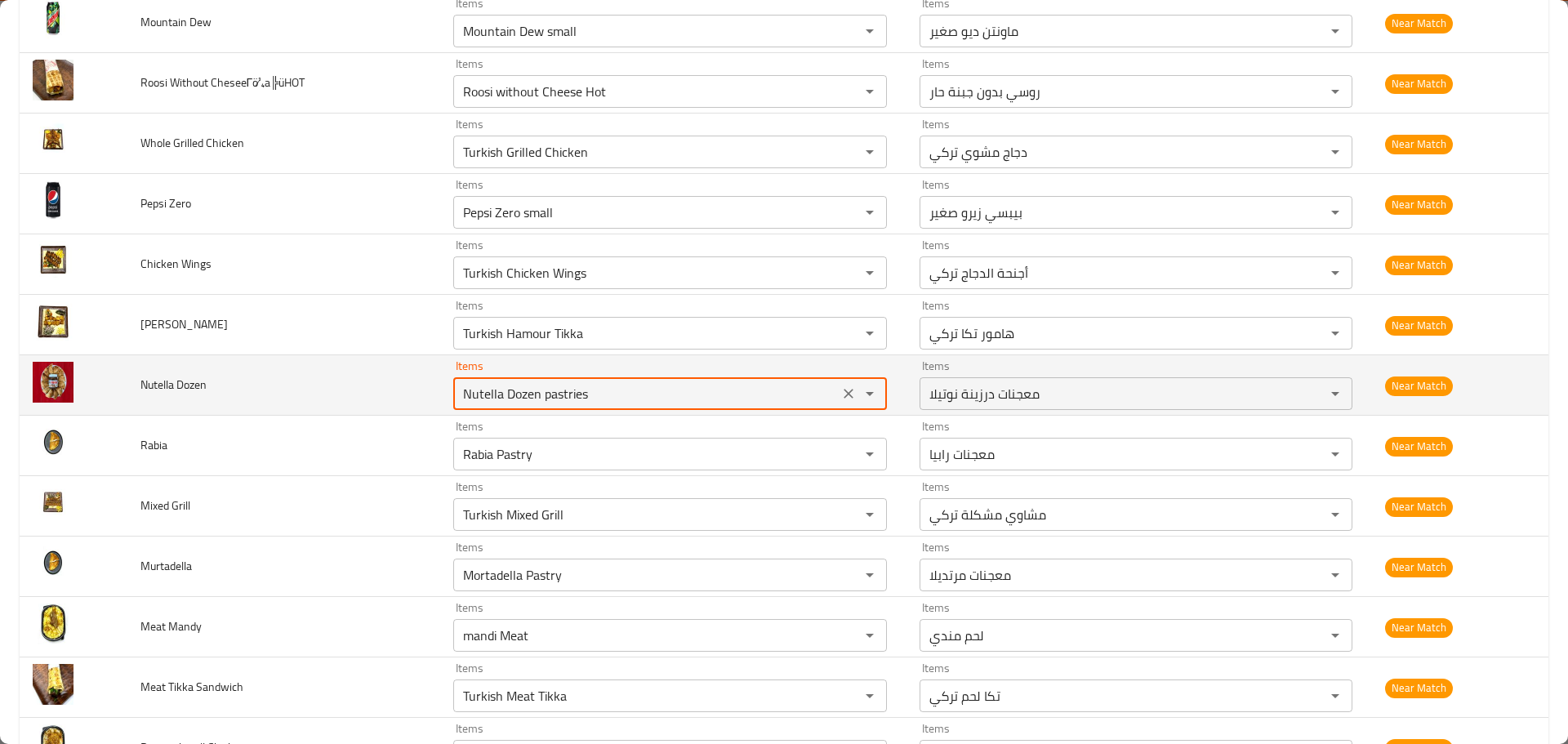
drag, startPoint x: 594, startPoint y: 384, endPoint x: 360, endPoint y: 398, distance: 234.4
click at [365, 398] on tr "Nutella Dozen Items Nutella Dozen pastries Items Items معجنات درزينة نوتيلا Ite…" at bounding box center [784, 386] width 1528 height 60
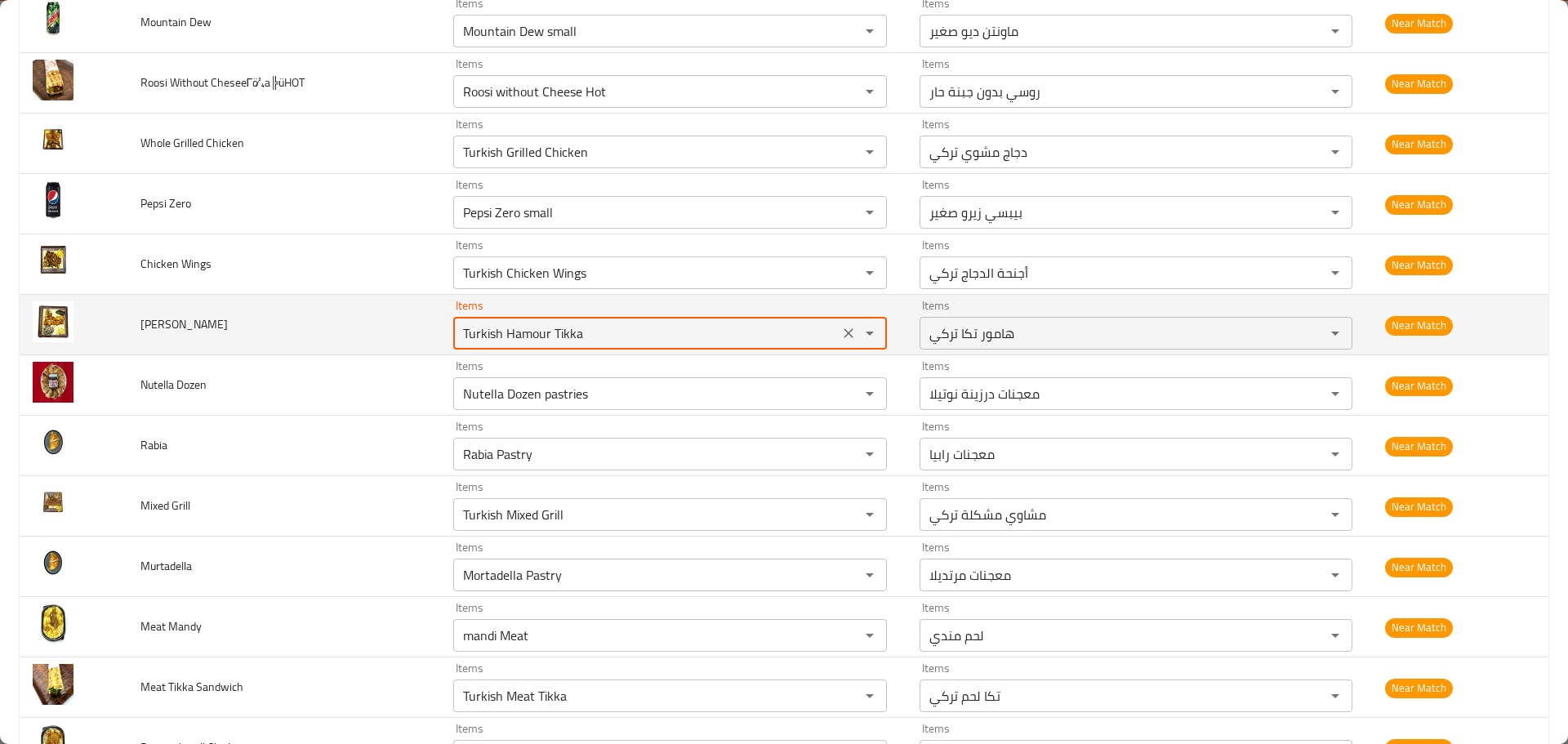
drag, startPoint x: 593, startPoint y: 337, endPoint x: 485, endPoint y: 325, distance: 108.7
click at [391, 339] on tr "Hamour Tikka Items Turkish Hamour Tikka Items Items هامور تكا تركي Items Near M…" at bounding box center [784, 325] width 1528 height 60
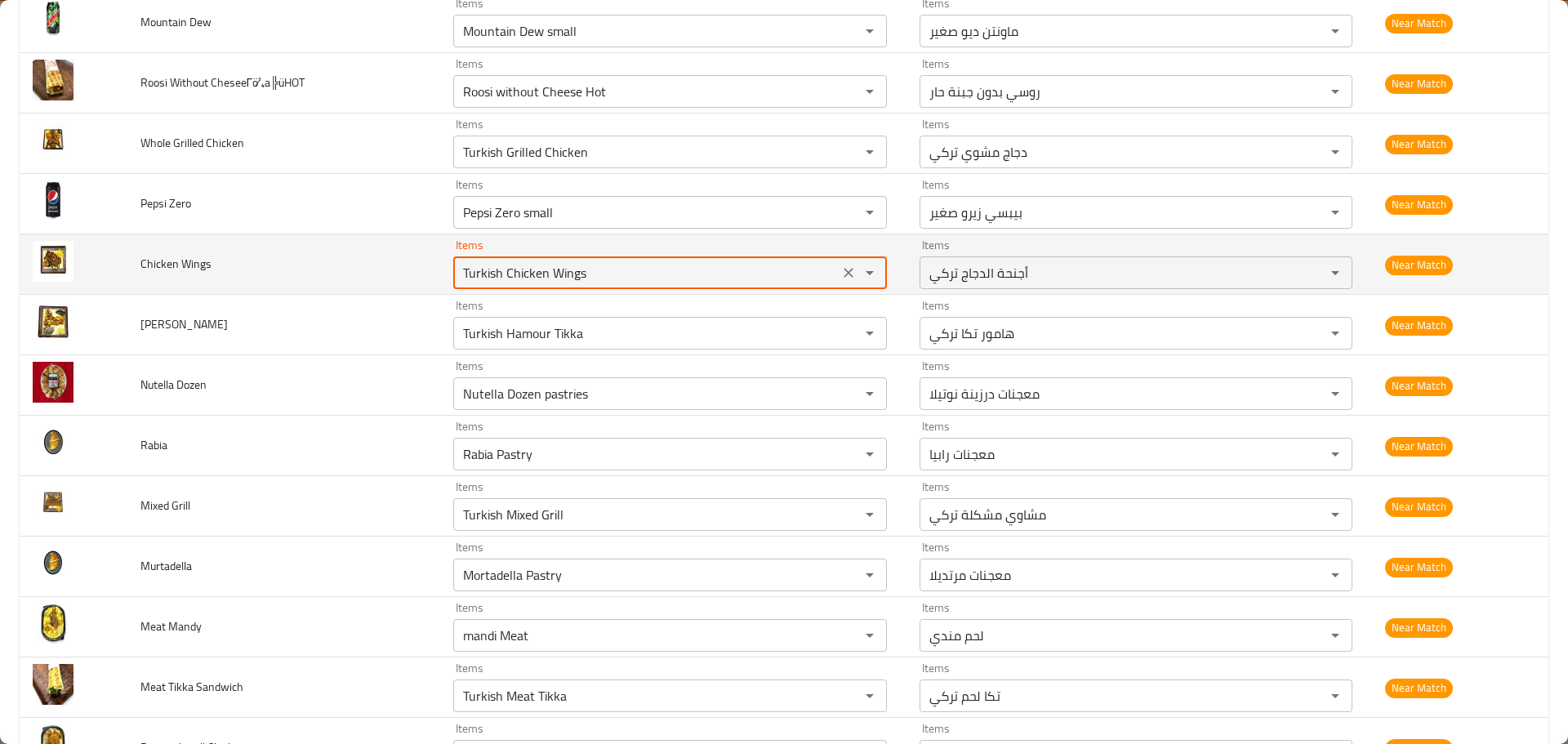
drag, startPoint x: 501, startPoint y: 275, endPoint x: 375, endPoint y: 276, distance: 126.0
click at [377, 276] on tr "Chicken Wings Items Turkish Chicken Wings Items Items أجنحة الدجاج تركي Items N…" at bounding box center [784, 264] width 1528 height 60
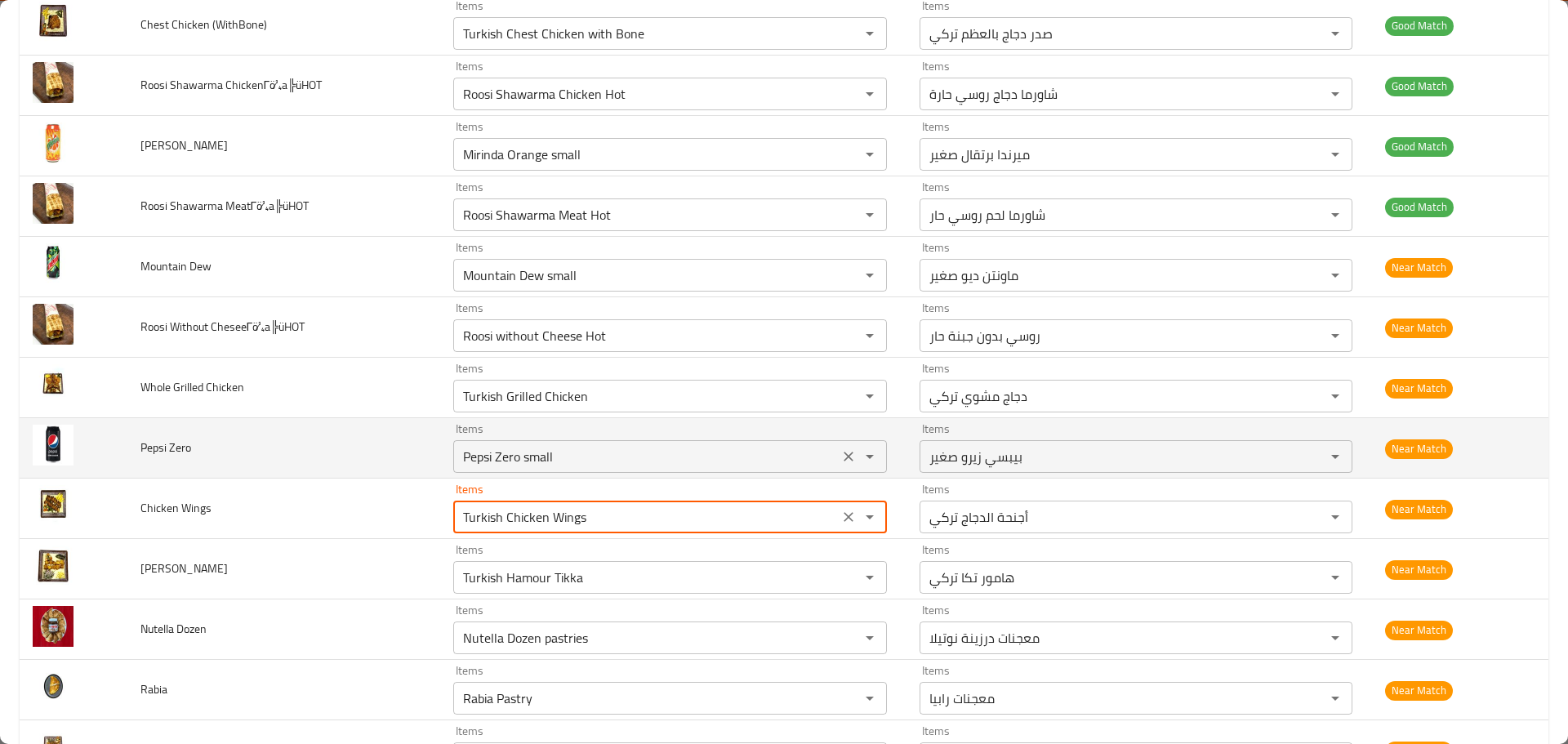
scroll to position [3095, 0]
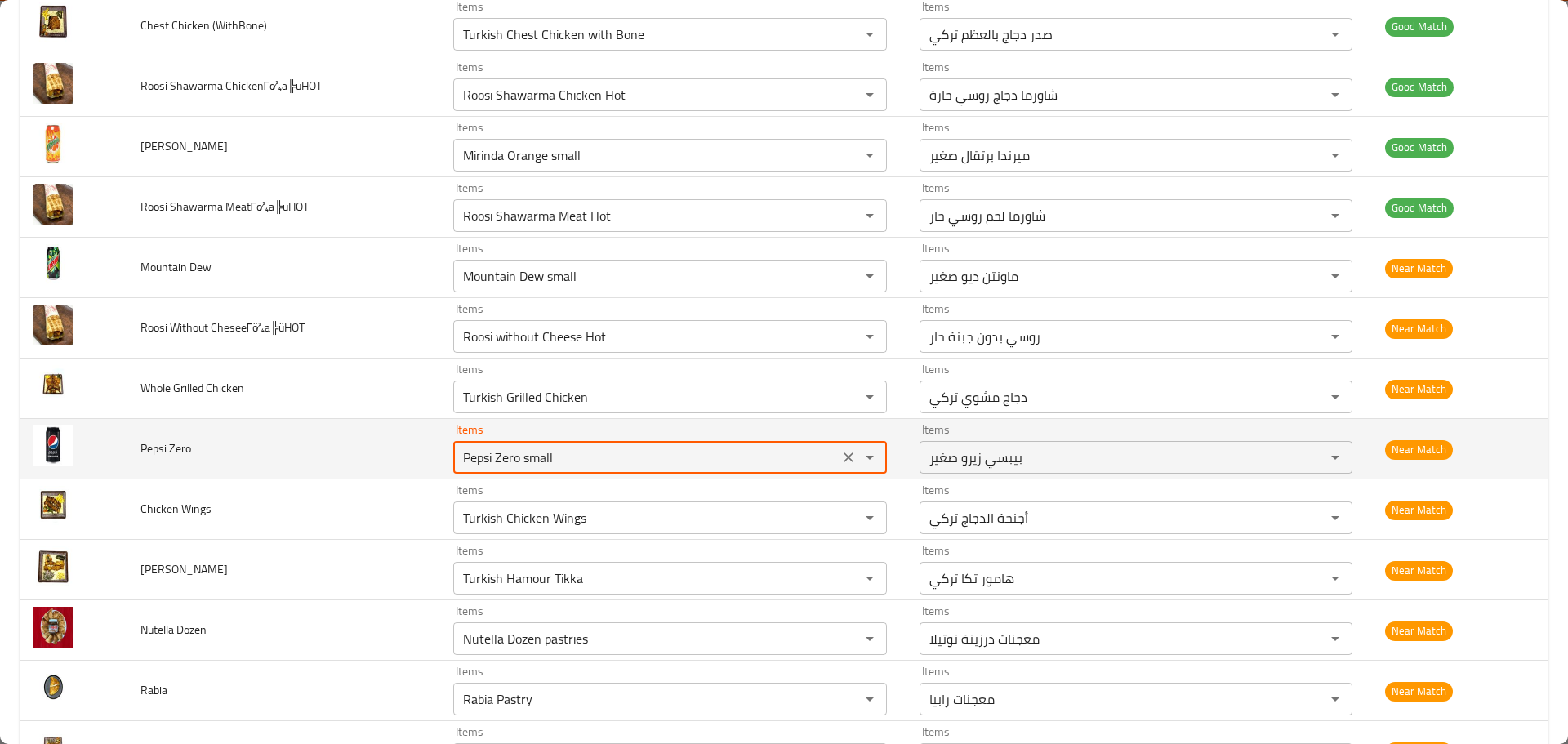
drag, startPoint x: 572, startPoint y: 458, endPoint x: 381, endPoint y: 451, distance: 191.1
click at [388, 451] on tr "Pepsi Zero Items Pepsi Zero small Items Items بيبسي زيرو صغير Items Near Match" at bounding box center [784, 450] width 1528 height 60
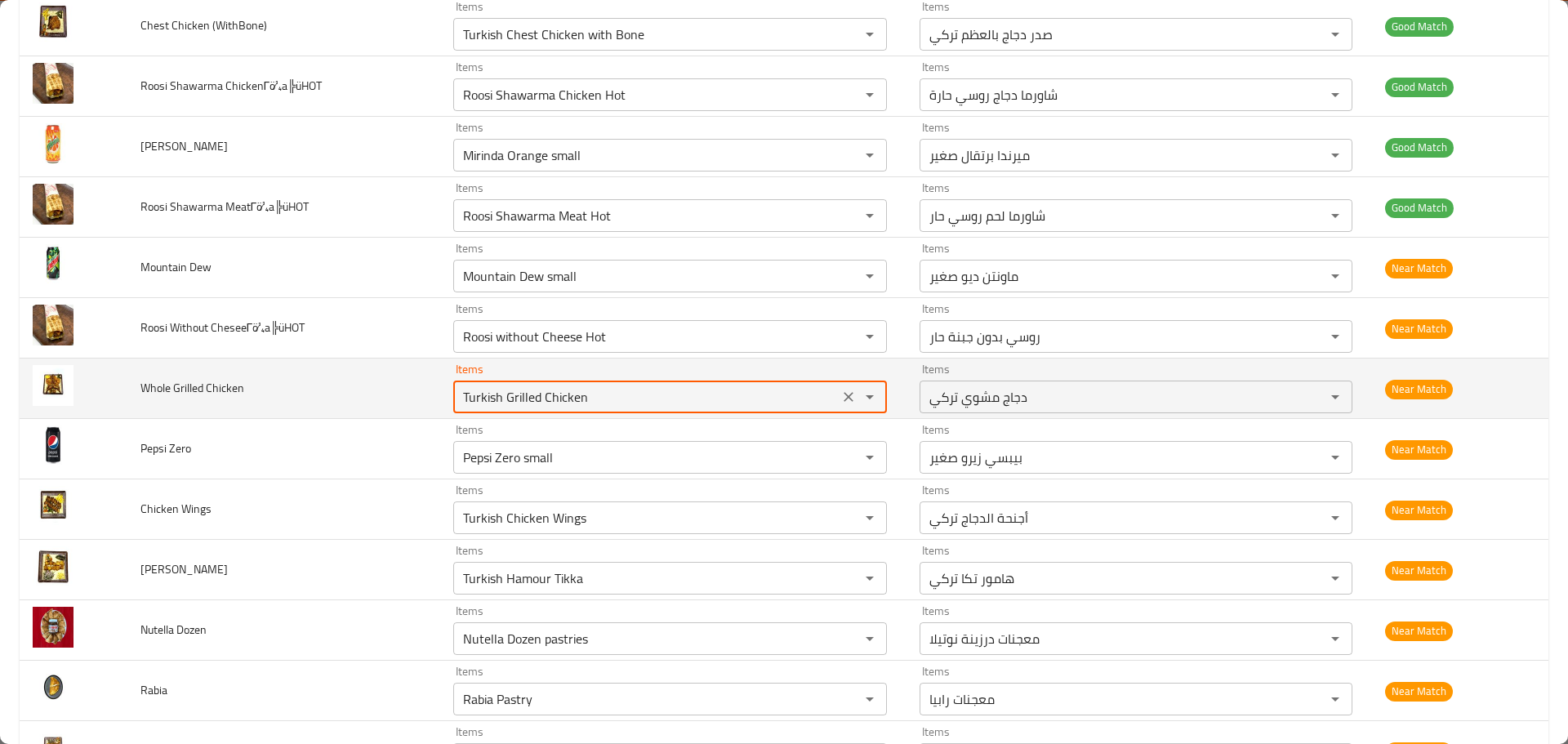
drag, startPoint x: 592, startPoint y: 389, endPoint x: 285, endPoint y: 410, distance: 307.7
click at [342, 417] on tr "Whole Grilled Chicken Items Turkish Grilled Chicken Items Items دجاج مشوي تركي …" at bounding box center [784, 388] width 1528 height 60
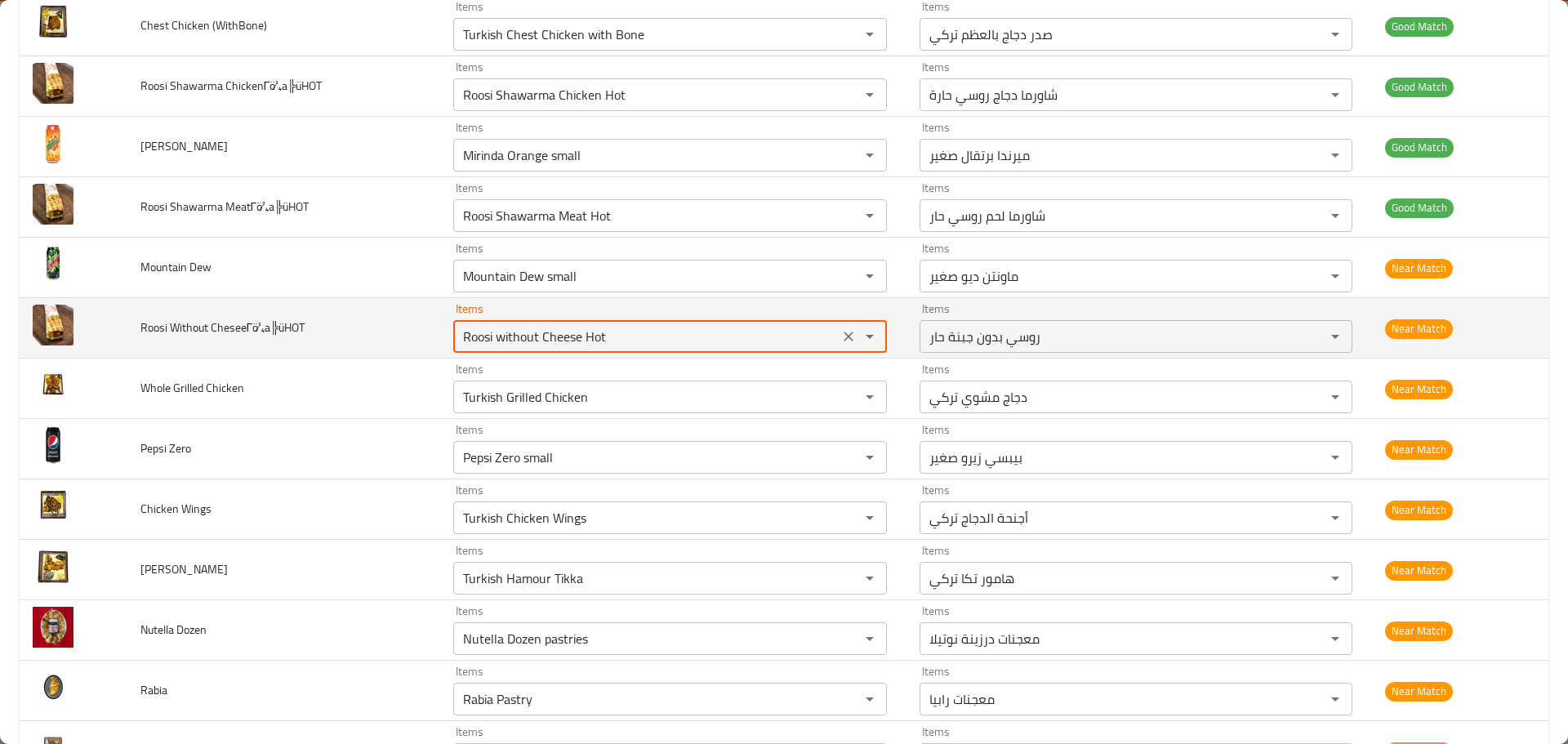
drag, startPoint x: 623, startPoint y: 339, endPoint x: 393, endPoint y: 348, distance: 230.2
click at [401, 346] on tr "Roosi Without CheseeΓö¼a╠üHOT Items Roosi without Cheese Hot Items Items روسي ب…" at bounding box center [784, 328] width 1528 height 60
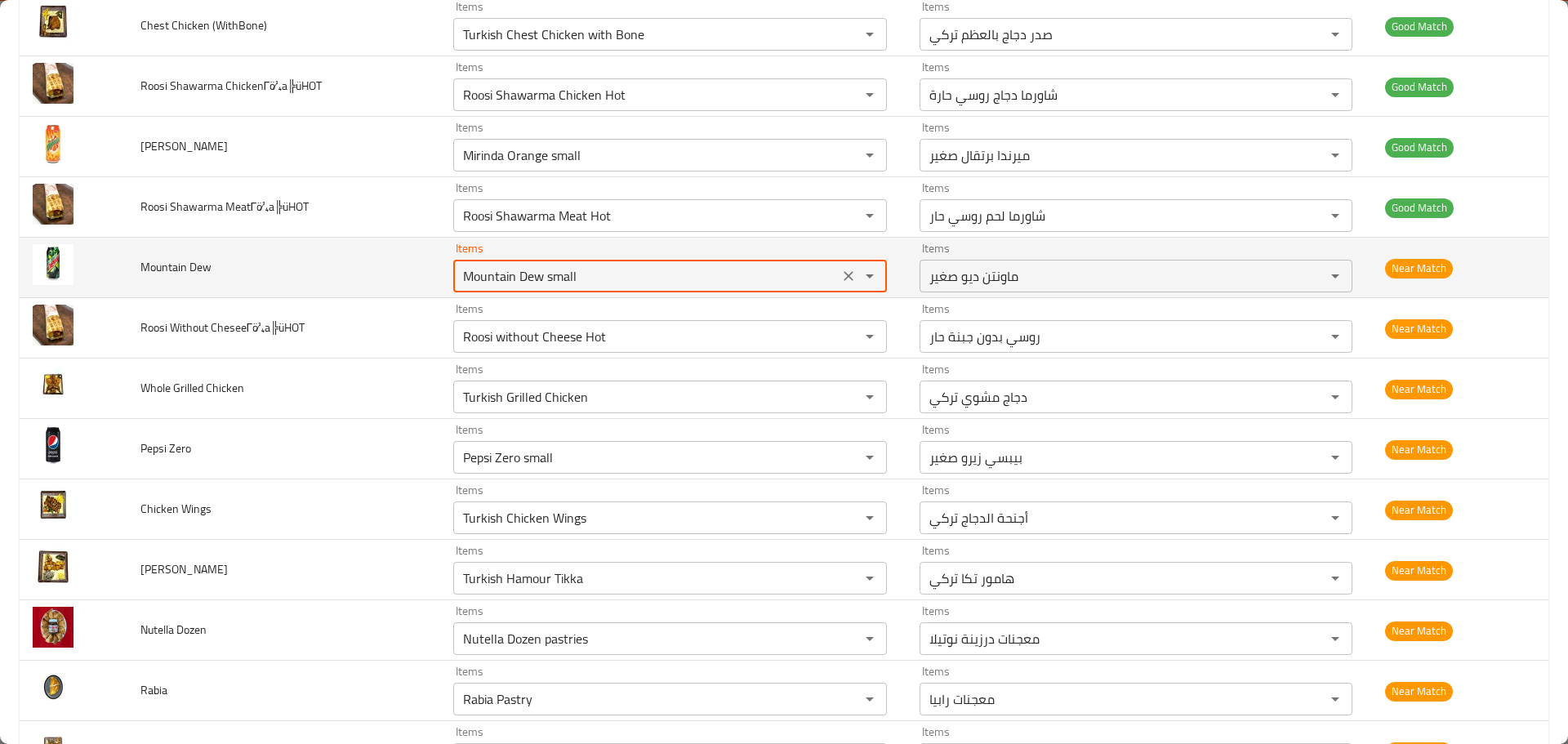
drag, startPoint x: 550, startPoint y: 280, endPoint x: 355, endPoint y: 276, distance: 195.0
click at [355, 276] on tr "Mountain Dew Items Mountain Dew small Items Items ماونتن ديو صغير Items Near Ma…" at bounding box center [784, 268] width 1528 height 60
click at [546, 274] on Dew "Mountain Dew small" at bounding box center [645, 276] width 375 height 23
drag, startPoint x: 538, startPoint y: 277, endPoint x: 882, endPoint y: 288, distance: 344.2
click at [876, 288] on div "Mountain Dew small Items" at bounding box center [669, 276] width 433 height 33
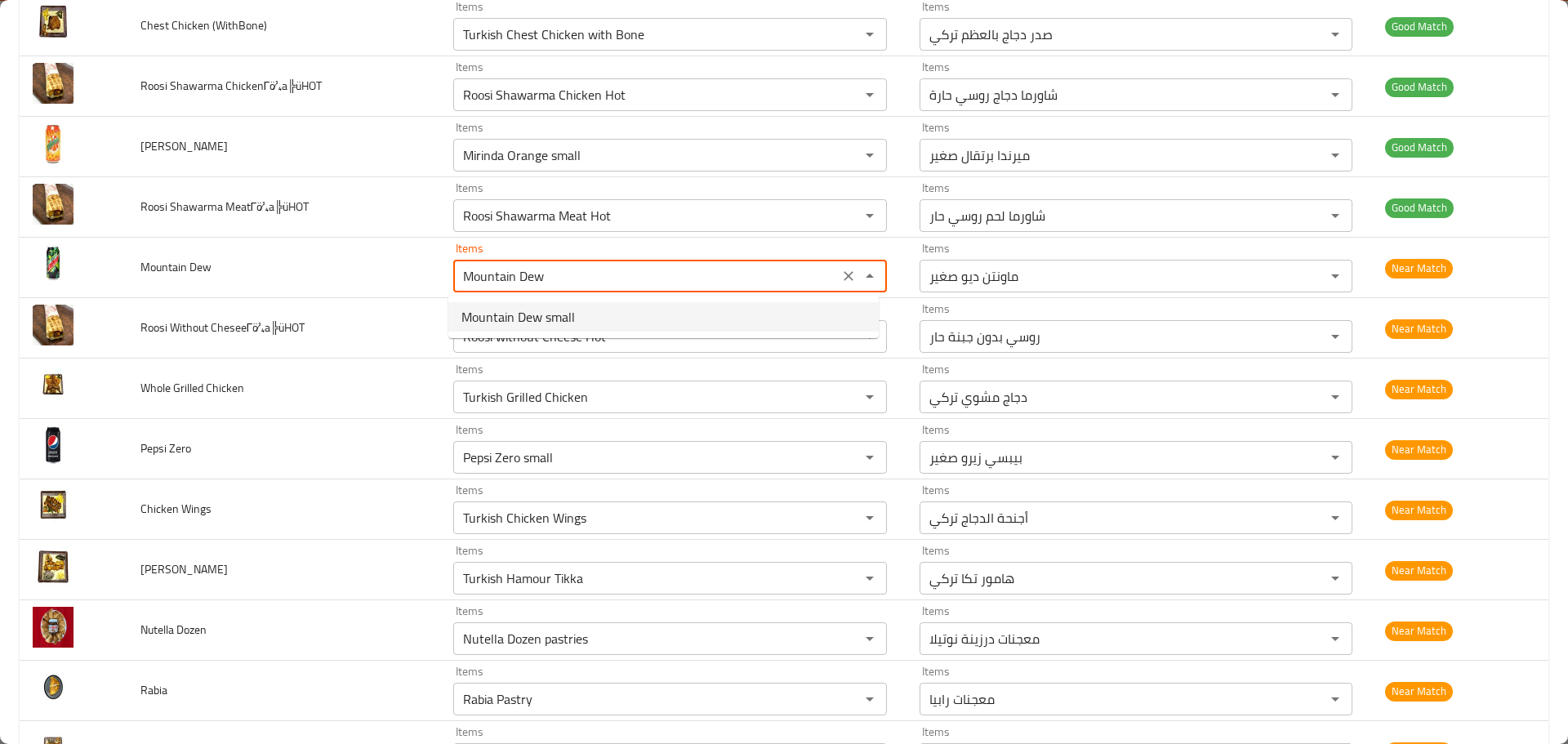
click at [600, 310] on Dew-option-0 "Mountain Dew small" at bounding box center [664, 317] width 431 height 29
type Dew "Mountain Dew small"
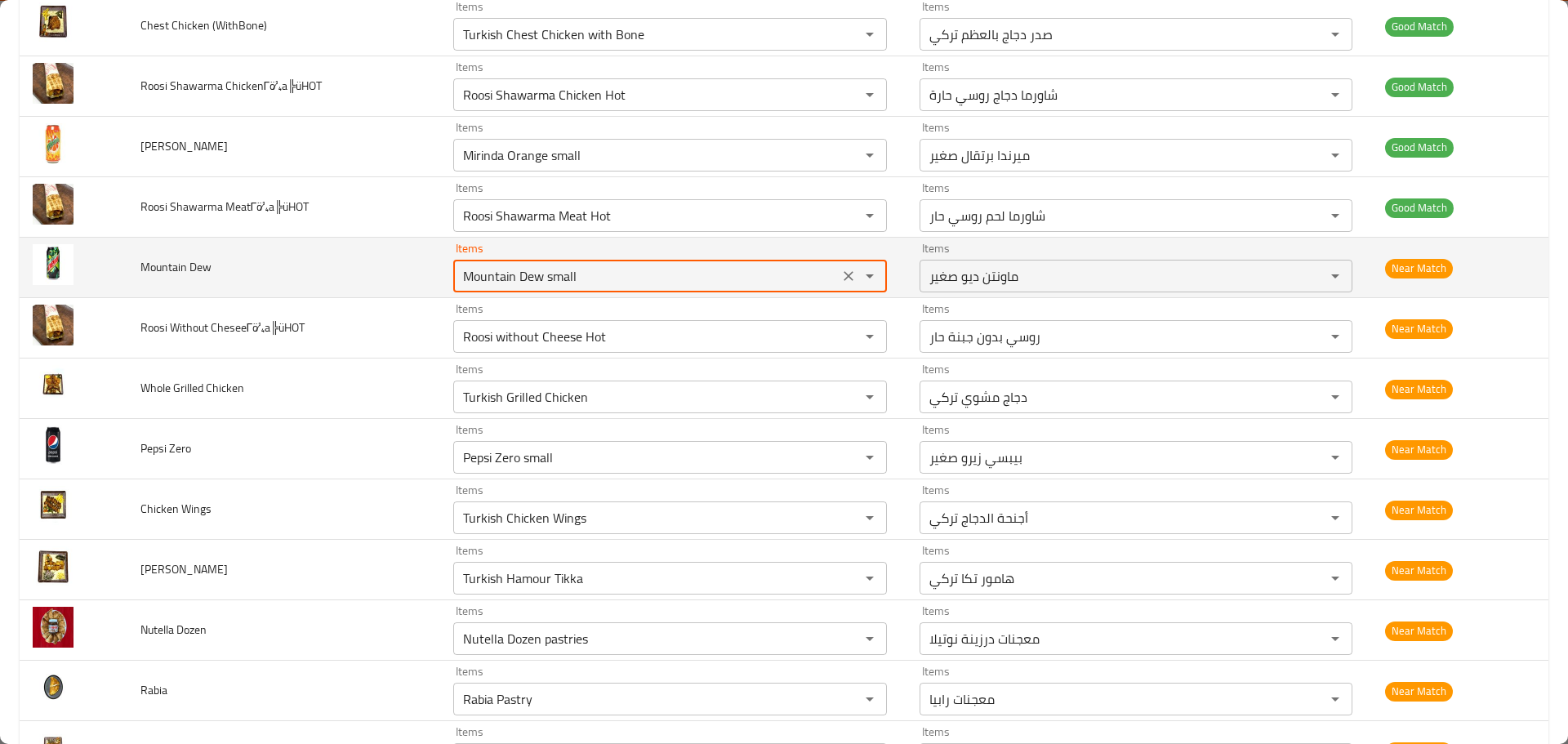
click at [648, 251] on div "Items Mountain Dew small Items" at bounding box center [669, 268] width 433 height 50
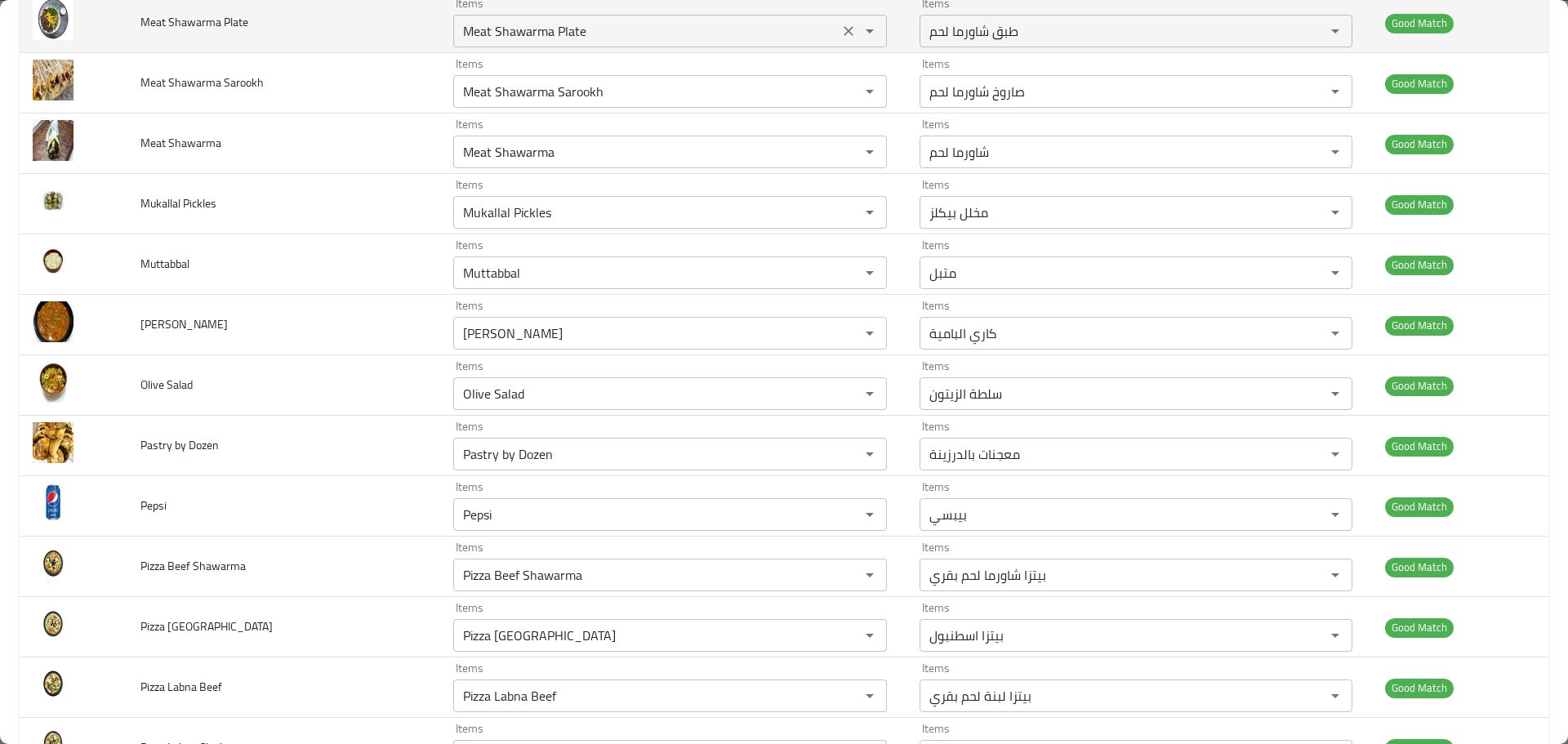
scroll to position [0, 0]
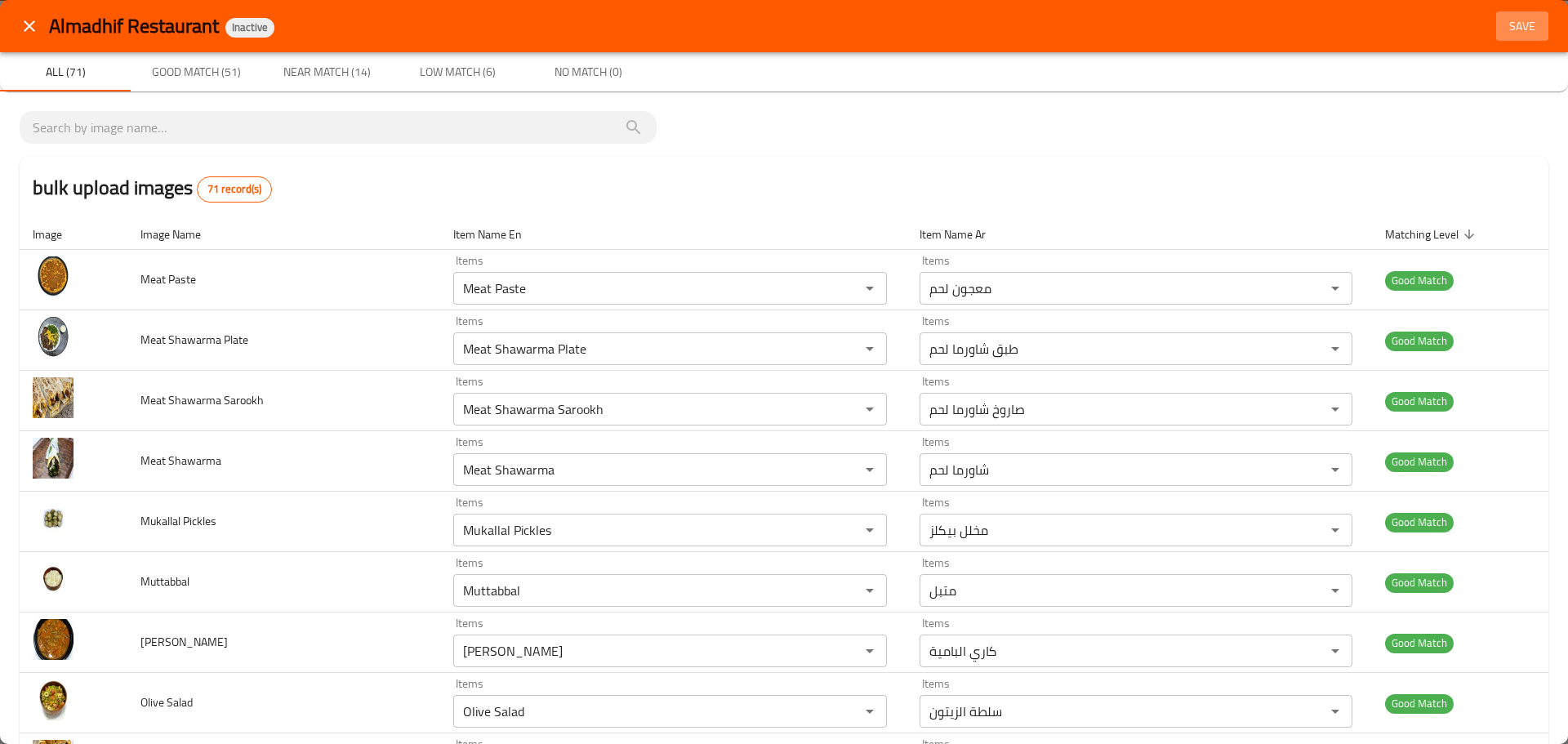
click at [1503, 22] on span "Save" at bounding box center [1522, 27] width 40 height 21
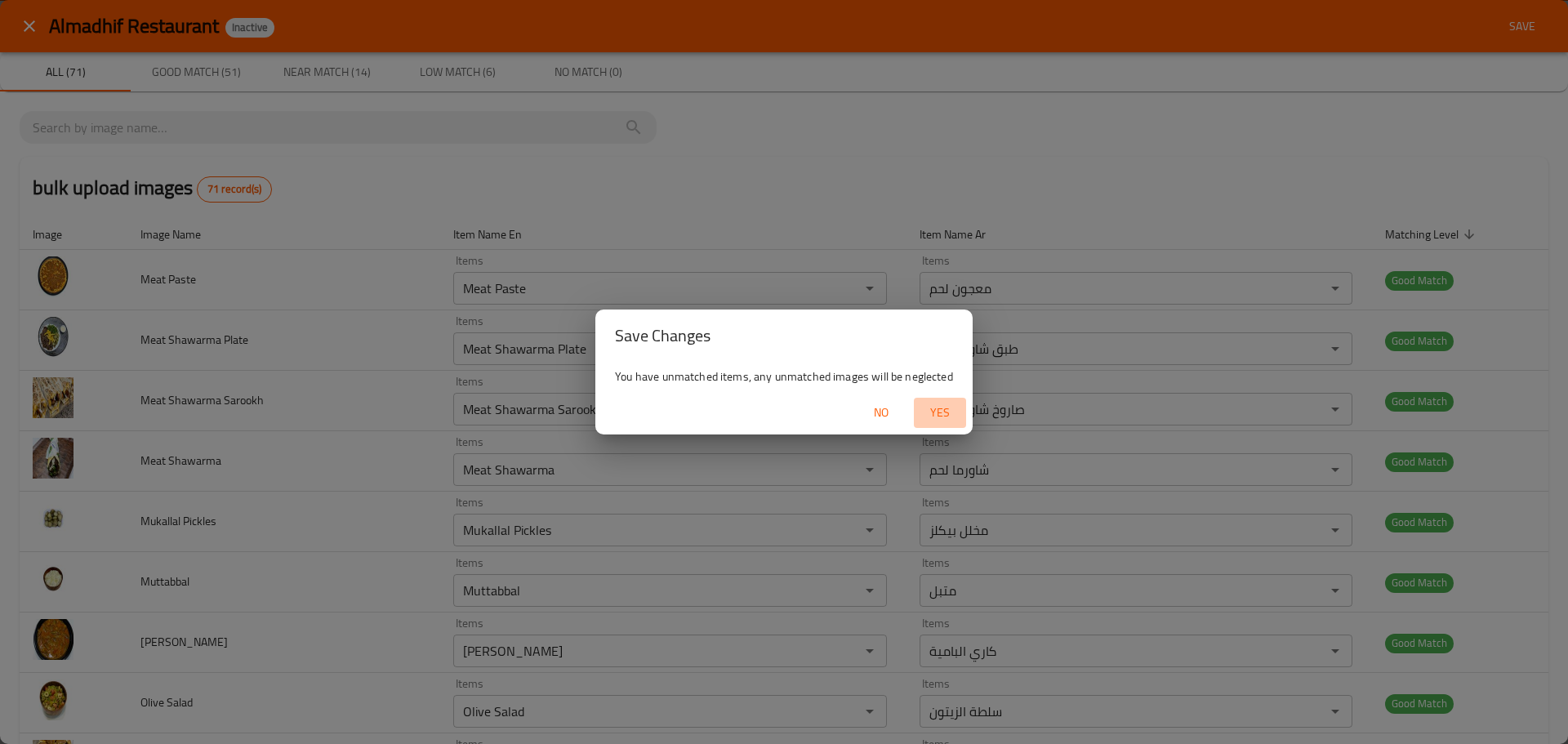
click at [947, 417] on span "Yes" at bounding box center [940, 413] width 40 height 21
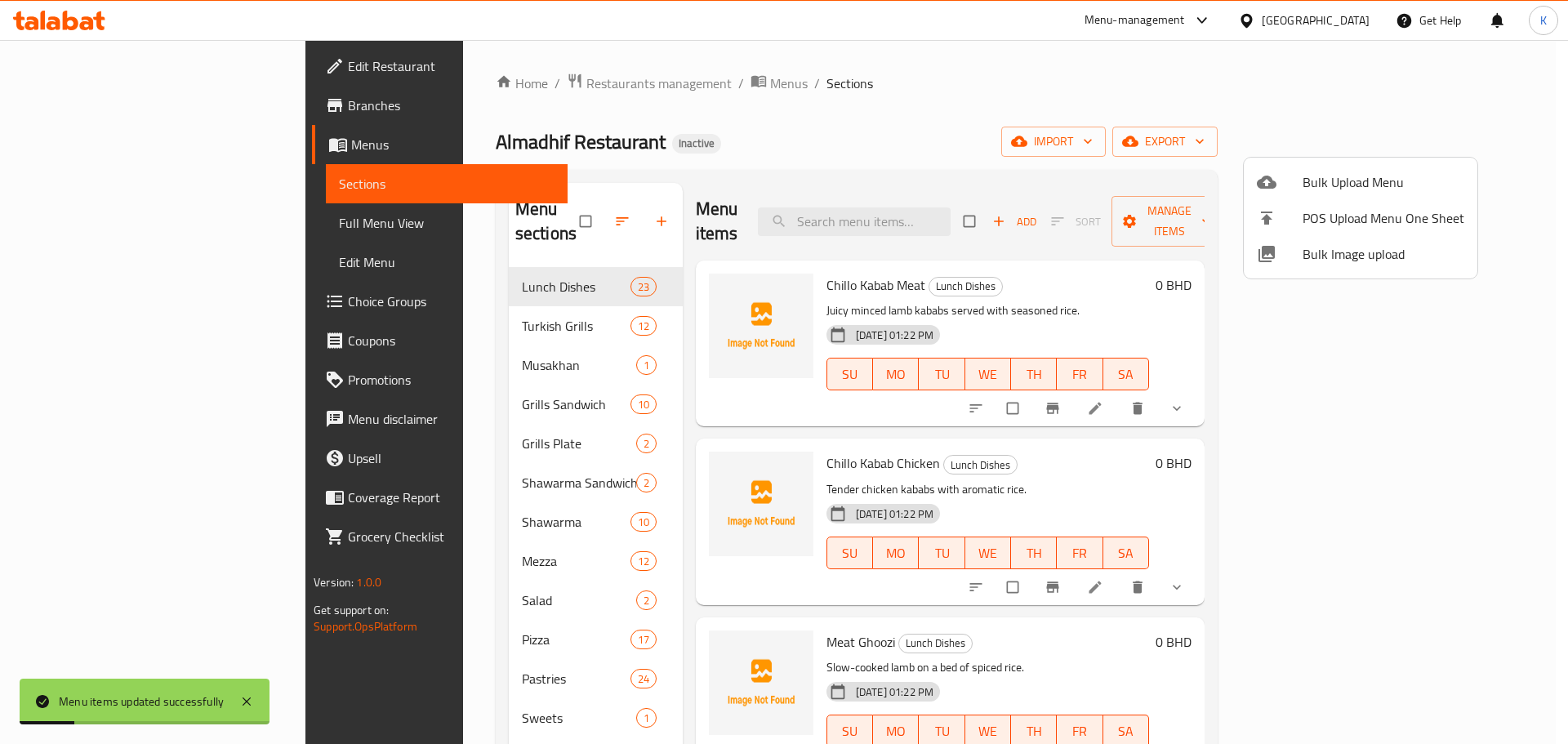
click at [1056, 108] on div at bounding box center [784, 372] width 1568 height 744
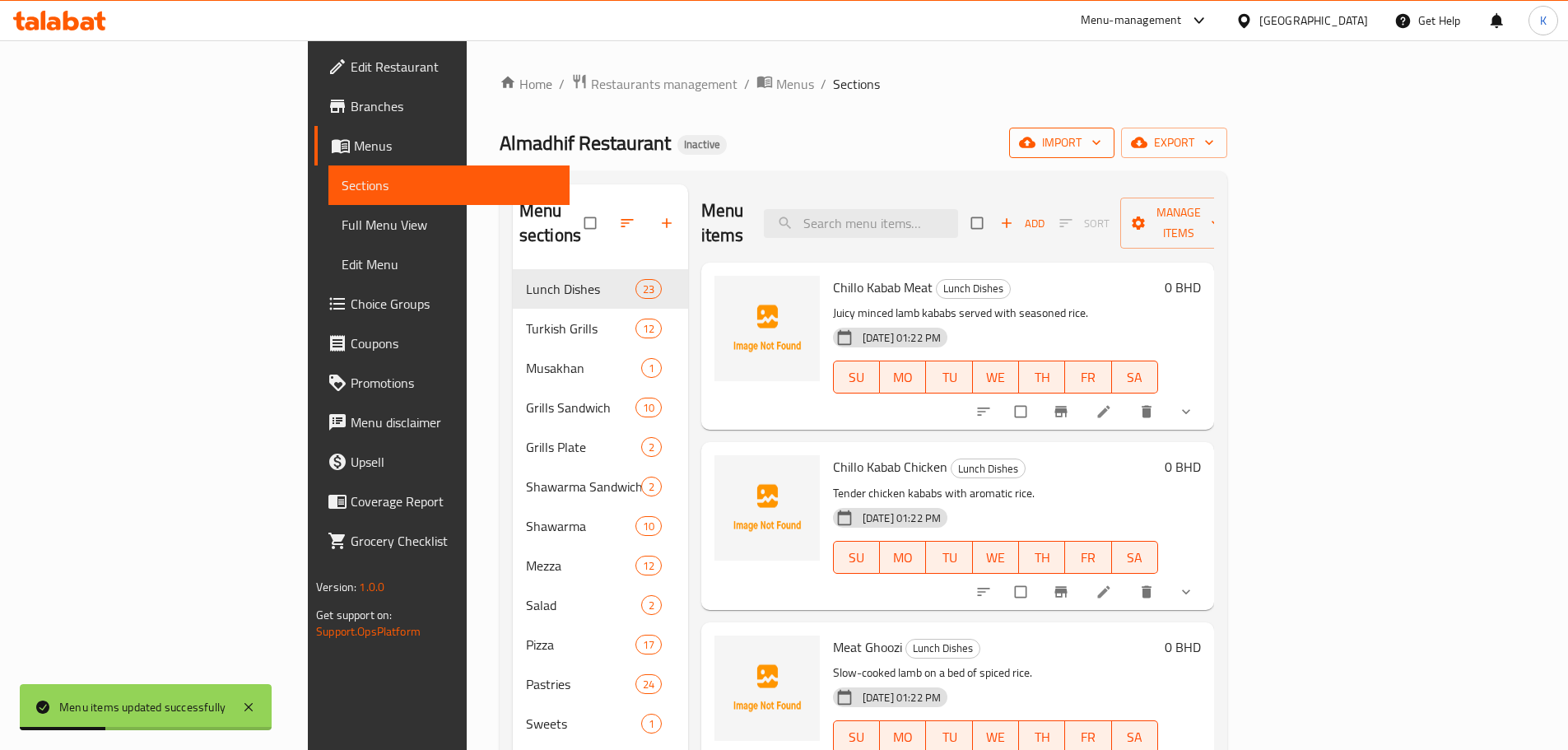
click at [1101, 152] on span "import" at bounding box center [1061, 143] width 79 height 21
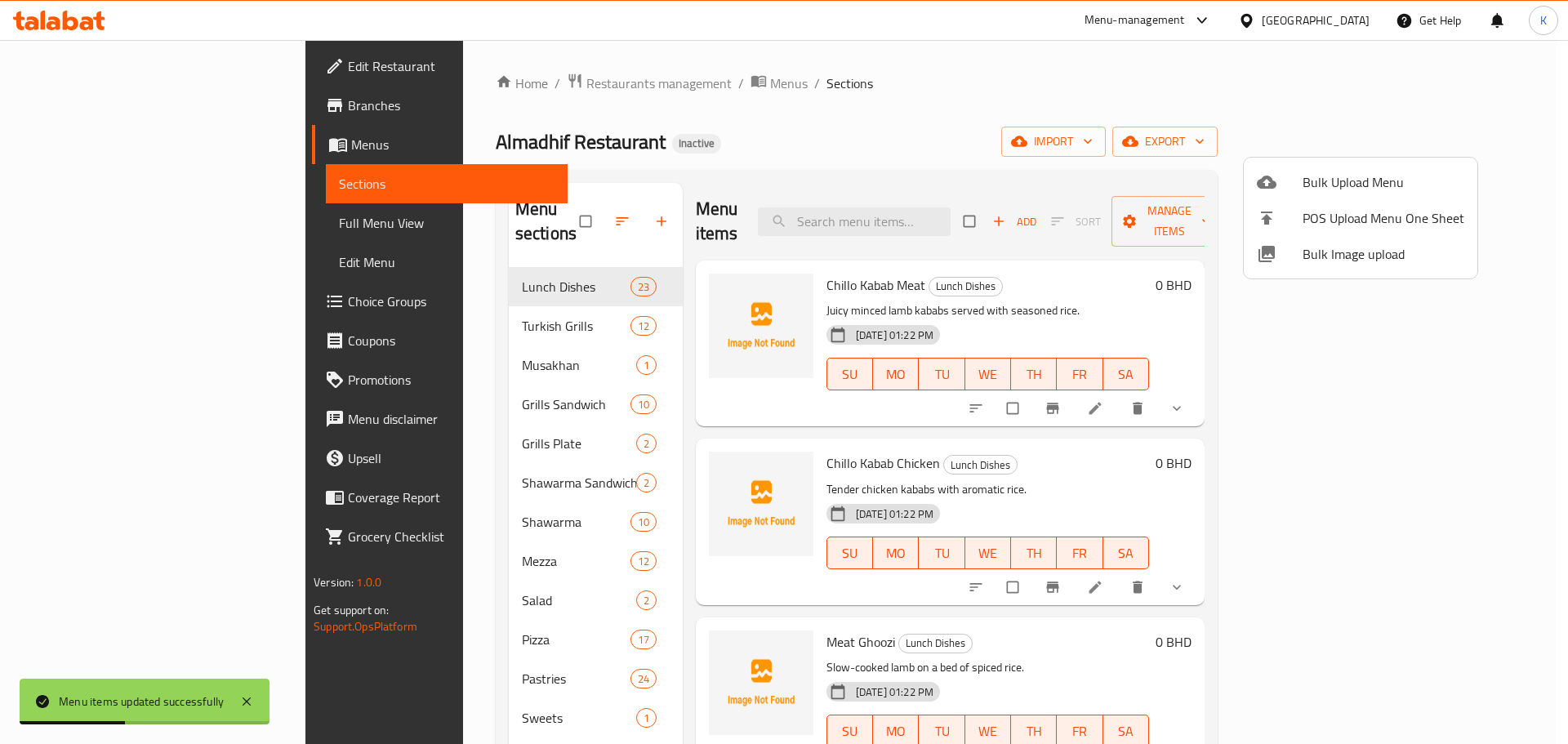
click at [1324, 252] on span "Bulk Image upload" at bounding box center [1384, 254] width 162 height 20
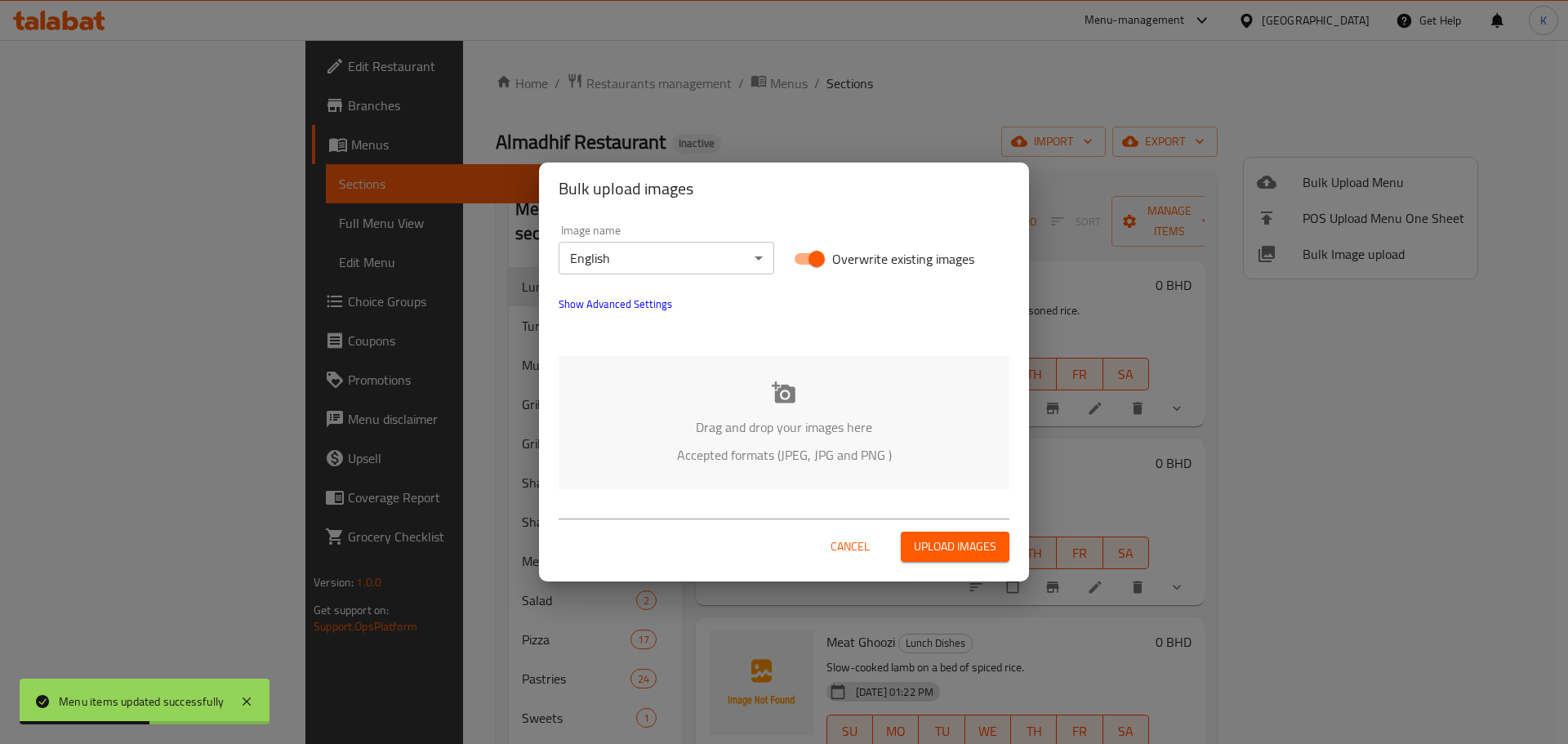
click at [762, 408] on div "Drag and drop your images here Accepted formats (JPEG, JPG and PNG )" at bounding box center [784, 423] width 451 height 133
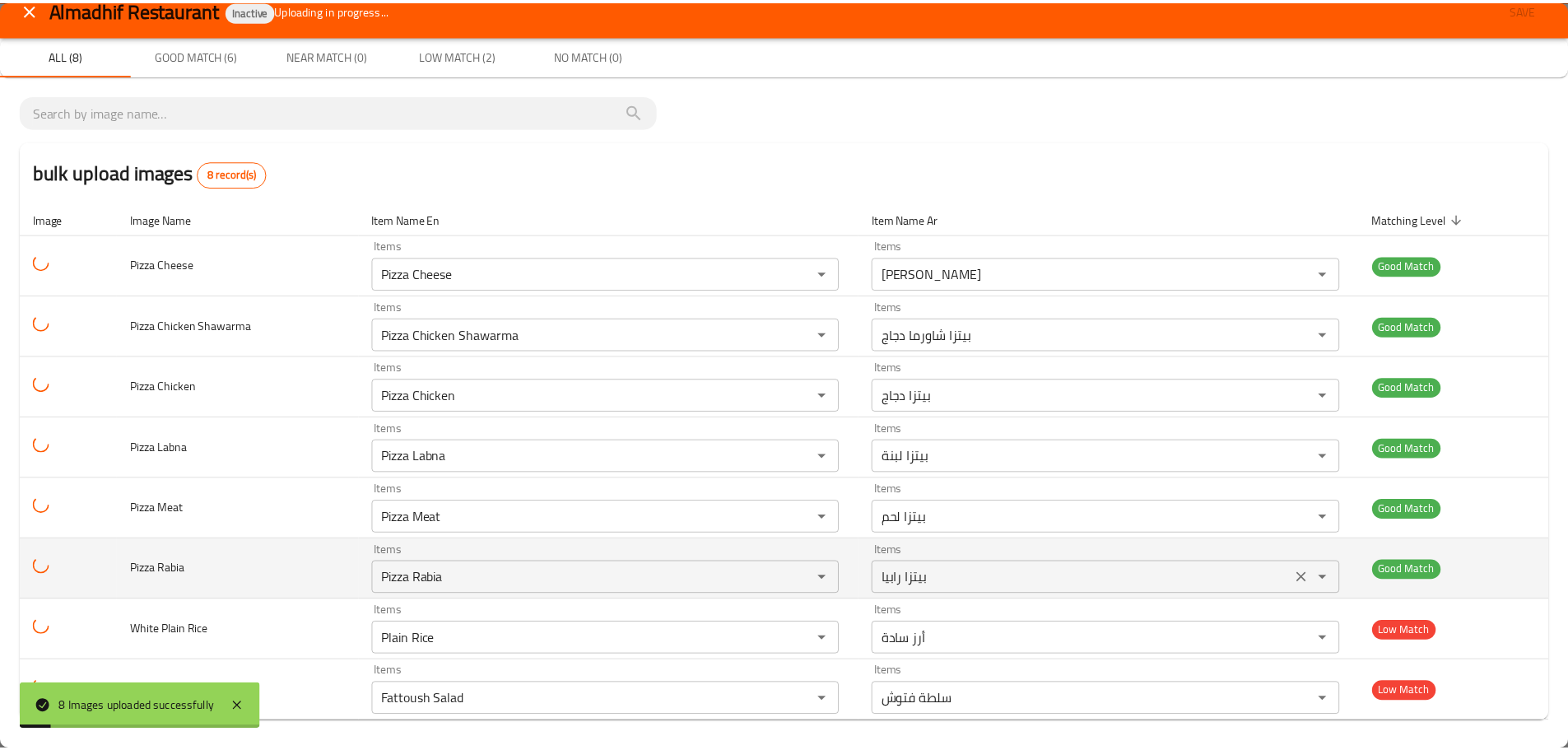
scroll to position [23, 0]
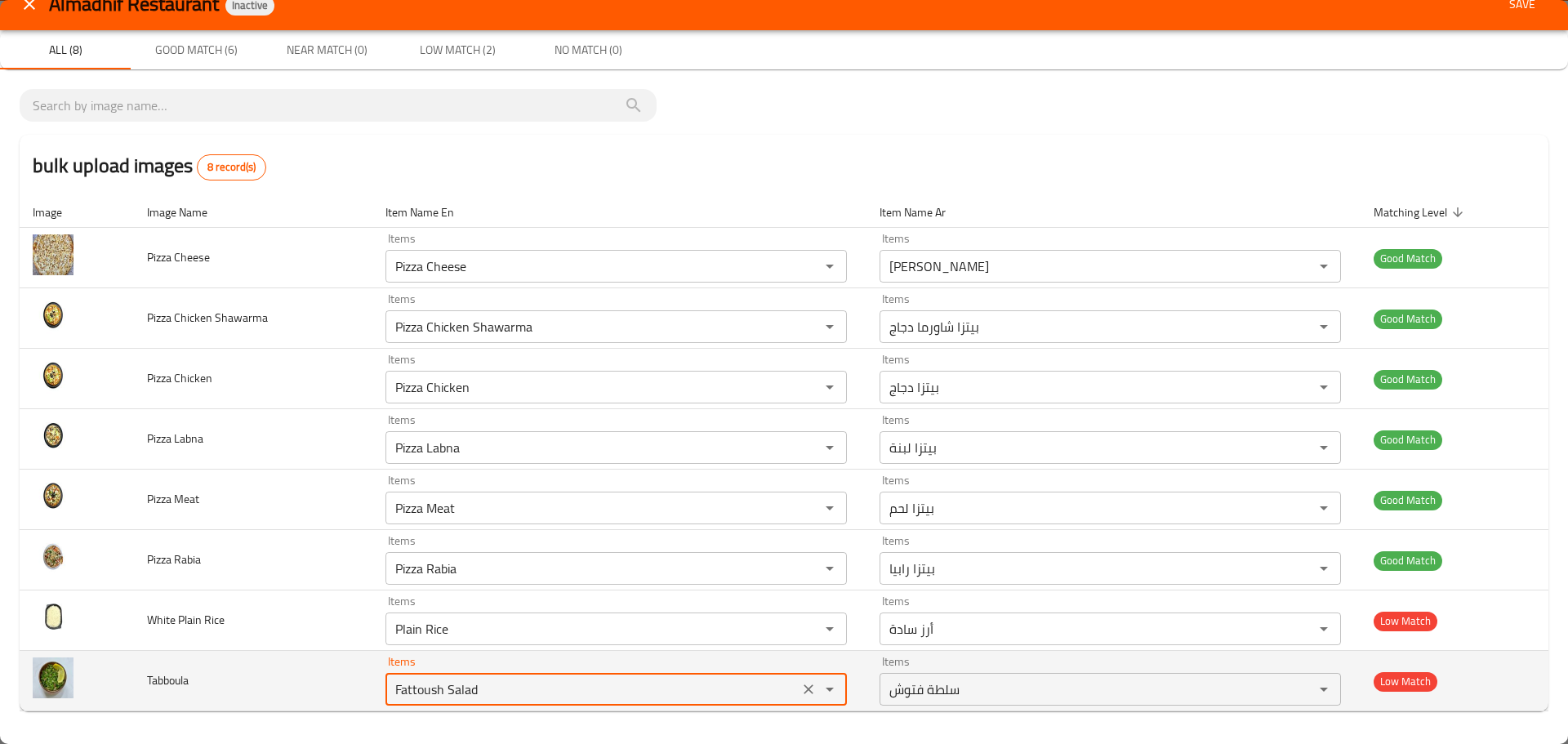
click at [465, 687] on input "Fattoush Salad" at bounding box center [592, 689] width 404 height 23
type input "Fattoush Salad"
click at [266, 692] on td "Tabboula" at bounding box center [253, 681] width 239 height 60
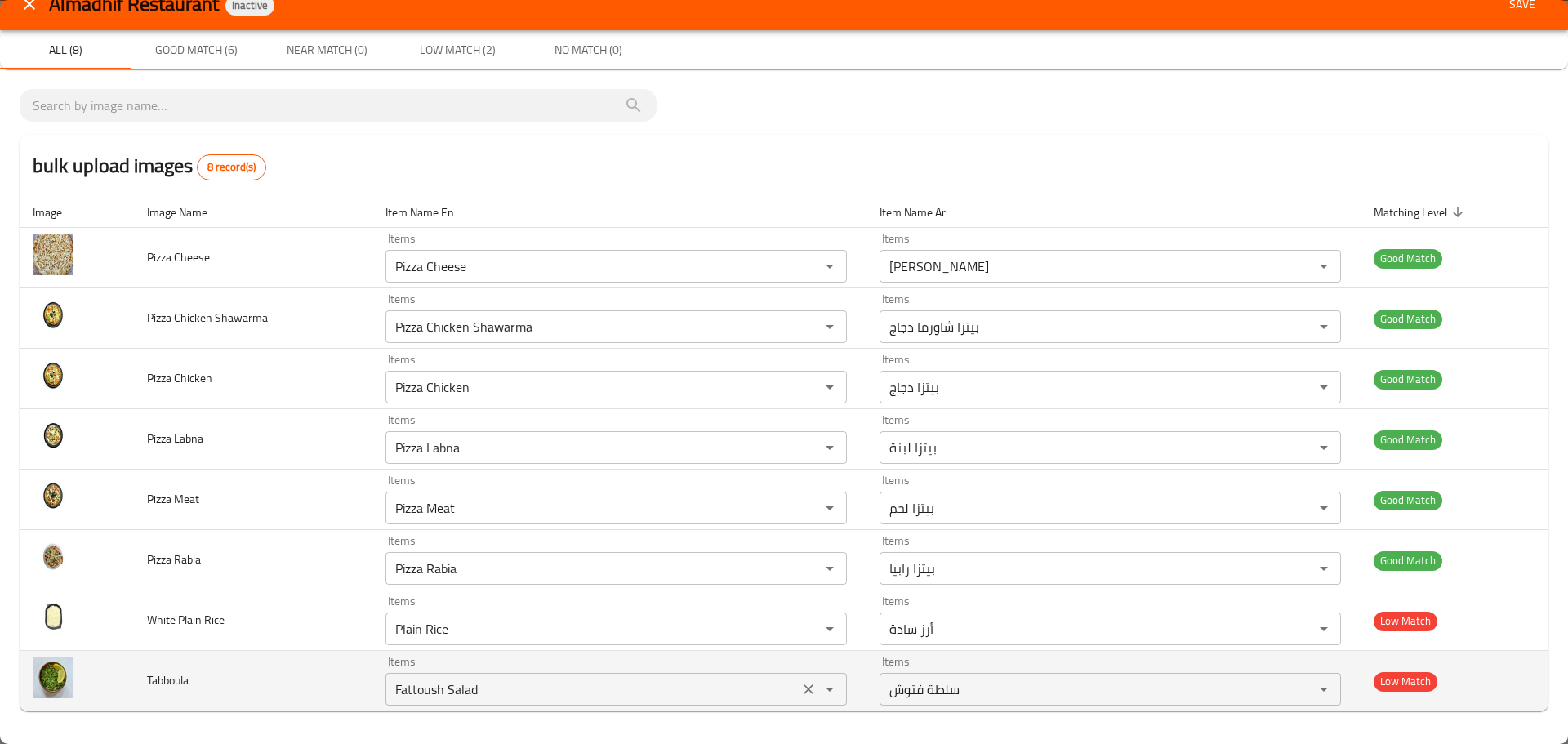
click at [806, 687] on icon "Clear" at bounding box center [808, 689] width 16 height 16
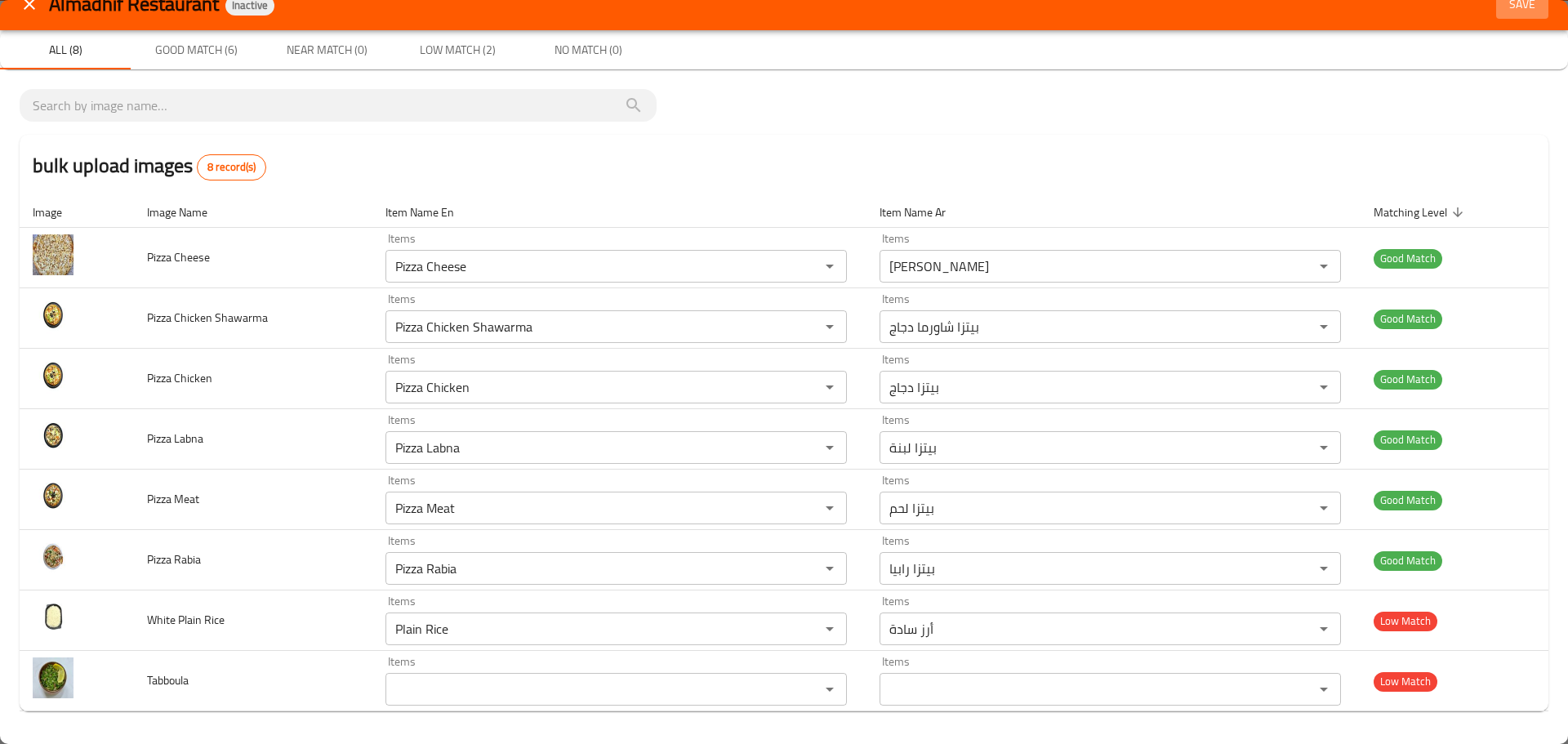
click at [1511, 1] on span "Save" at bounding box center [1522, 4] width 40 height 21
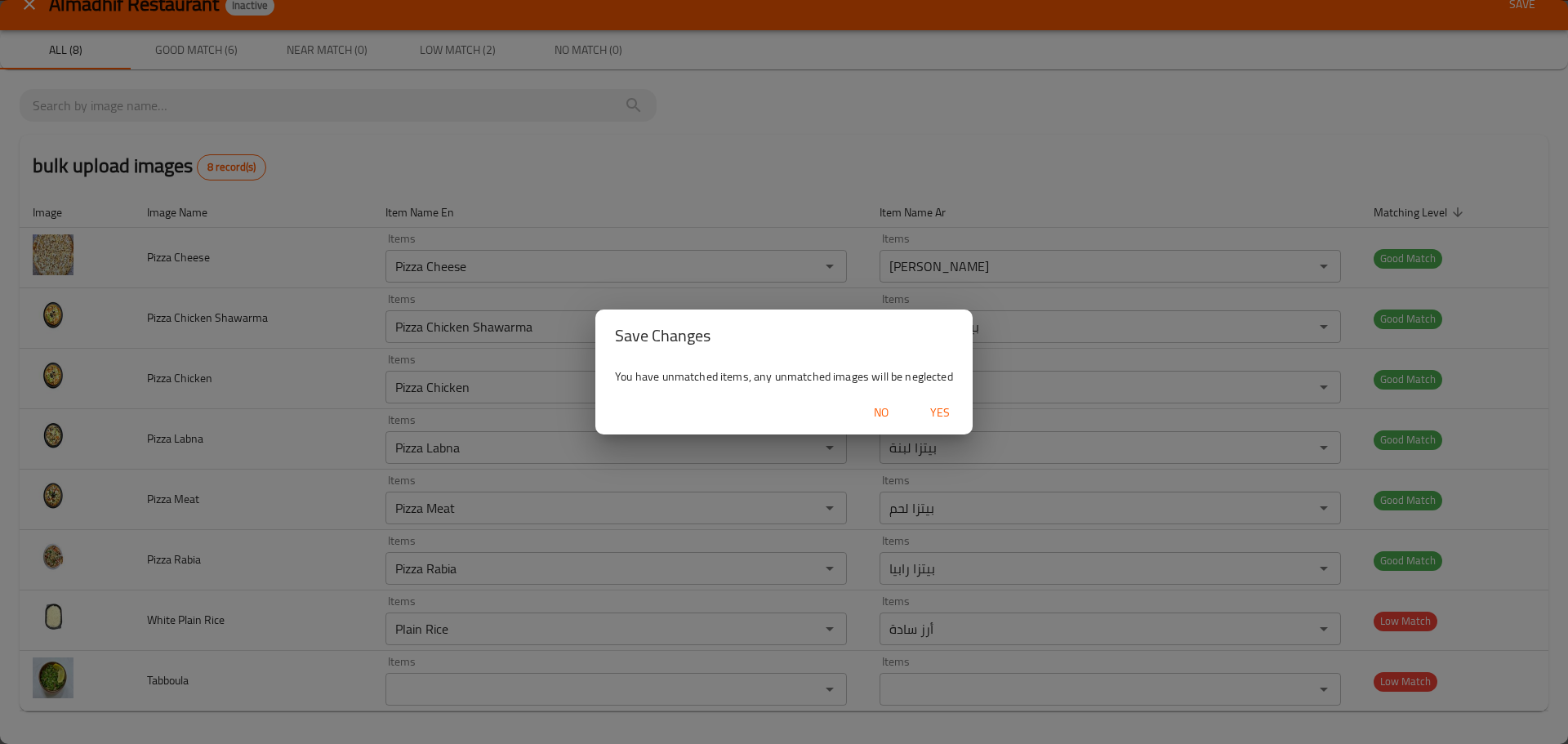
click at [933, 413] on span "Yes" at bounding box center [940, 413] width 40 height 21
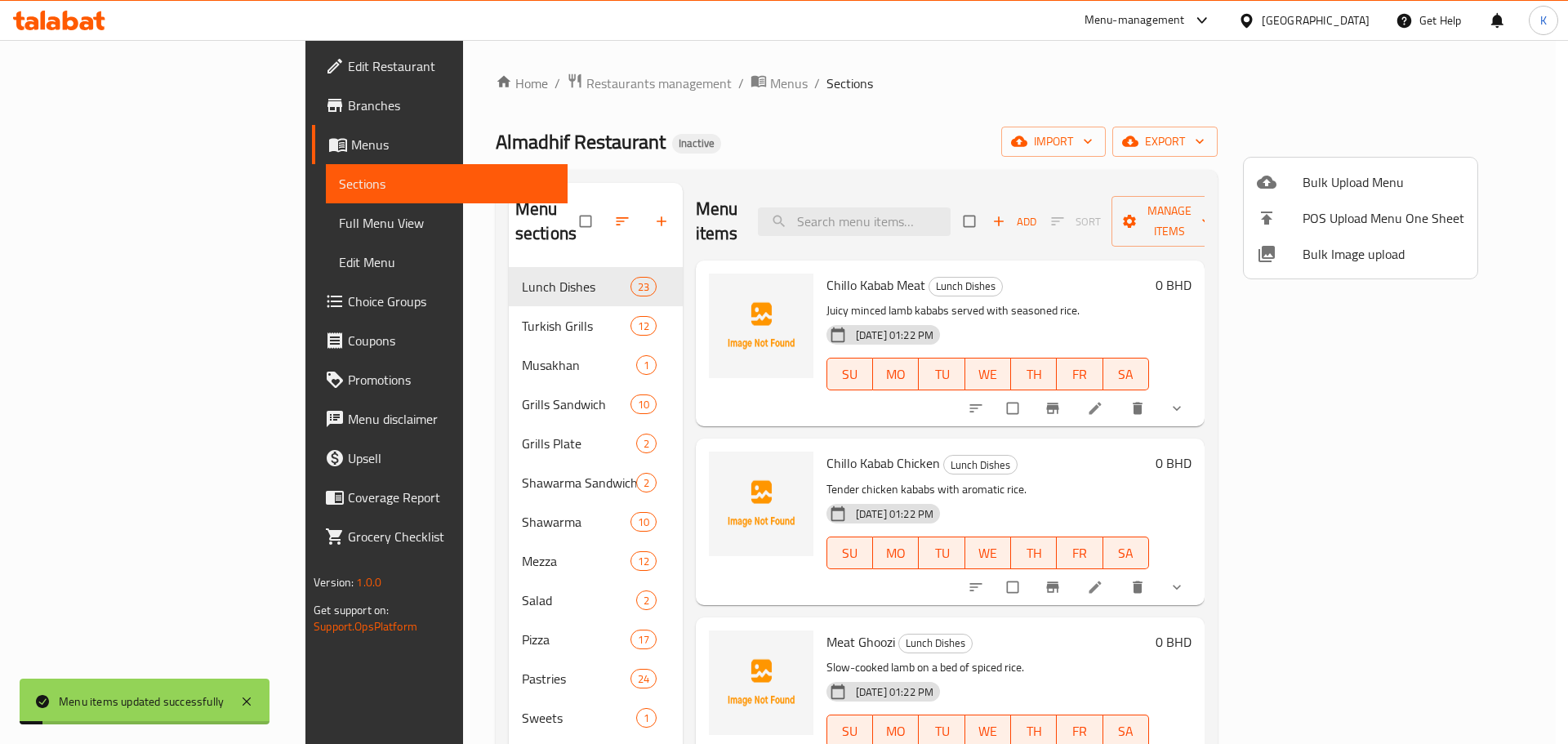
click at [162, 223] on div at bounding box center [784, 372] width 1568 height 744
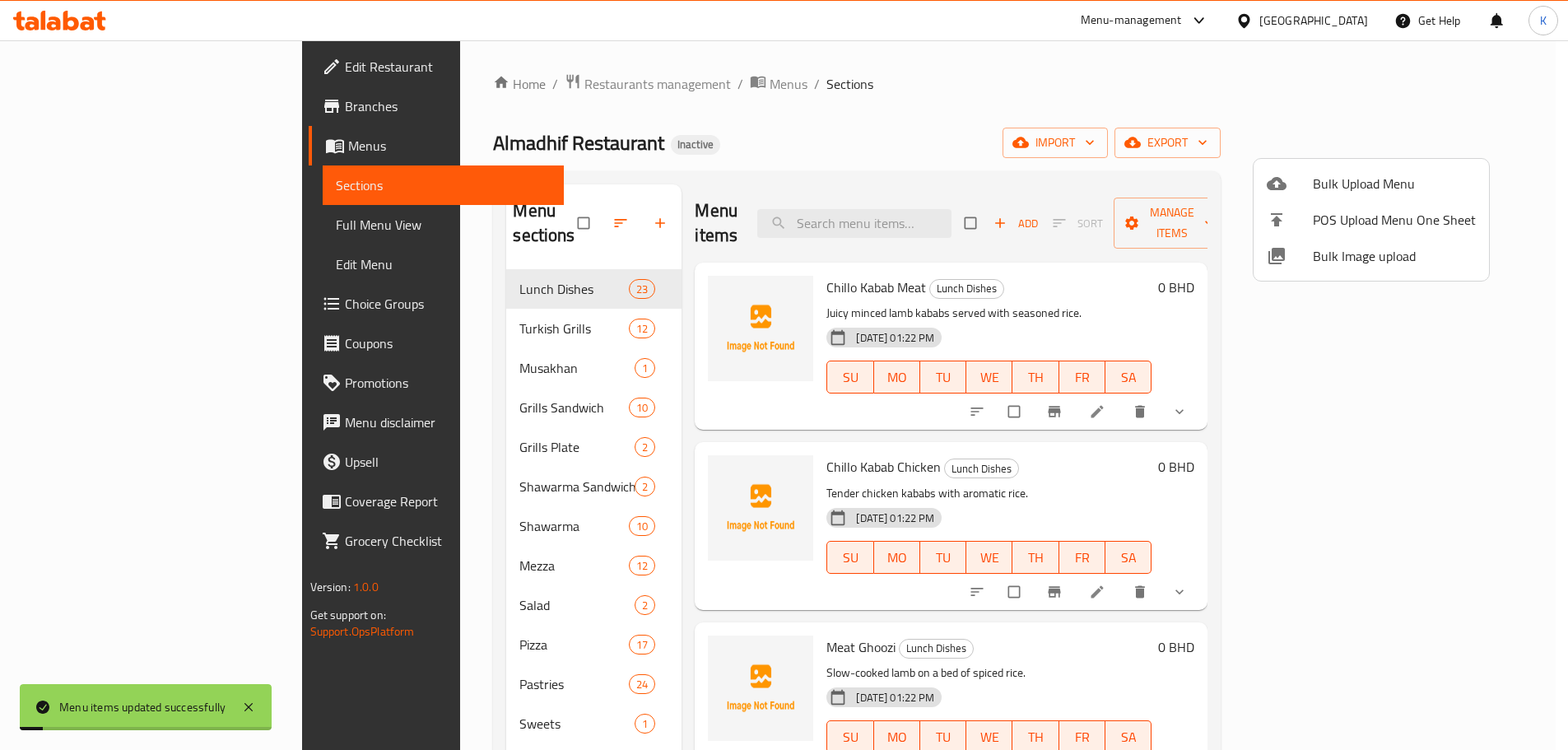
click at [336, 225] on span "Full Menu View" at bounding box center [443, 225] width 215 height 20
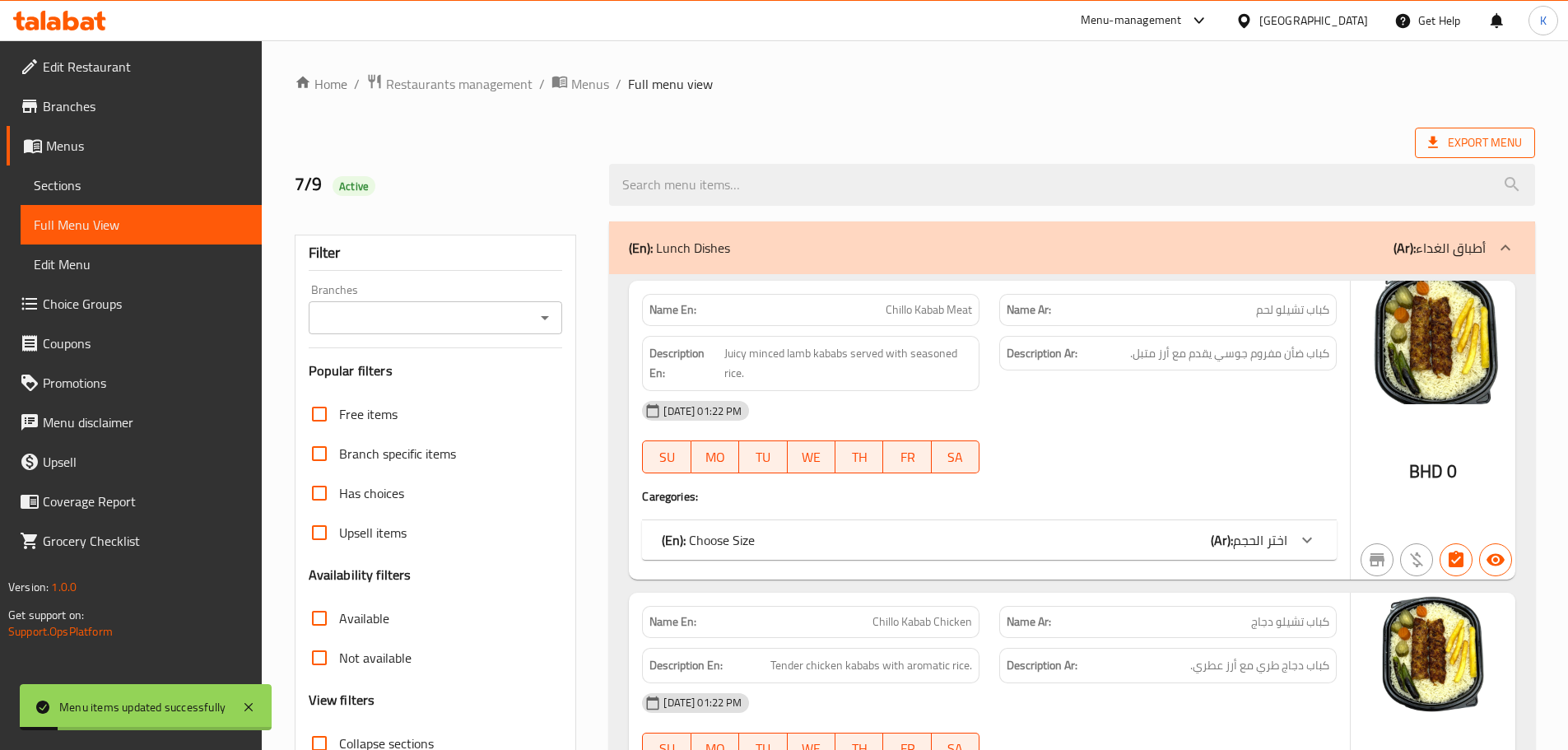
click at [1433, 147] on icon at bounding box center [1433, 142] width 16 height 16
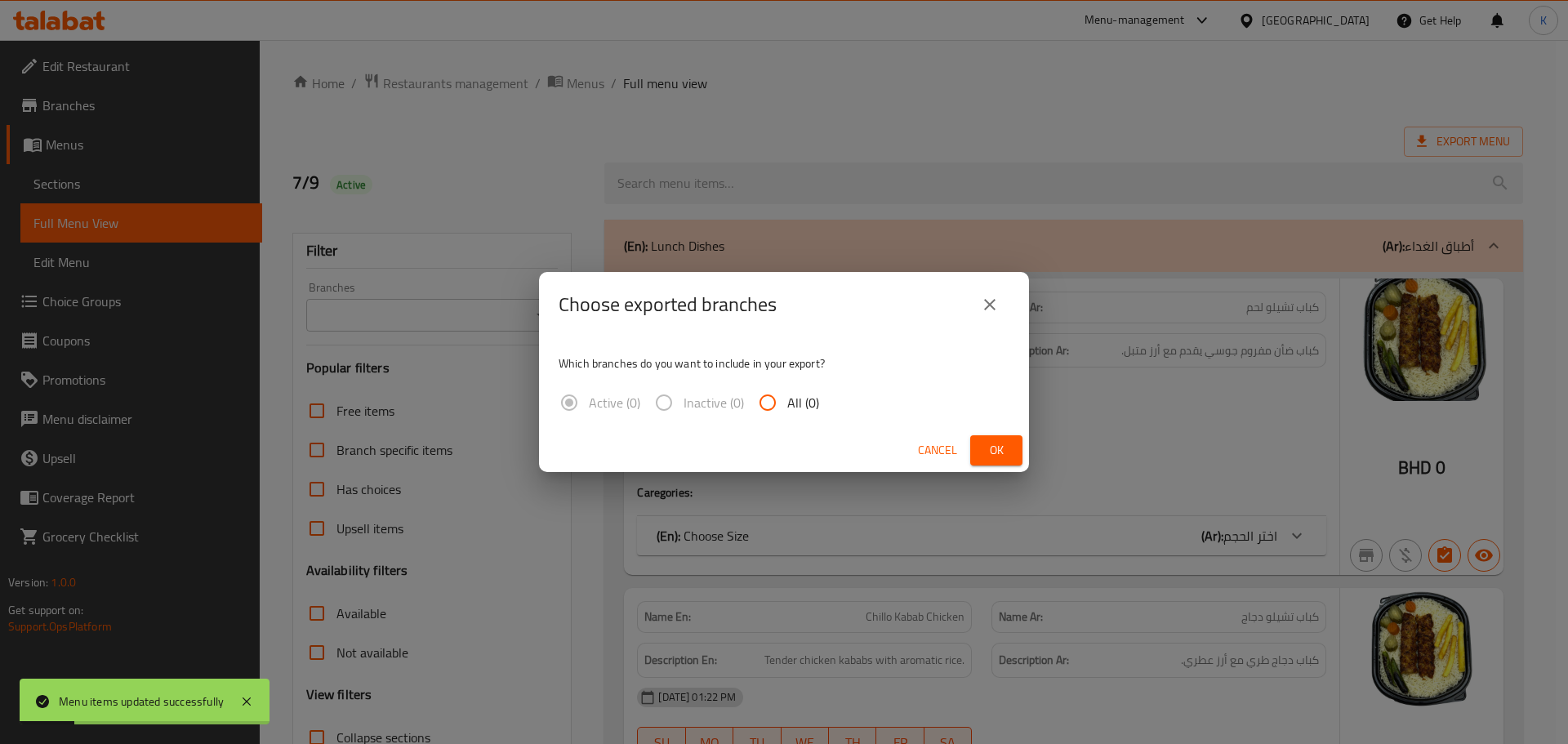
click at [774, 412] on input "All (0)" at bounding box center [768, 403] width 40 height 40
radio input "true"
click at [990, 440] on span "Ok" at bounding box center [996, 450] width 26 height 21
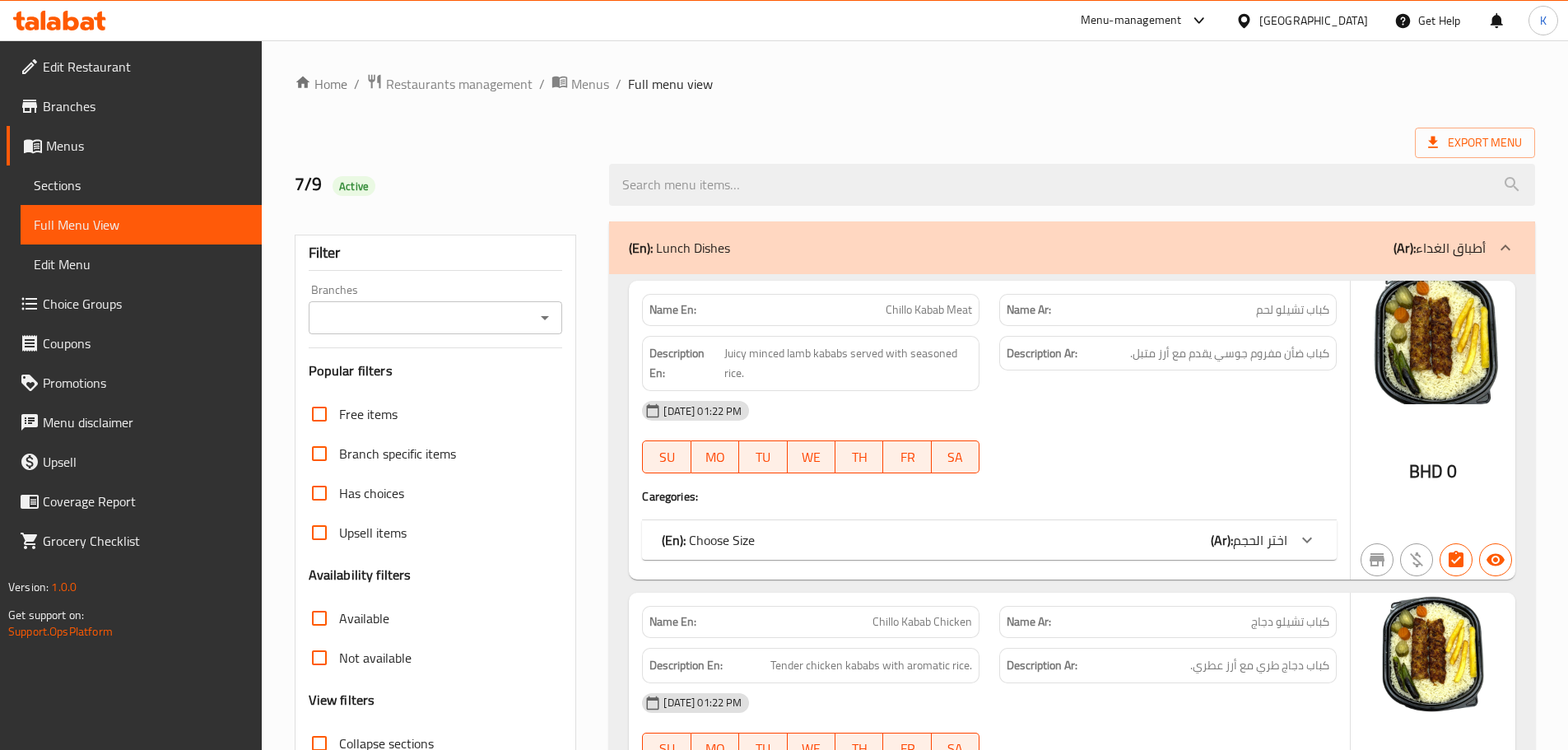
click at [1259, 18] on div at bounding box center [1248, 20] width 24 height 18
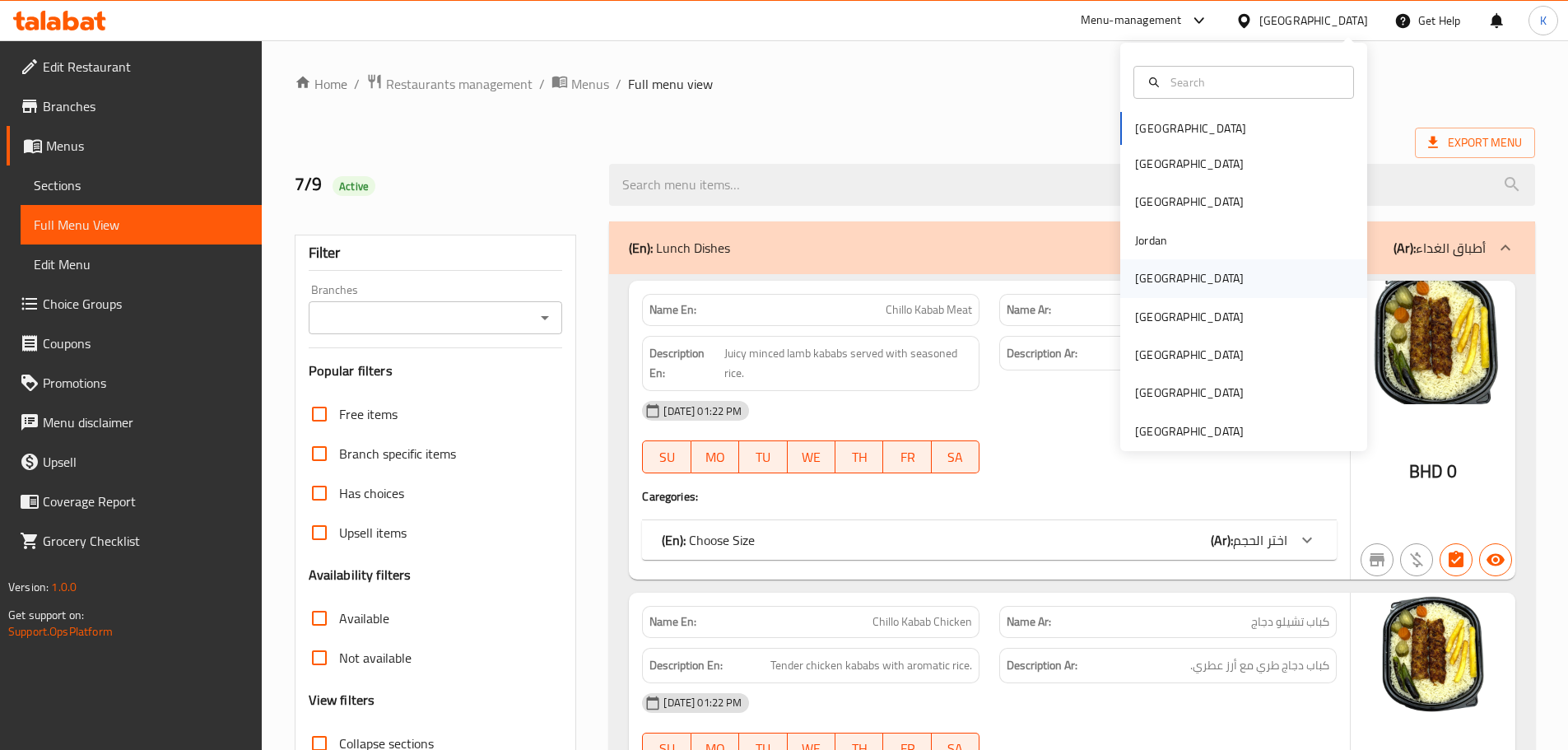
click at [1151, 275] on div "[GEOGRAPHIC_DATA]" at bounding box center [1189, 278] width 108 height 18
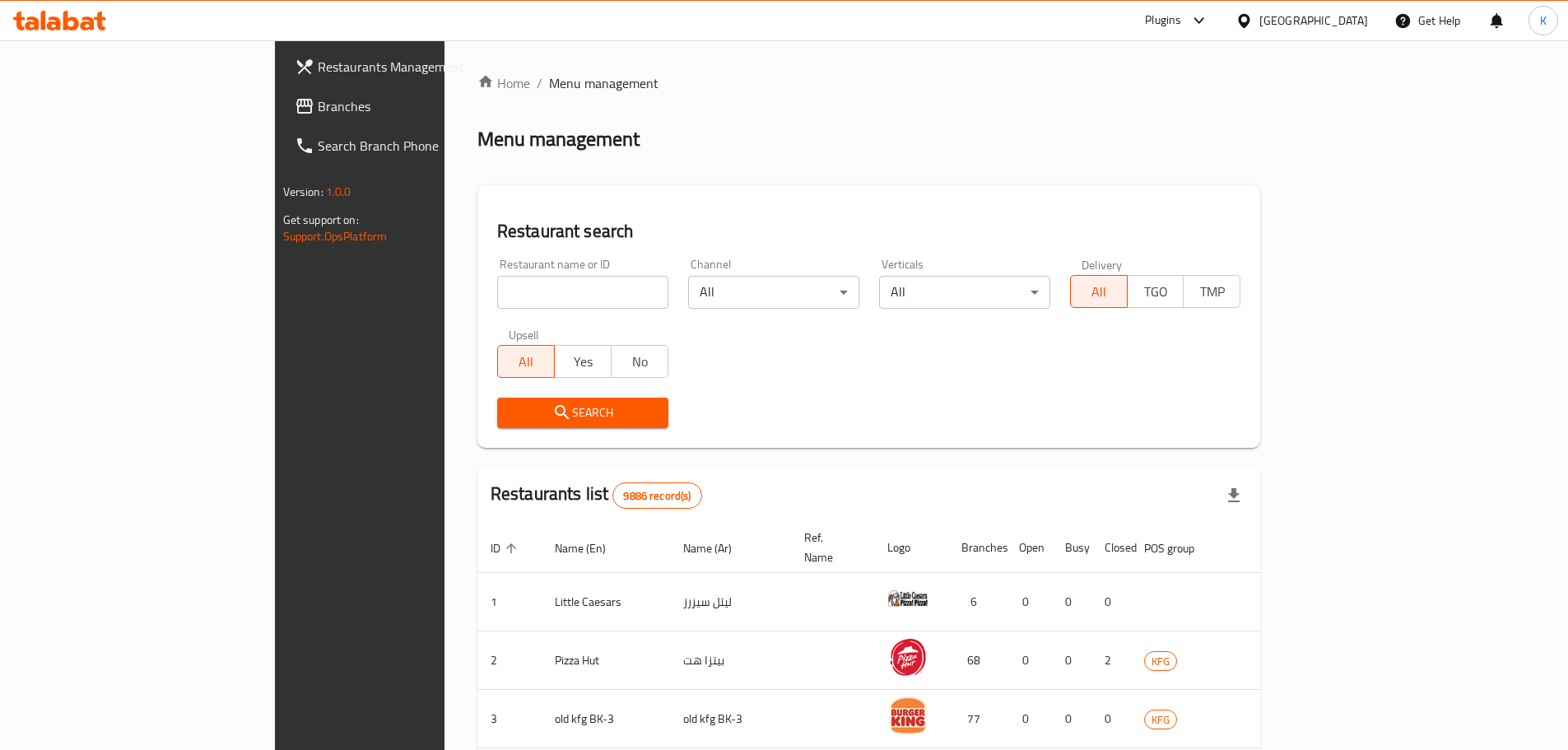
click at [318, 111] on span "Branches" at bounding box center [420, 106] width 206 height 20
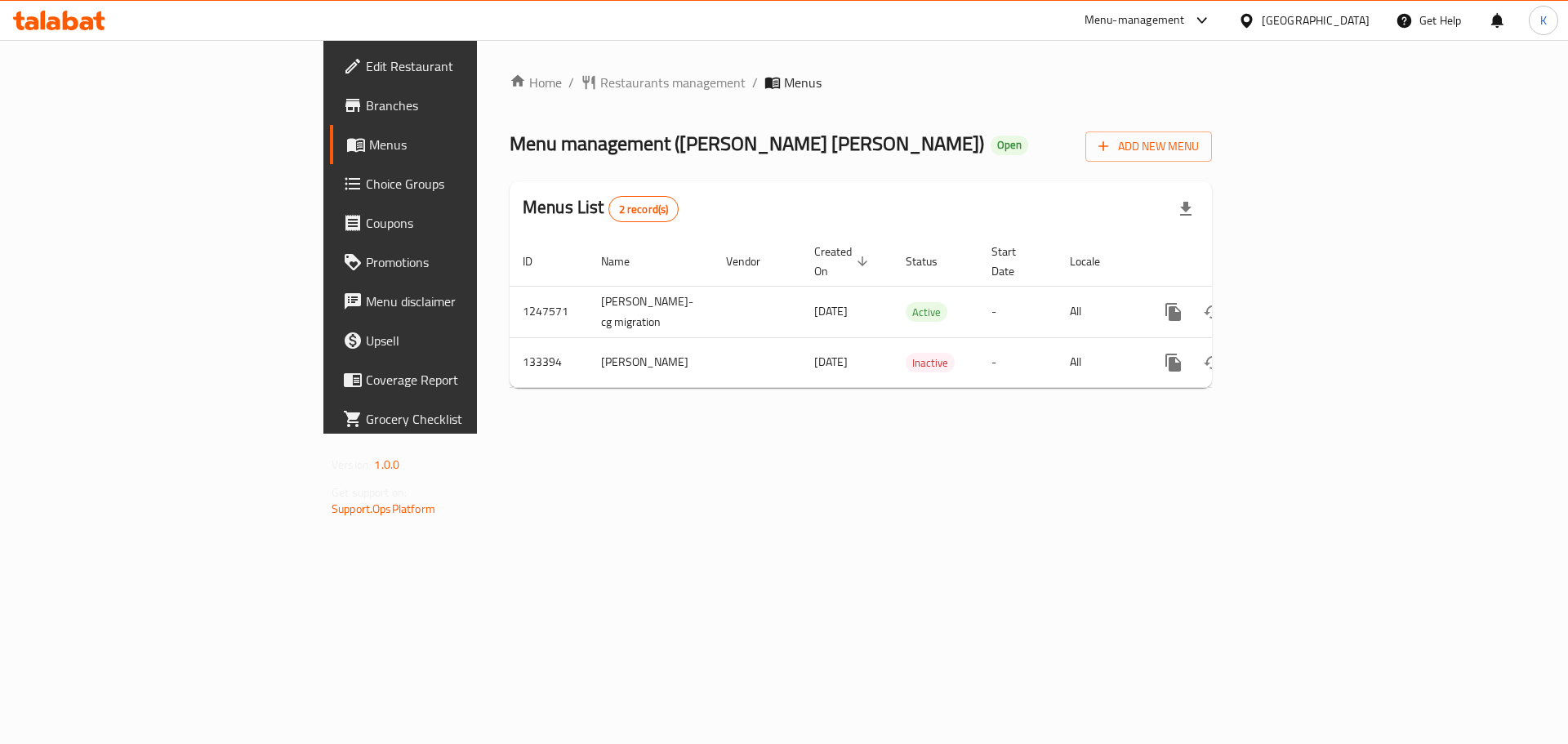
click at [1081, 434] on div "Home / Restaurants management / Menus Menu management ( [PERSON_NAME] [PERSON_N…" at bounding box center [861, 236] width 768 height 394
click at [1359, 17] on div "[GEOGRAPHIC_DATA]" at bounding box center [1315, 20] width 108 height 18
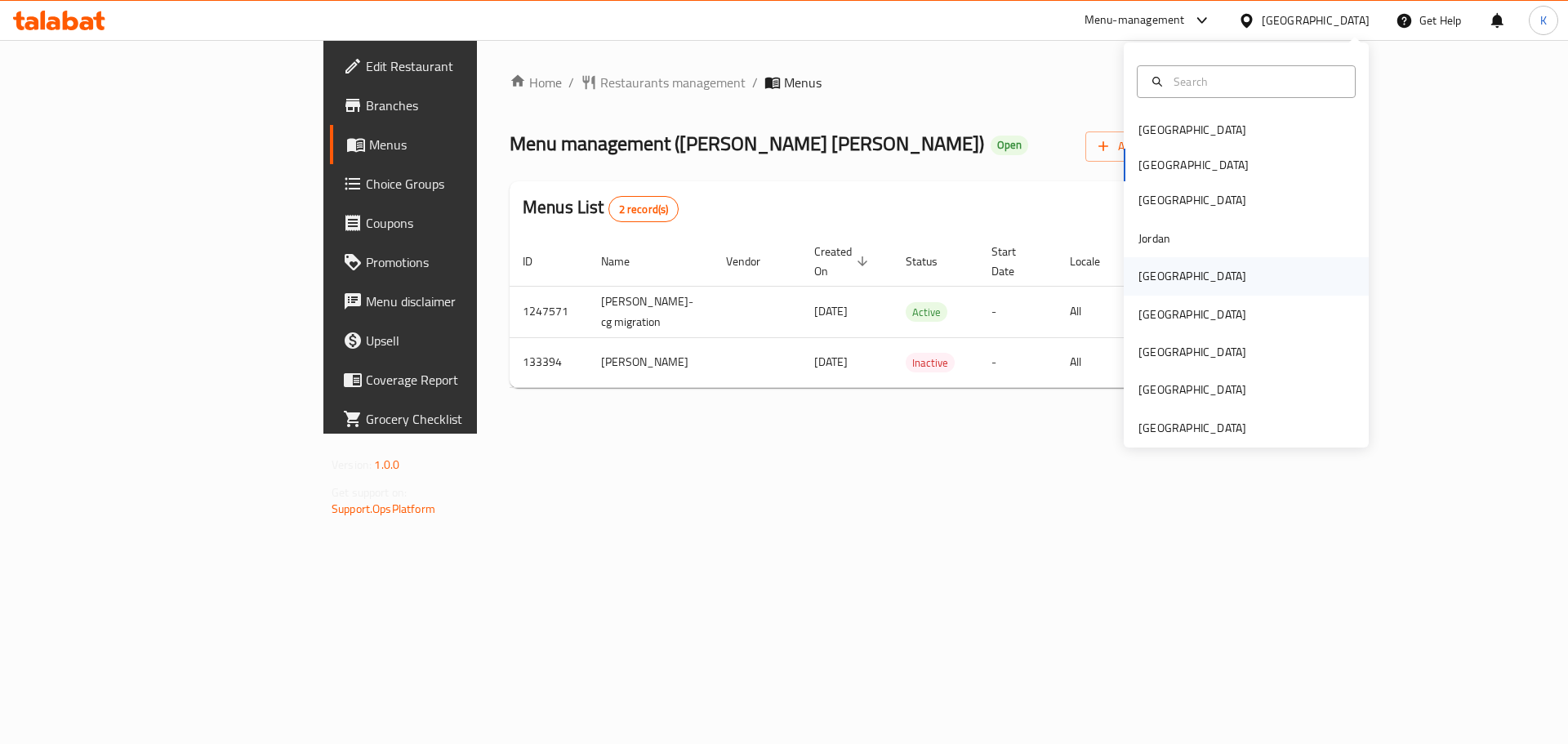
click at [1138, 282] on div "[GEOGRAPHIC_DATA]" at bounding box center [1192, 276] width 108 height 18
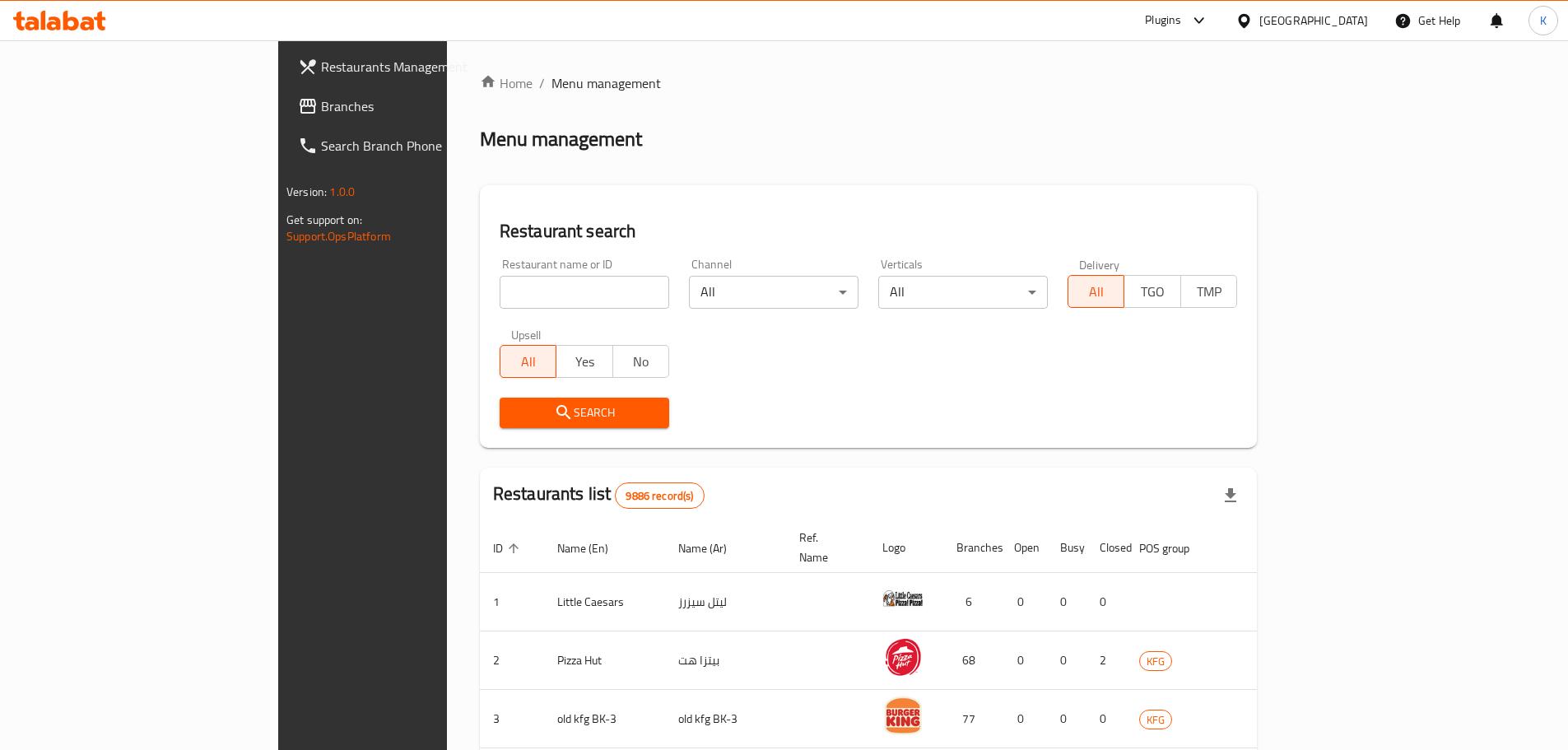
click at [298, 110] on span at bounding box center [309, 106] width 23 height 20
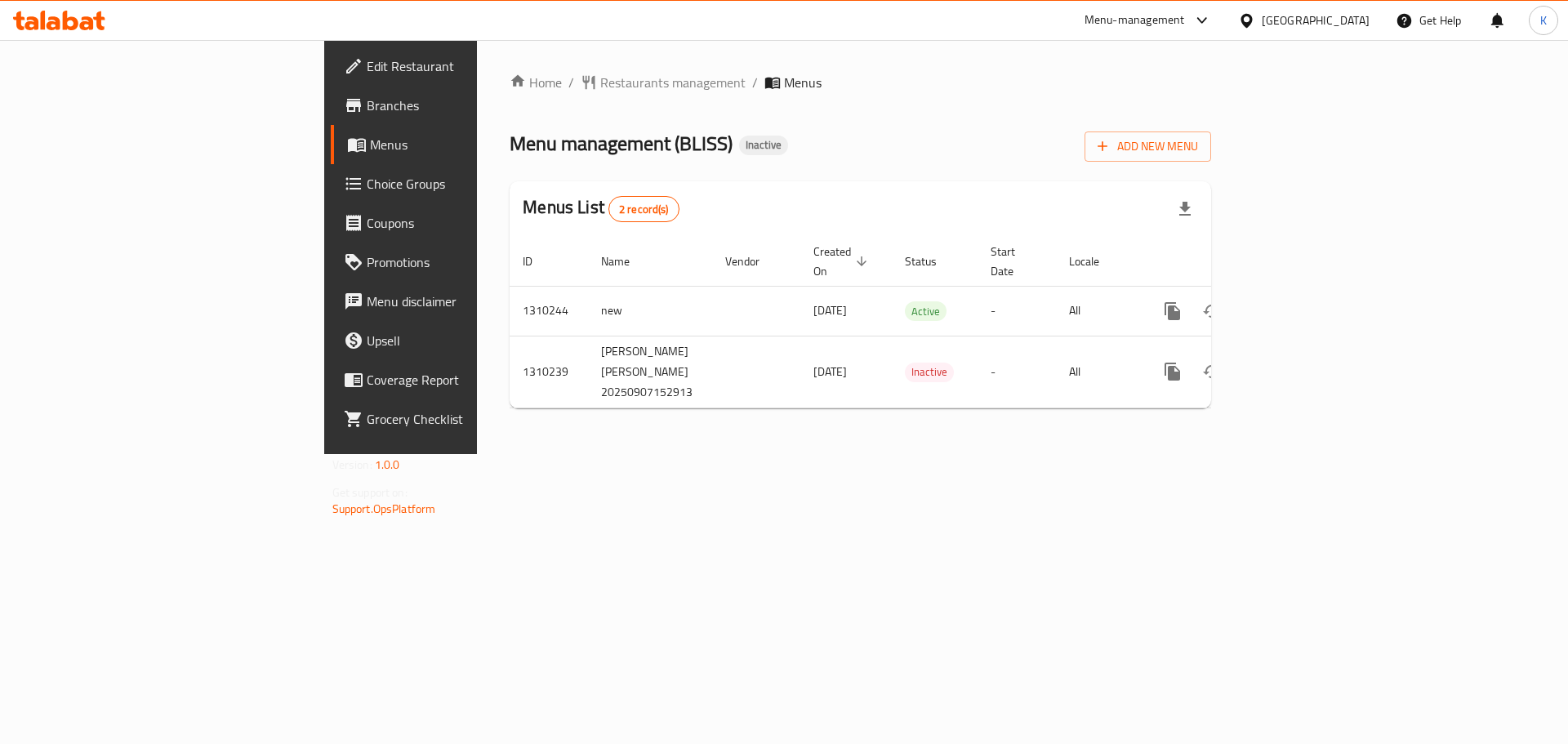
click at [1065, 158] on div "Menu management ( BLISS ) Inactive Add New Menu" at bounding box center [860, 143] width 702 height 37
click at [1243, 442] on div "Home / Restaurants management / Menus Menu management ( BLISS ) Inactive Add Ne…" at bounding box center [860, 246] width 767 height 414
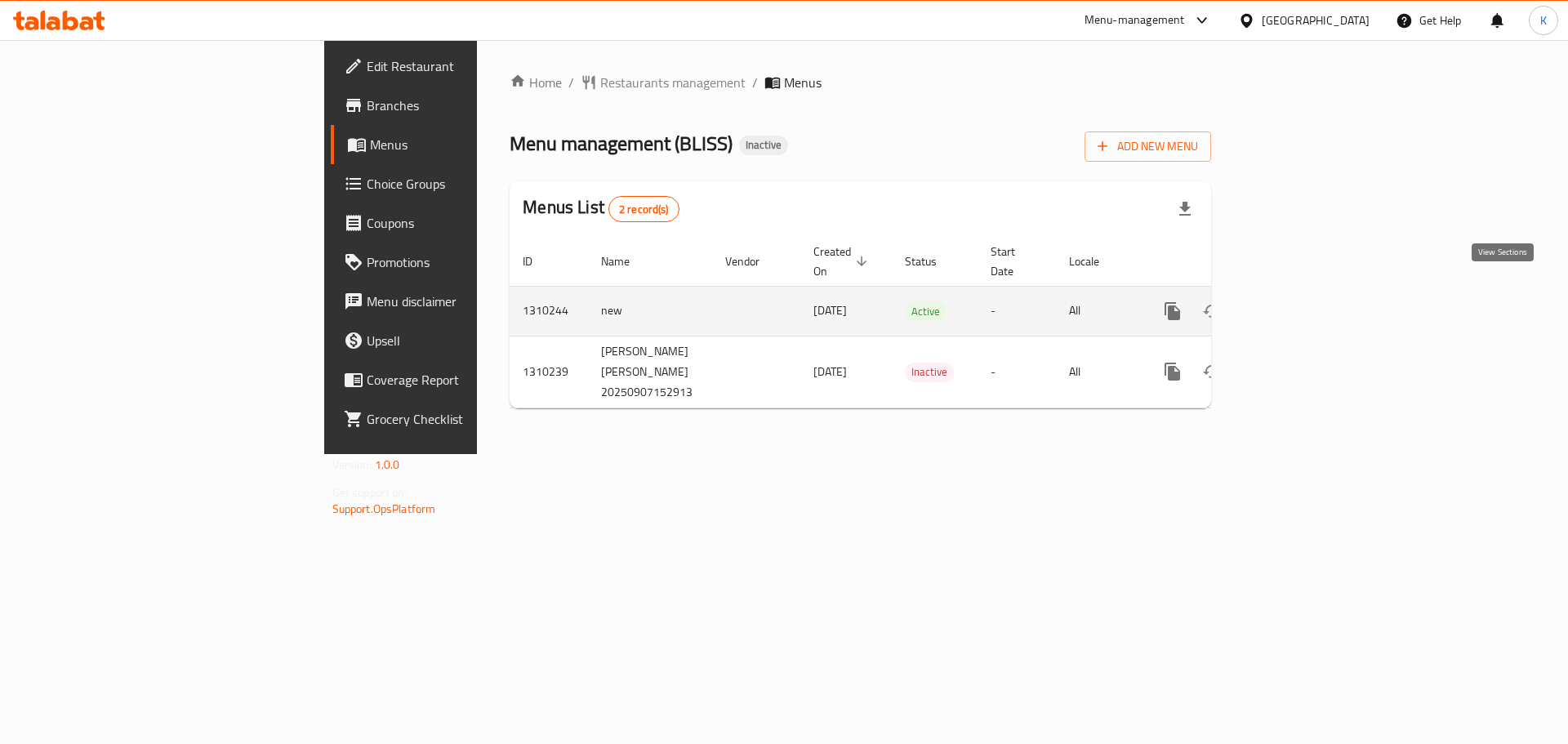
click at [1300, 301] on icon "enhanced table" at bounding box center [1290, 311] width 20 height 20
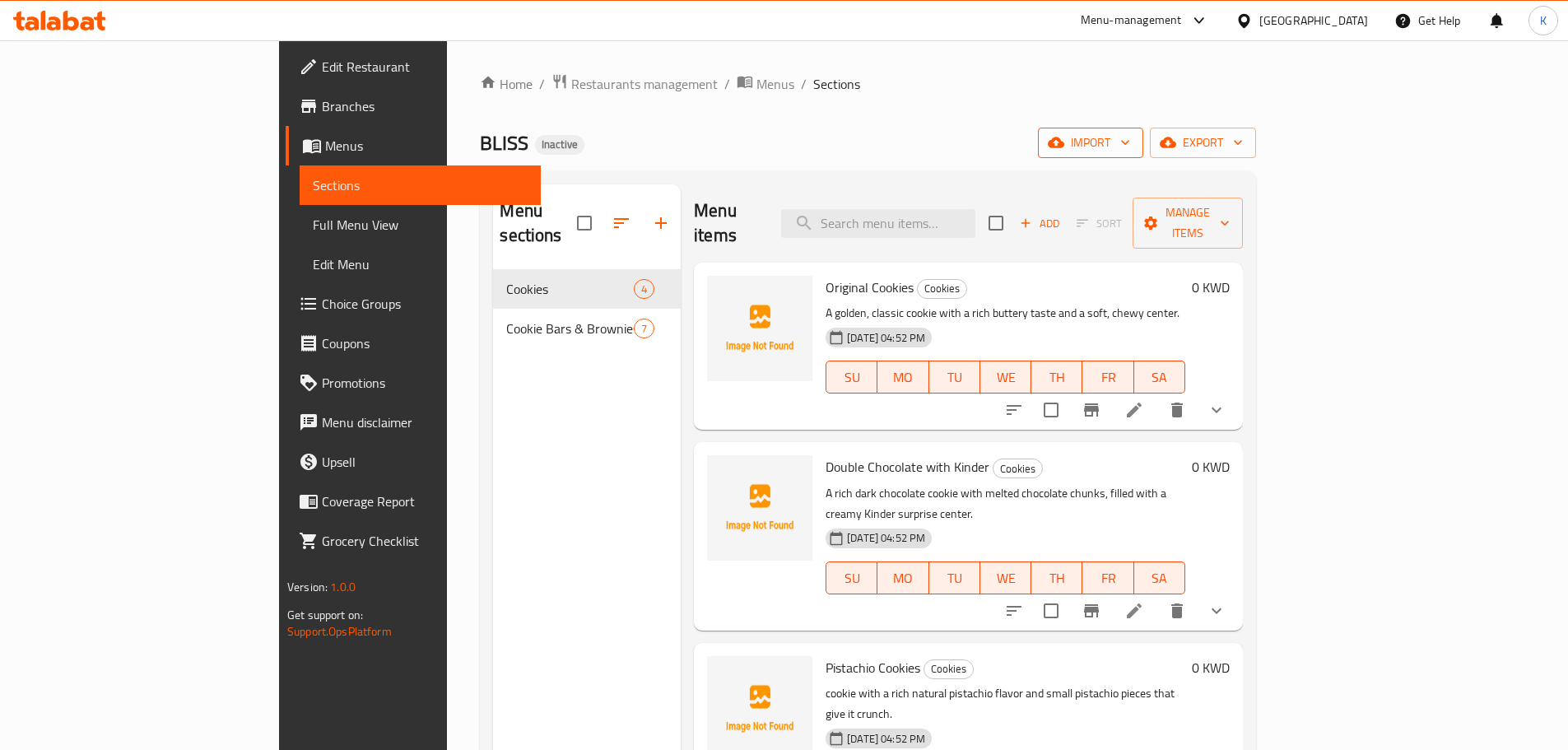
click at [1130, 141] on span "import" at bounding box center [1090, 143] width 79 height 21
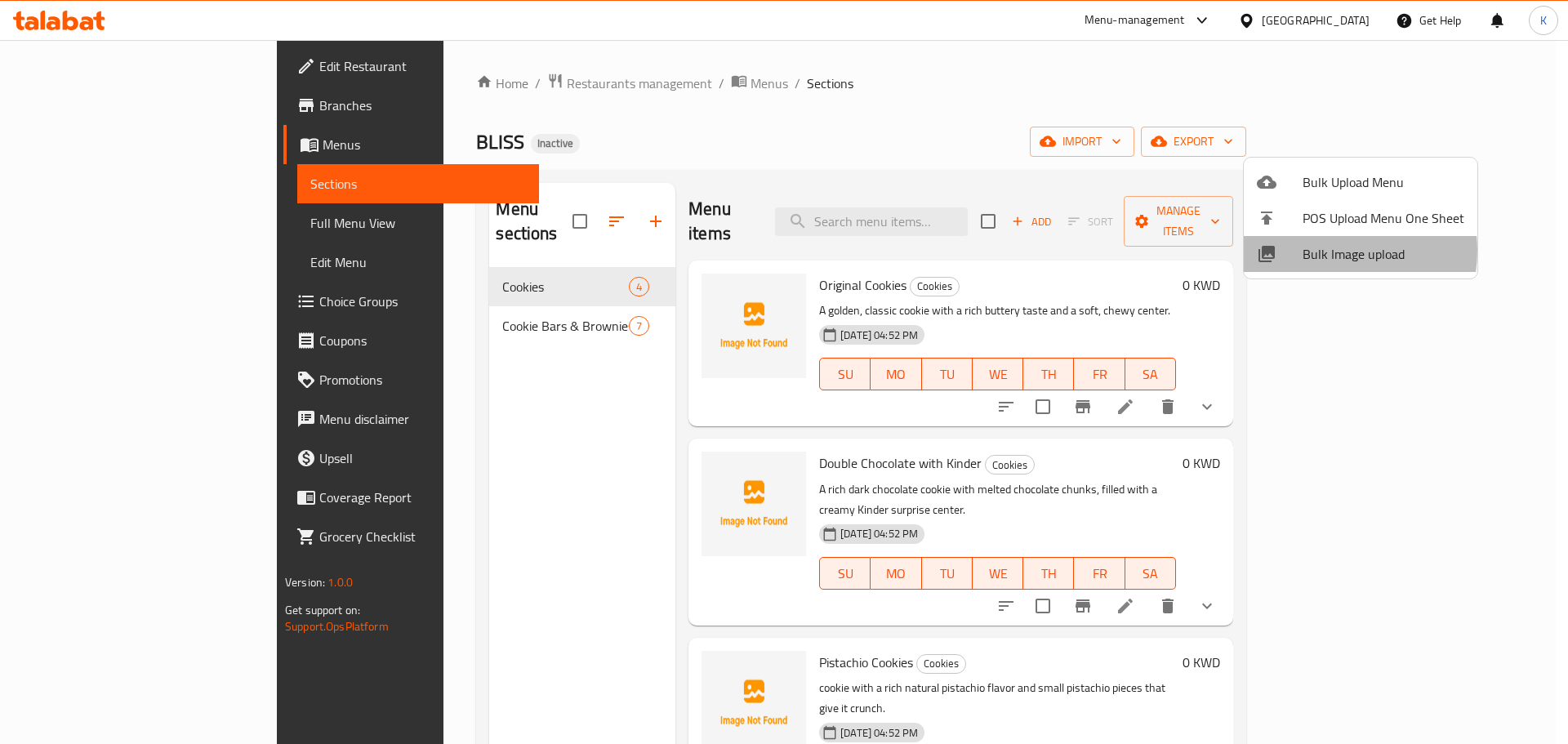
click at [1323, 251] on span "Bulk Image upload" at bounding box center [1384, 254] width 162 height 20
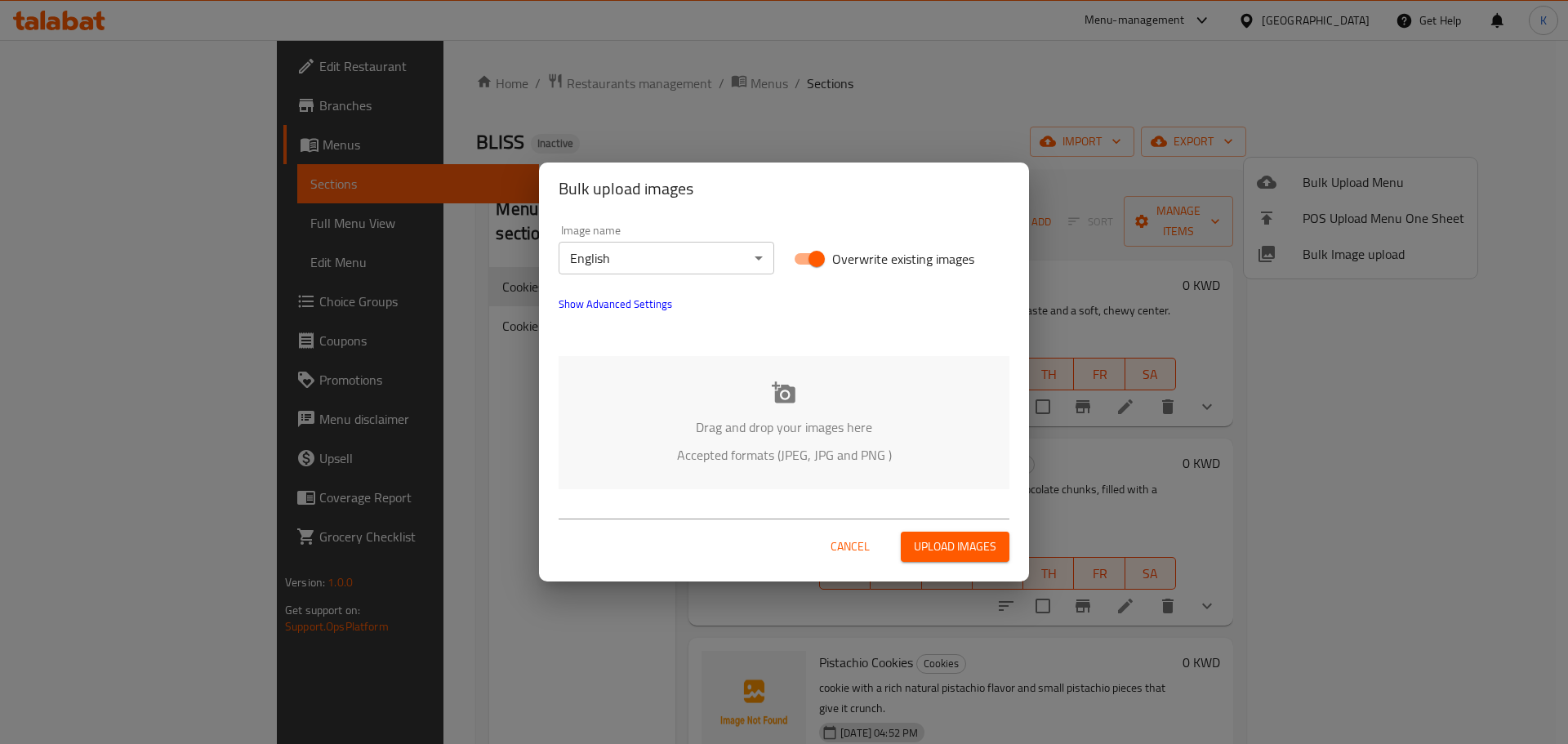
click at [757, 397] on div "Drag and drop your images here Accepted formats (JPEG, JPG and PNG )" at bounding box center [784, 423] width 451 height 133
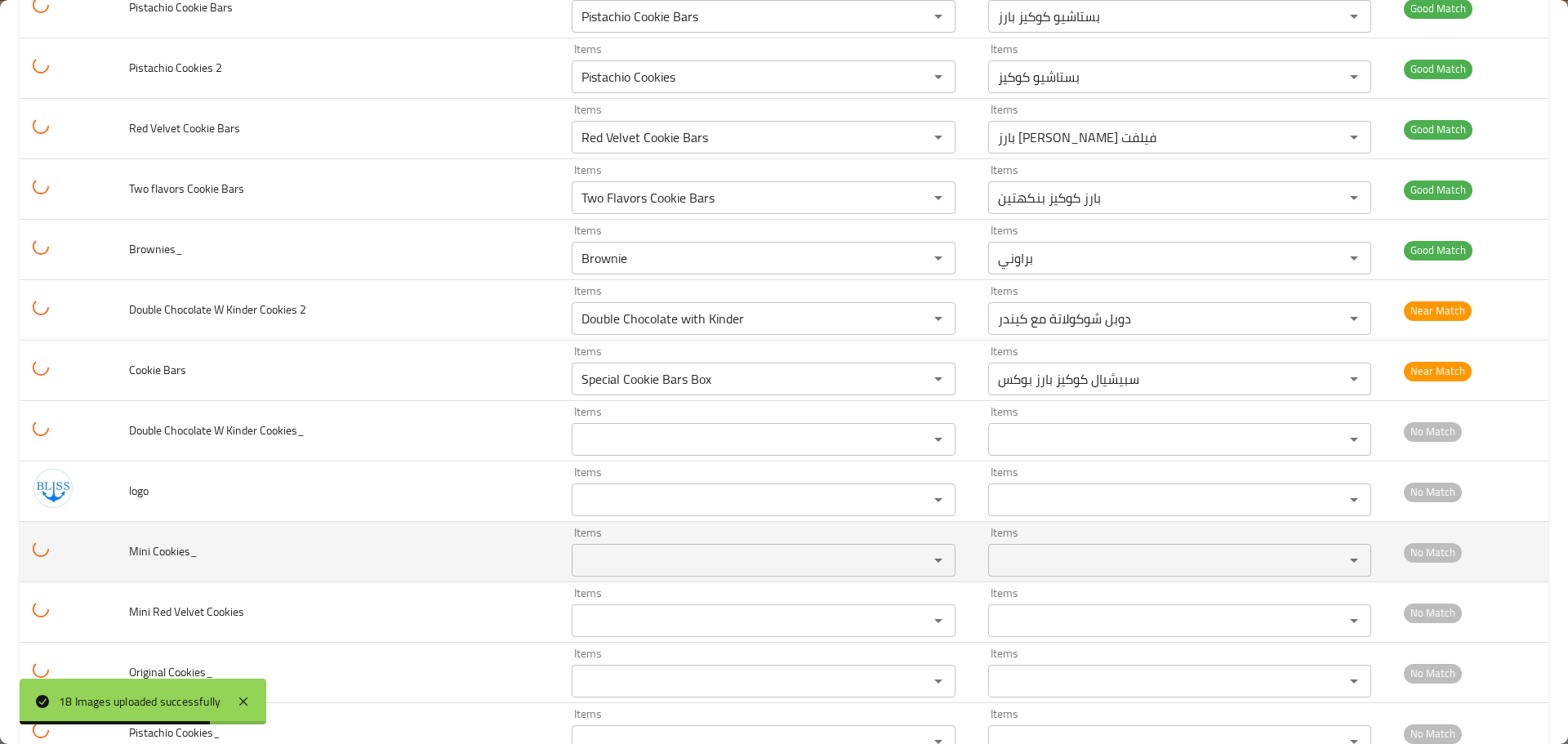
scroll to position [626, 0]
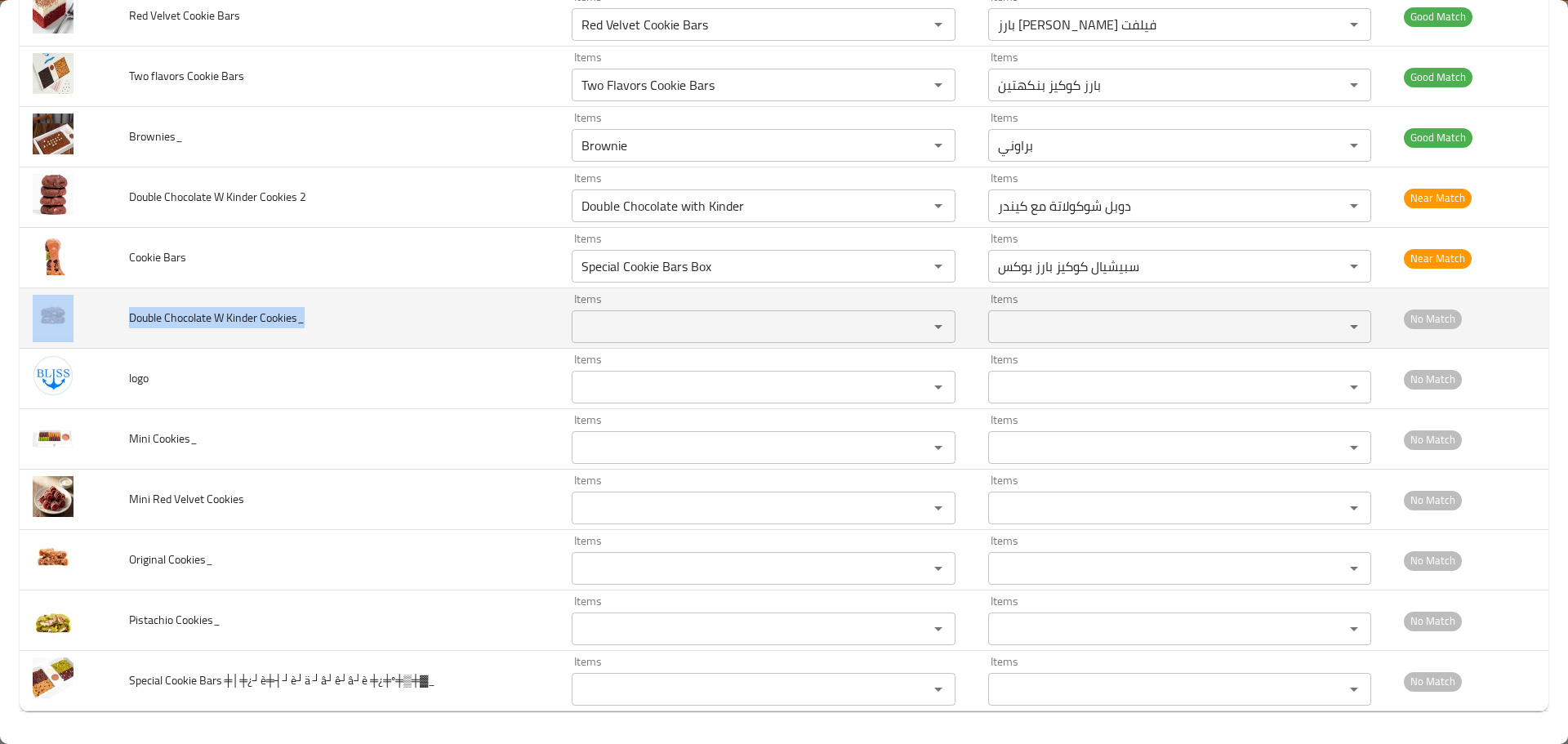
drag, startPoint x: 321, startPoint y: 324, endPoint x: 90, endPoint y: 332, distance: 231.1
click at [90, 332] on tr "Double Chocolate W Kinder Cookies_ Items Items Items Items No Match" at bounding box center [784, 319] width 1528 height 60
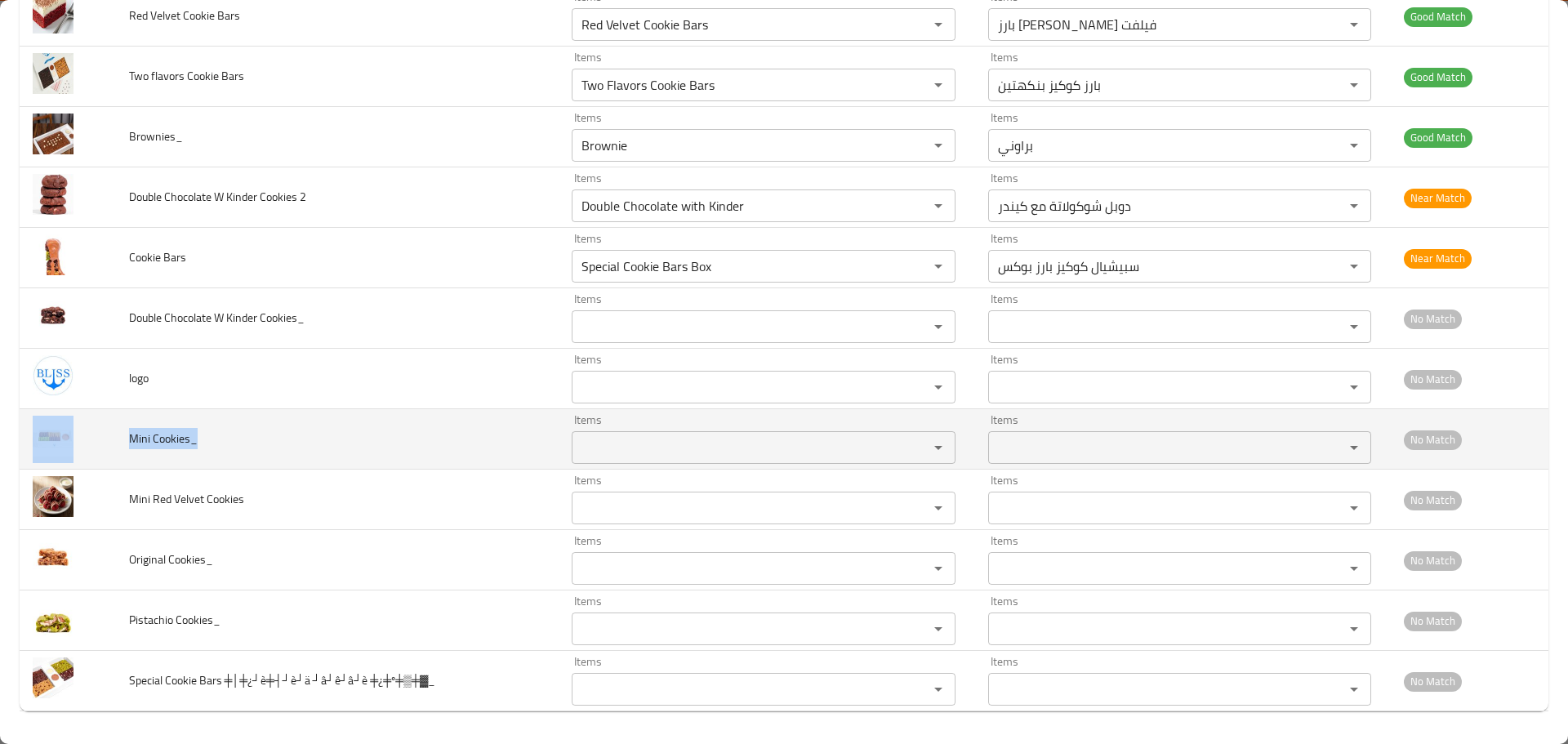
drag, startPoint x: 310, startPoint y: 436, endPoint x: 112, endPoint y: 444, distance: 198.2
click at [77, 443] on tr "Mini Cookies_ Items Items Items Items No Match" at bounding box center [784, 439] width 1528 height 60
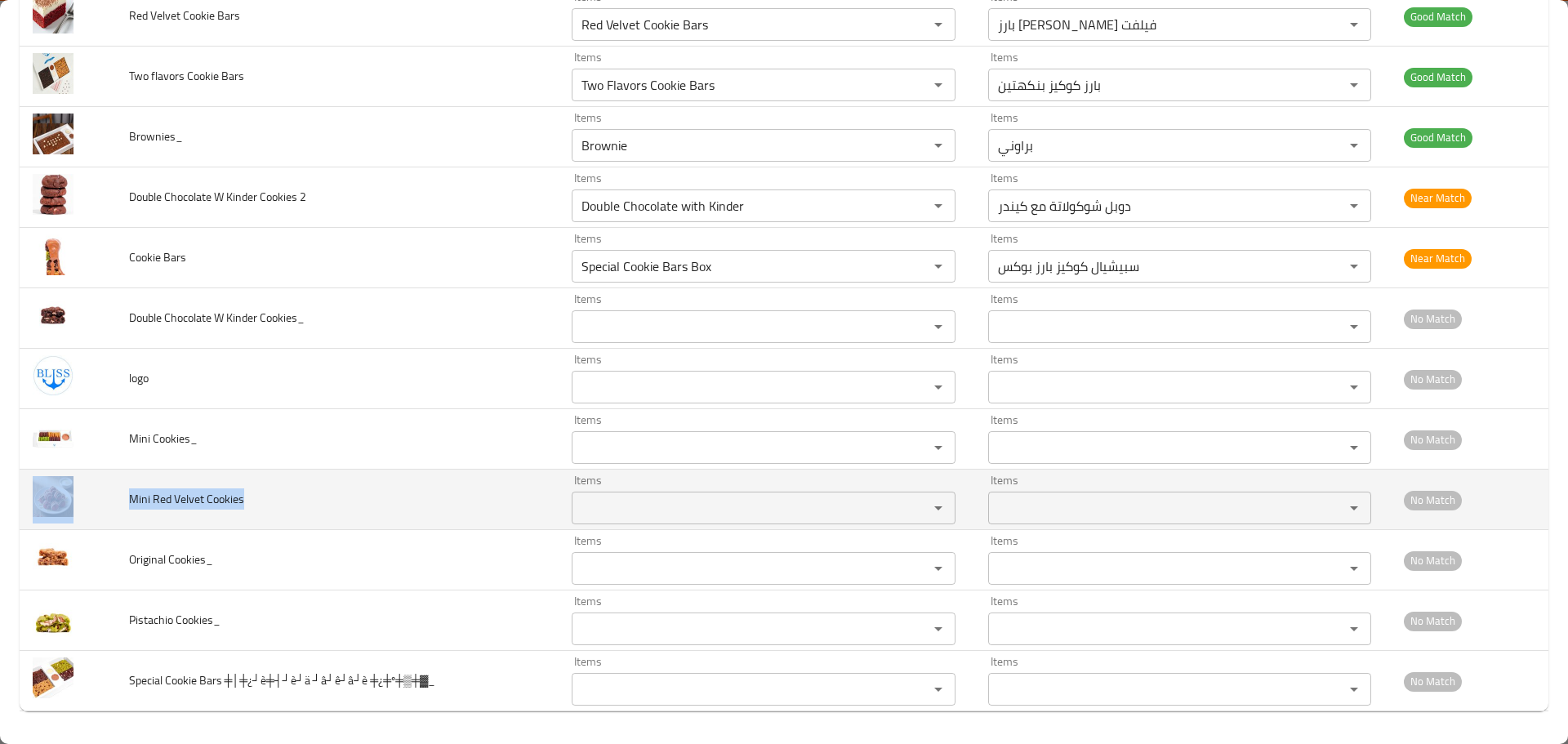
drag, startPoint x: 264, startPoint y: 498, endPoint x: 96, endPoint y: 499, distance: 168.0
click at [96, 499] on tr "Mini Red Velvet Cookies Items Items Items Items No Match" at bounding box center [784, 499] width 1528 height 60
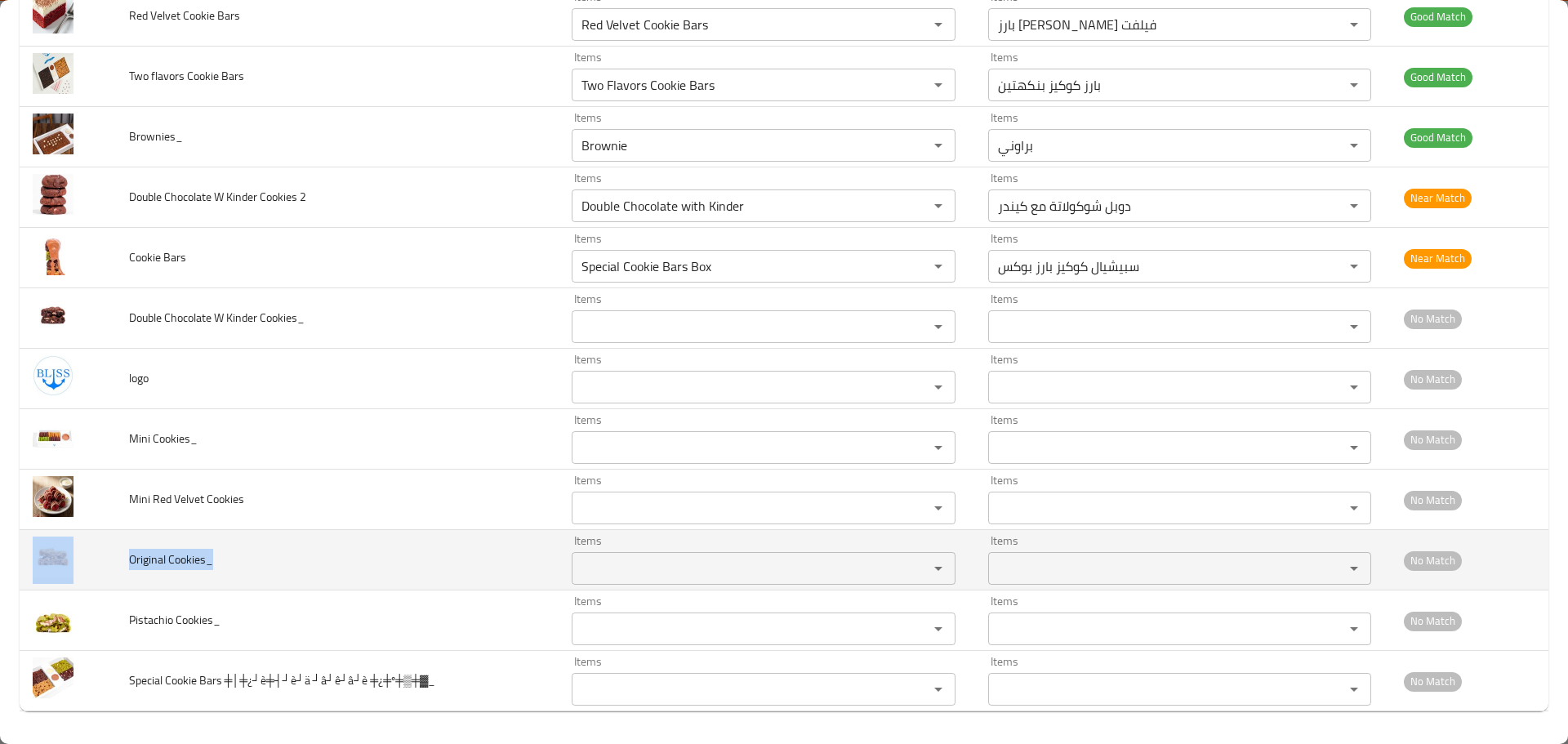
drag, startPoint x: 260, startPoint y: 552, endPoint x: 149, endPoint y: 530, distance: 113.2
click at [76, 552] on tr "Original Cookies_ Items Items Items Items No Match" at bounding box center [784, 561] width 1528 height 60
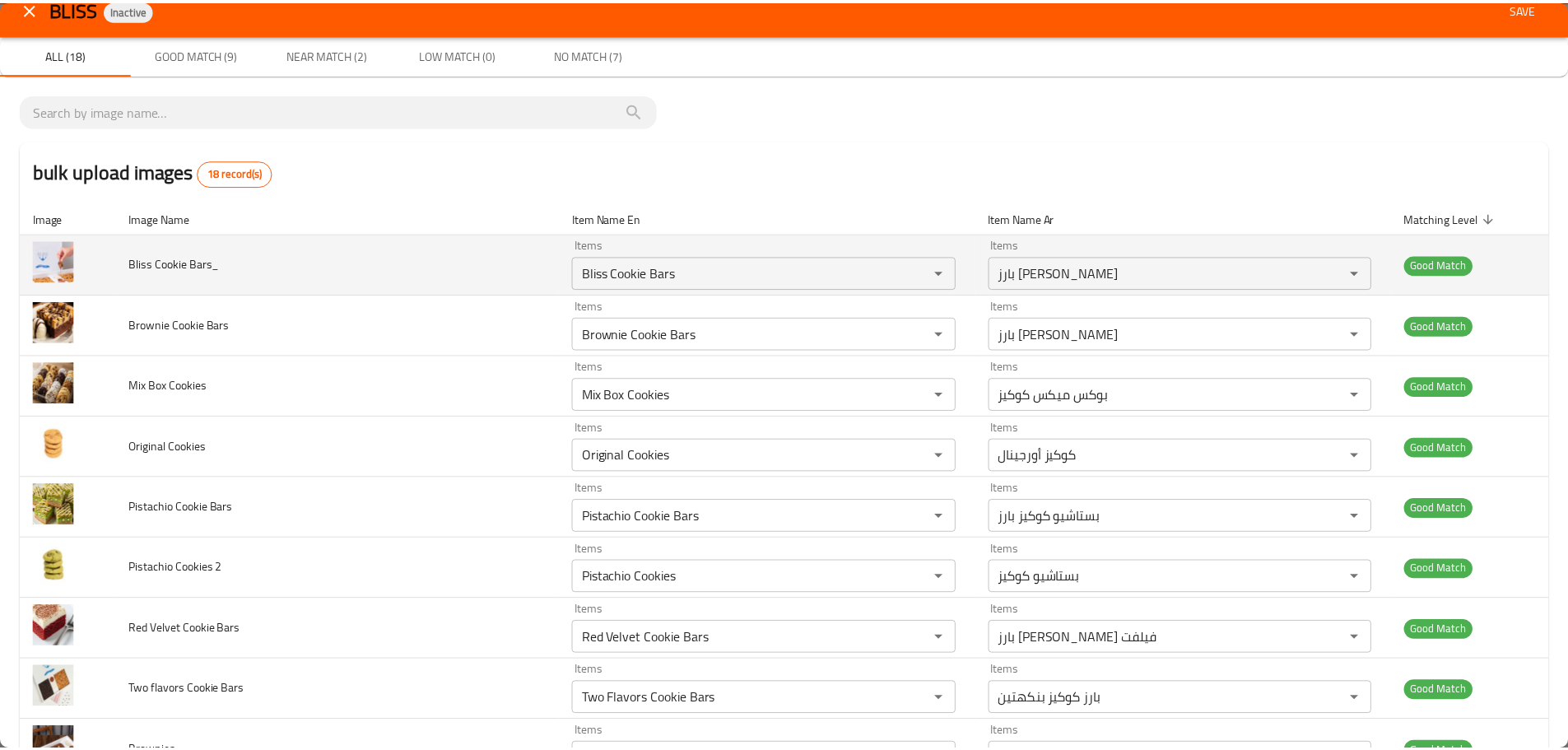
scroll to position [0, 0]
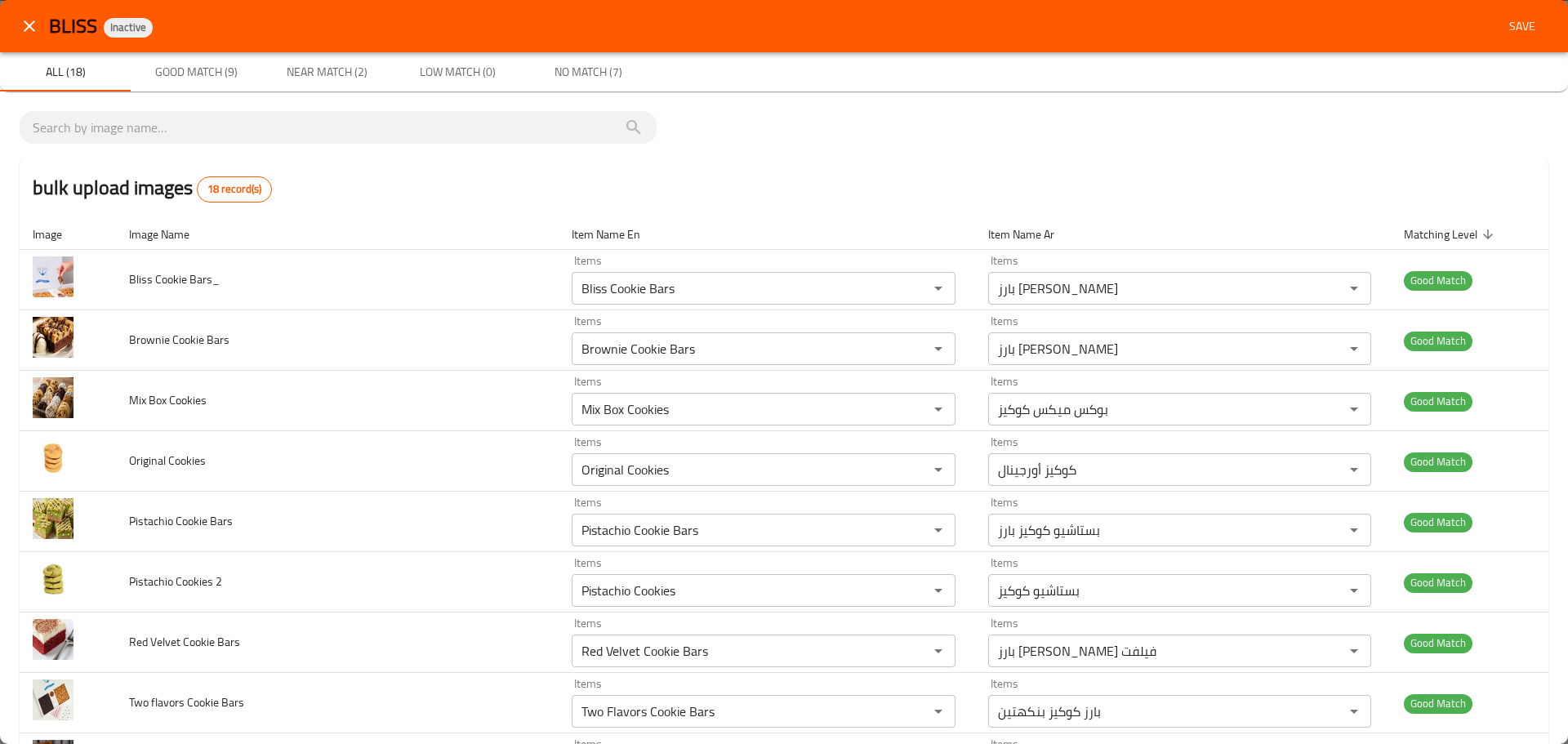
click at [1516, 31] on span "Save" at bounding box center [1522, 27] width 40 height 21
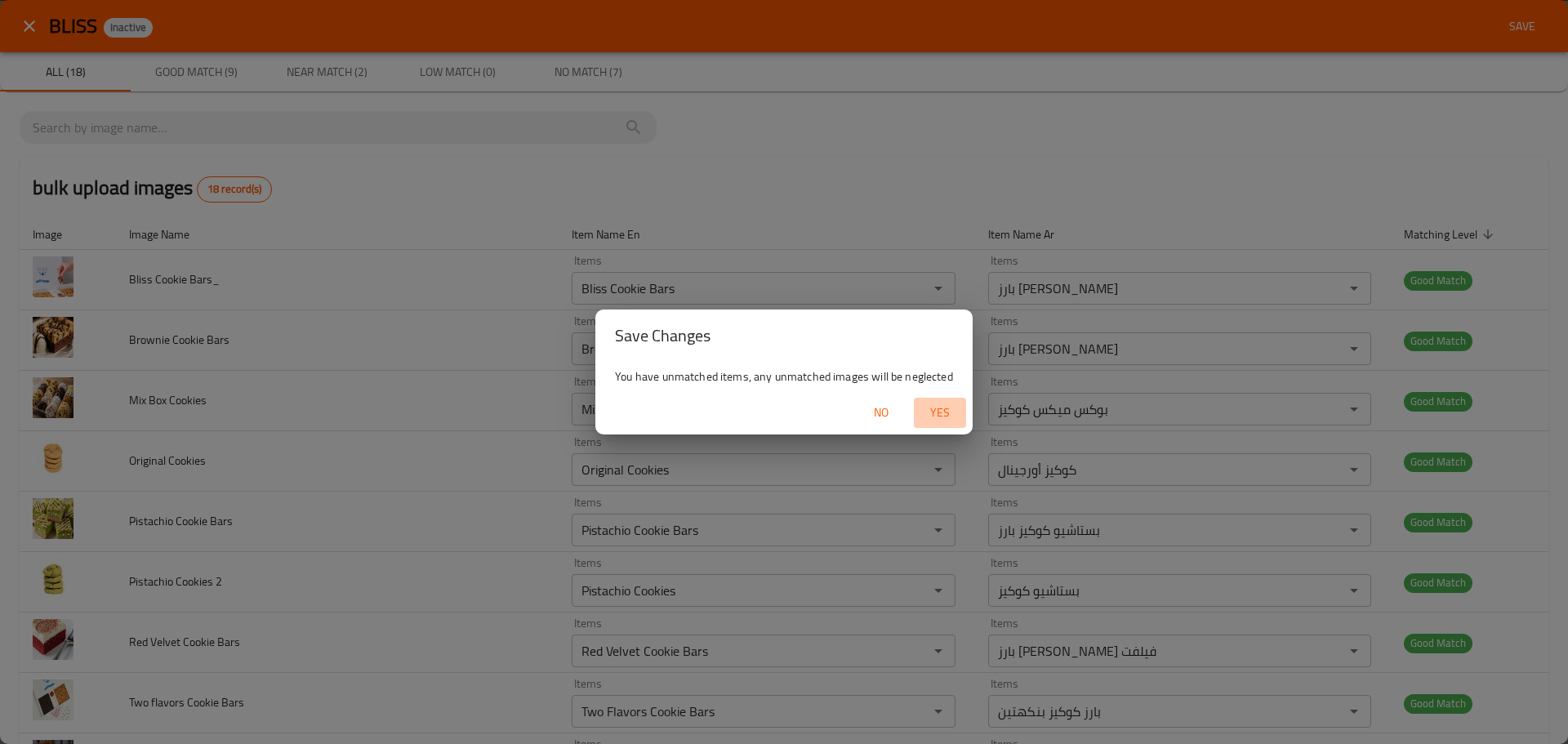
click at [920, 410] on span "Yes" at bounding box center [940, 413] width 40 height 21
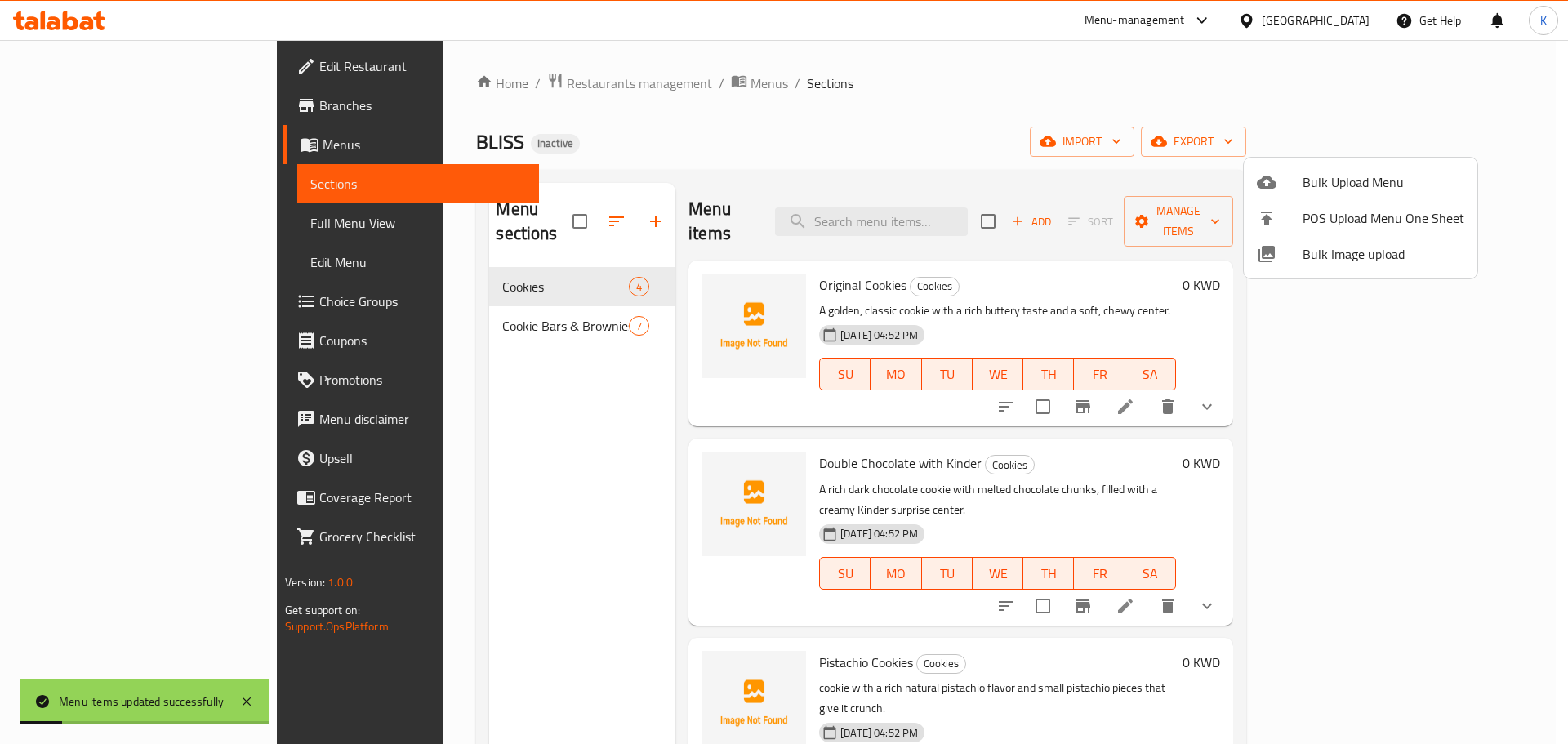
click at [448, 397] on div at bounding box center [784, 372] width 1568 height 744
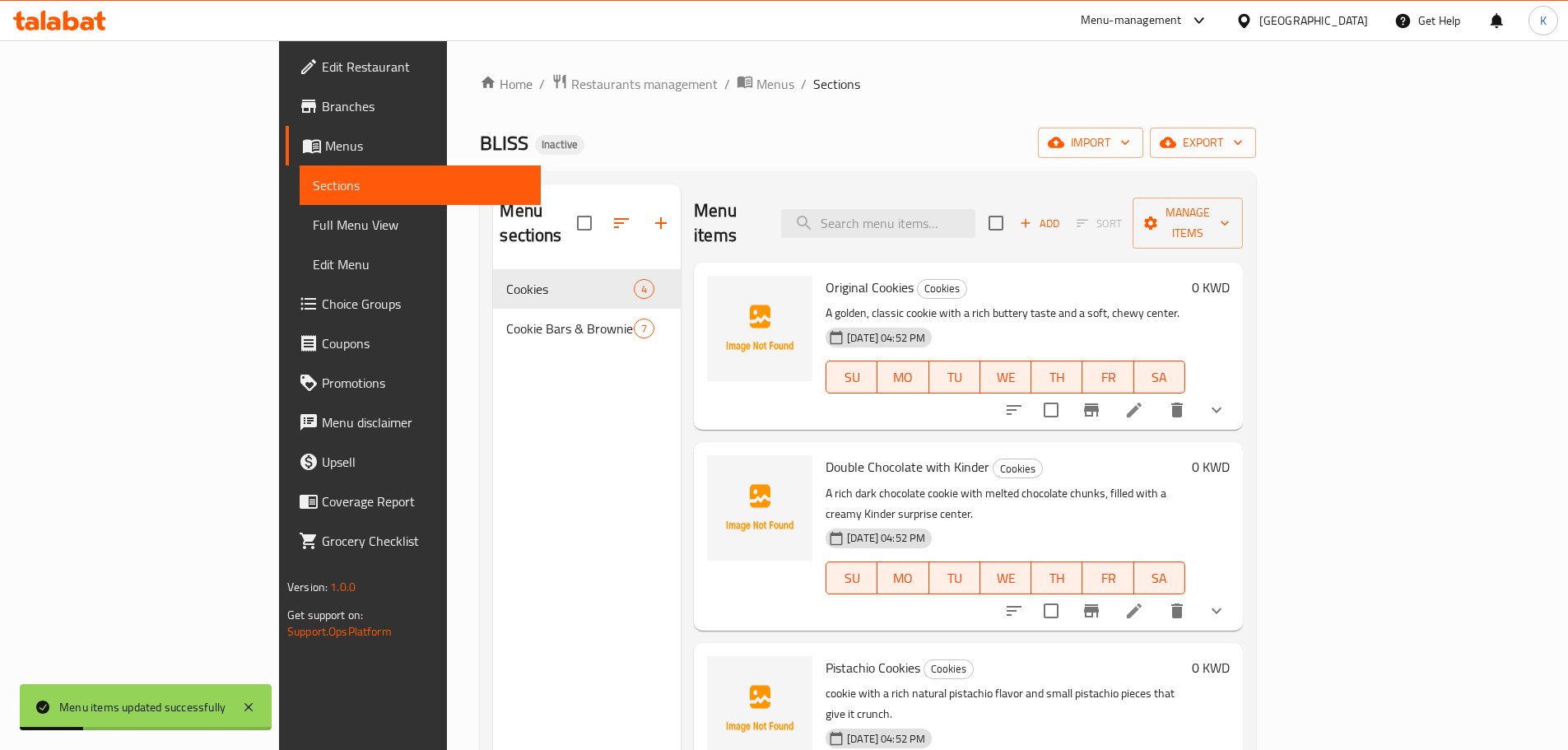
click at [312, 232] on span "Full Menu View" at bounding box center [420, 225] width 215 height 20
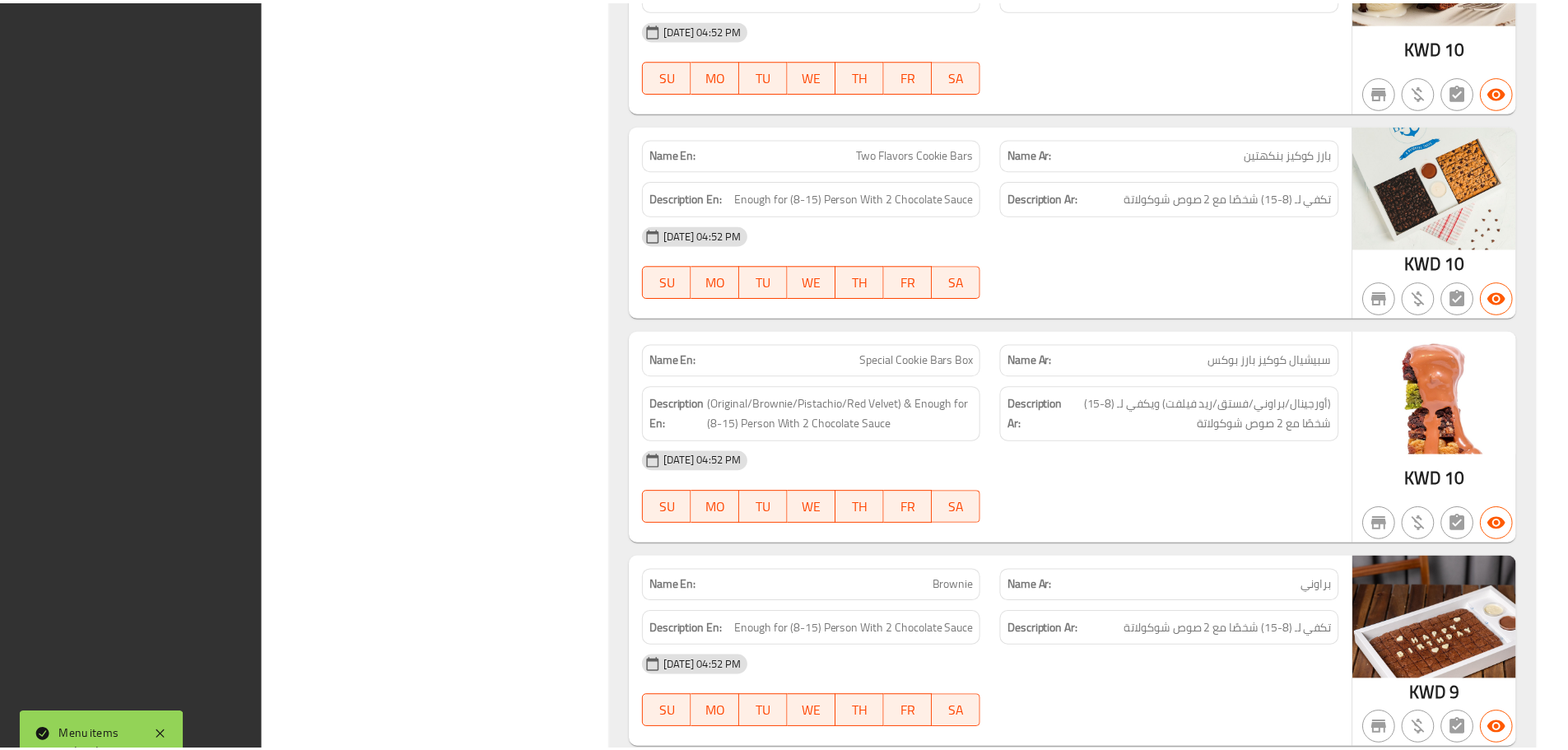
scroll to position [2403, 0]
